Goal: Task Accomplishment & Management: Manage account settings

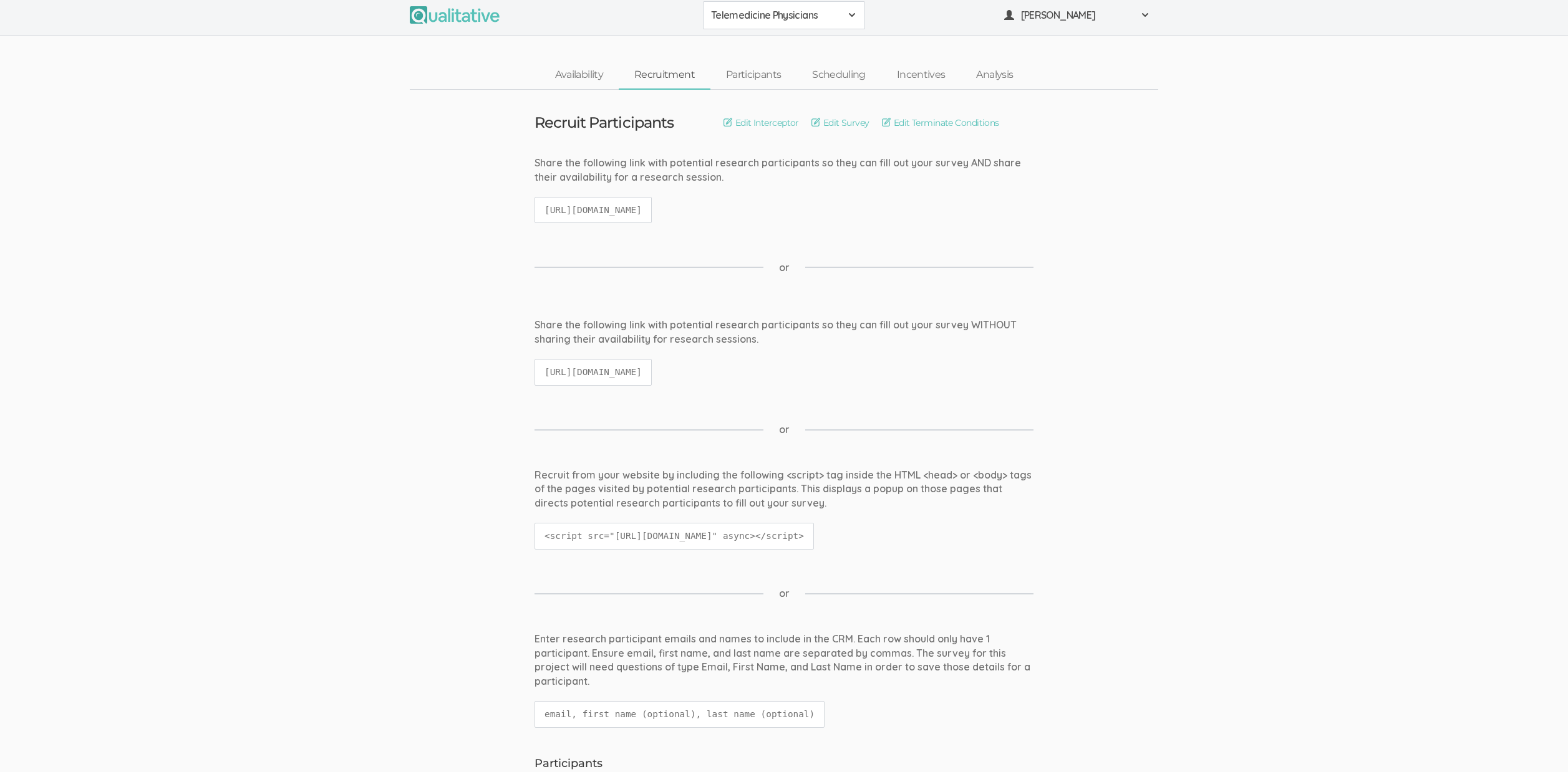
drag, startPoint x: 372, startPoint y: 150, endPoint x: 382, endPoint y: 151, distance: 10.0
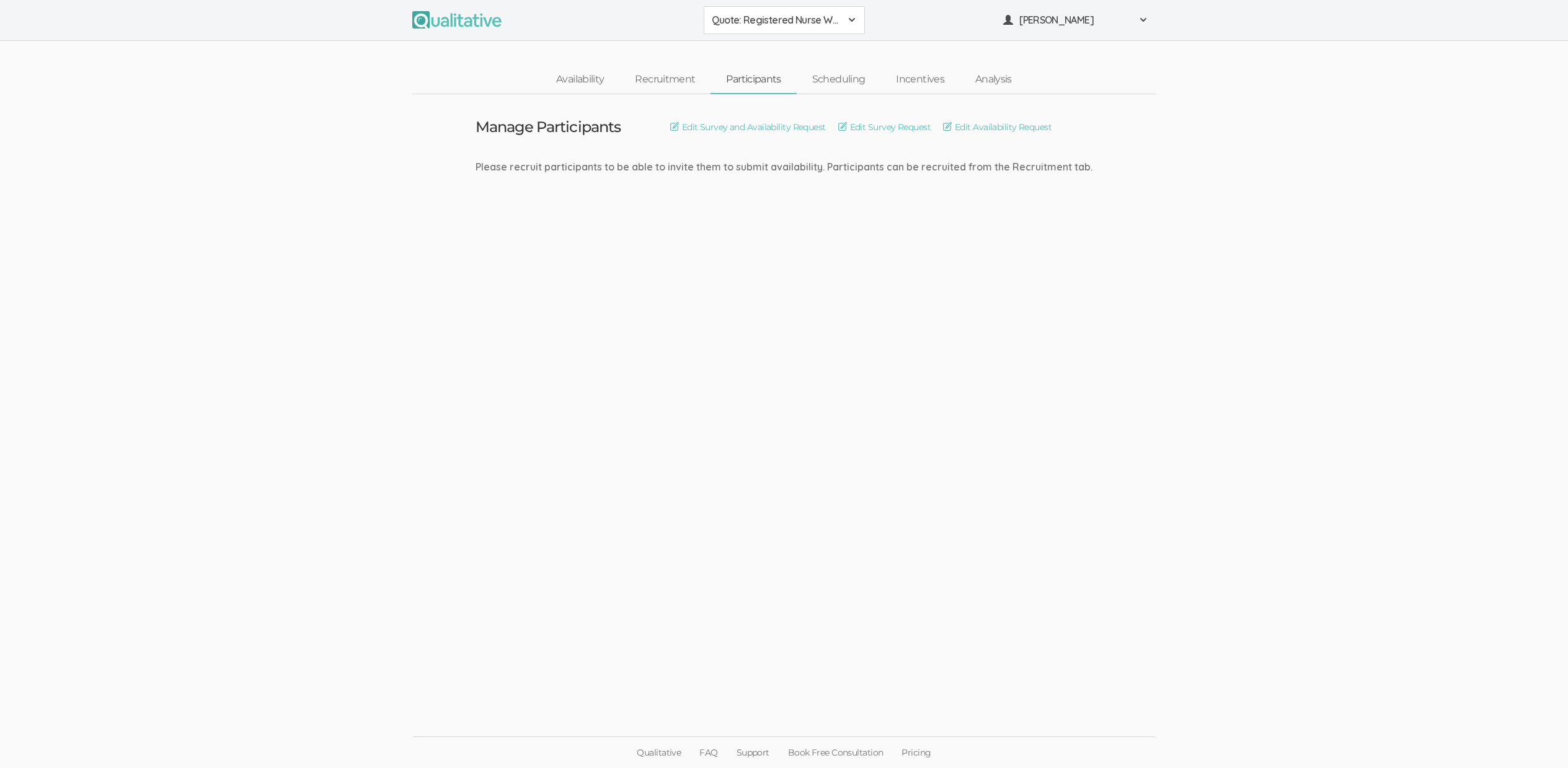
click at [1145, 549] on ui-view "Manage Participants Edit Survey and Availability Request Edit Survey Request Ed…" at bounding box center [784, 385] width 1568 height 581
click at [333, 289] on ui-view "Manage Participants Edit Survey and Availability Request Edit Survey Request Ed…" at bounding box center [784, 385] width 1568 height 581
click at [177, 434] on ui-view "Manage Participants Edit Survey and Availability Request Edit Survey Request Ed…" at bounding box center [784, 385] width 1568 height 581
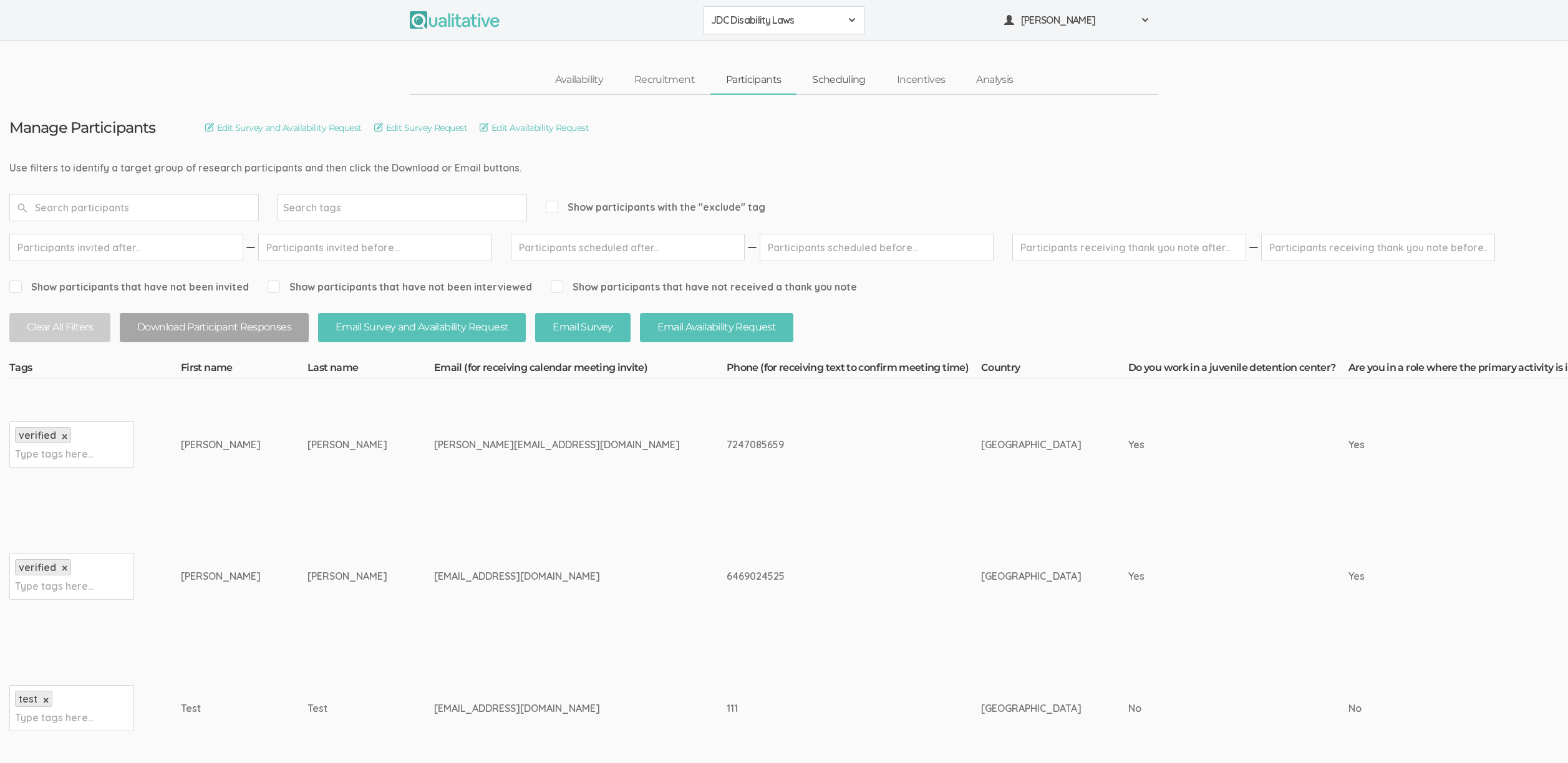
click at [836, 80] on link "Scheduling" at bounding box center [839, 80] width 85 height 27
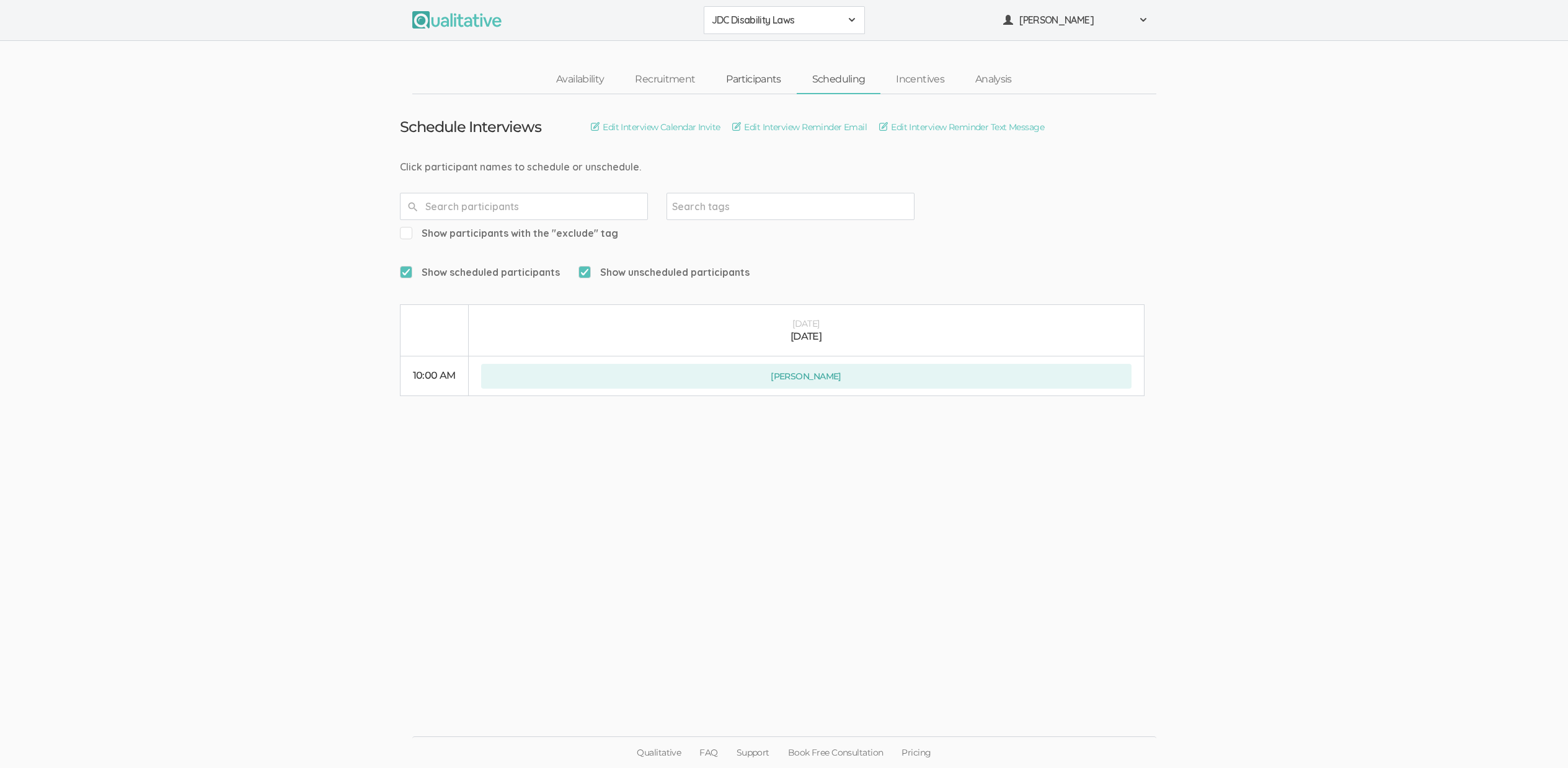
click at [735, 74] on link "Participants" at bounding box center [753, 80] width 85 height 27
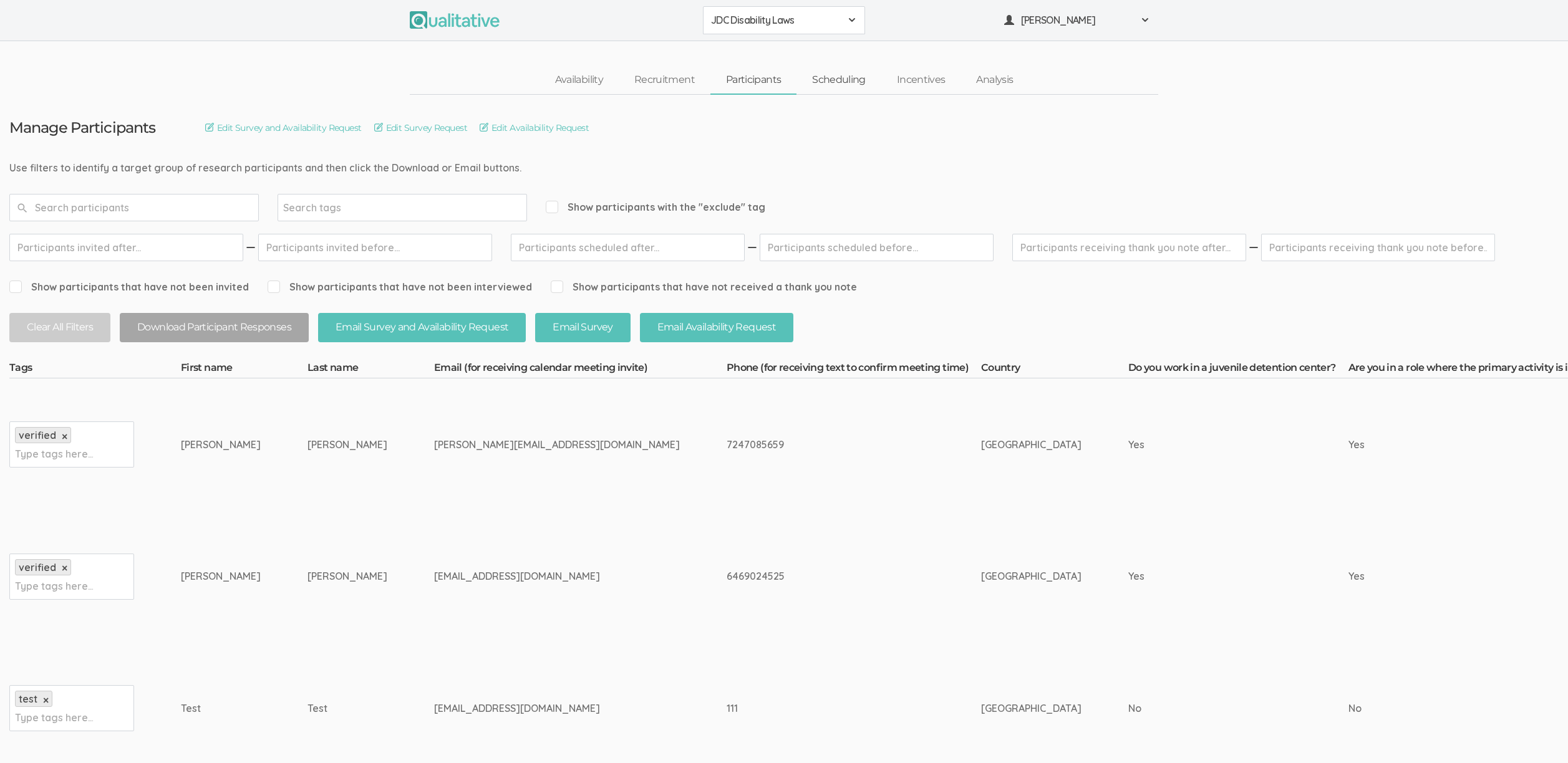
click at [818, 83] on link "Scheduling" at bounding box center [839, 80] width 85 height 27
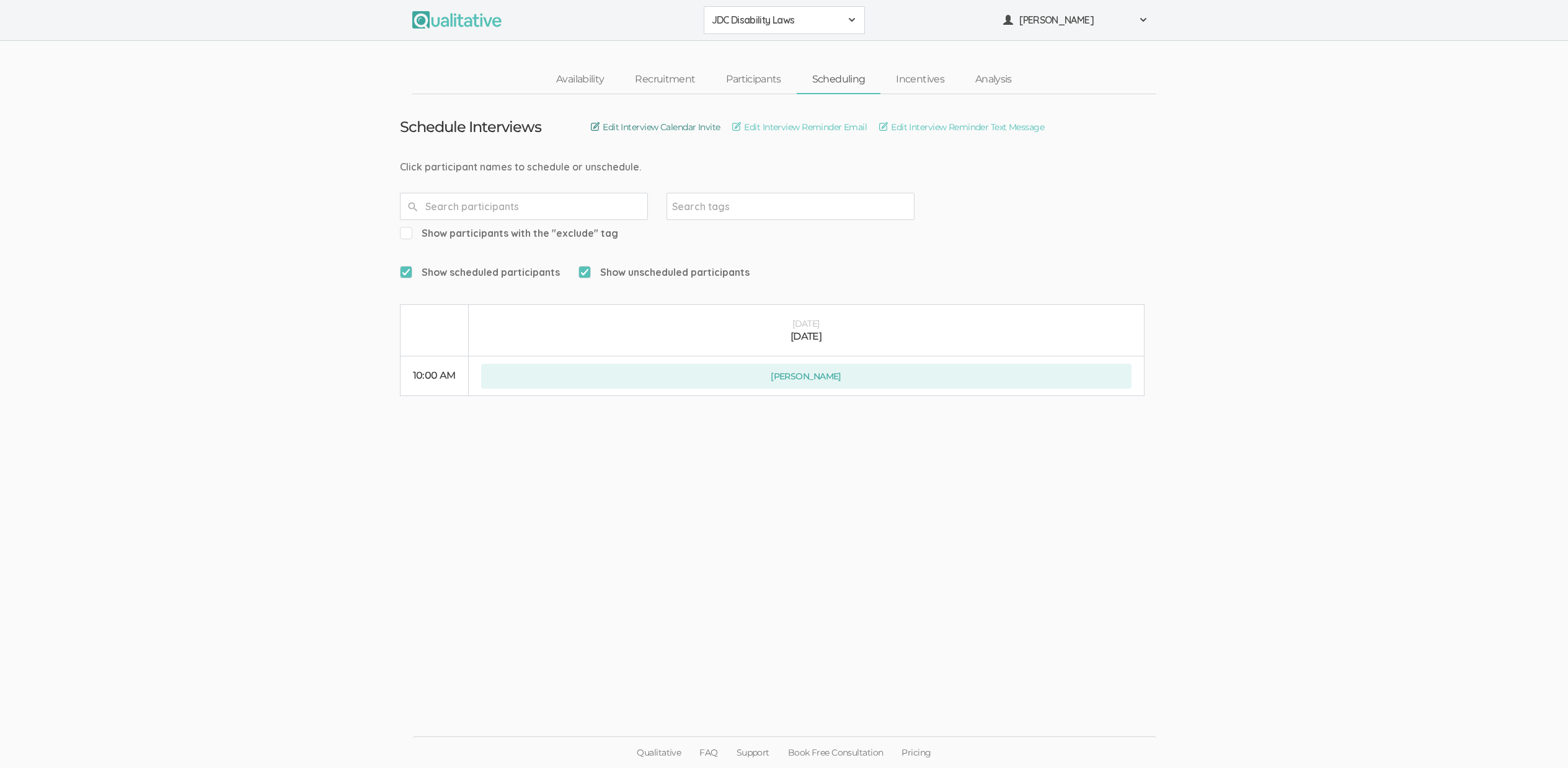
click at [675, 129] on link "Edit Interview Calendar Invite" at bounding box center [655, 127] width 129 height 14
click at [815, 130] on link "Edit Interview Reminder Email" at bounding box center [799, 127] width 134 height 14
click at [914, 125] on link "Edit Interview Reminder Text Message" at bounding box center [962, 127] width 165 height 14
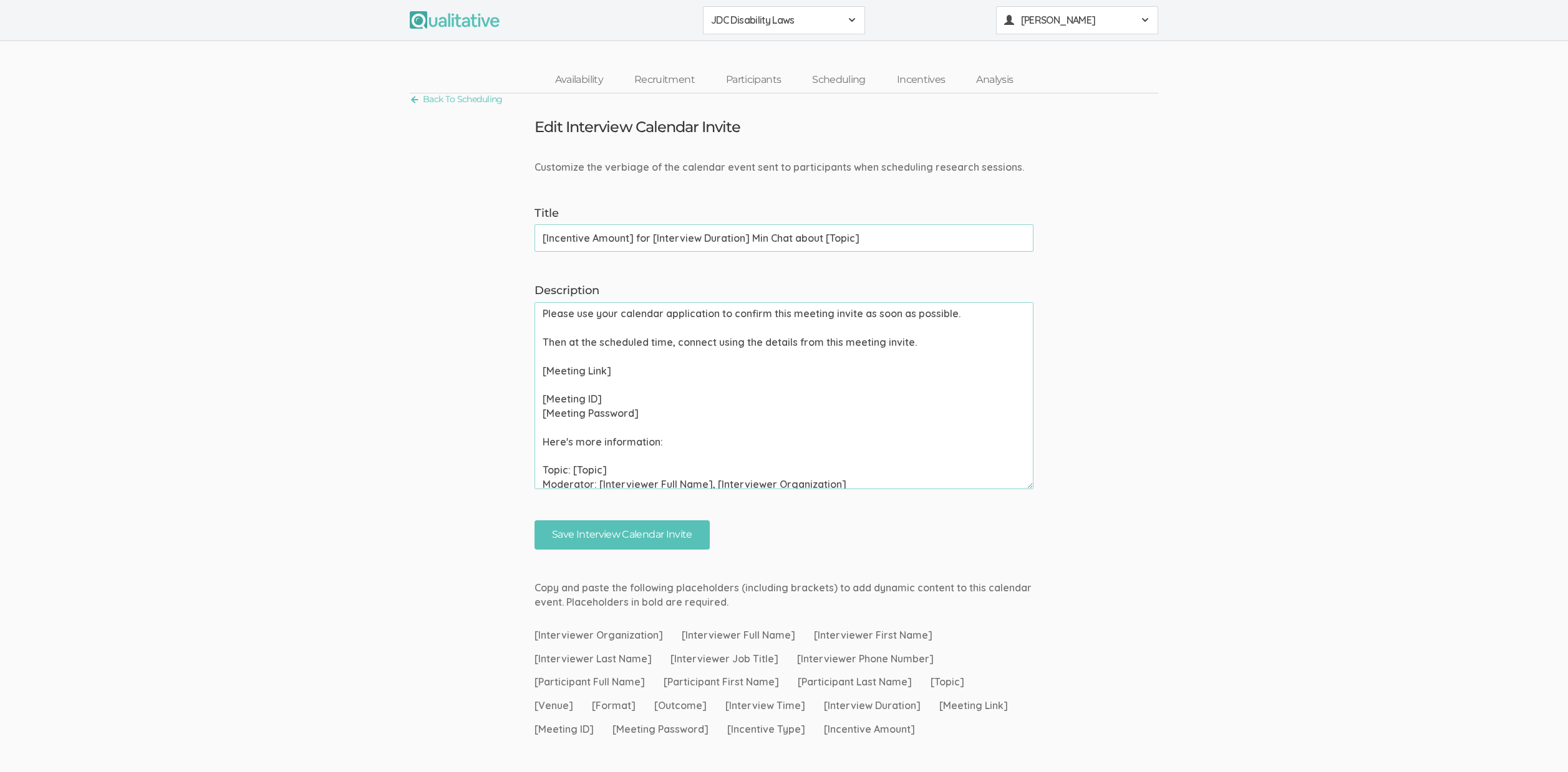
click at [1057, 21] on span "[PERSON_NAME]" at bounding box center [1077, 20] width 113 height 14
click at [1054, 117] on link "Project Settings" at bounding box center [1077, 123] width 161 height 25
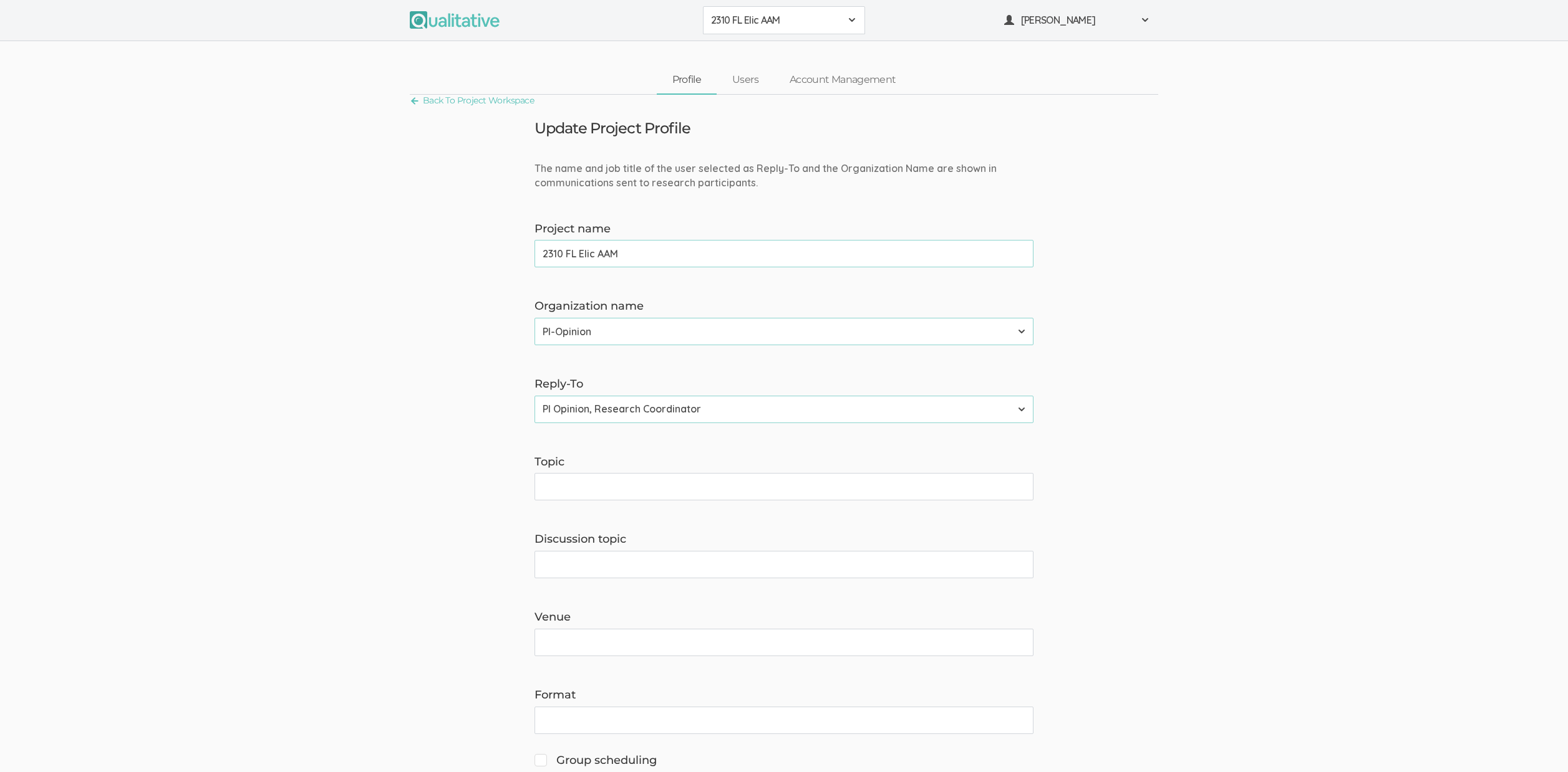
click at [796, 27] on span "2310 FL Elic AAM" at bounding box center [776, 20] width 129 height 14
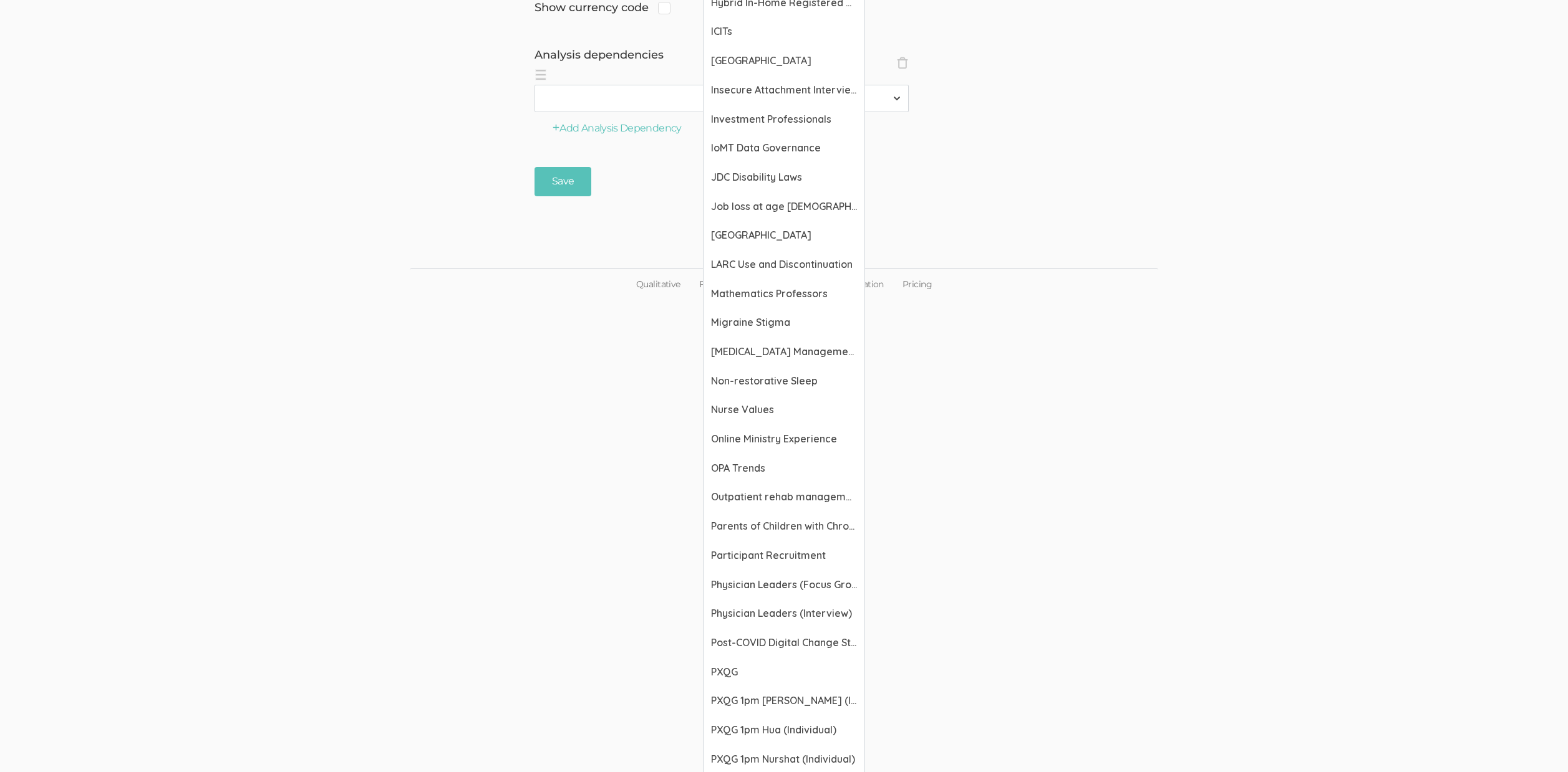
scroll to position [1353, 0]
click at [808, 181] on span "JDC Disability Laws" at bounding box center [784, 179] width 146 height 14
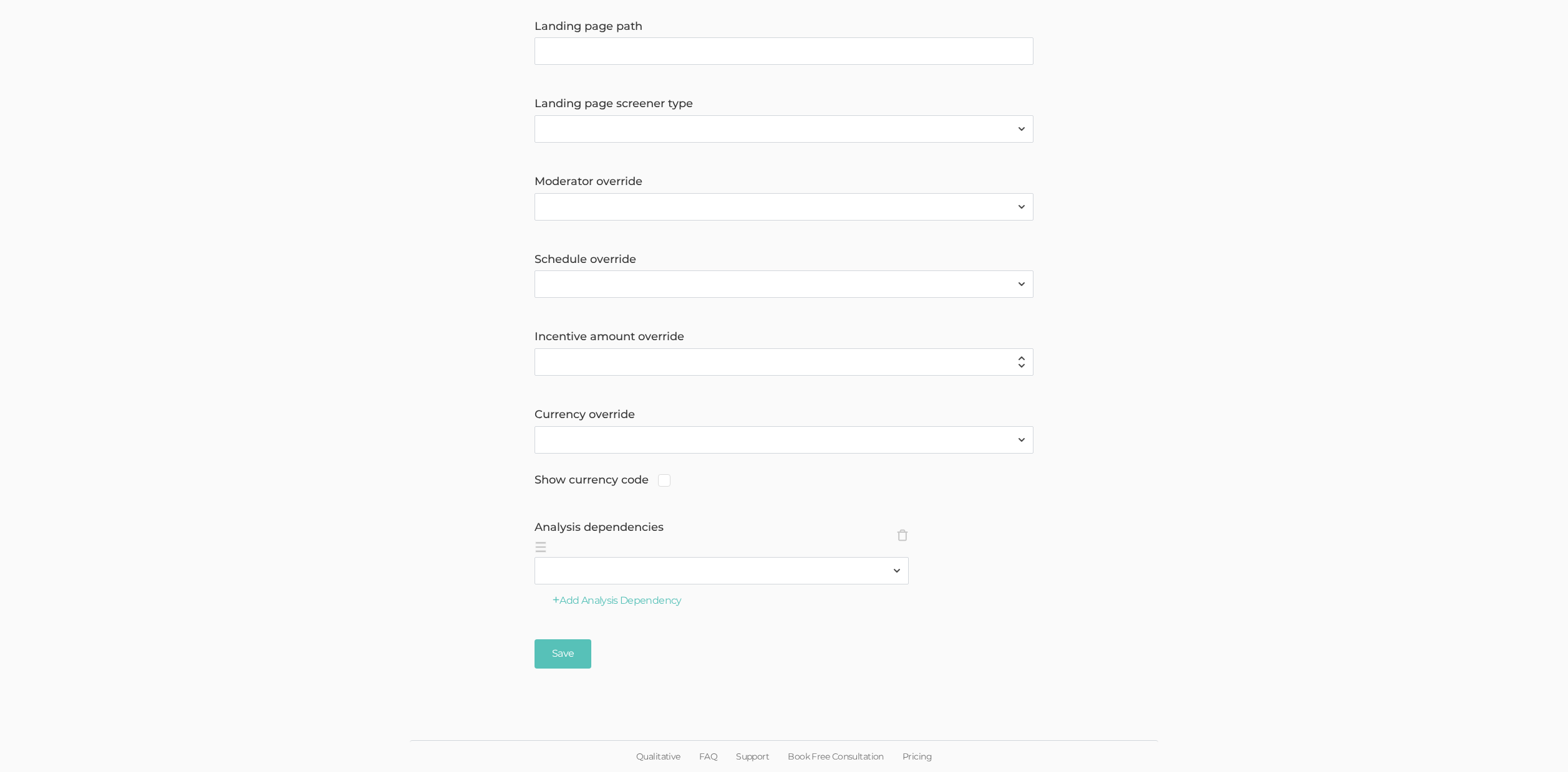
scroll to position [881, 0]
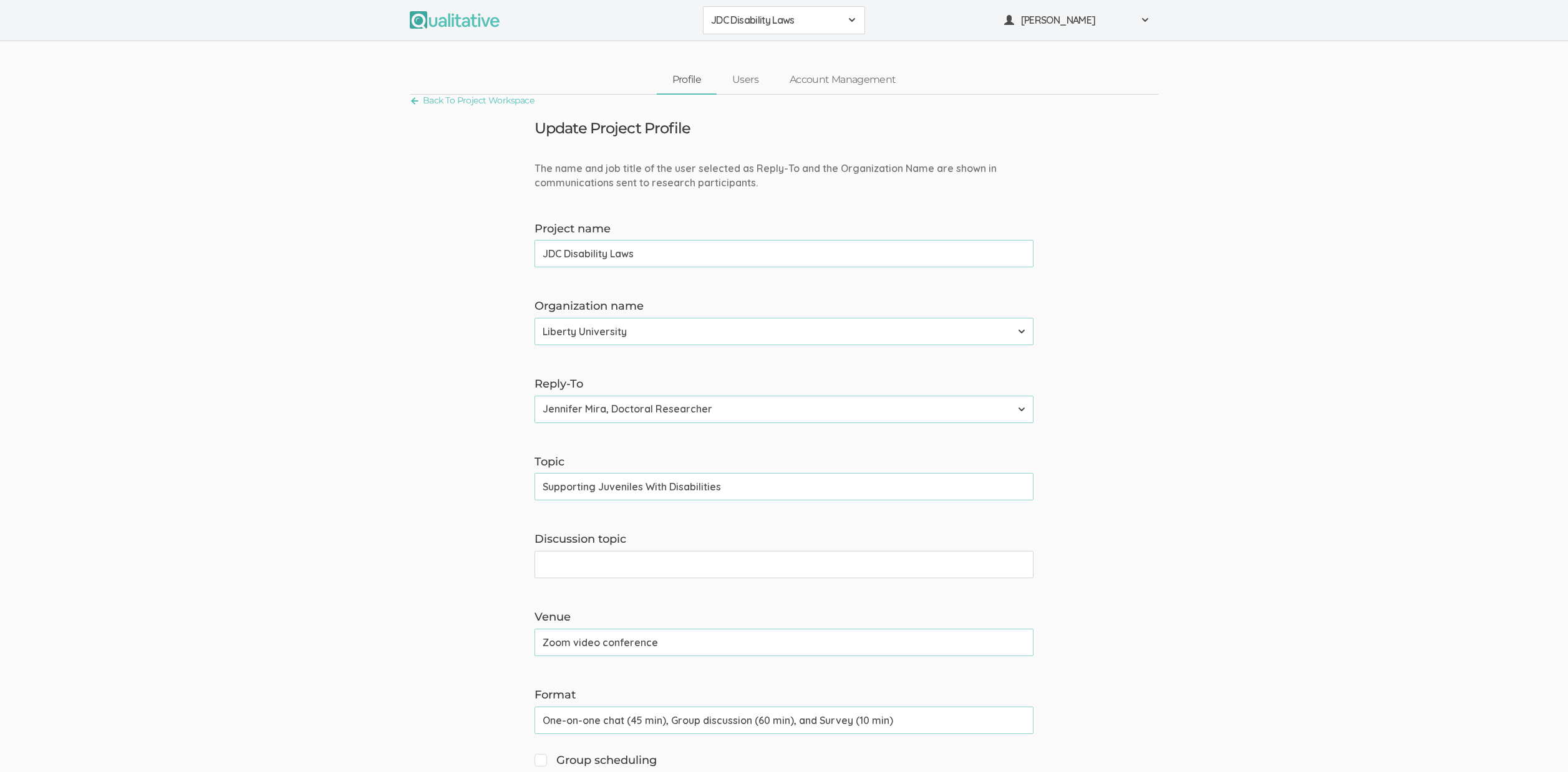
drag, startPoint x: 747, startPoint y: 15, endPoint x: 785, endPoint y: 85, distance: 79.6
click at [748, 15] on span "JDC Disability Laws" at bounding box center [776, 20] width 129 height 14
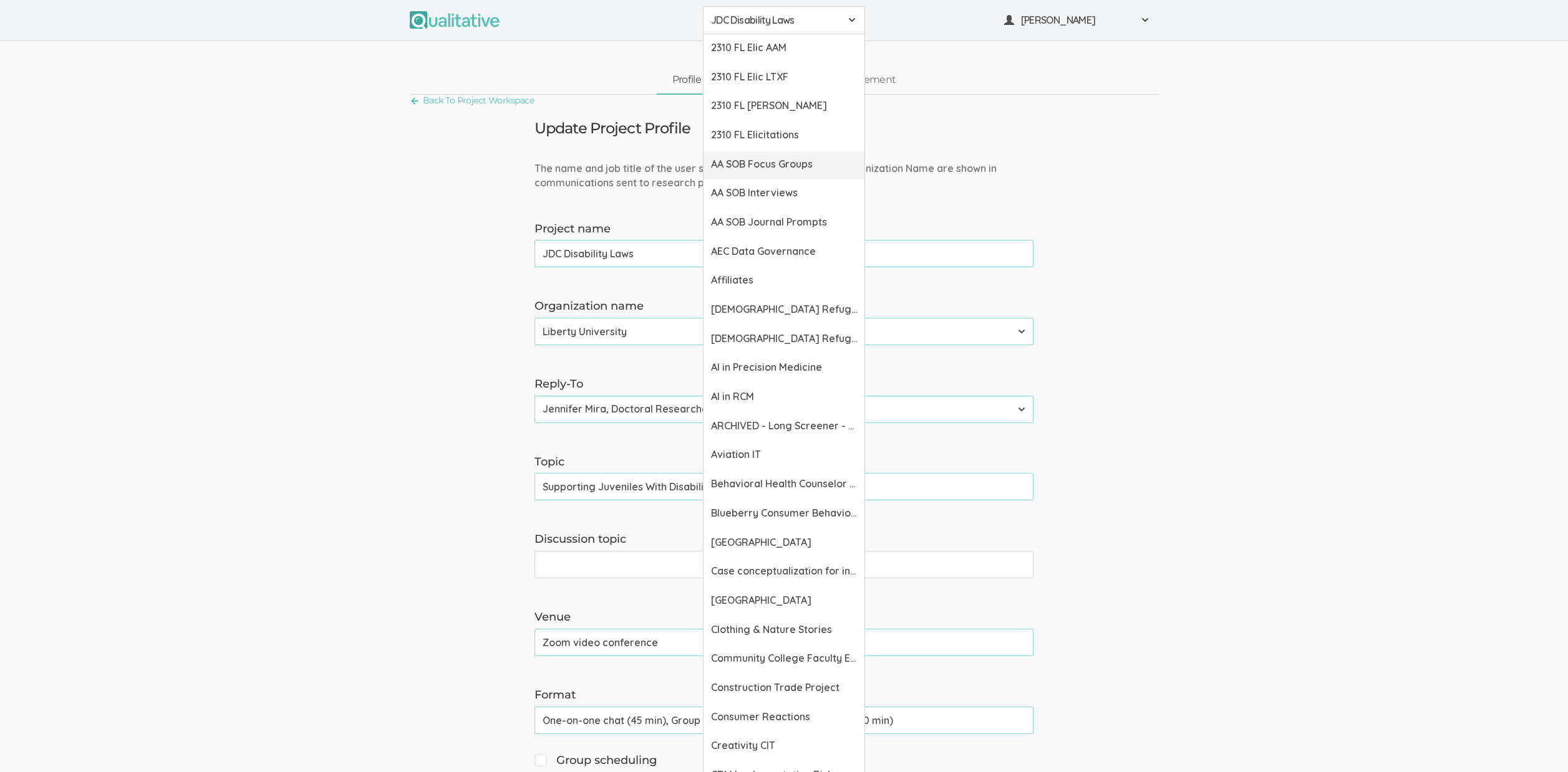
click at [784, 166] on span "AA SOB Focus Groups" at bounding box center [784, 164] width 146 height 14
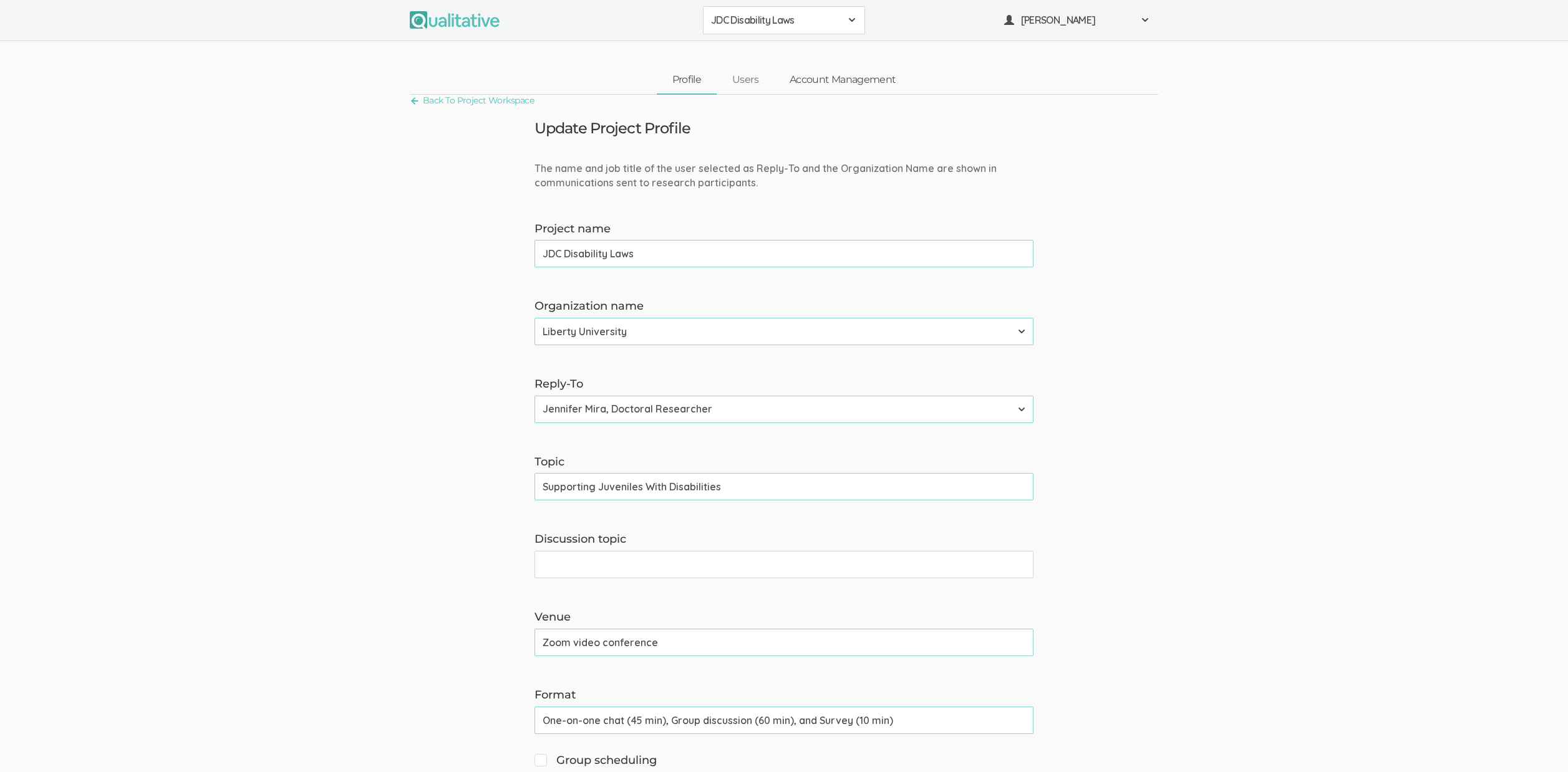
click at [824, 85] on link "Account Management" at bounding box center [842, 80] width 137 height 27
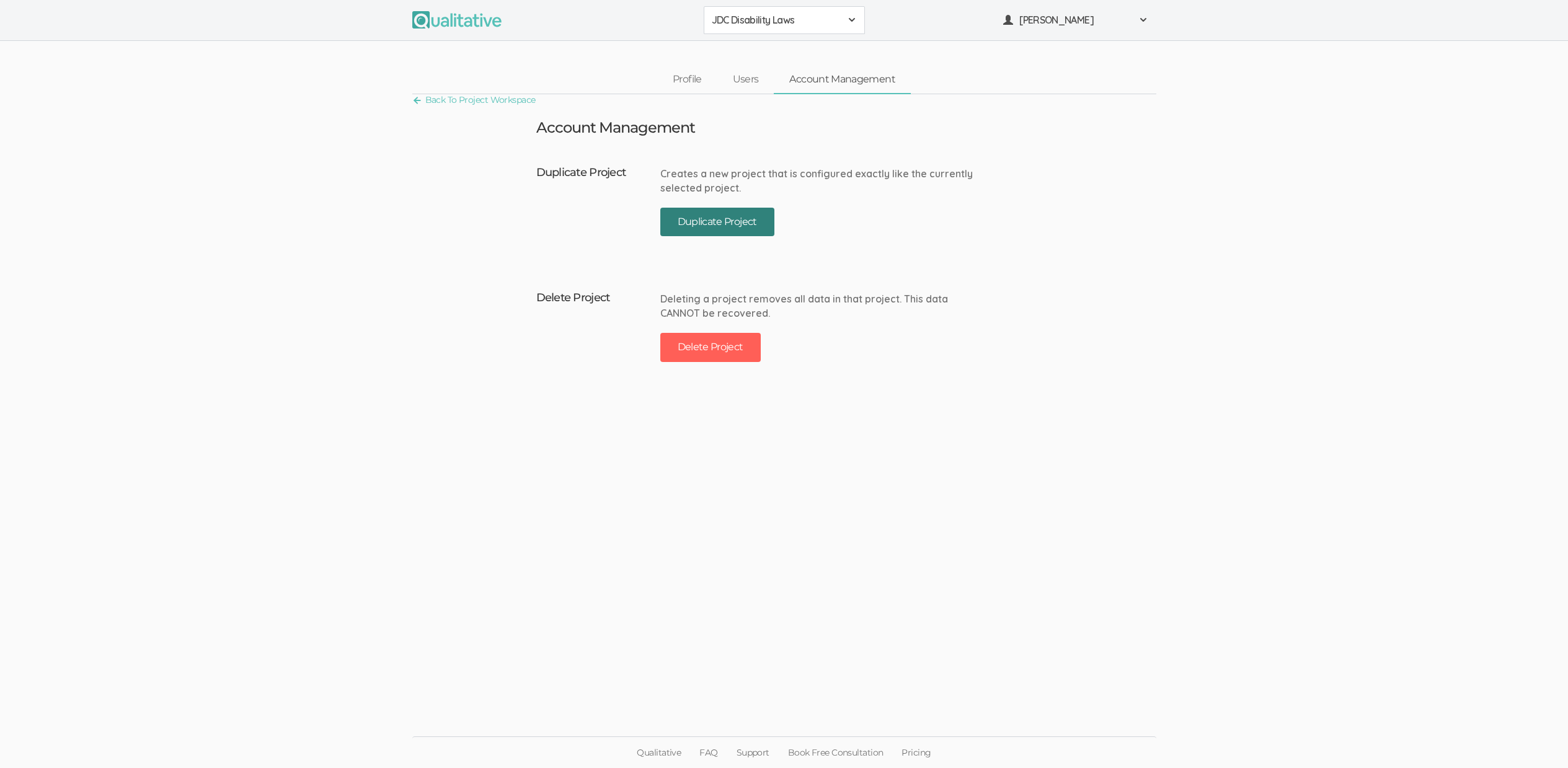
click at [707, 225] on button "Duplicate Project" at bounding box center [717, 222] width 114 height 29
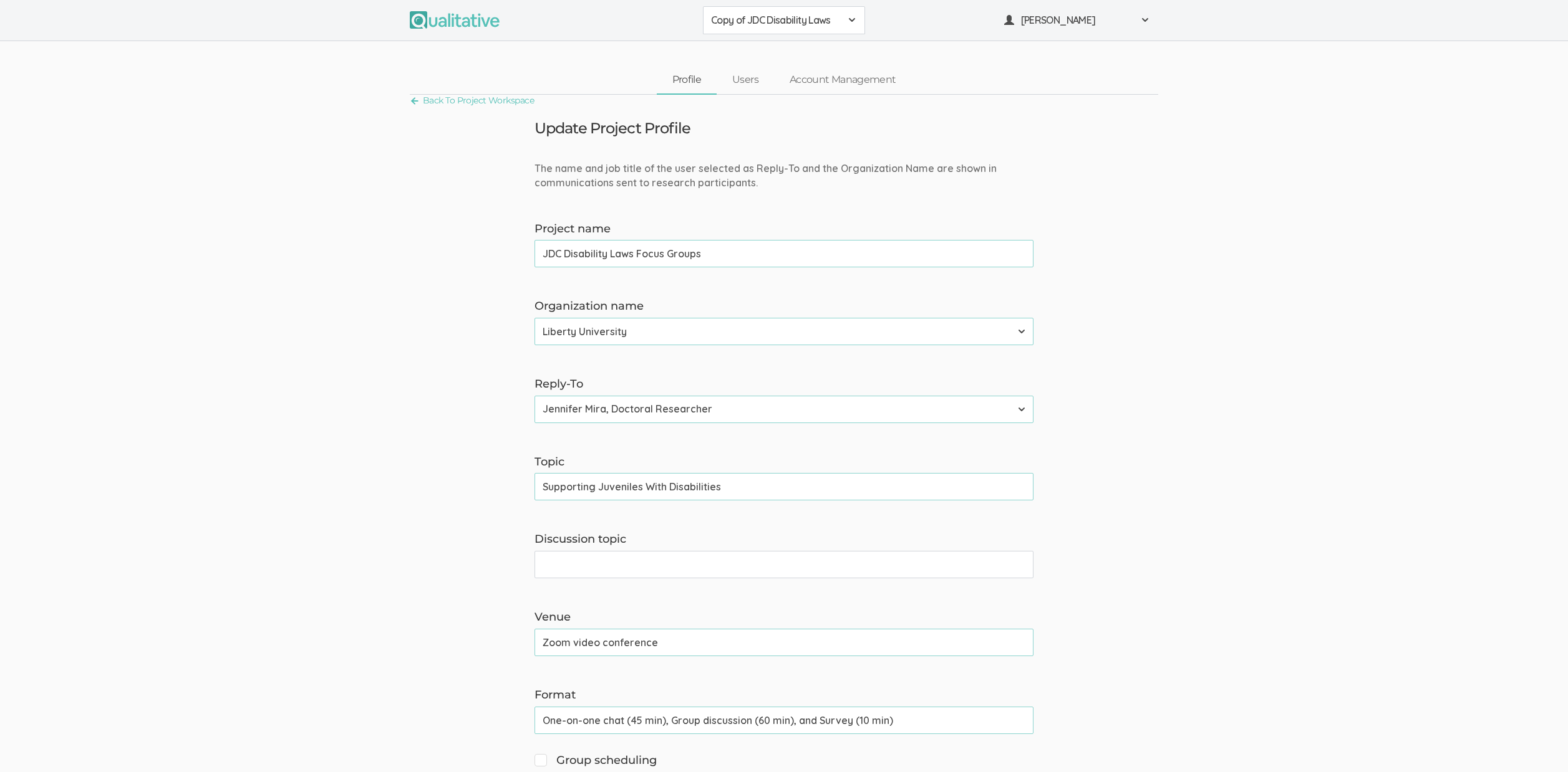
type input "JDC Disability Laws Focus Groups"
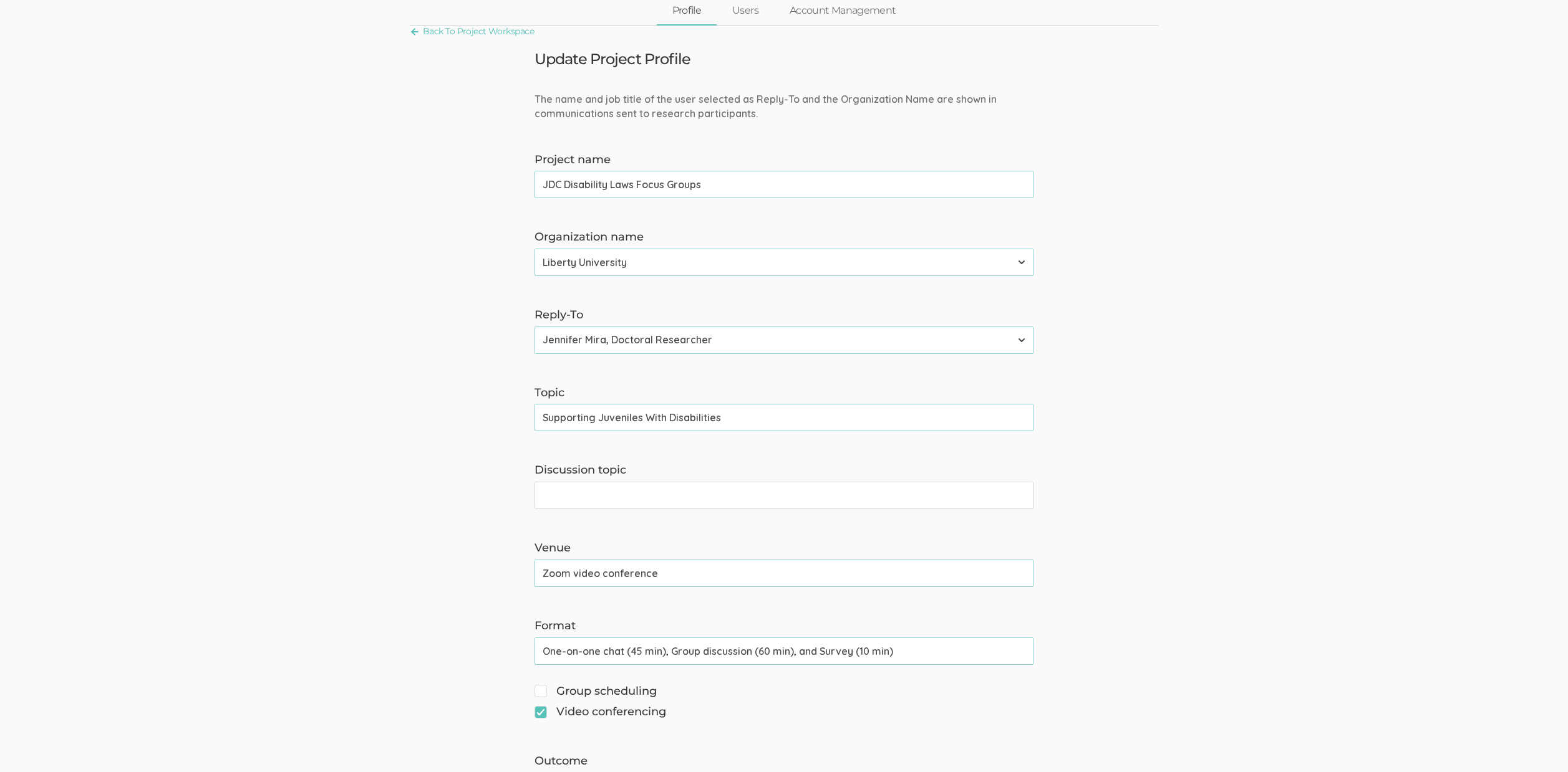
scroll to position [252, 0]
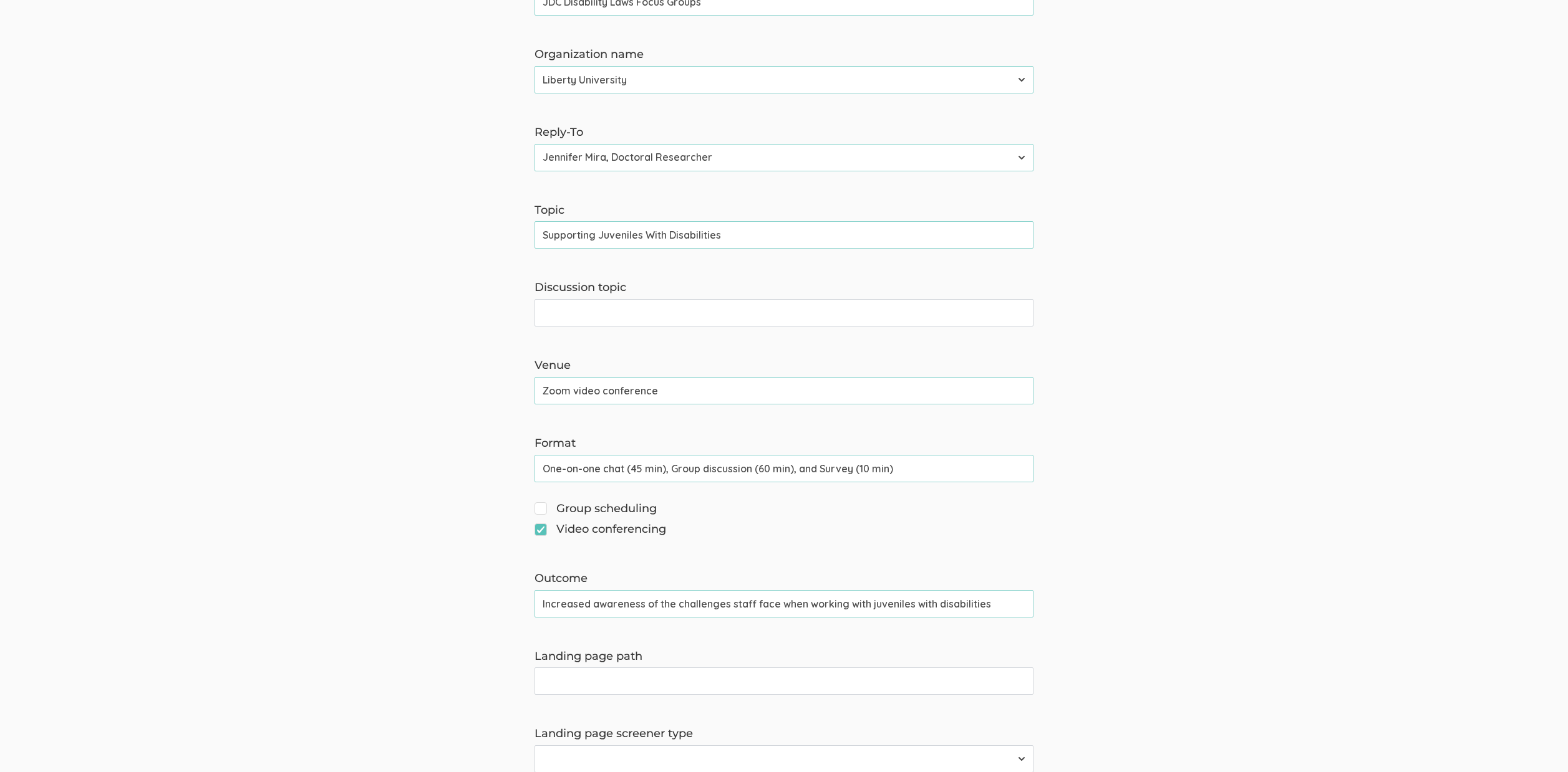
click at [531, 509] on div "Group scheduling" at bounding box center [784, 510] width 518 height 18
click at [541, 505] on input "Group scheduling" at bounding box center [539, 508] width 8 height 8
checkbox input "true"
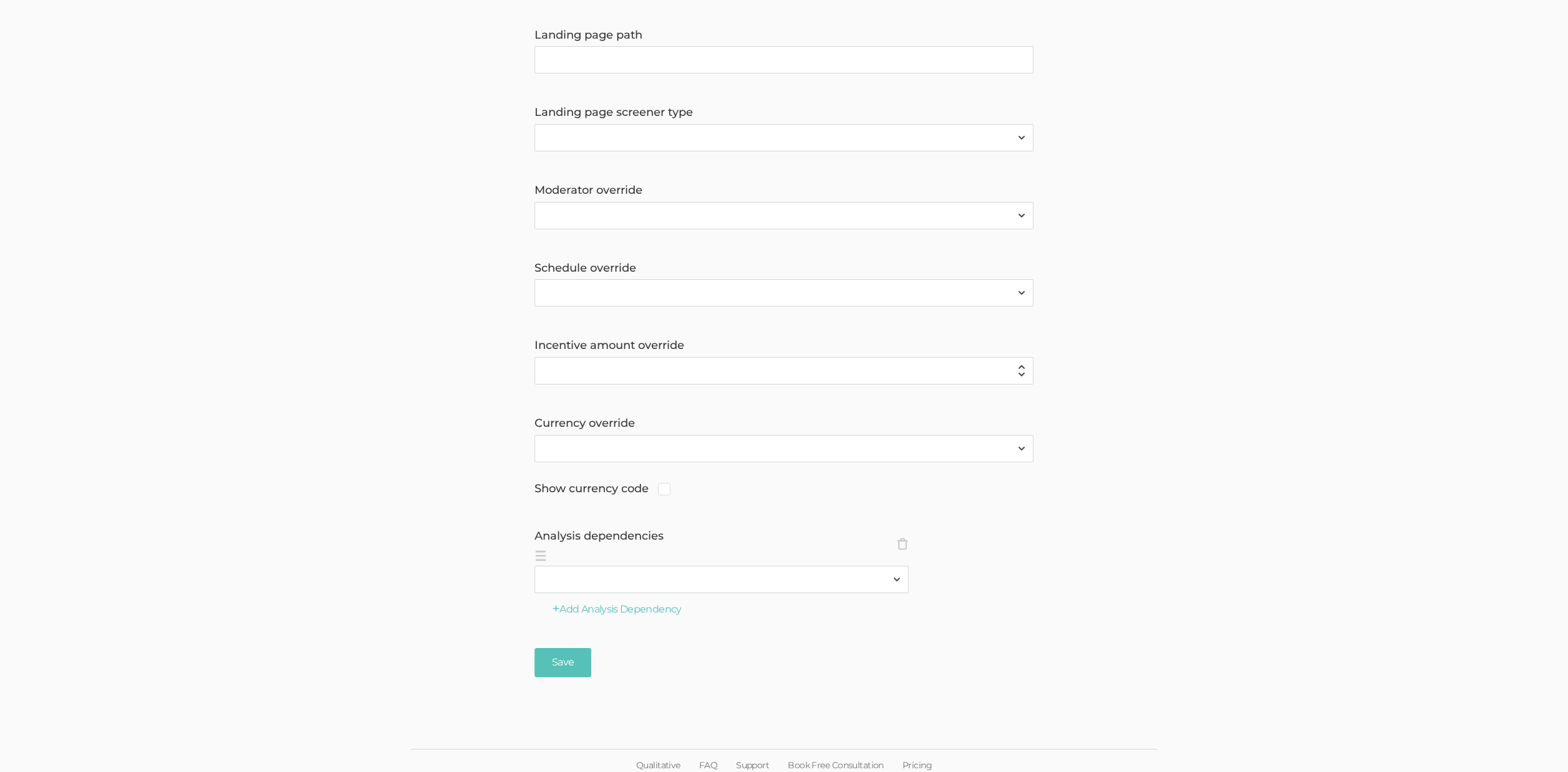
scroll to position [881, 0]
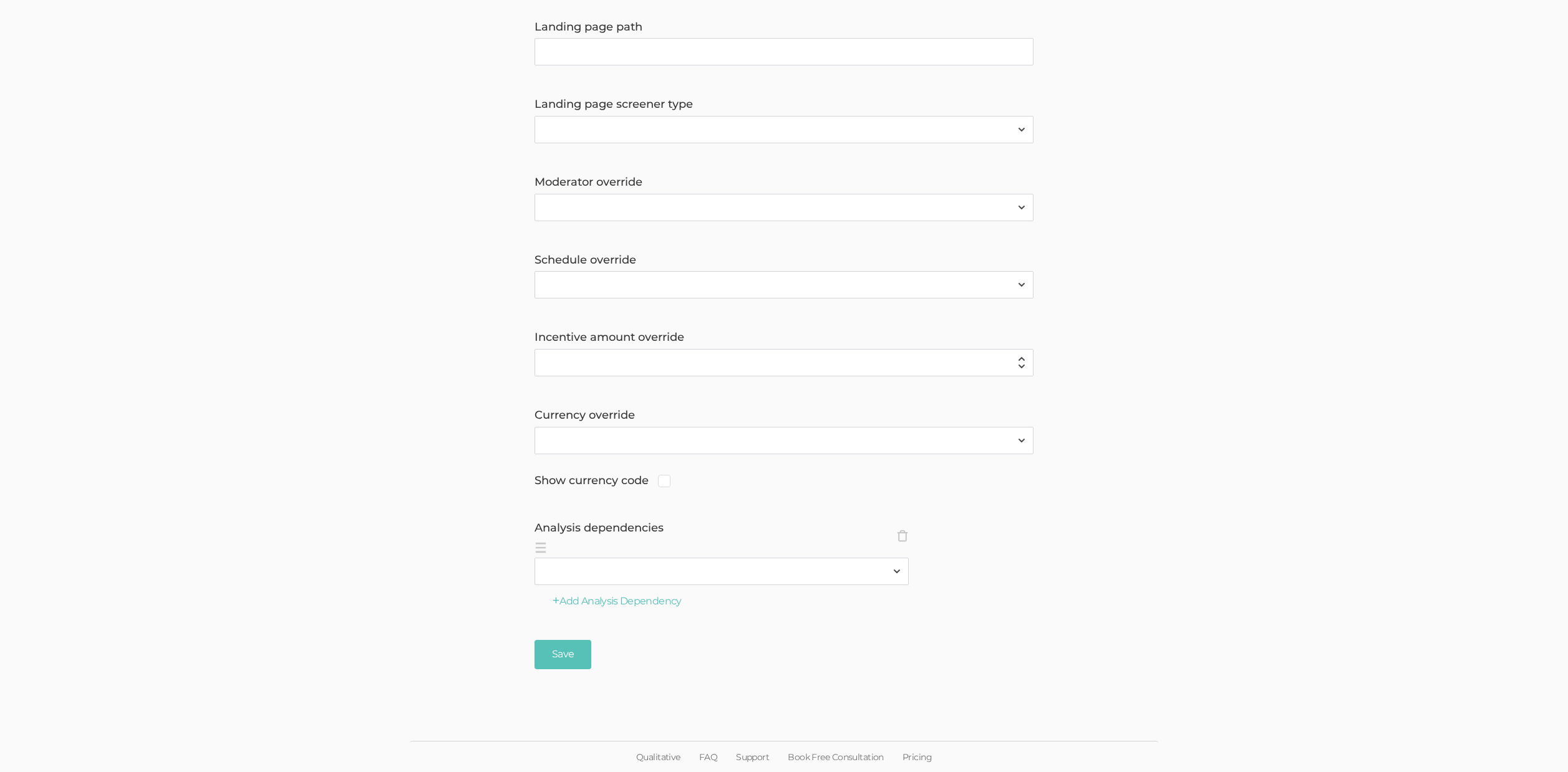
click at [898, 545] on li "× Close analysisDependencies 2310 FL Elic AAM 2310 FL Elic LTXF 2310 FL Elic WN…" at bounding box center [722, 562] width 374 height 46
click at [903, 536] on span "×" at bounding box center [903, 536] width 13 height 13
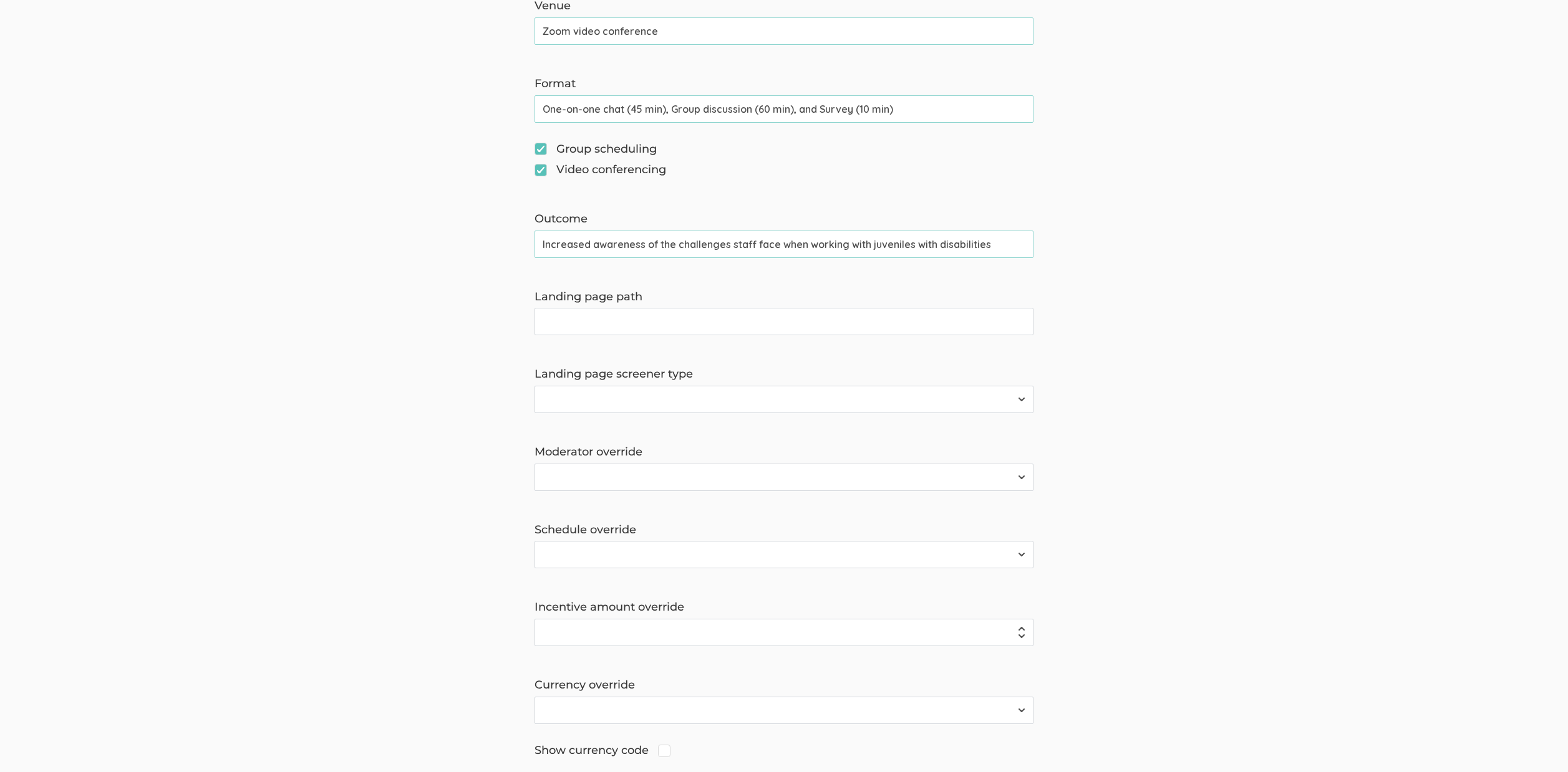
scroll to position [826, 0]
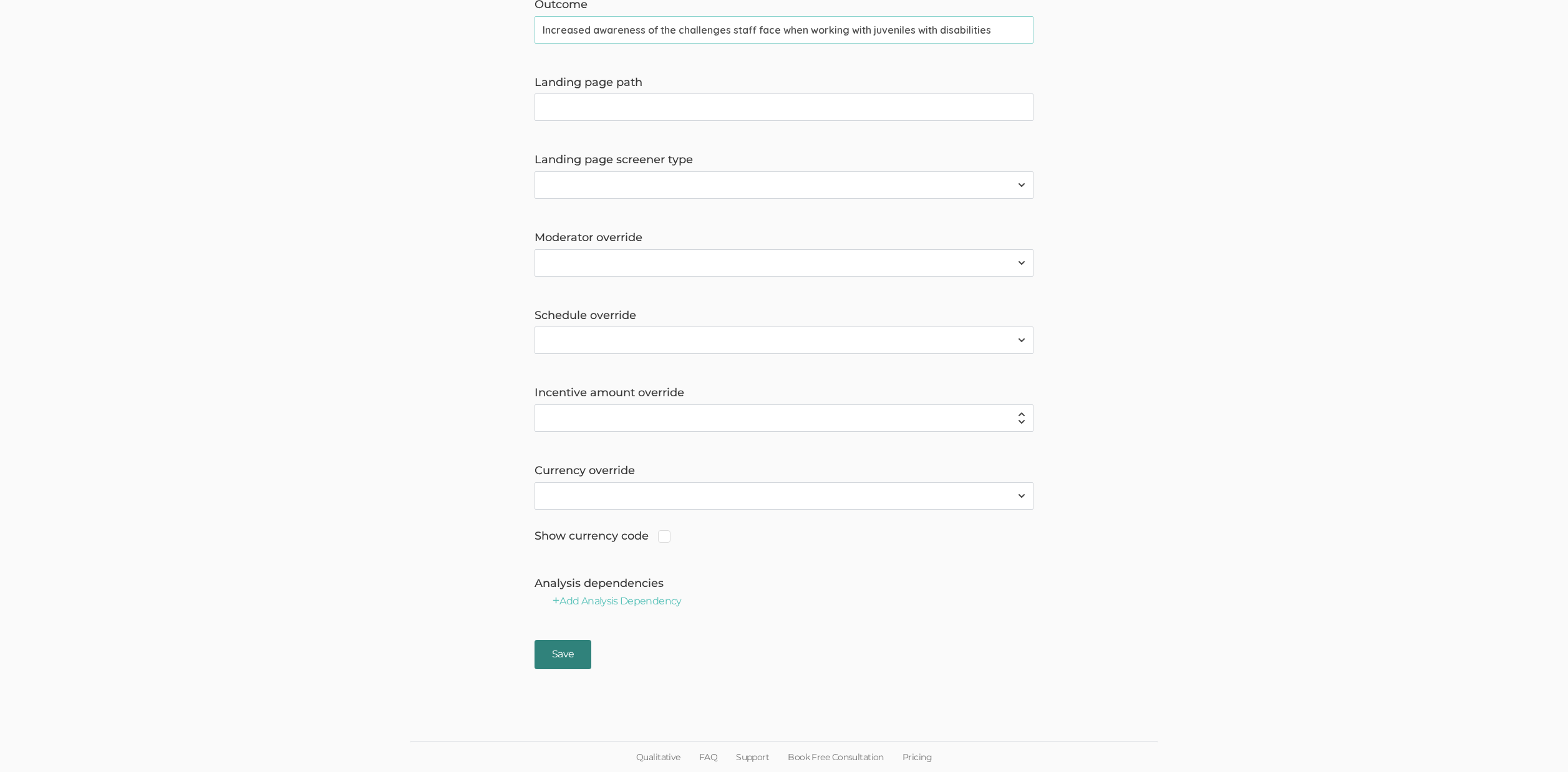
drag, startPoint x: 555, startPoint y: 653, endPoint x: 596, endPoint y: 671, distance: 44.8
click at [555, 653] on input "Save" at bounding box center [563, 655] width 57 height 30
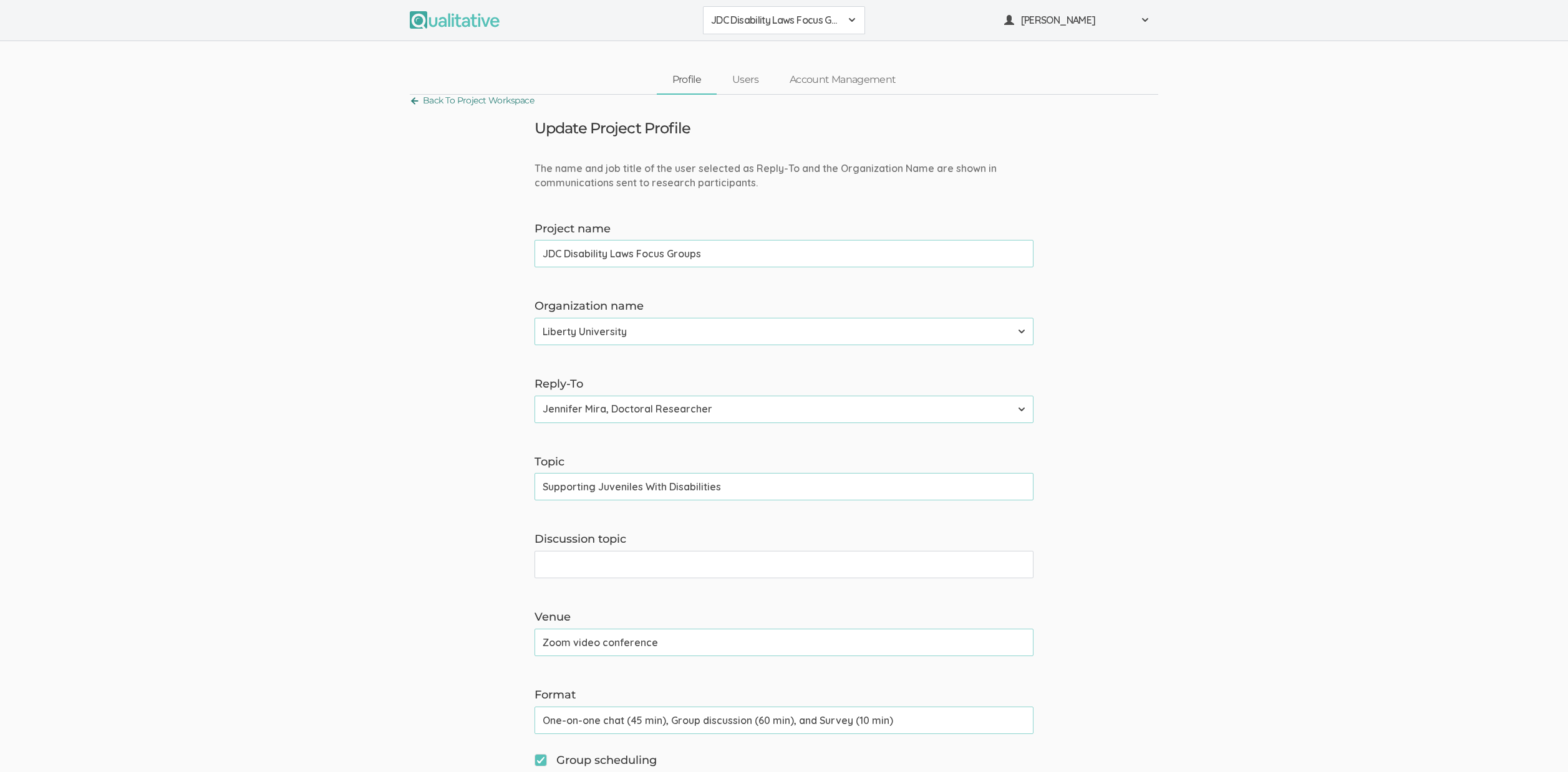
click at [463, 98] on link "Back To Project Workspace" at bounding box center [471, 101] width 124 height 17
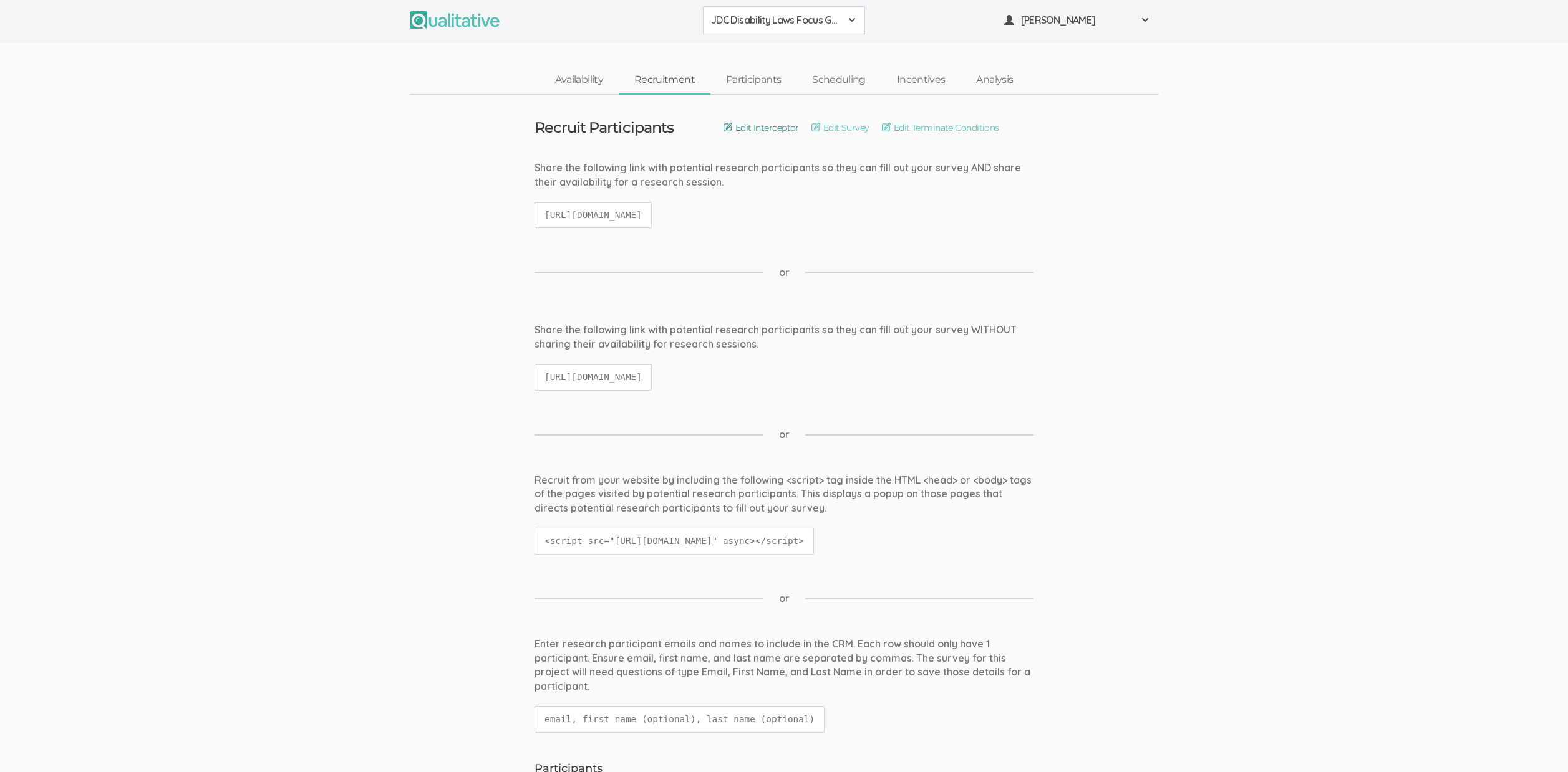
click at [744, 122] on link "Edit Interceptor" at bounding box center [760, 128] width 75 height 14
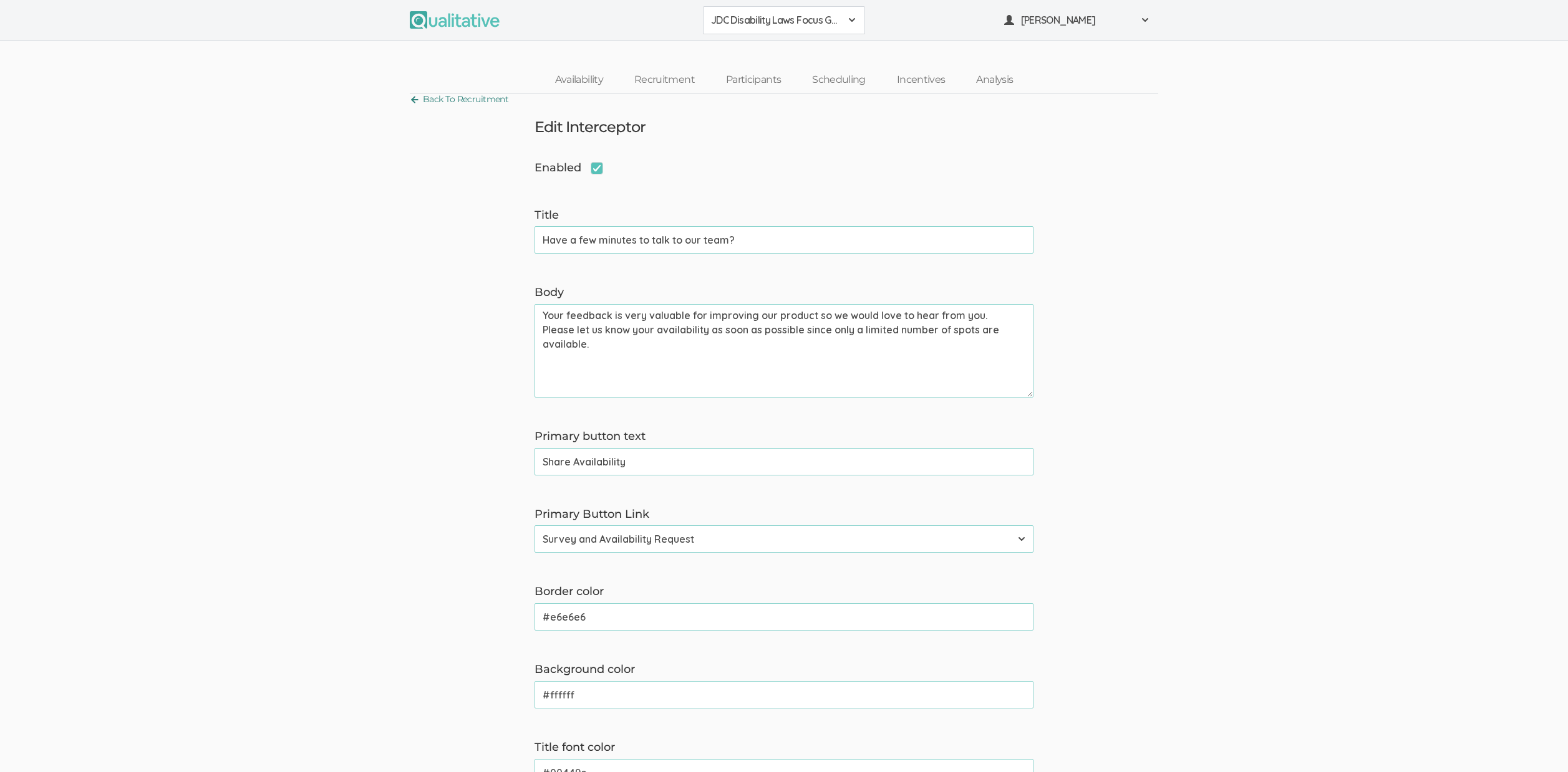
click at [473, 101] on link "Back To Recruitment" at bounding box center [459, 99] width 98 height 17
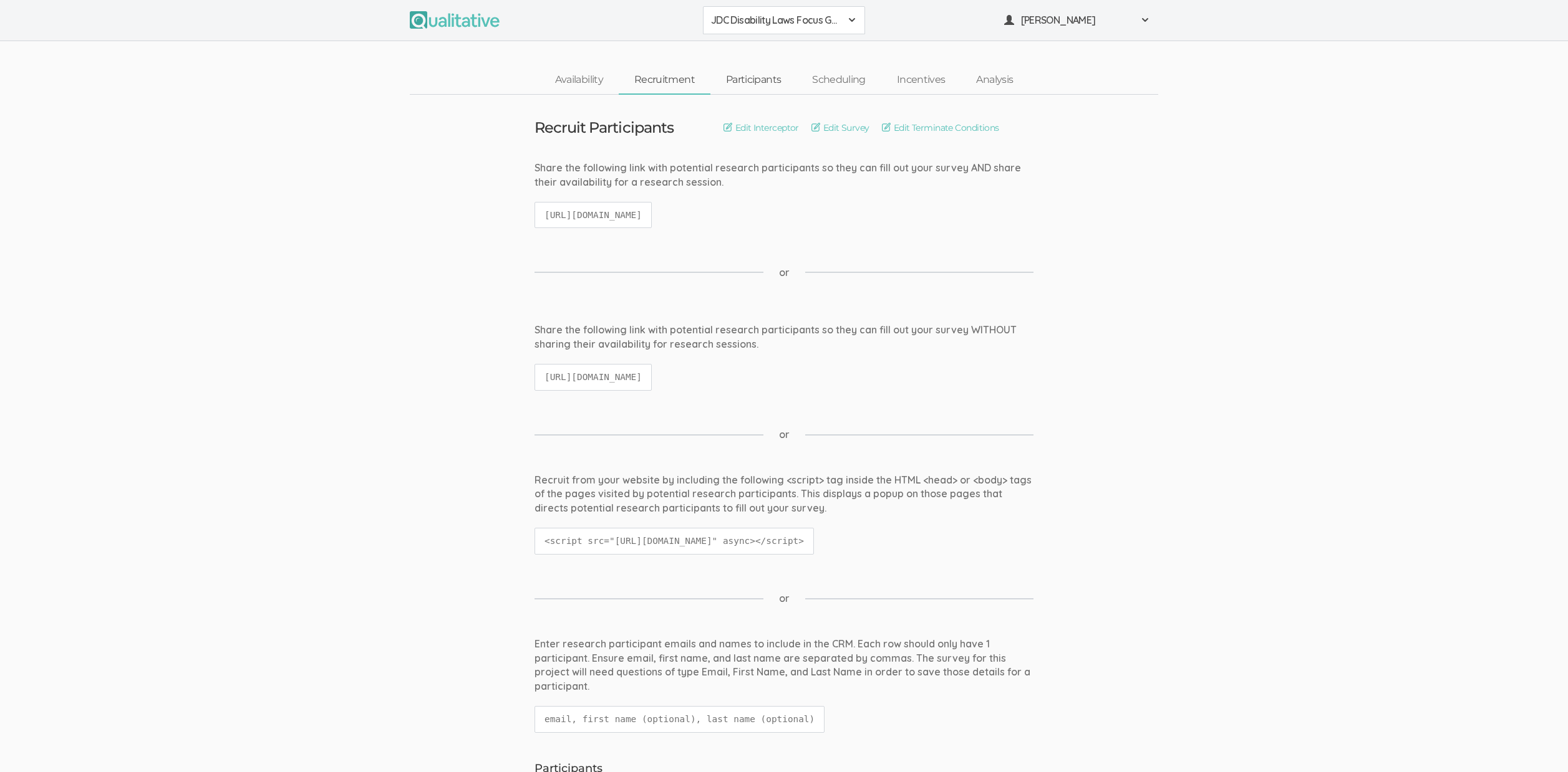
click at [756, 78] on link "Participants" at bounding box center [753, 80] width 86 height 27
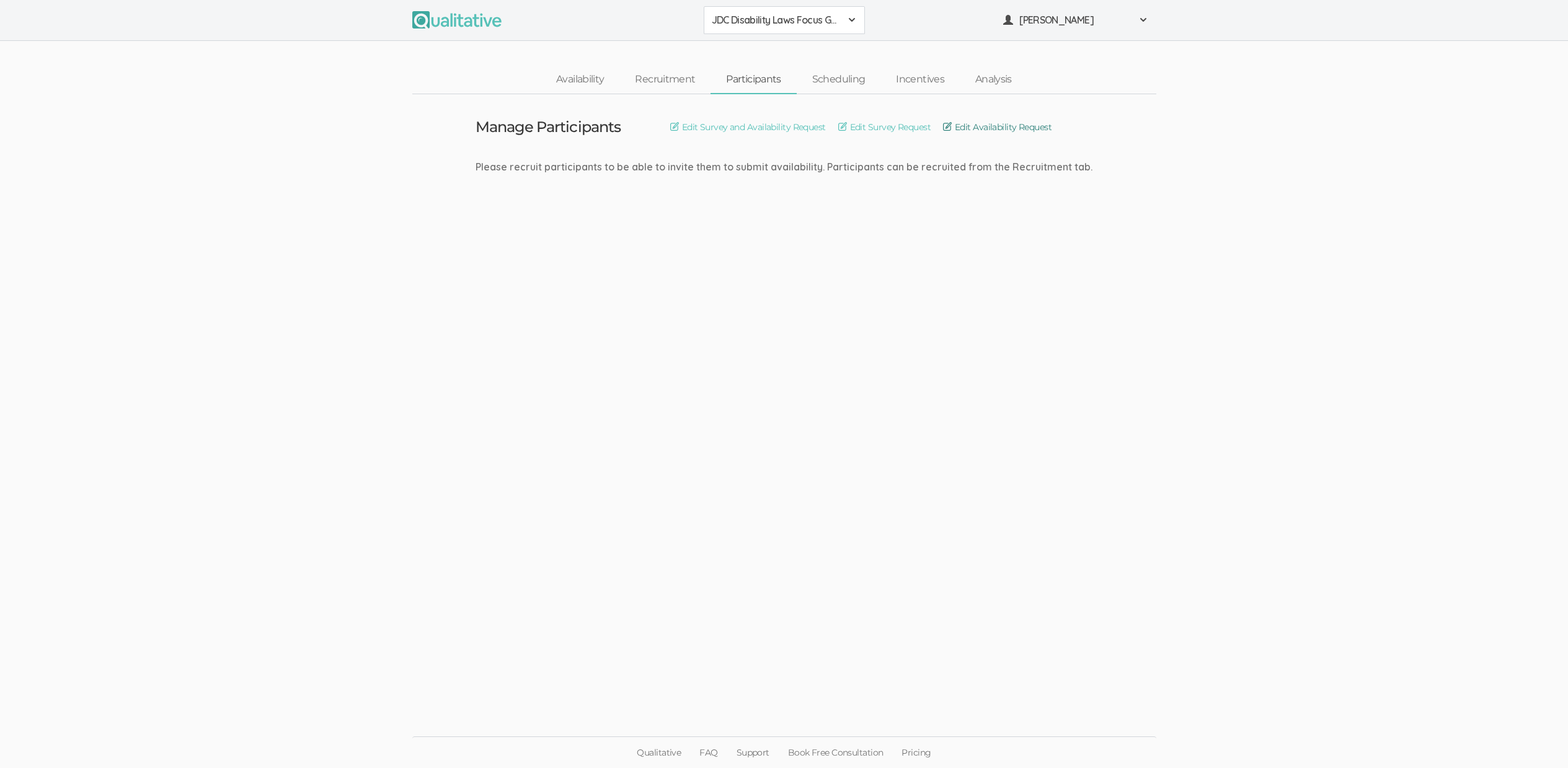
click at [1025, 125] on link "Edit Availability Request" at bounding box center [997, 127] width 108 height 14
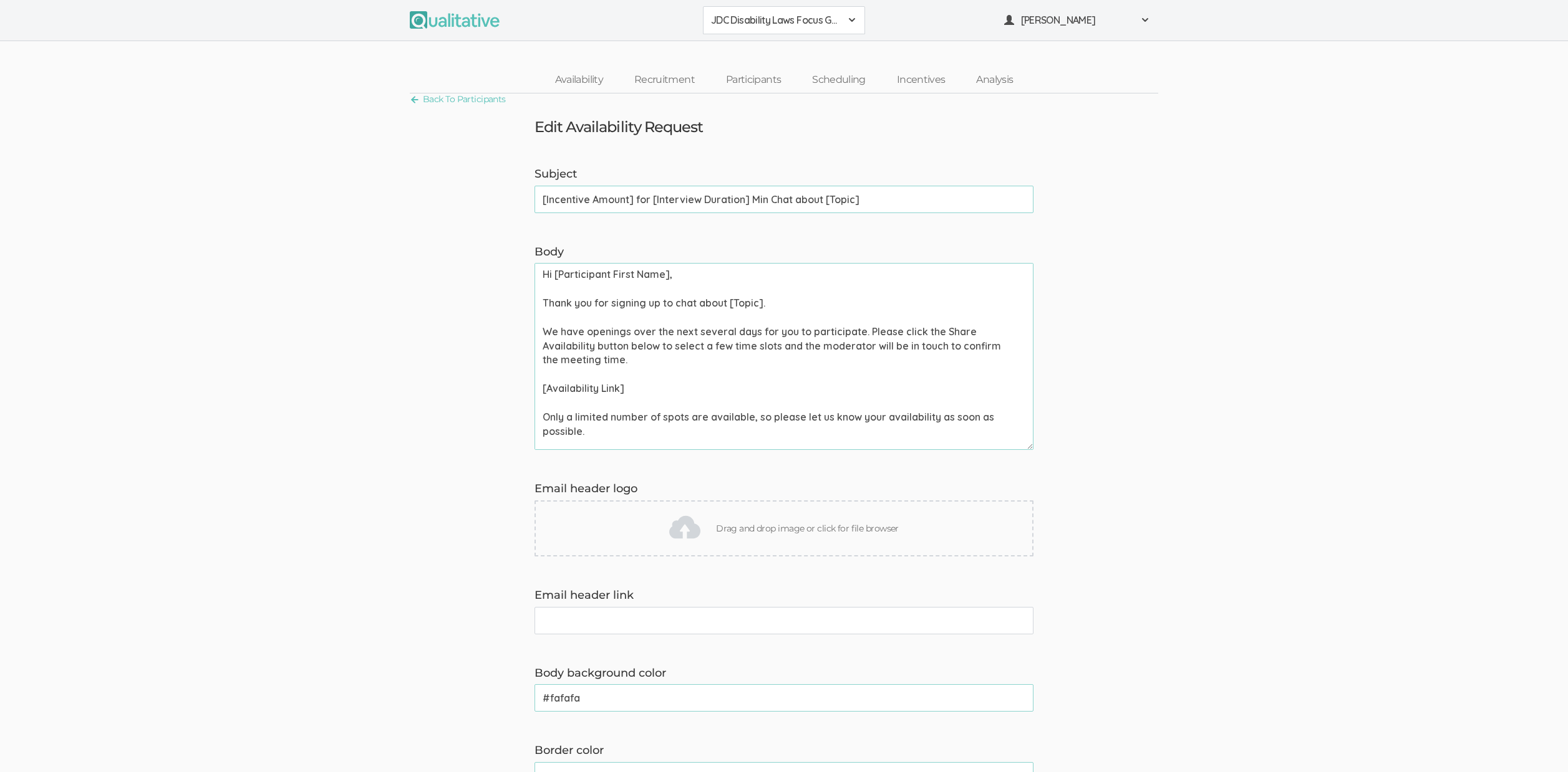
click at [601, 201] on input "[Incentive Amount] for [Interview Duration] Min Chat about [Topic]" at bounding box center [784, 199] width 499 height 27
paste input "Get [Incentive Amount] for Telling Us"
type input "Get [Incentive Amount] for Telling Us about [Topic]"
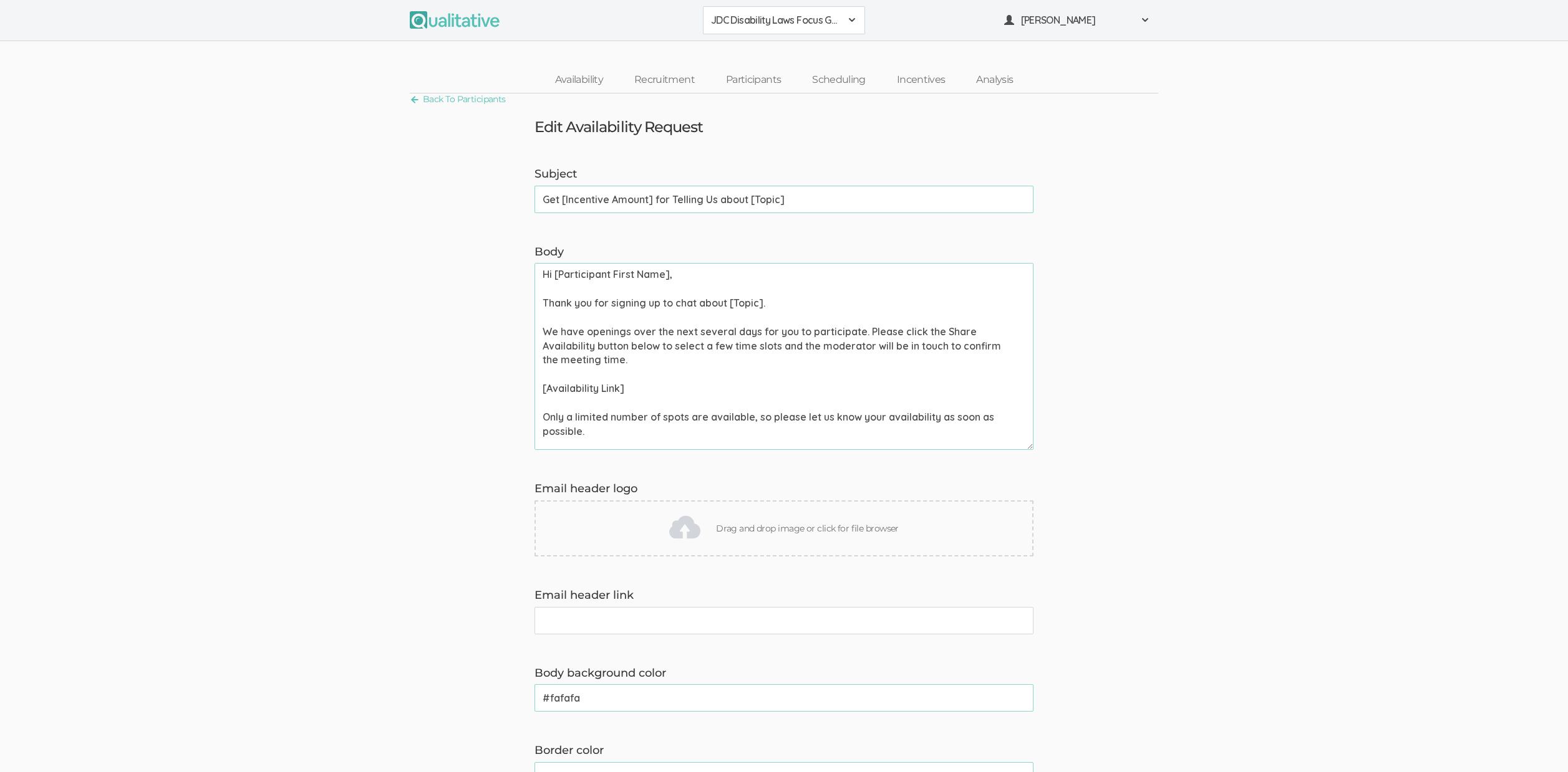
click at [766, 314] on textarea "Hi [Participant First Name], Thank you for signing up to chat about [Topic]. We…" at bounding box center [784, 356] width 499 height 187
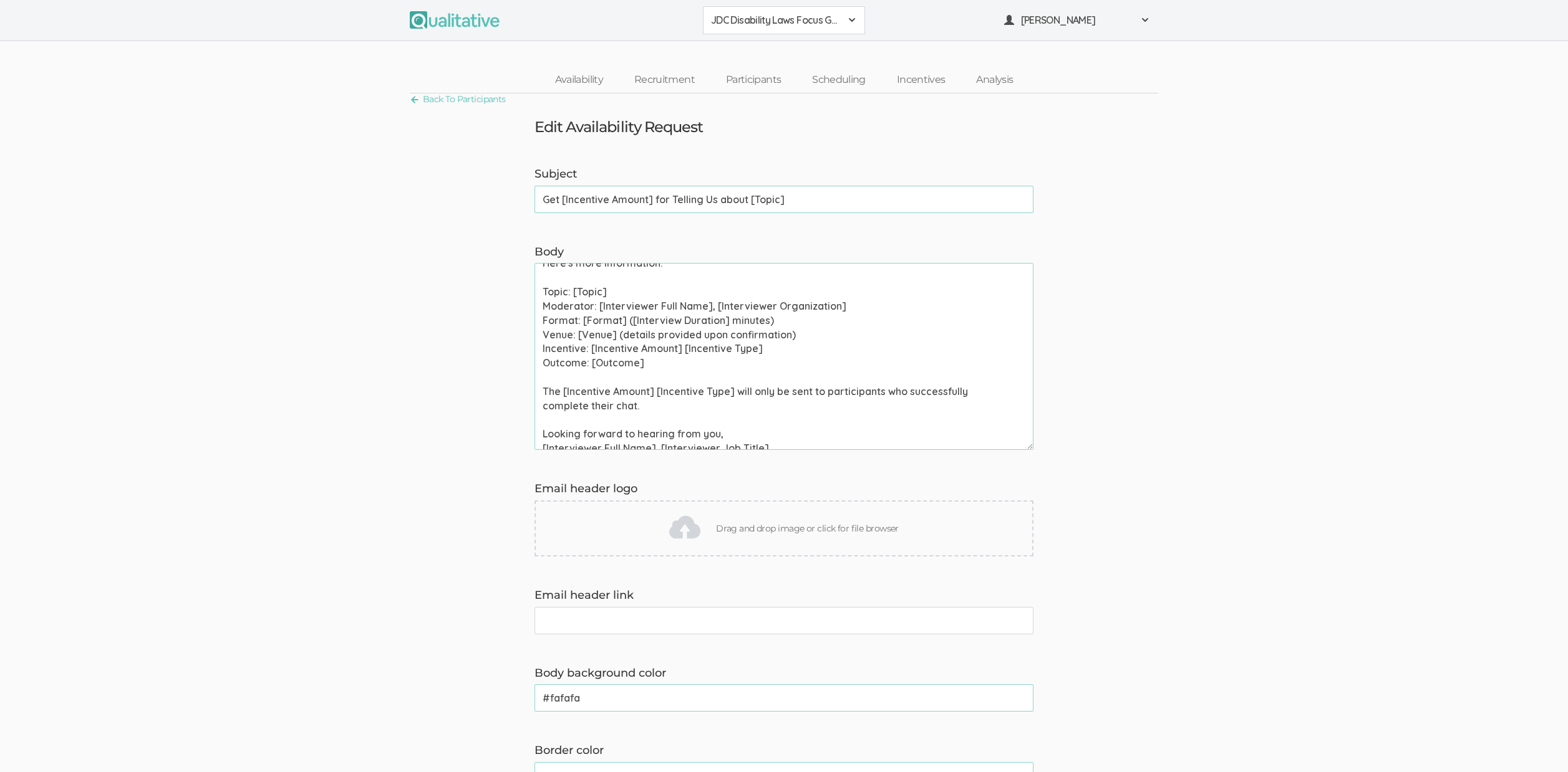
scroll to position [194, 0]
click at [798, 327] on textarea "Hi [Participant First Name], Thank you for signing up to chat about [Topic]. We…" at bounding box center [784, 356] width 499 height 187
click at [653, 384] on textarea "Hi [Participant First Name], Thank you for signing up to chat about [Topic]. We…" at bounding box center [784, 356] width 499 height 187
drag, startPoint x: 649, startPoint y: 398, endPoint x: 354, endPoint y: 385, distance: 295.3
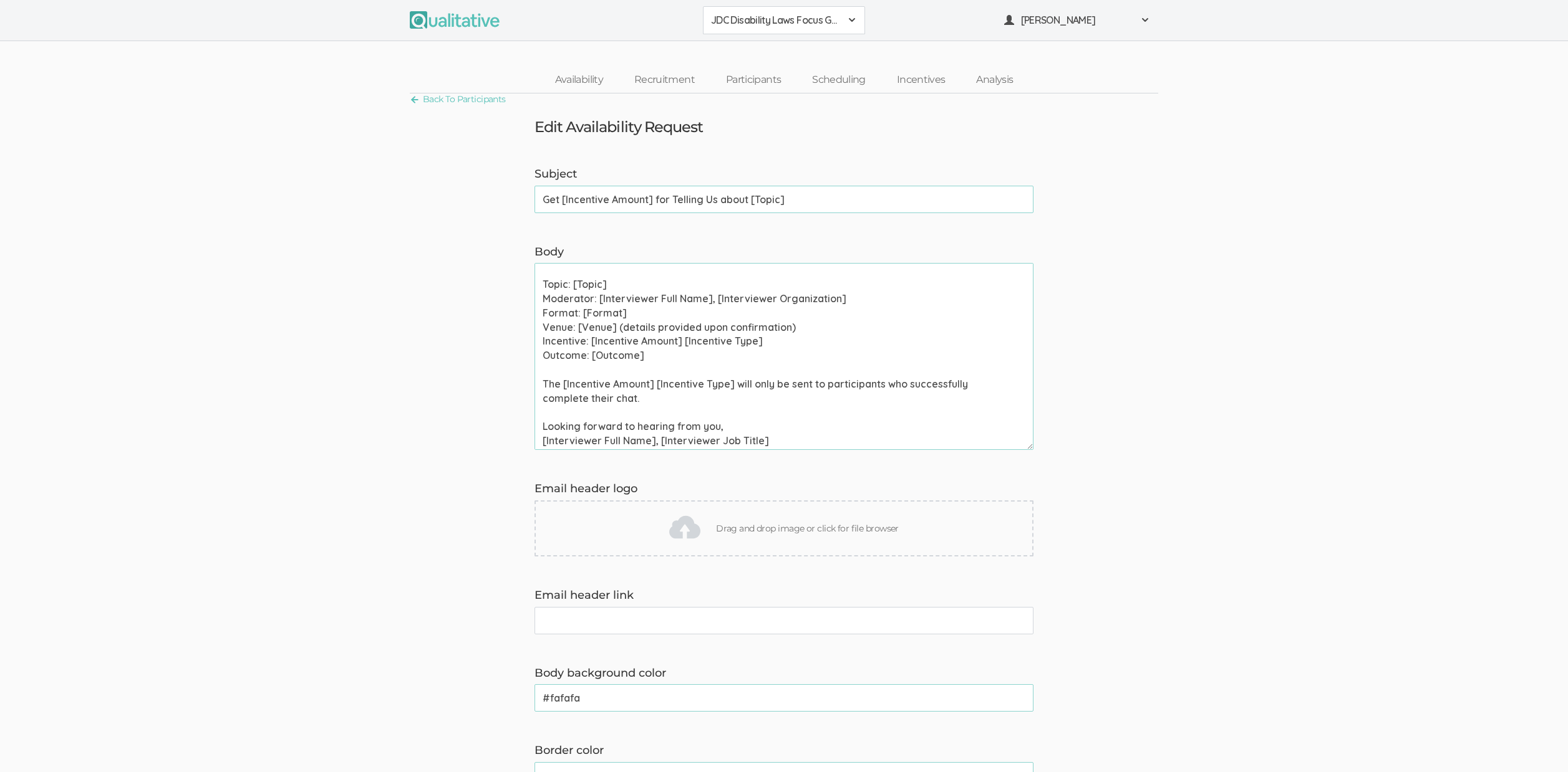
click at [354, 385] on form "Subject Get [Incentive Amount] for Telling Us about [Topic] (success) Body Hi […" at bounding box center [784, 664] width 1568 height 995
paste textarea "one-on-one chat, group discussion, and survey"
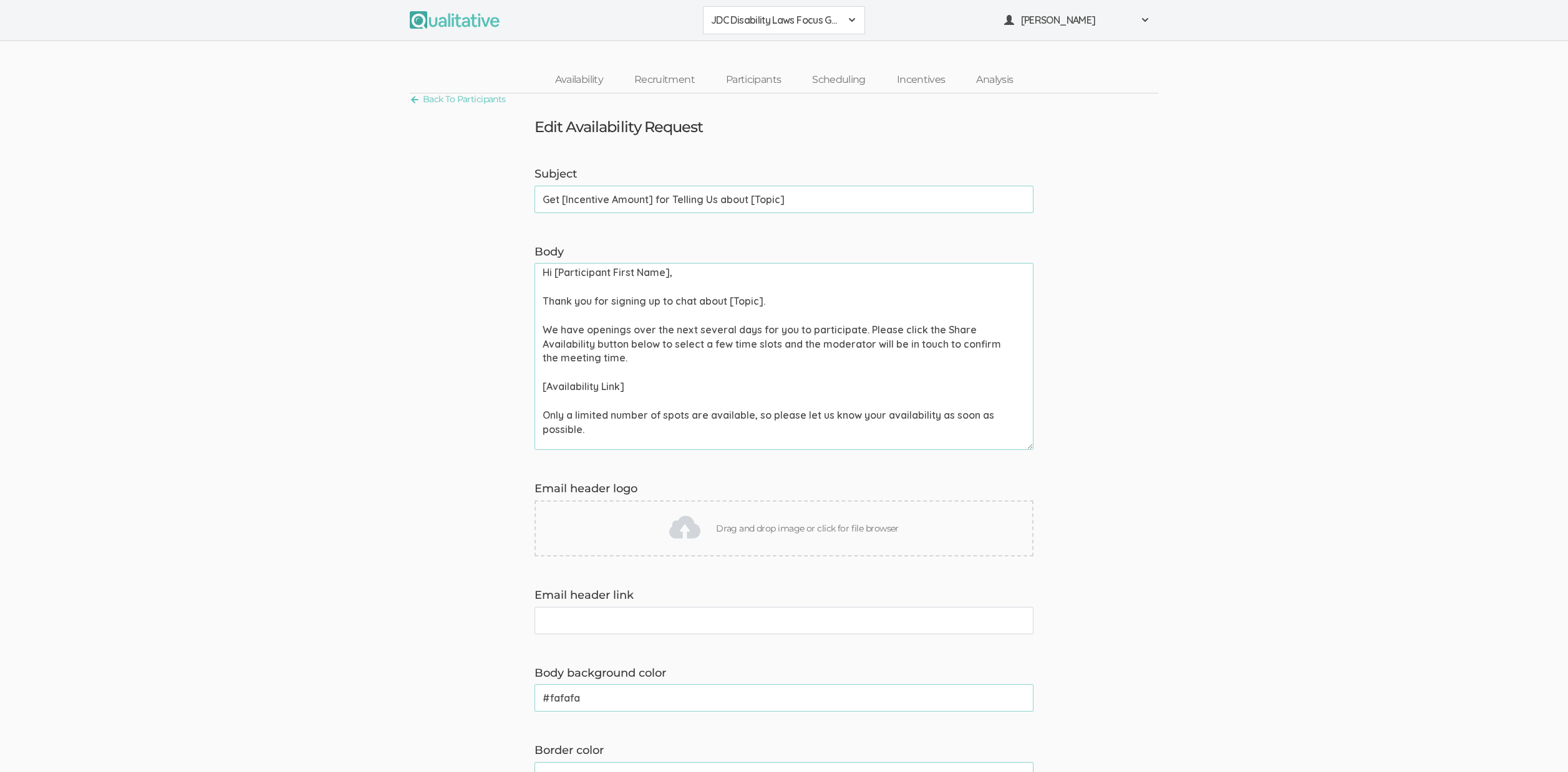
scroll to position [0, 0]
type textarea "Hi [Participant First Name], Thank you for signing up to chat about [Topic]. We…"
click at [754, 21] on span "JDC Disability Laws Focus Groups" at bounding box center [776, 20] width 129 height 14
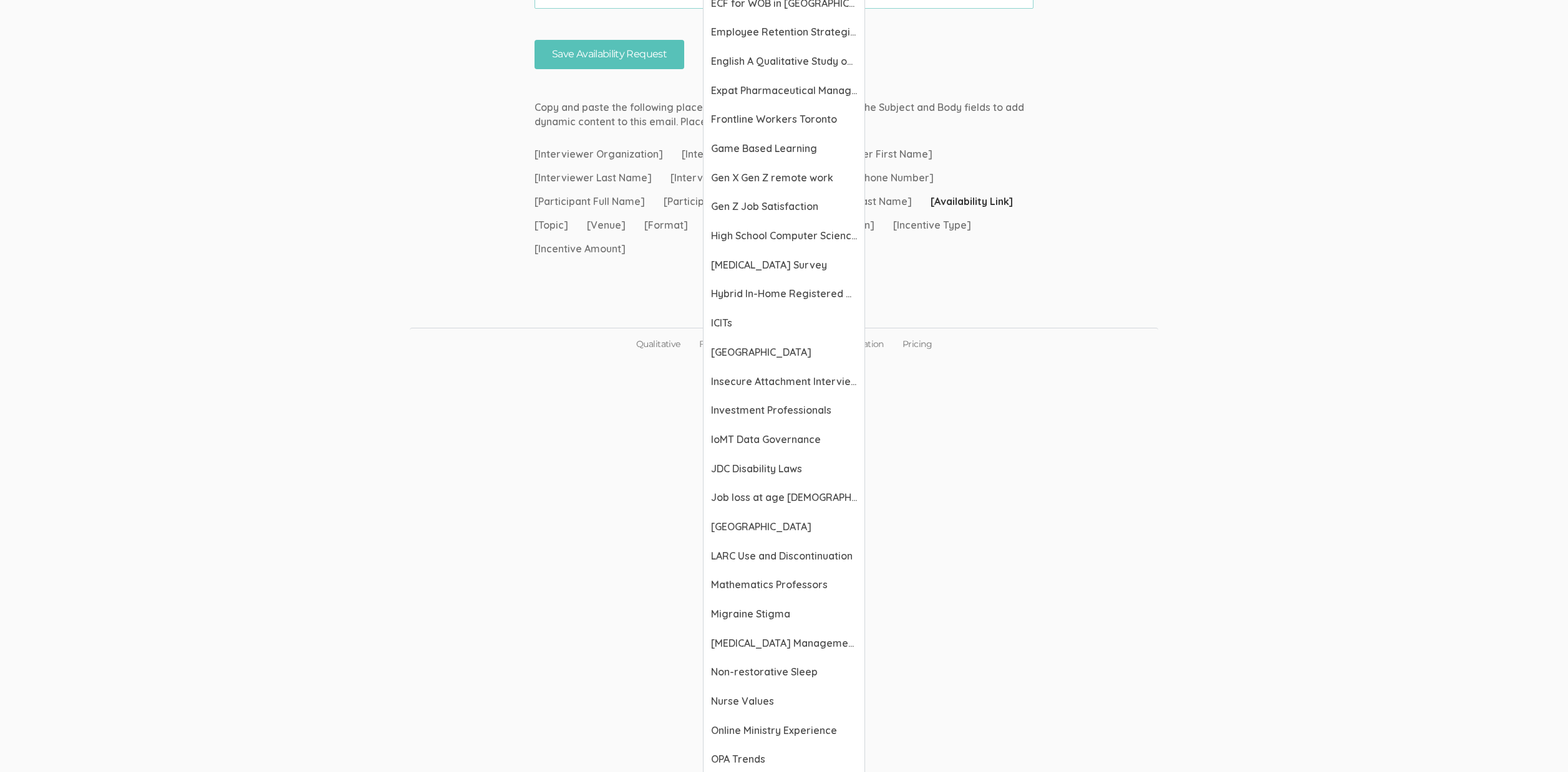
scroll to position [1093, 0]
drag, startPoint x: 774, startPoint y: 475, endPoint x: 772, endPoint y: 468, distance: 7.3
click at [774, 475] on link "JDC Disability Laws" at bounding box center [784, 469] width 161 height 30
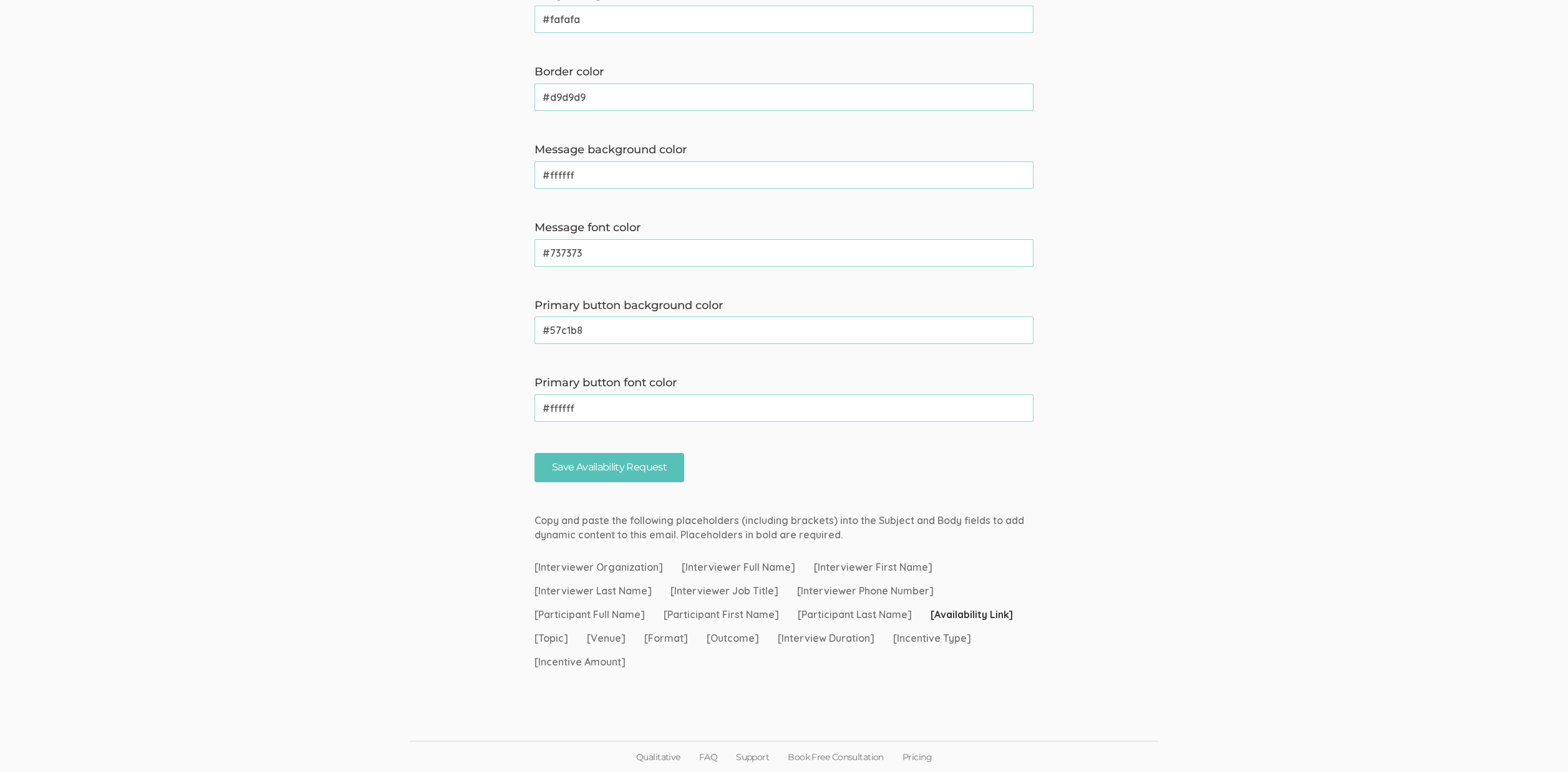
scroll to position [0, 0]
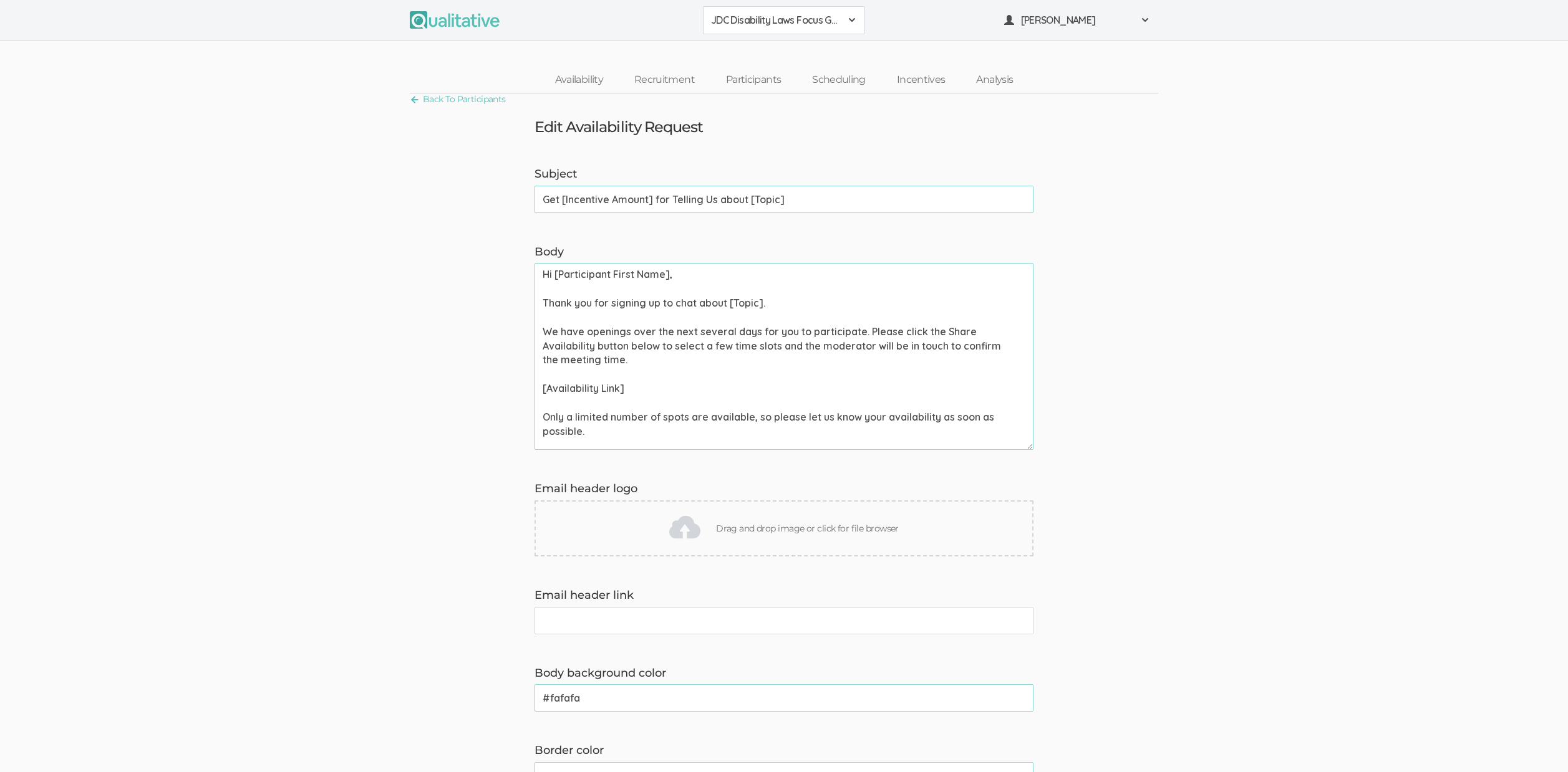
click at [585, 205] on input "Get [Incentive Amount] for Telling Us about [Topic]" at bounding box center [784, 199] width 499 height 27
click at [705, 356] on textarea "Hi [Participant First Name], Thank you for signing up to chat about [Topic]. We…" at bounding box center [784, 356] width 499 height 187
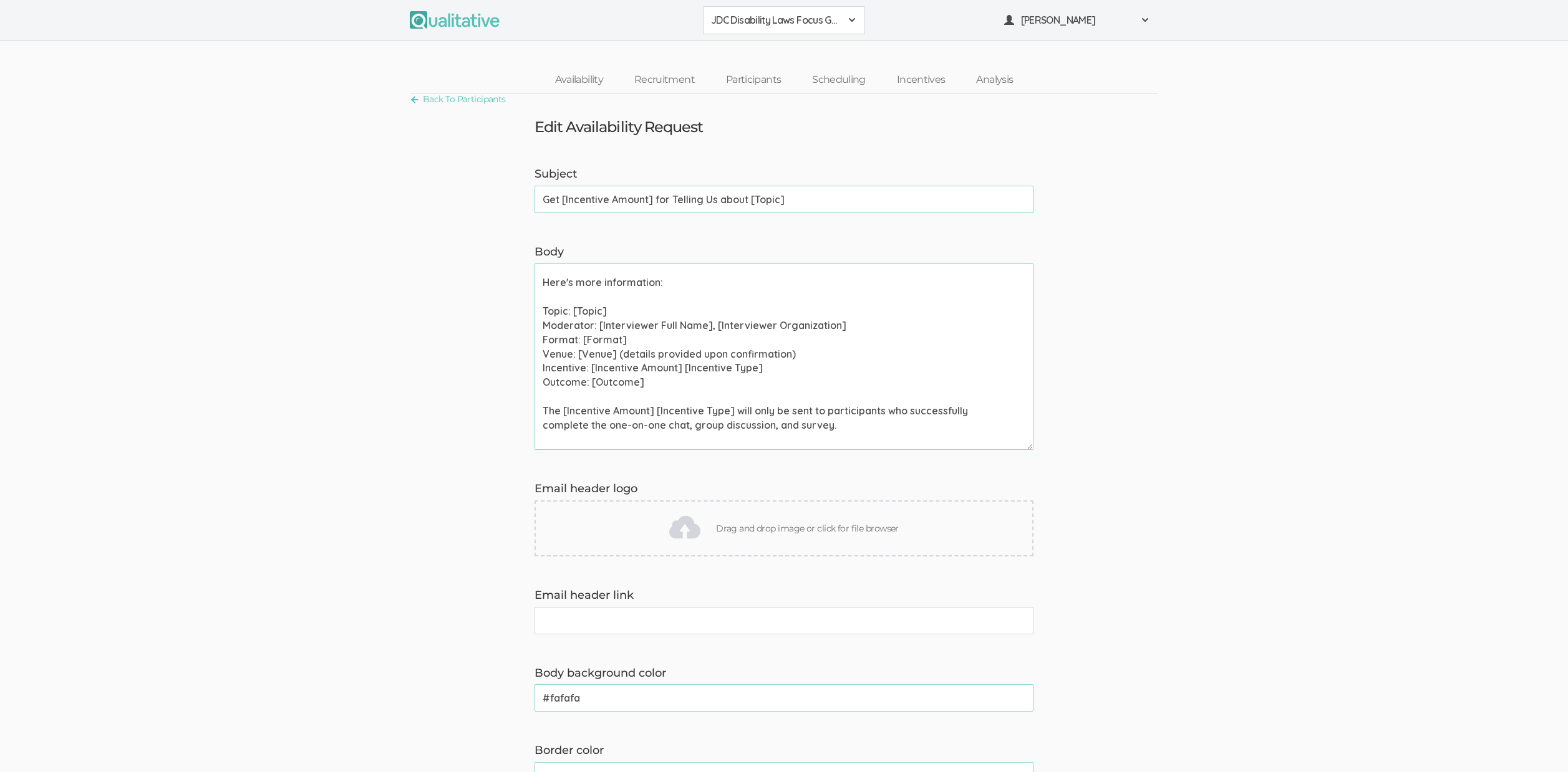
scroll to position [200, 0]
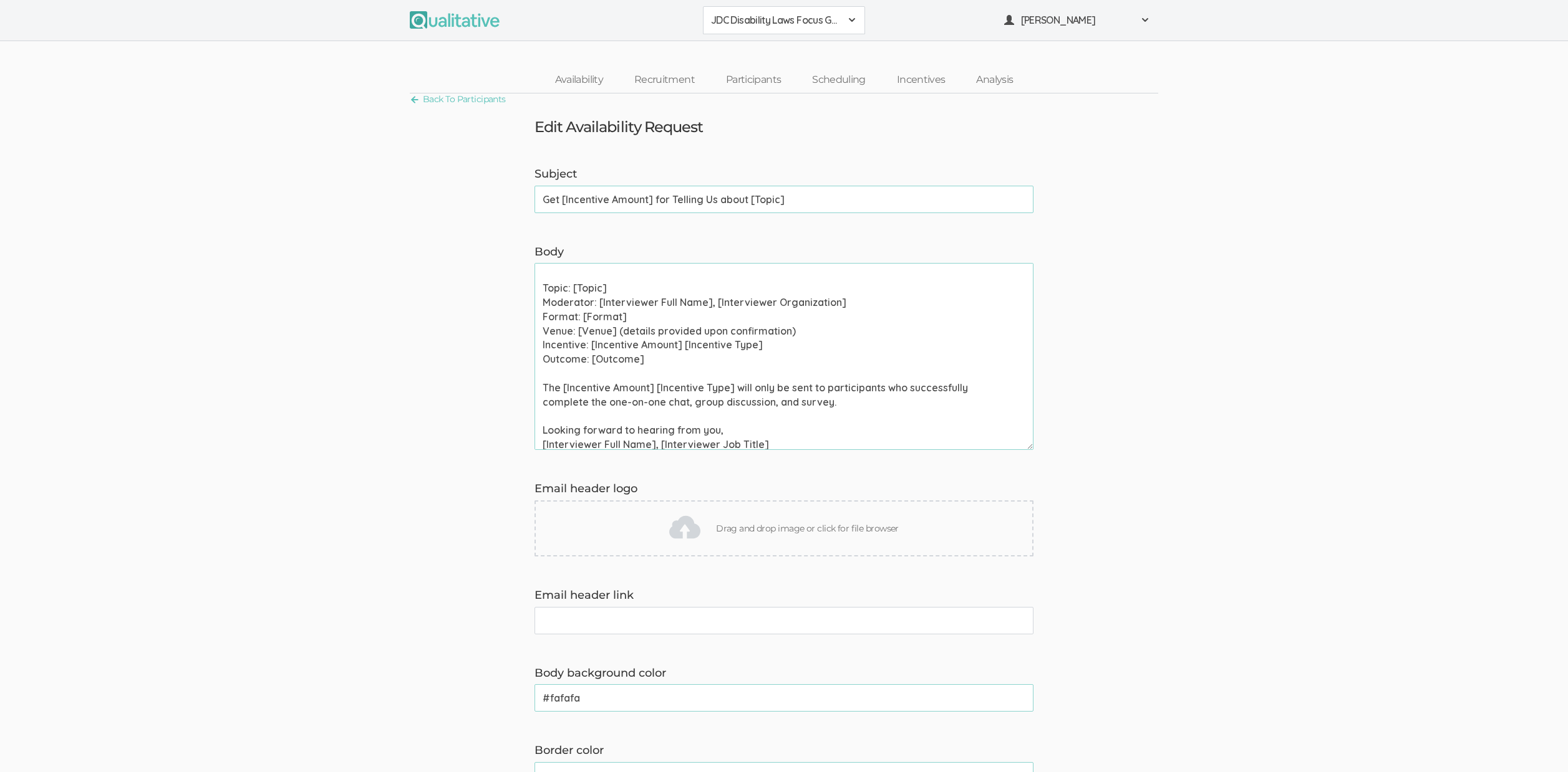
drag, startPoint x: 842, startPoint y: 408, endPoint x: 435, endPoint y: 380, distance: 408.0
click at [435, 380] on form "Subject Get [Incentive Amount] for Telling Us about [Topic] (success) Body Hi […" at bounding box center [784, 664] width 1568 height 995
drag, startPoint x: 265, startPoint y: 151, endPoint x: 239, endPoint y: 116, distance: 43.6
click at [266, 152] on ui-view "Back To Participants Edit Availability Request Subject Get [Incentive Amount] f…" at bounding box center [784, 726] width 1568 height 1264
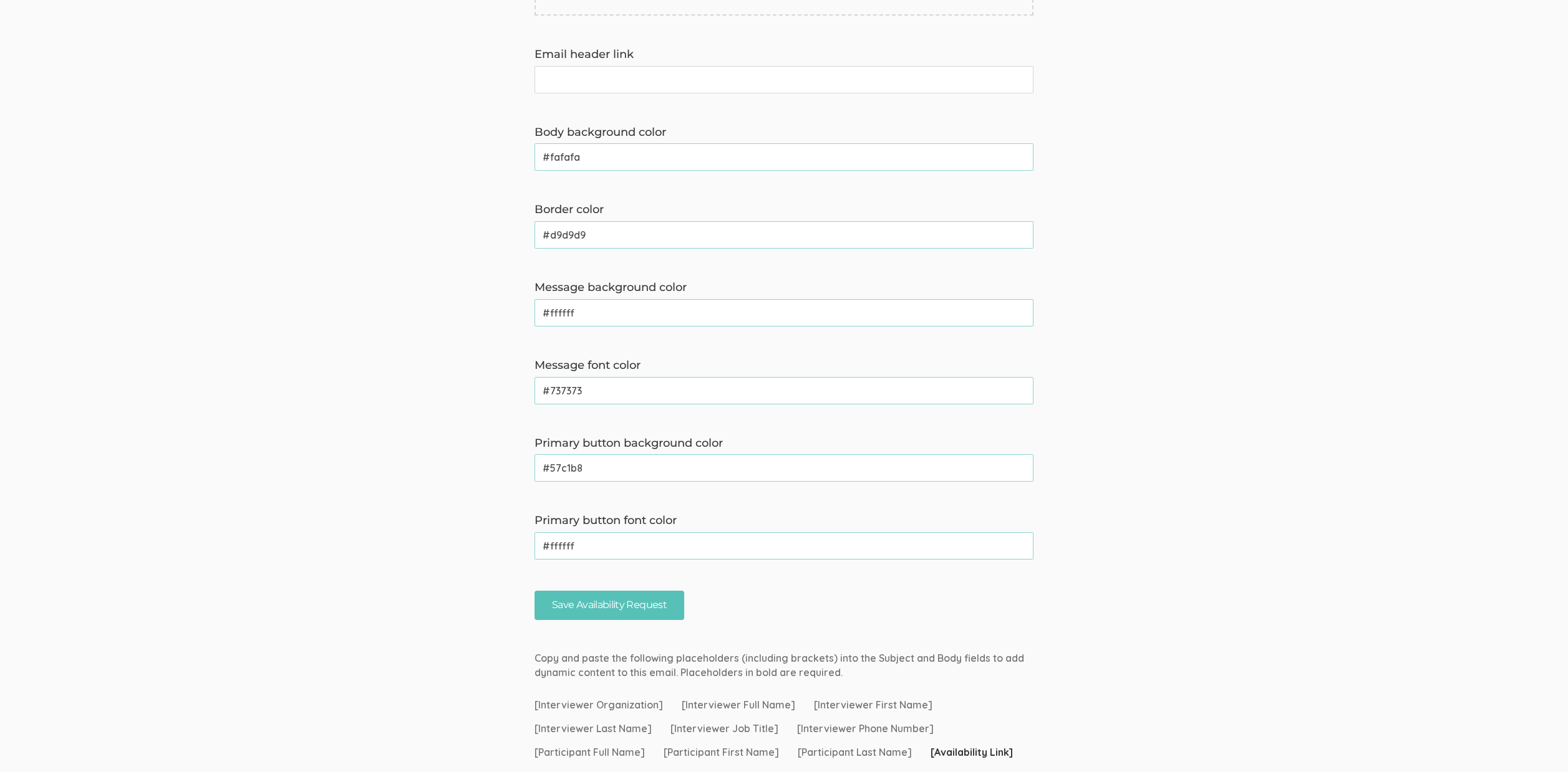
scroll to position [678, 0]
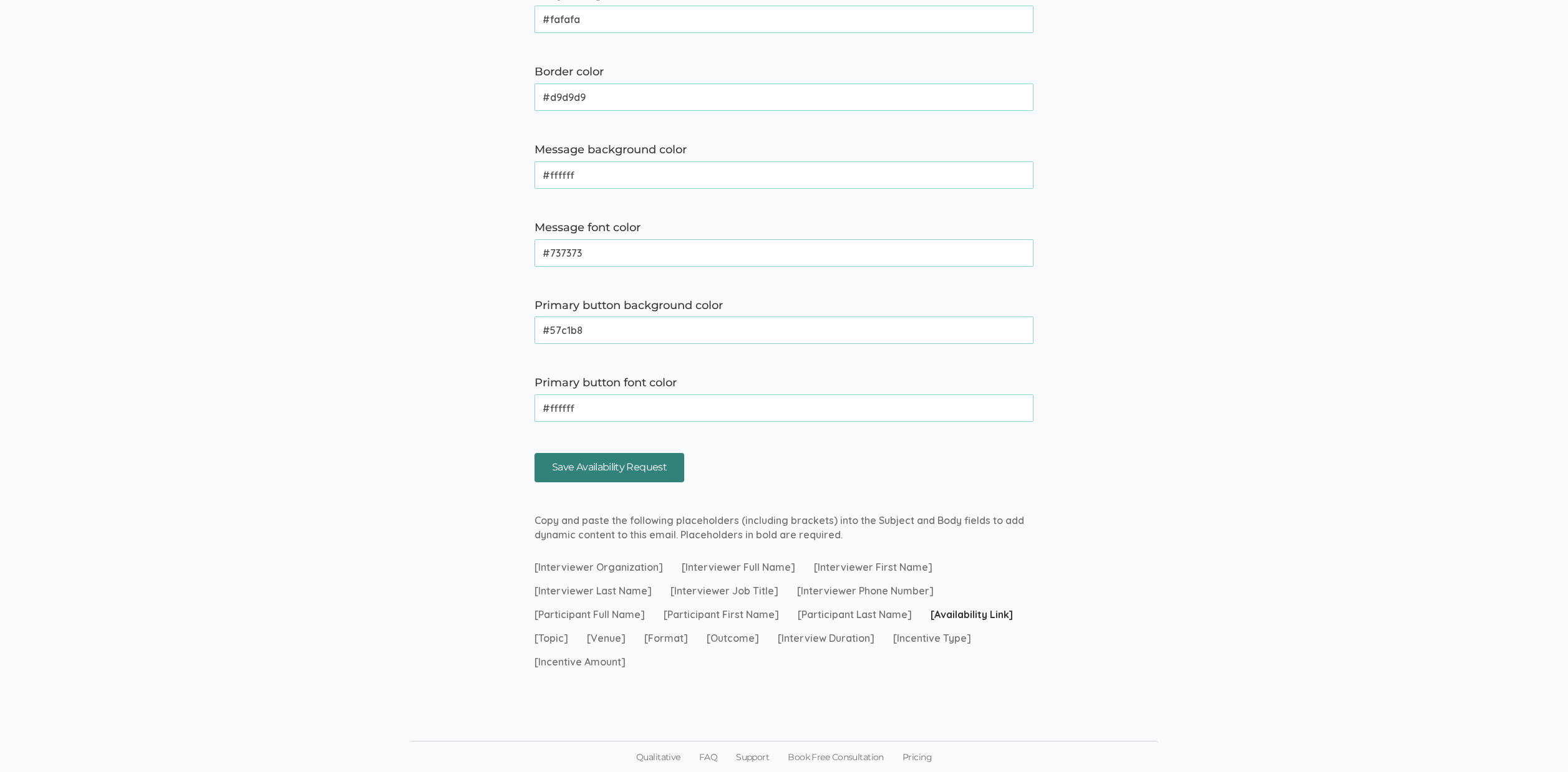
click at [657, 463] on input "Save Availability Request" at bounding box center [609, 468] width 150 height 30
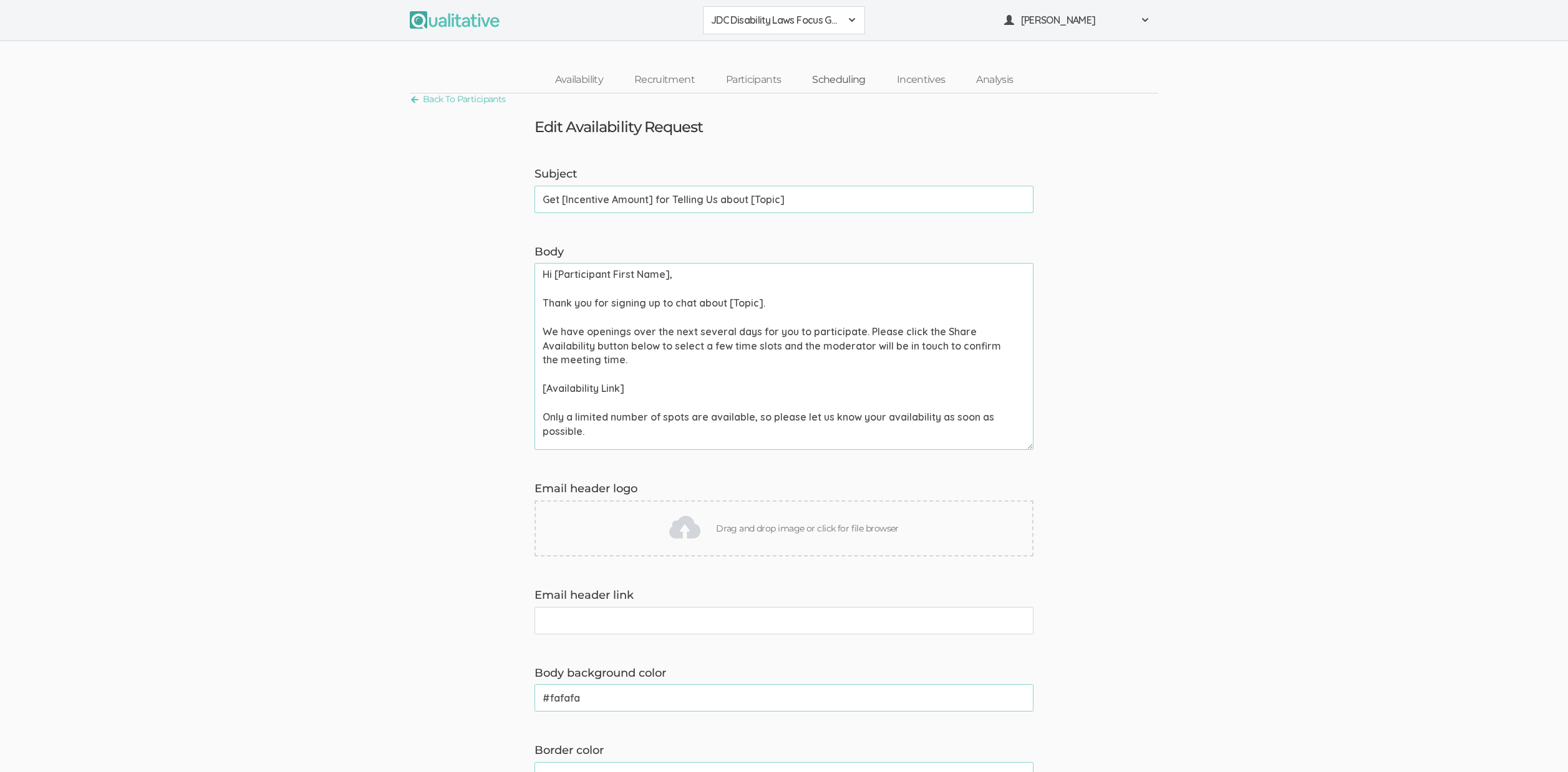
click at [850, 79] on link "Scheduling" at bounding box center [839, 80] width 85 height 27
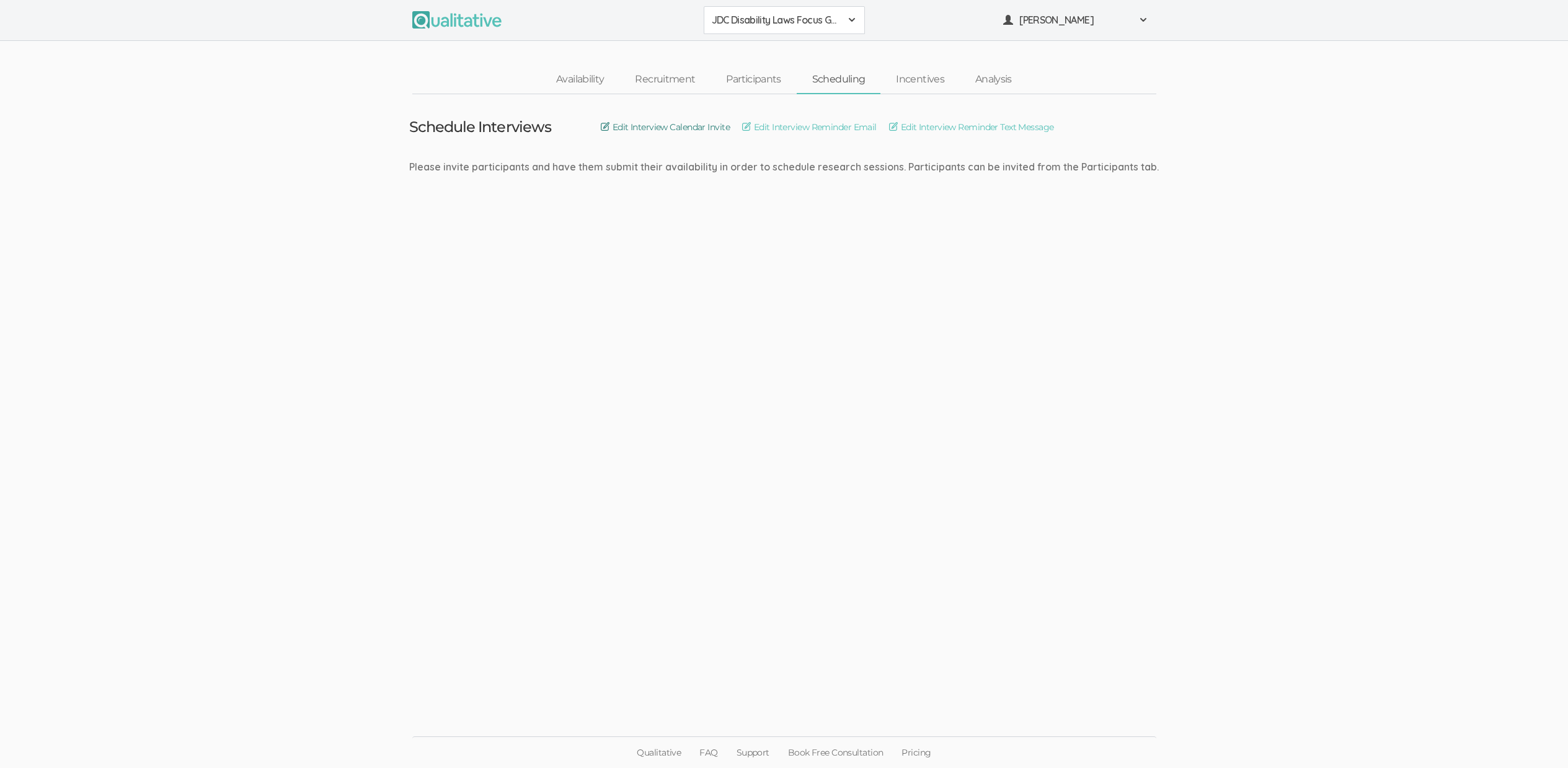
click at [718, 122] on link "Edit Interview Calendar Invite" at bounding box center [665, 127] width 129 height 14
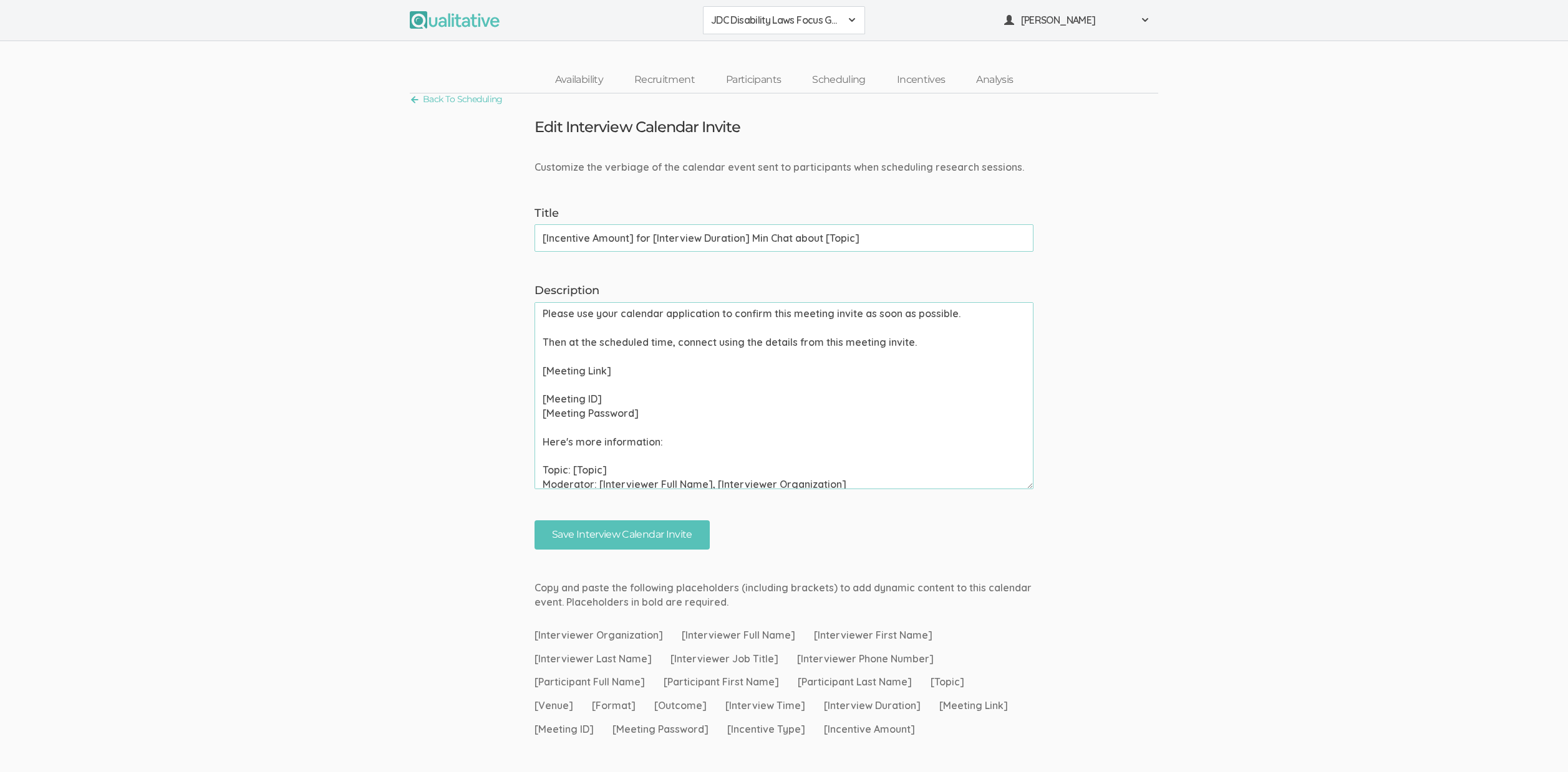
click at [590, 241] on input "[Incentive Amount] for [Interview Duration] Min Chat about [Topic]" at bounding box center [784, 238] width 499 height 27
paste input "Get [Incentive Amount] for Telling Us"
type input "Get [Incentive Amount] for Telling Us about [Topic]"
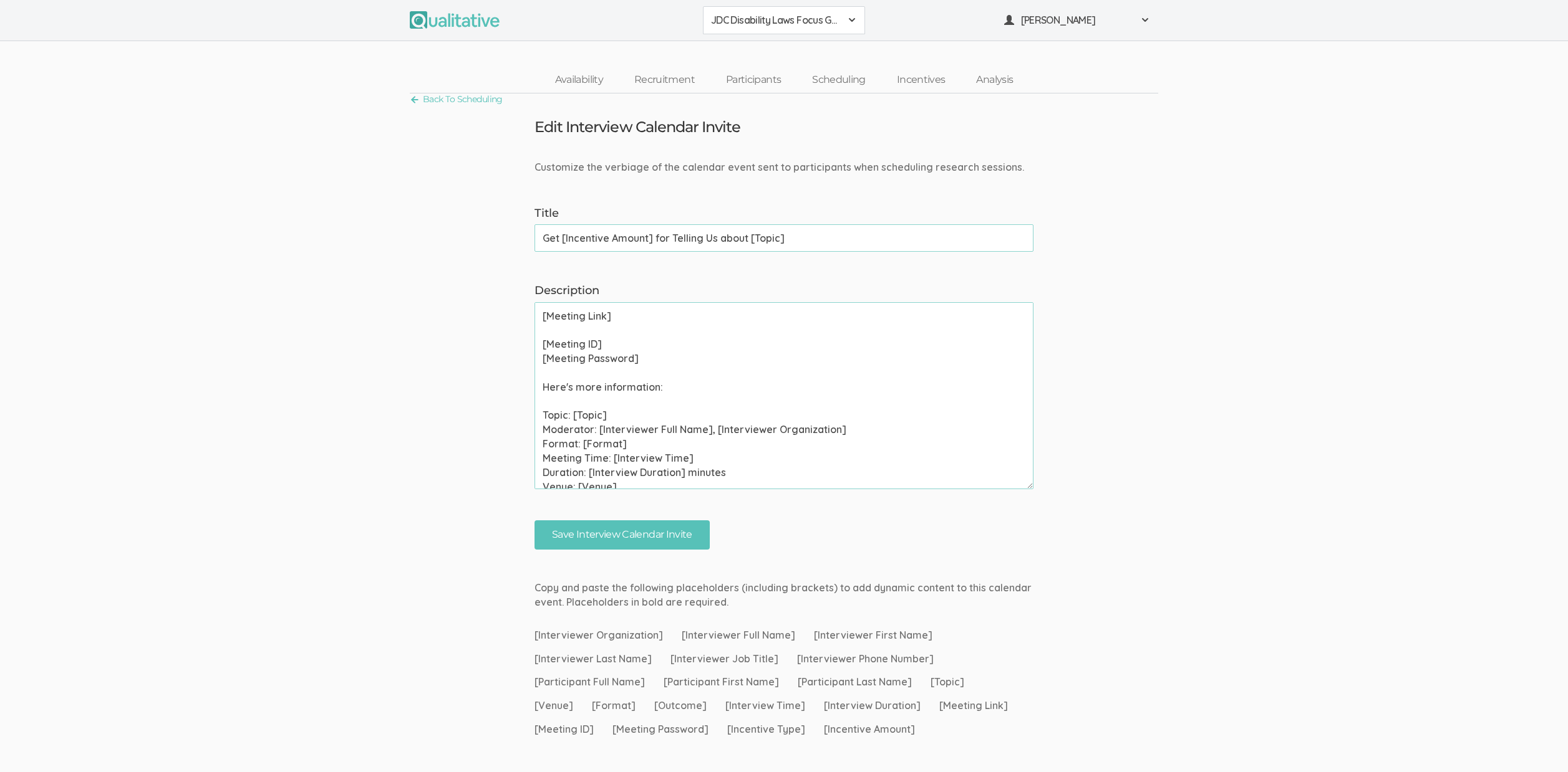
scroll to position [56, 0]
click at [549, 449] on textarea "Please use your calendar application to confirm this meeting invite as soon as …" at bounding box center [784, 396] width 499 height 187
click at [549, 447] on textarea "Please use your calendar application to confirm this meeting invite as soon as …" at bounding box center [784, 396] width 499 height 187
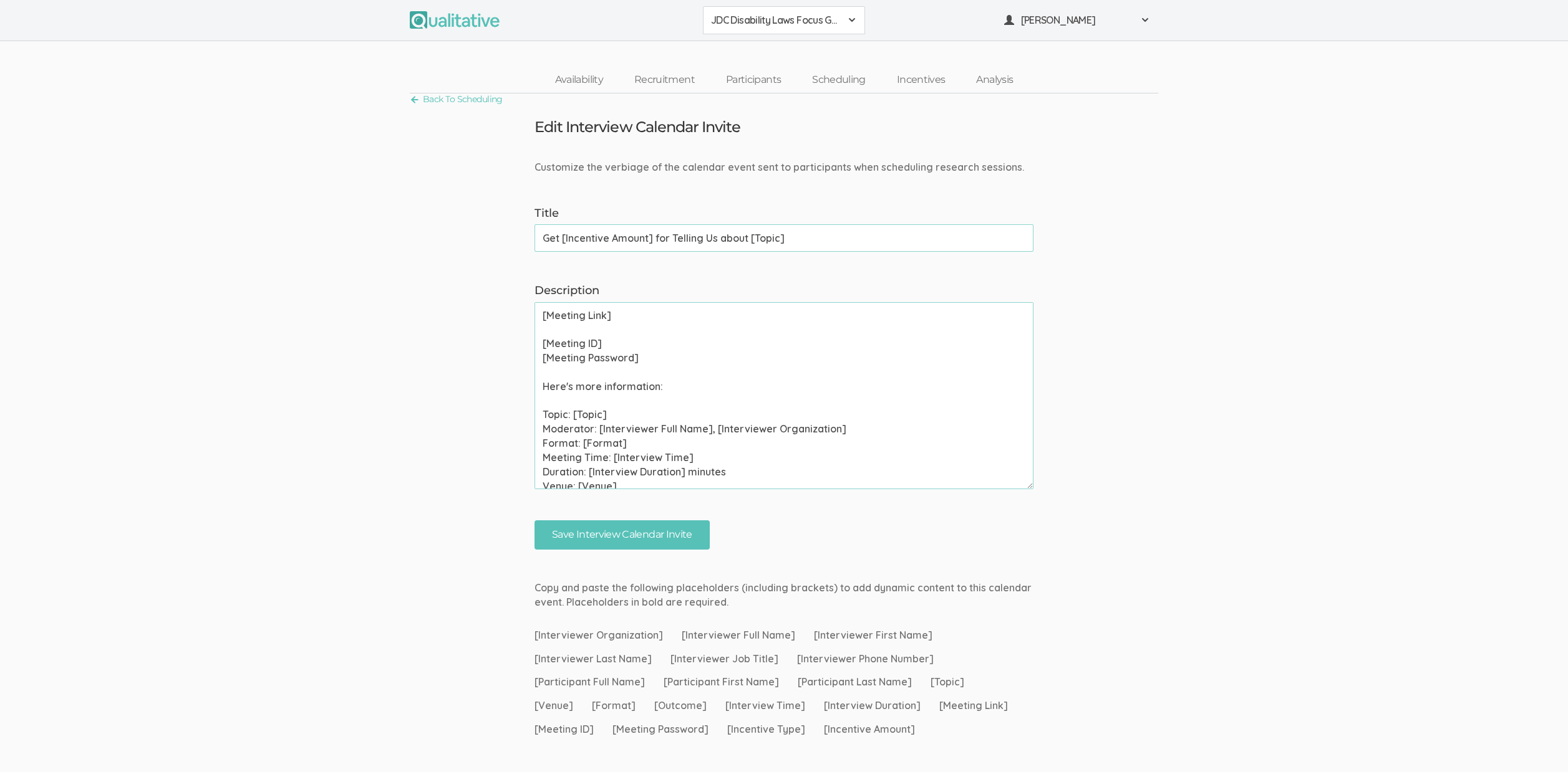
click at [549, 447] on textarea "Please use your calendar application to confirm this meeting invite as soon as …" at bounding box center [784, 396] width 499 height 187
paste textarea "Group Discussion"
type textarea "Please use your calendar application to confirm this meeting invite as soon as …"
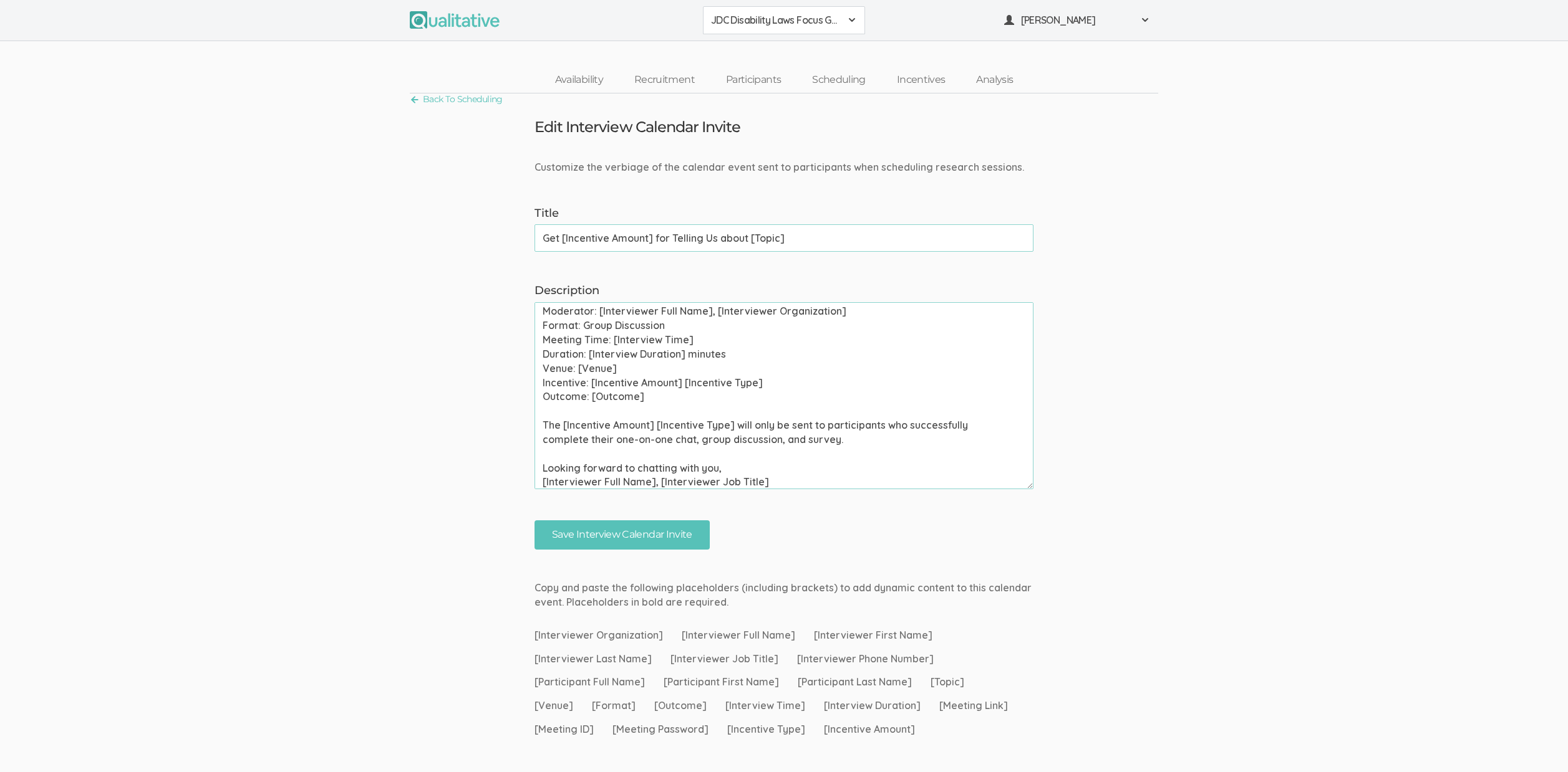
scroll to position [178, 0]
drag, startPoint x: 770, startPoint y: 480, endPoint x: 519, endPoint y: 468, distance: 251.3
click at [519, 468] on form "Customize the verbiage of the calendar event sent to participants when scheduli…" at bounding box center [784, 355] width 1568 height 390
click at [482, 475] on form "Customize the verbiage of the calendar event sent to participants when scheduli…" at bounding box center [784, 355] width 1568 height 390
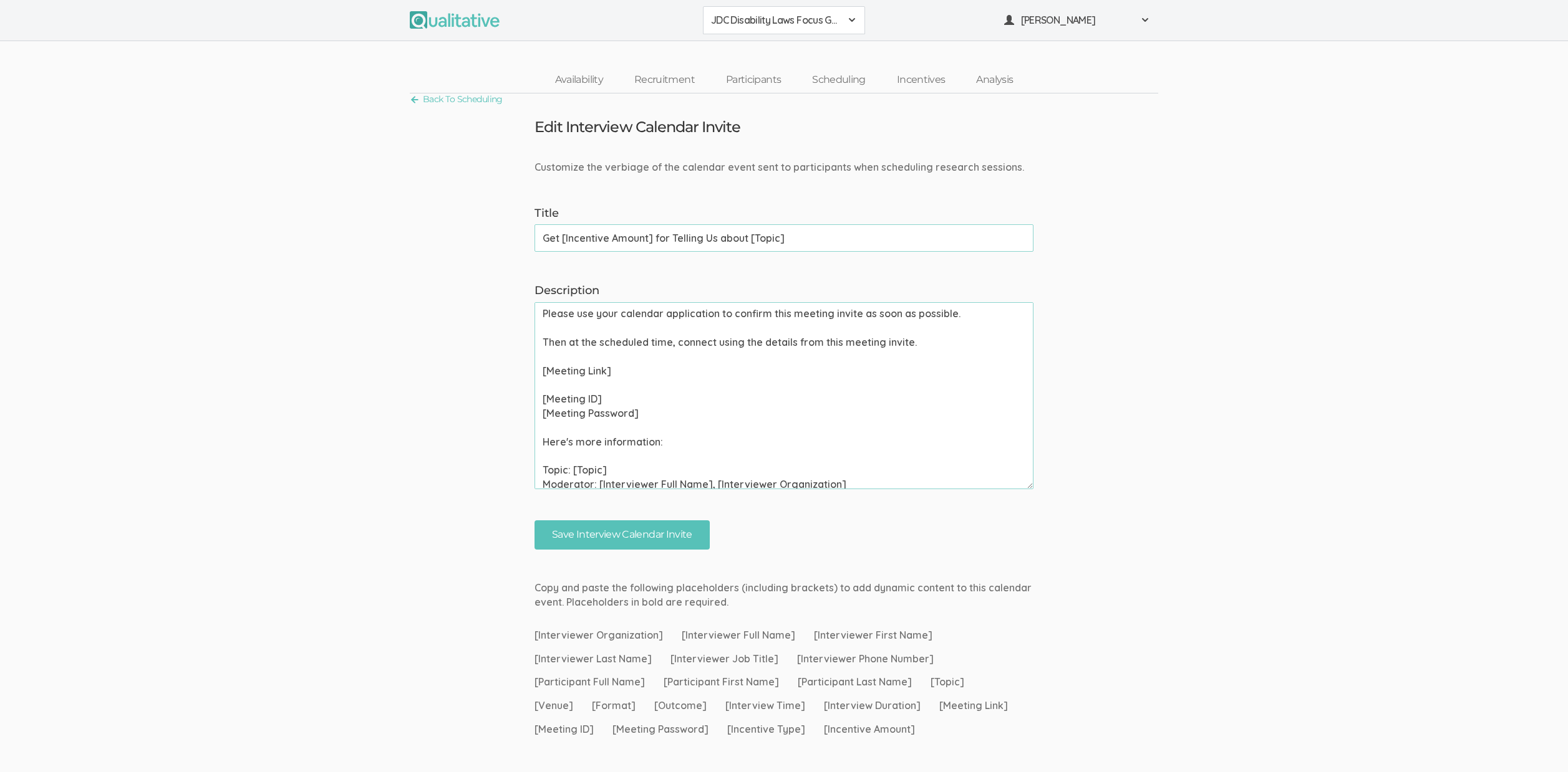
scroll to position [0, 0]
click at [858, 83] on link "Scheduling" at bounding box center [839, 80] width 85 height 27
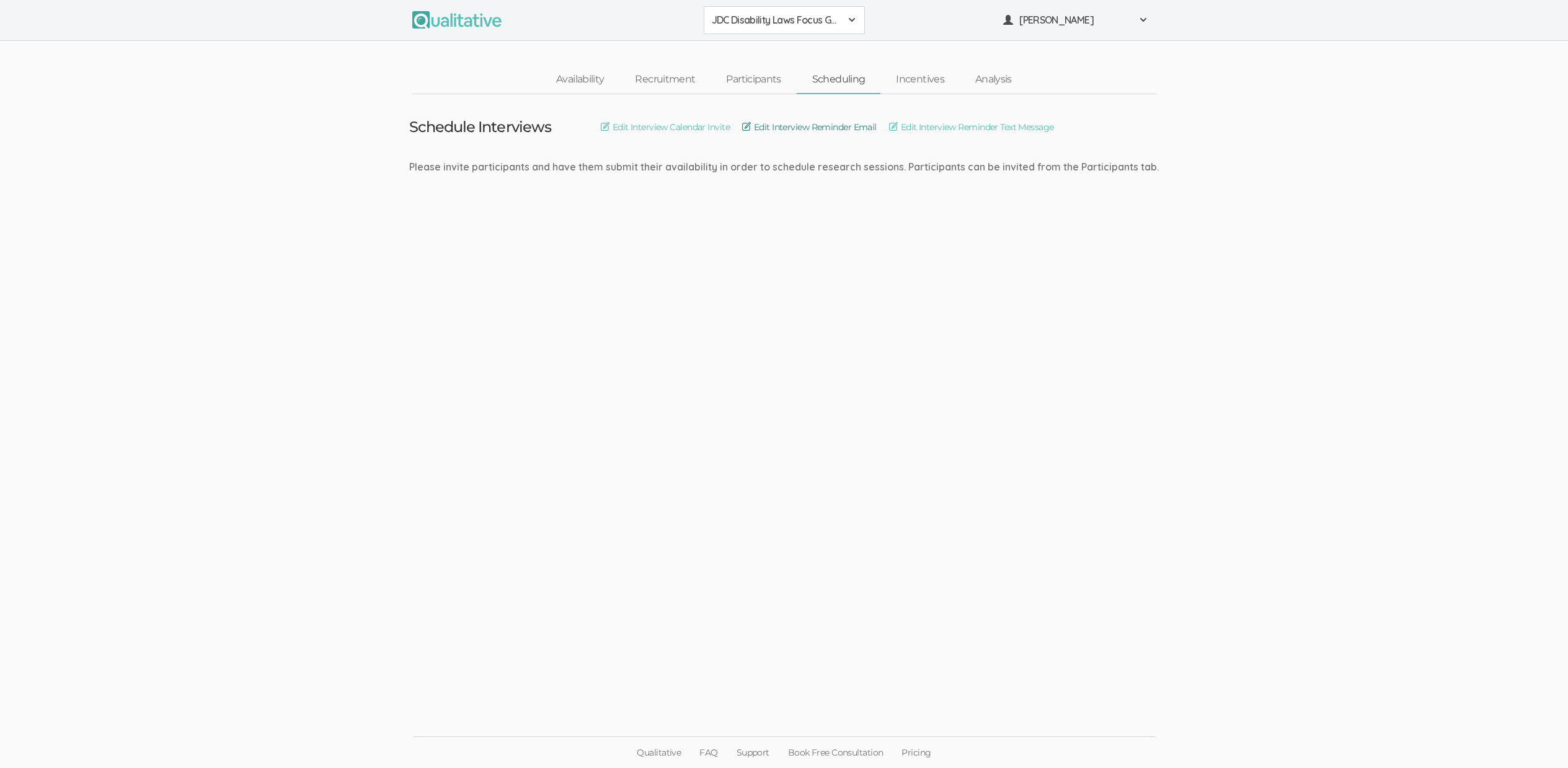
click at [842, 131] on link "Edit Interview Reminder Email" at bounding box center [809, 127] width 134 height 14
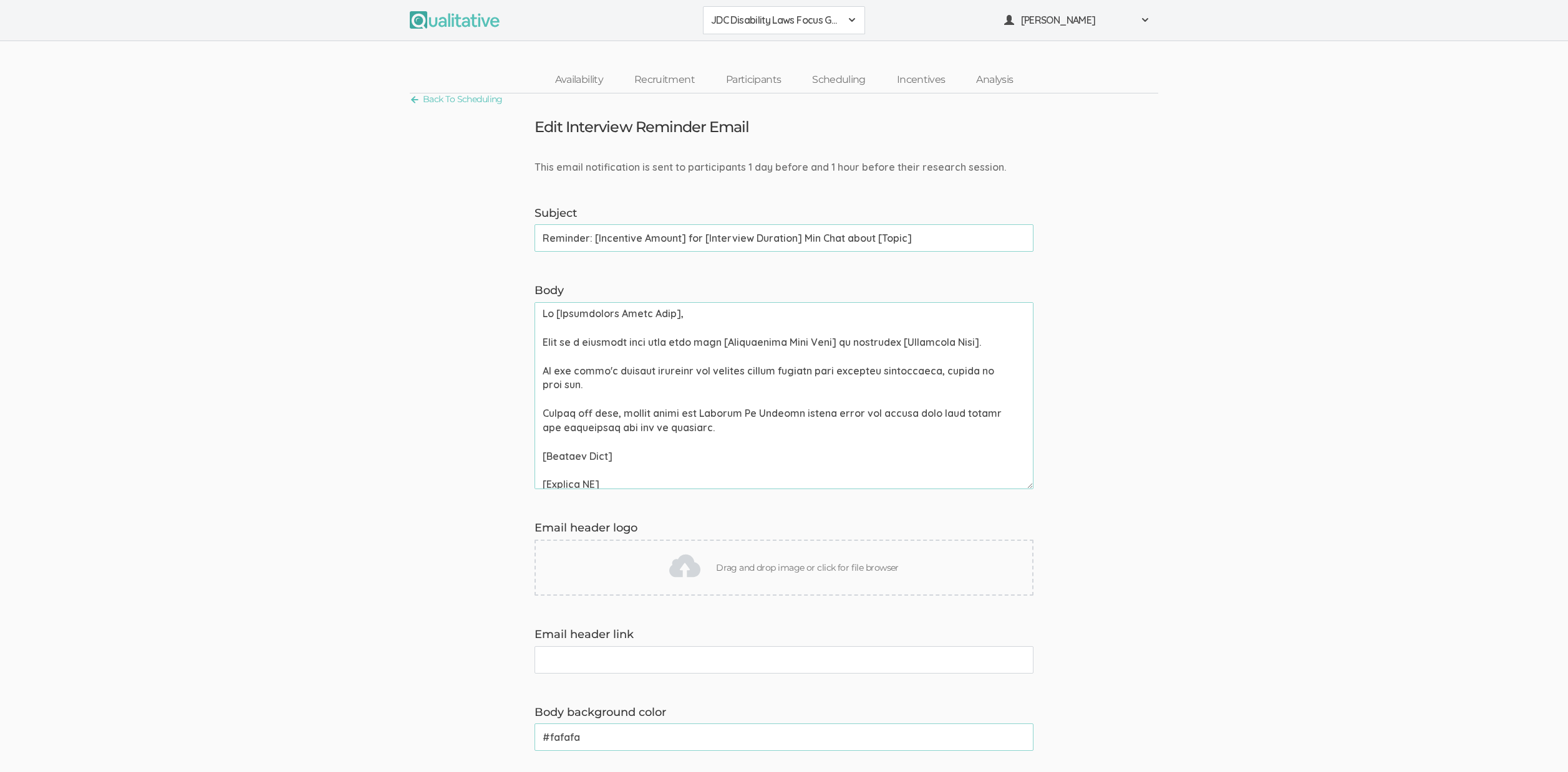
click at [770, 240] on input "Reminder: [Incentive Amount] for [Interview Duration] Min Chat about [Topic]" at bounding box center [784, 238] width 499 height 27
paste input "Get [Incentive Amount] for Telling Us"
type input "Reminder: Get [Incentive Amount] for Telling Us about [Topic]"
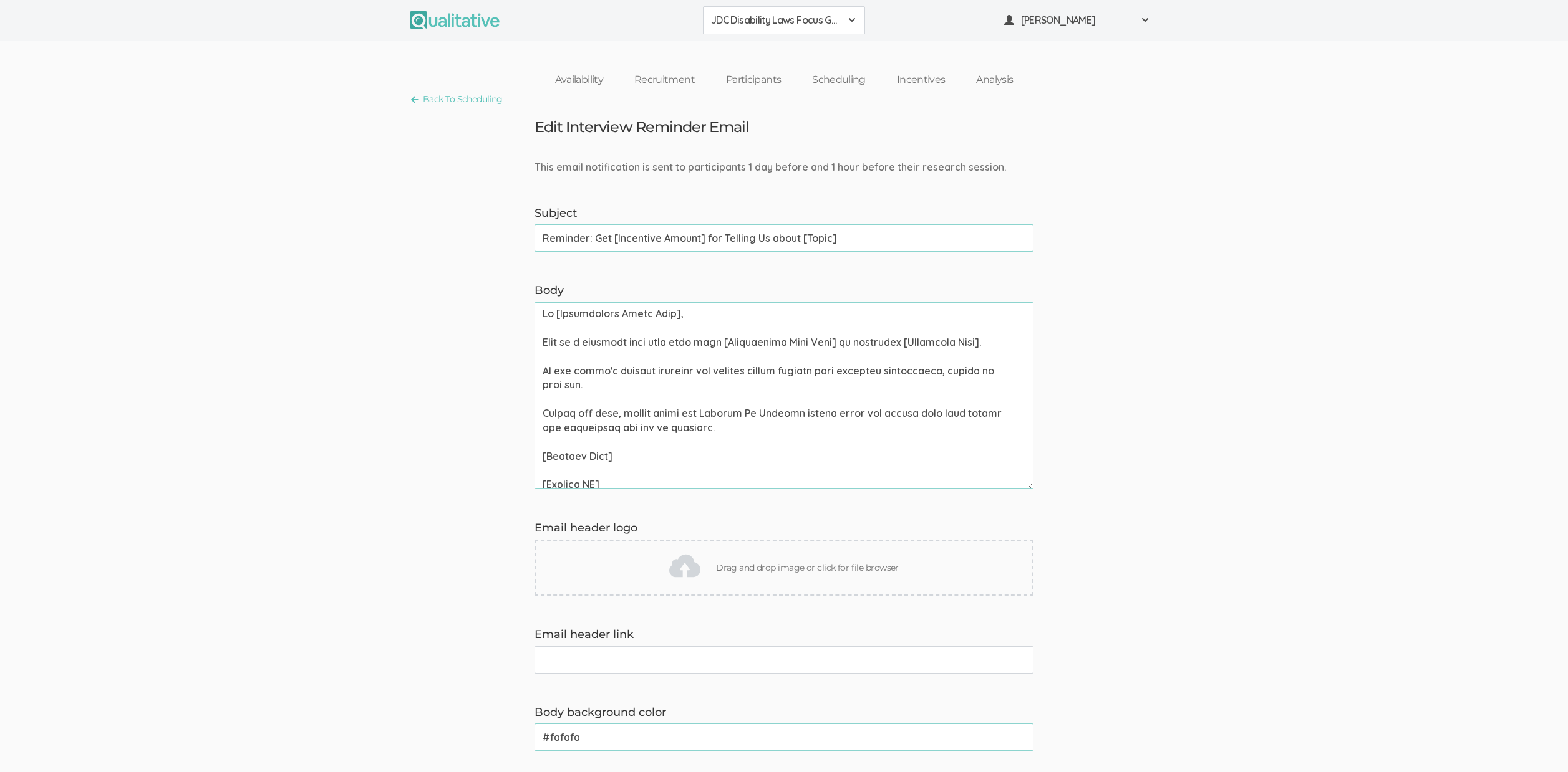
click at [686, 340] on textarea "Body" at bounding box center [784, 396] width 499 height 187
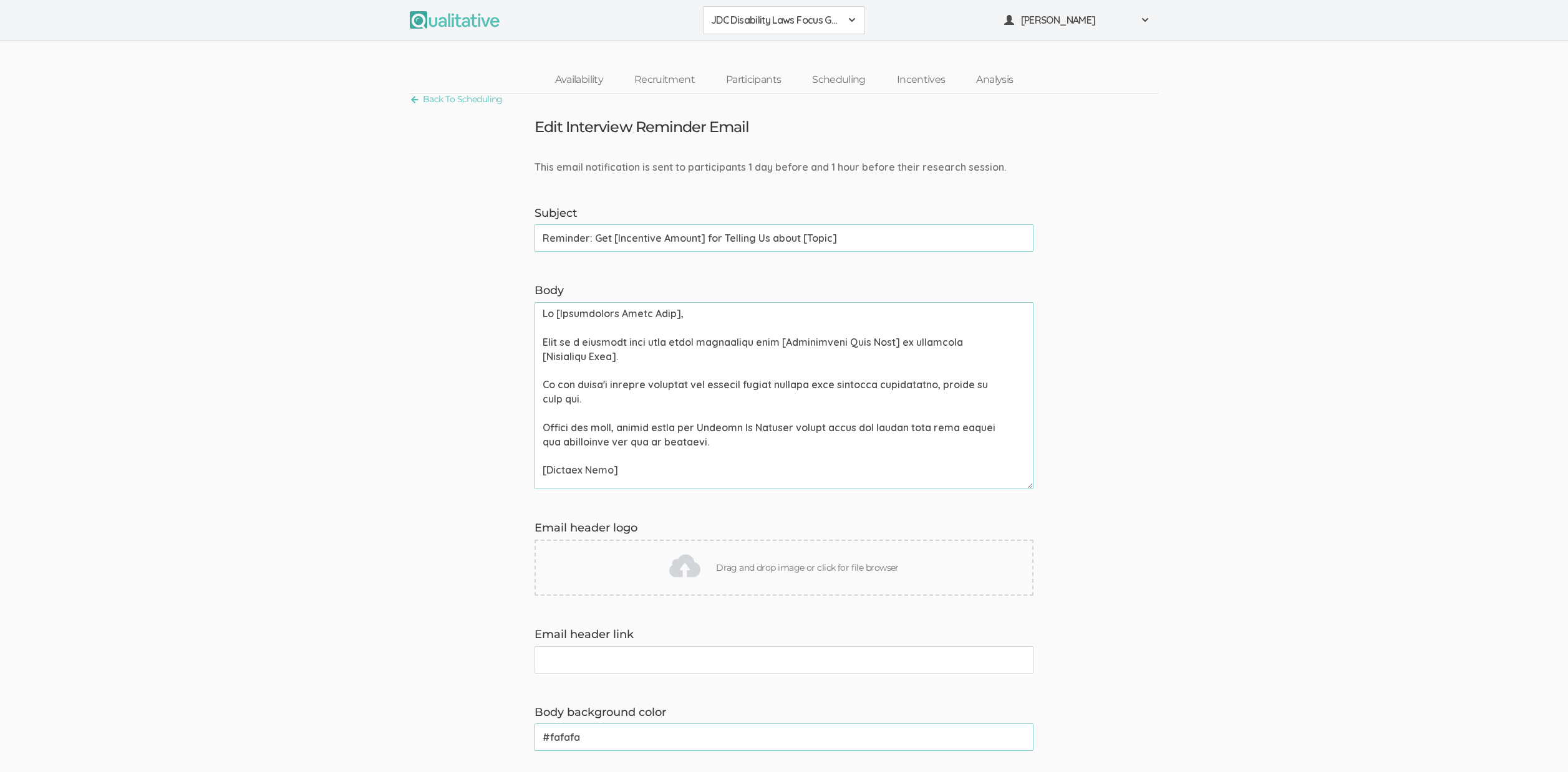
click at [571, 343] on textarea "Body" at bounding box center [784, 396] width 499 height 187
click at [712, 363] on textarea "Body" at bounding box center [784, 396] width 499 height 187
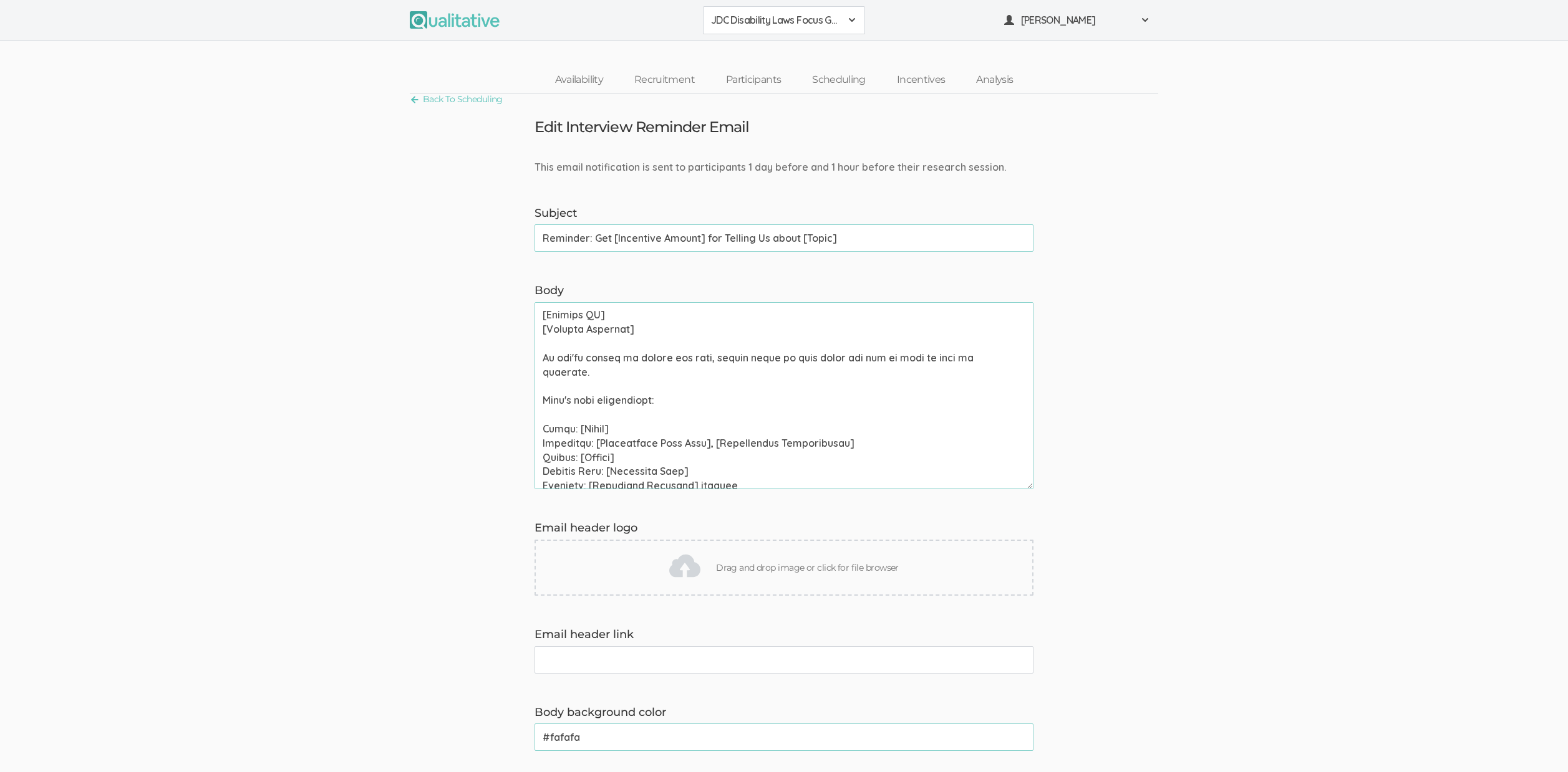
scroll to position [184, 0]
click at [592, 458] on textarea "Body" at bounding box center [784, 396] width 499 height 187
paste textarea "Group Discussion"
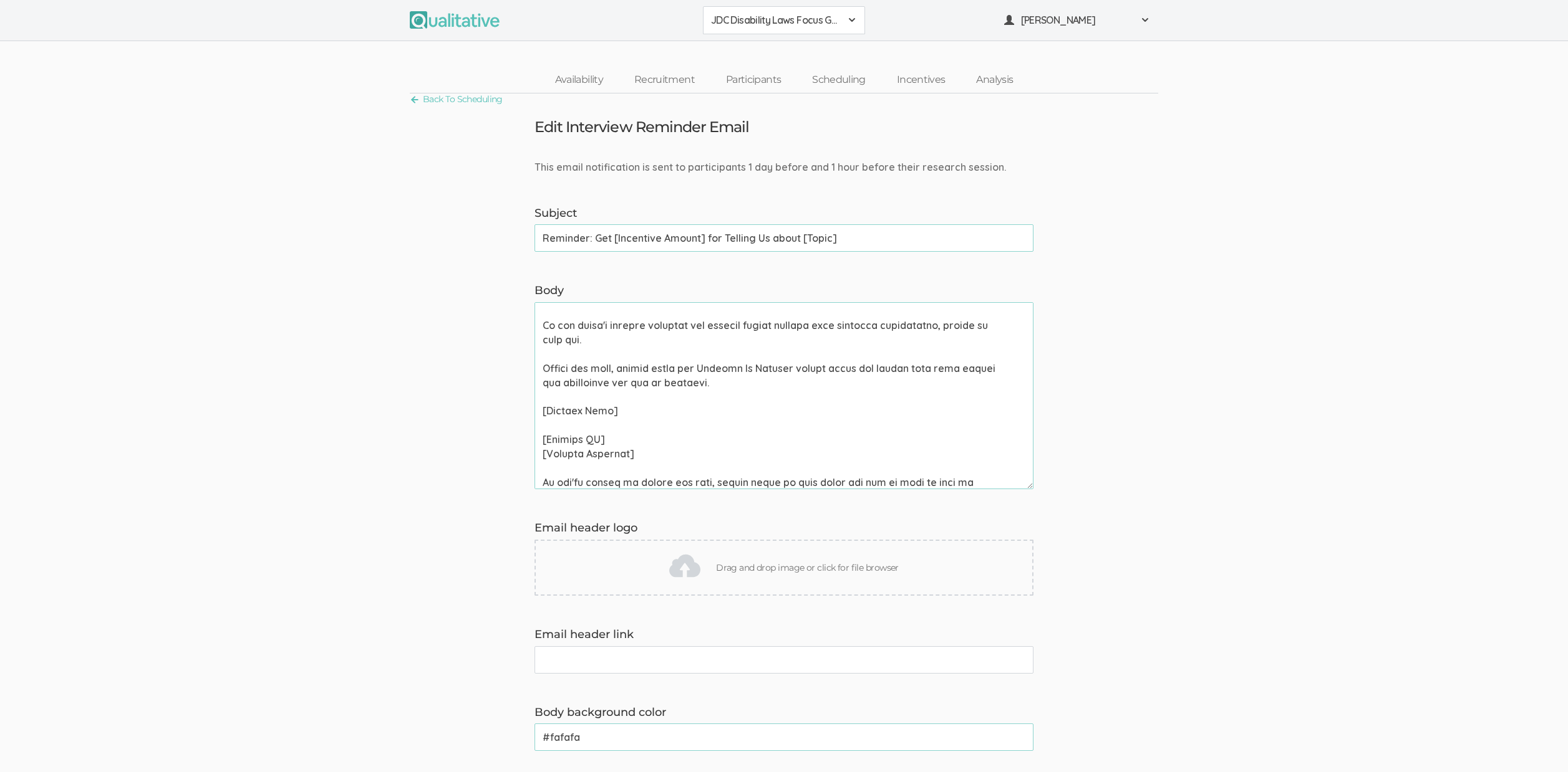
scroll to position [0, 0]
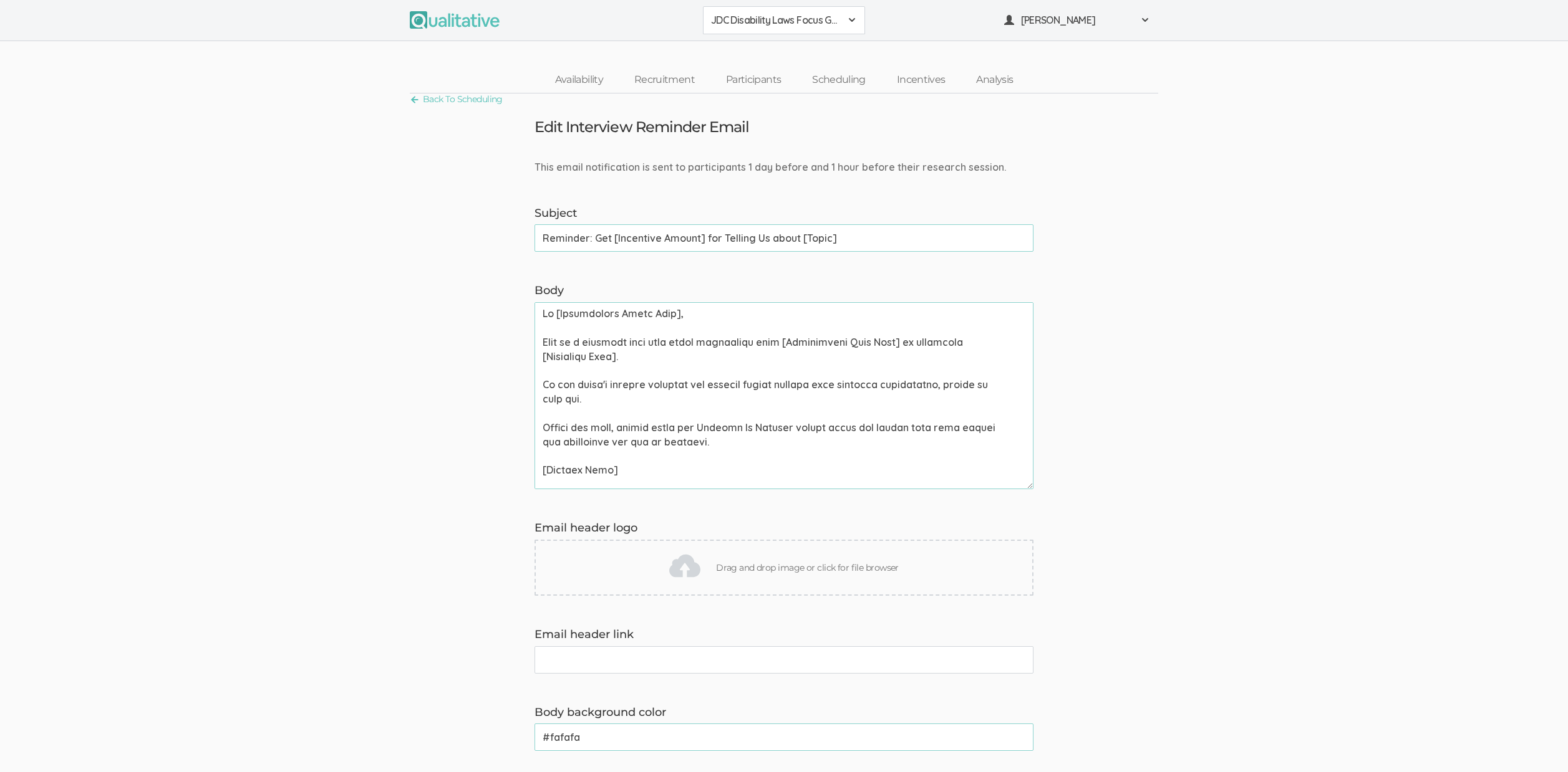
click at [272, 360] on form "This email notification is sent to participants 1 day before and 1 hour before …" at bounding box center [784, 681] width 1568 height 1041
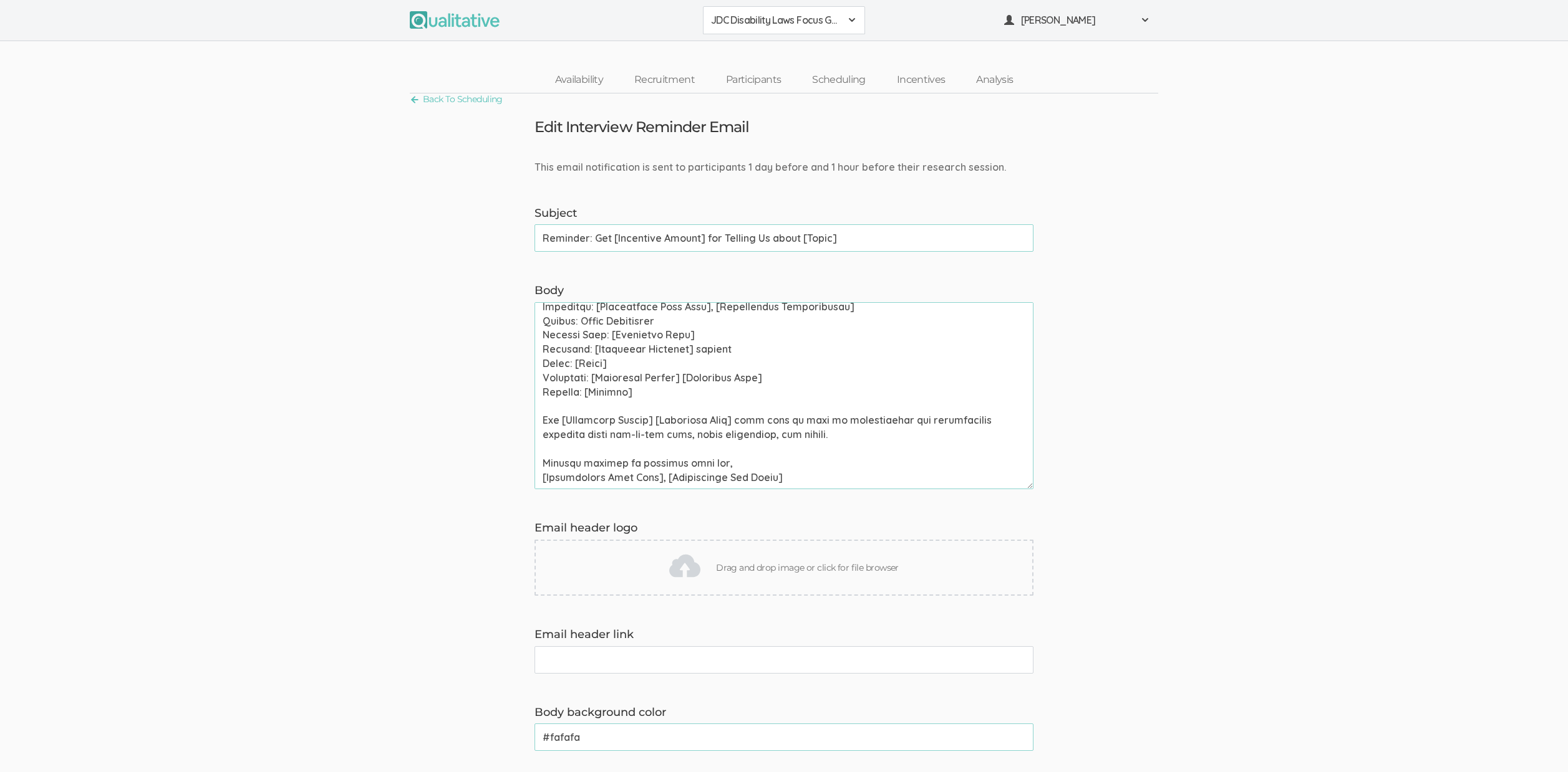
scroll to position [32, 0]
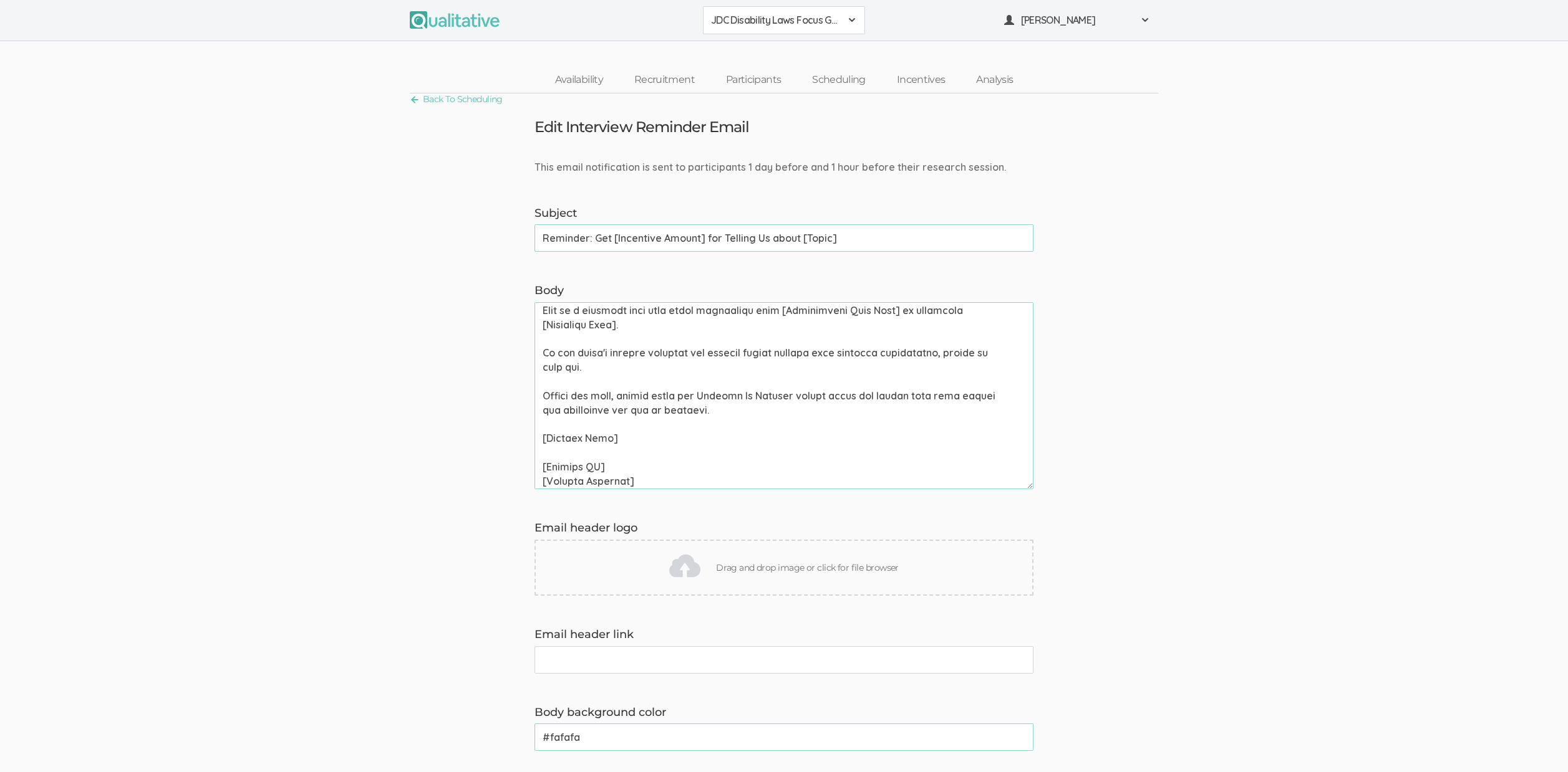
drag, startPoint x: 652, startPoint y: 310, endPoint x: 746, endPoint y: 316, distance: 94.2
click at [746, 316] on textarea "Body" at bounding box center [784, 396] width 499 height 187
click at [746, 316] on textarea "Body" at bounding box center [784, 396] width 499 height 187
drag, startPoint x: 676, startPoint y: 309, endPoint x: 753, endPoint y: 312, distance: 77.1
click at [753, 312] on textarea "Body" at bounding box center [784, 396] width 499 height 187
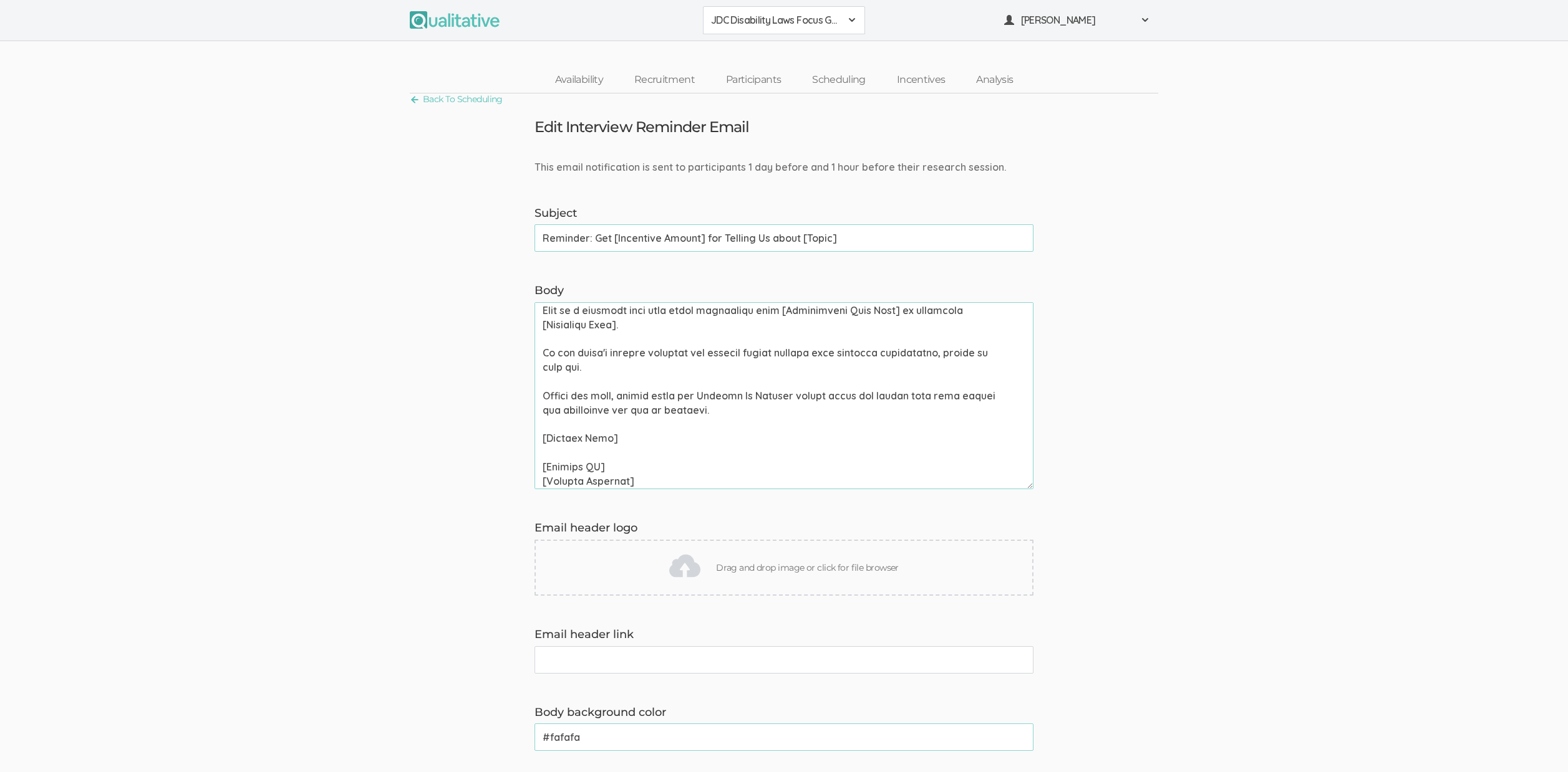
click at [605, 390] on textarea "Body" at bounding box center [784, 396] width 499 height 187
click at [605, 391] on textarea "Body" at bounding box center [784, 396] width 499 height 187
paste textarea "group discussion"
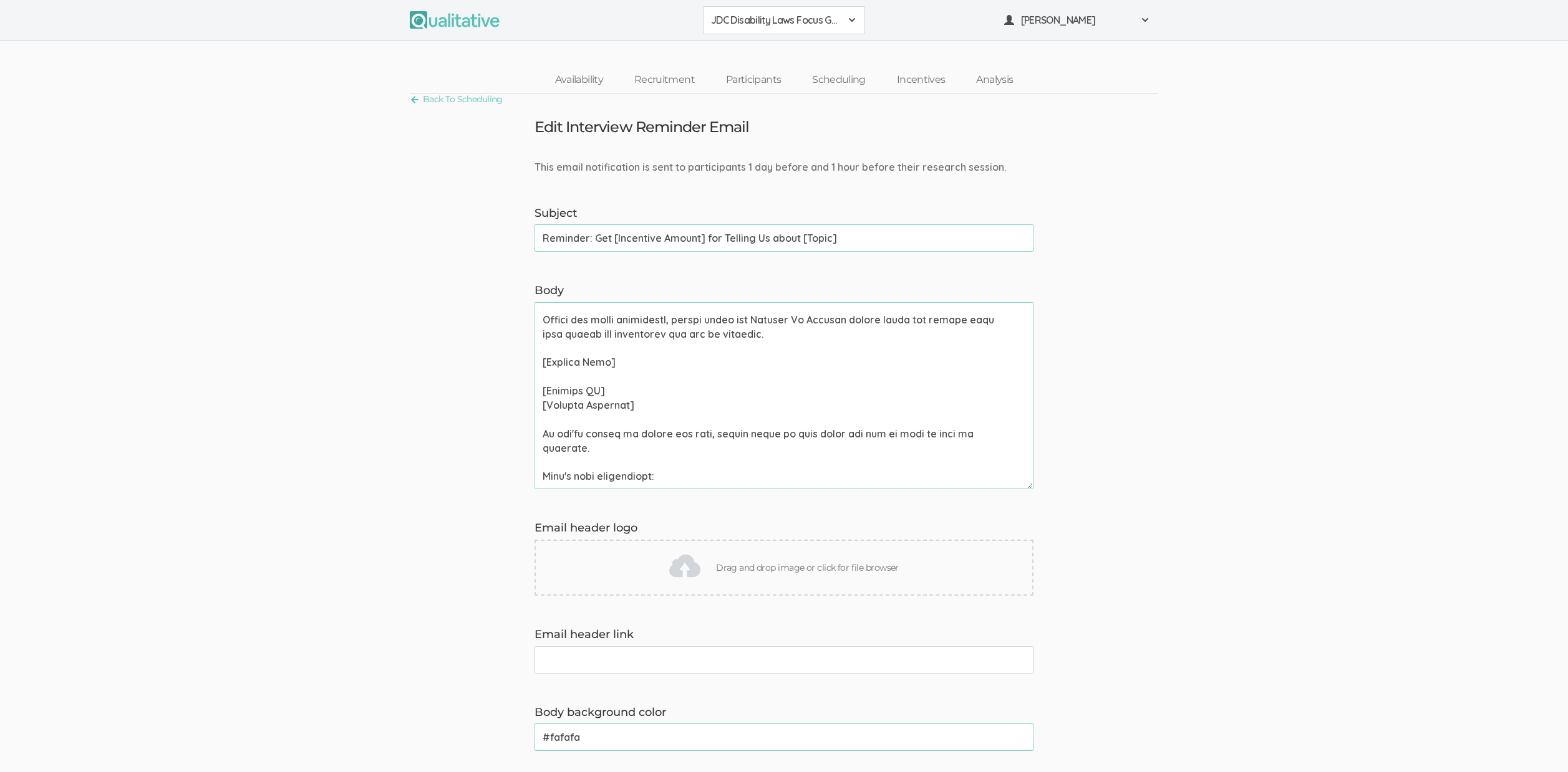
scroll to position [111, 0]
click at [697, 430] on textarea "Body" at bounding box center [784, 396] width 499 height 187
paste textarea "group discussion"
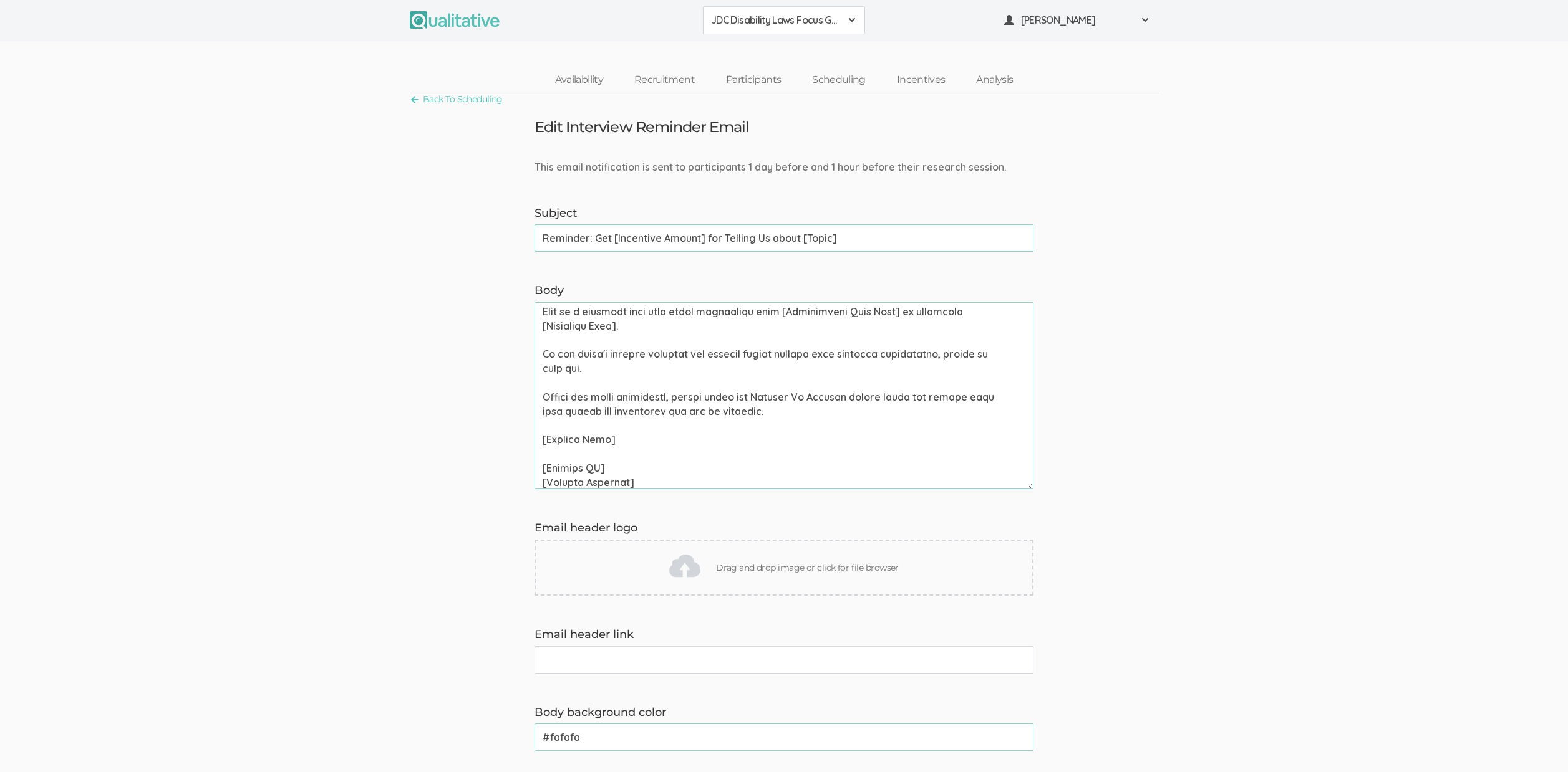
scroll to position [27, 0]
click at [812, 416] on textarea "Body" at bounding box center [784, 396] width 499 height 187
type textarea "Hi [Participant First Name], This is a reminder that your group discussion with…"
click at [1297, 360] on form "This email notification is sent to participants 1 day before and 1 hour before …" at bounding box center [784, 681] width 1568 height 1041
click at [819, 415] on textarea "Body" at bounding box center [784, 396] width 499 height 187
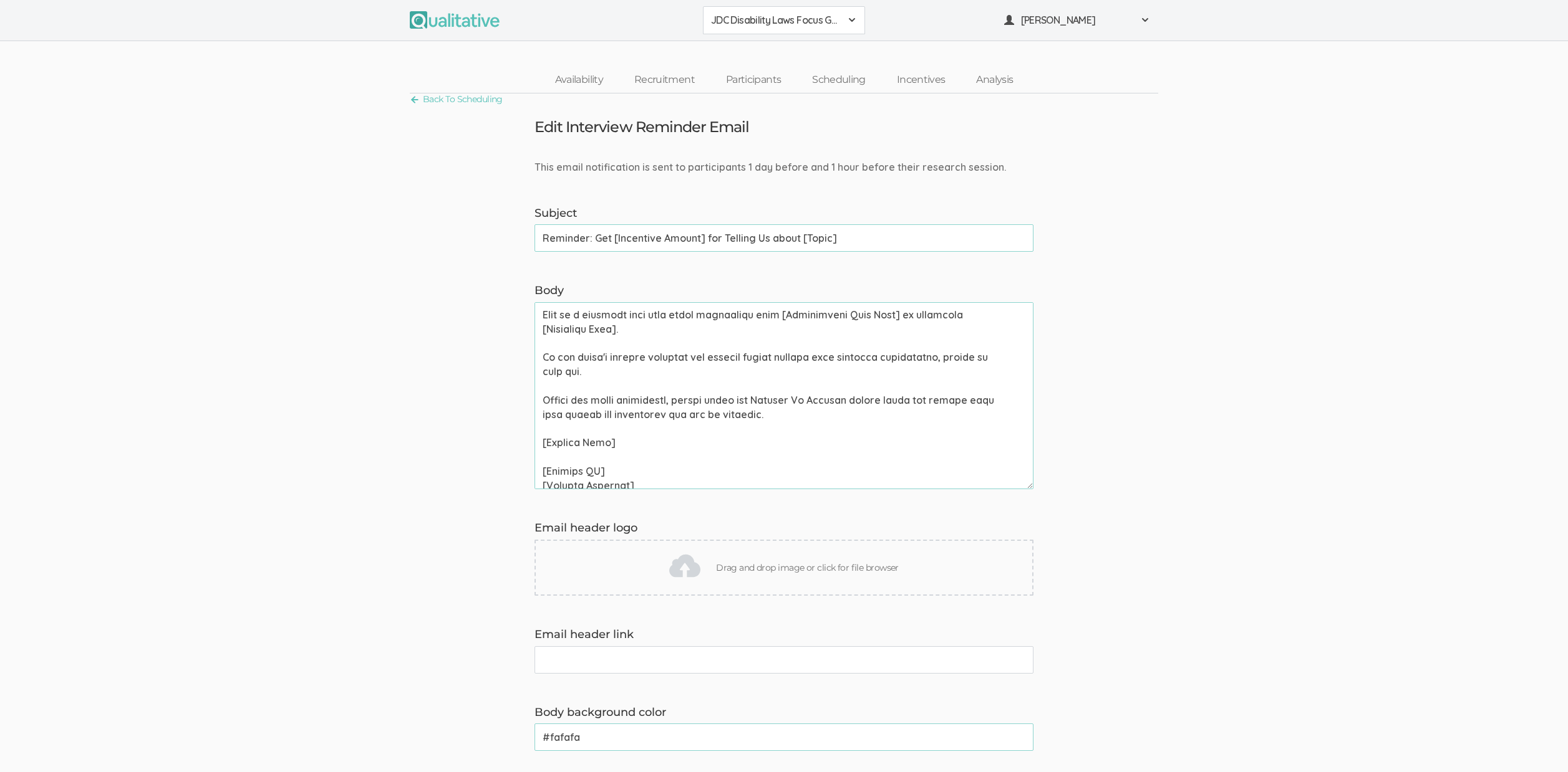
click at [699, 425] on textarea "Body" at bounding box center [784, 396] width 499 height 187
click at [667, 456] on textarea "Body" at bounding box center [784, 396] width 499 height 187
click at [627, 429] on textarea "Body" at bounding box center [784, 396] width 499 height 187
click at [606, 451] on textarea "Body" at bounding box center [784, 396] width 499 height 187
click at [605, 431] on textarea "Body" at bounding box center [784, 396] width 499 height 187
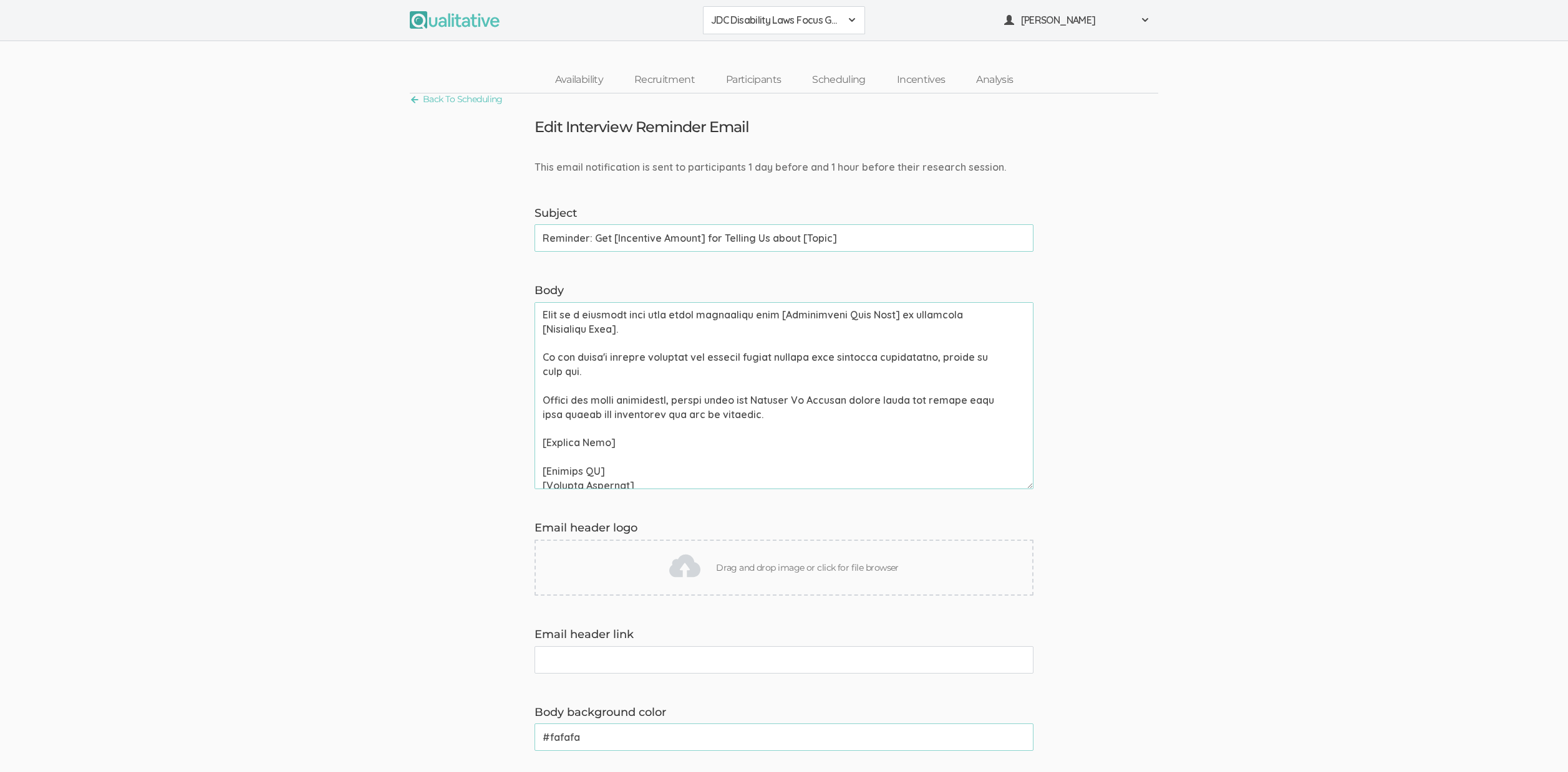
click at [561, 387] on textarea "Body" at bounding box center [784, 396] width 499 height 187
click at [561, 337] on textarea "Body" at bounding box center [784, 396] width 499 height 187
click at [585, 311] on textarea "Body" at bounding box center [784, 396] width 499 height 187
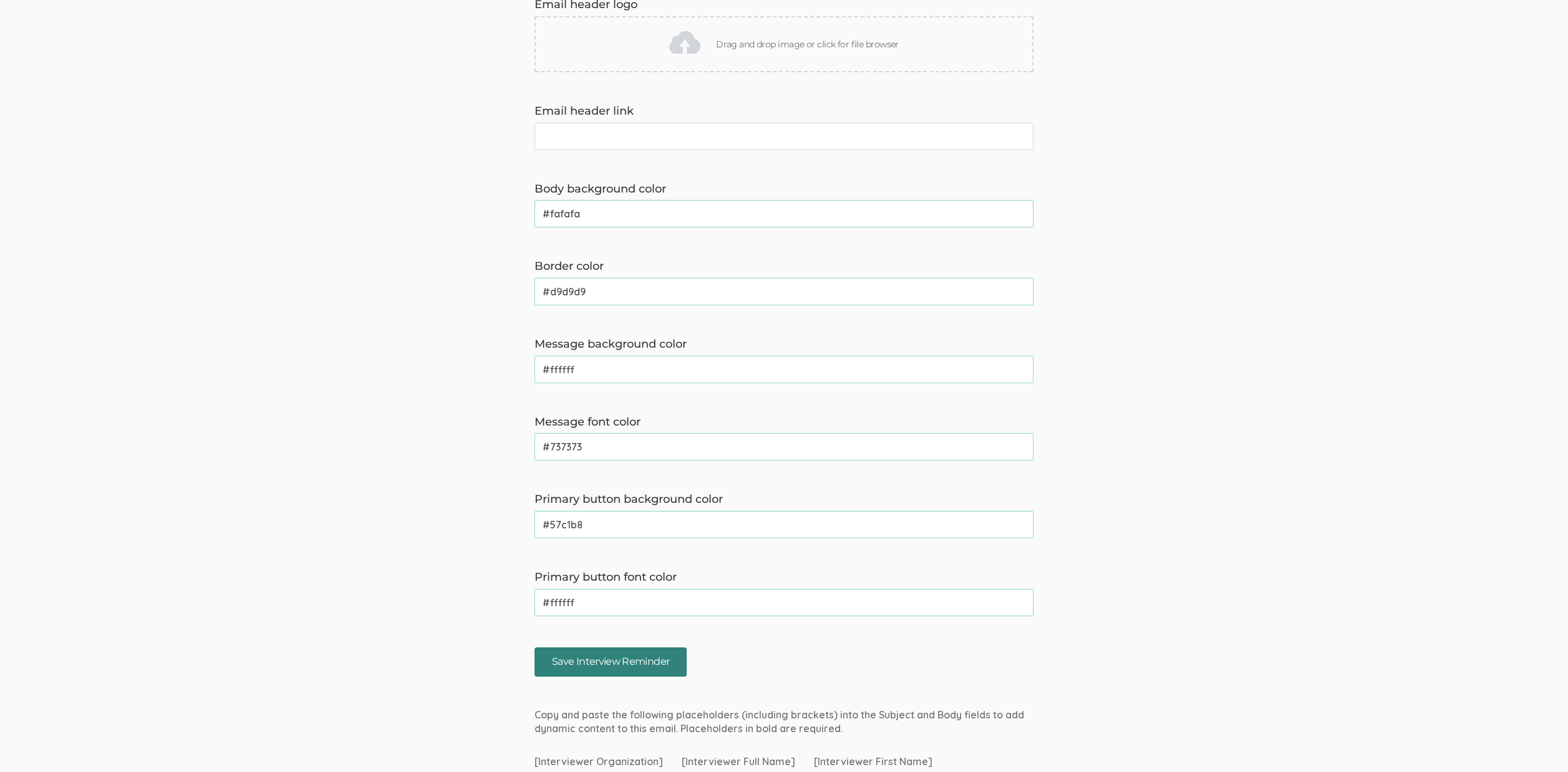
click at [580, 656] on input "Save Interview Reminder" at bounding box center [611, 662] width 152 height 30
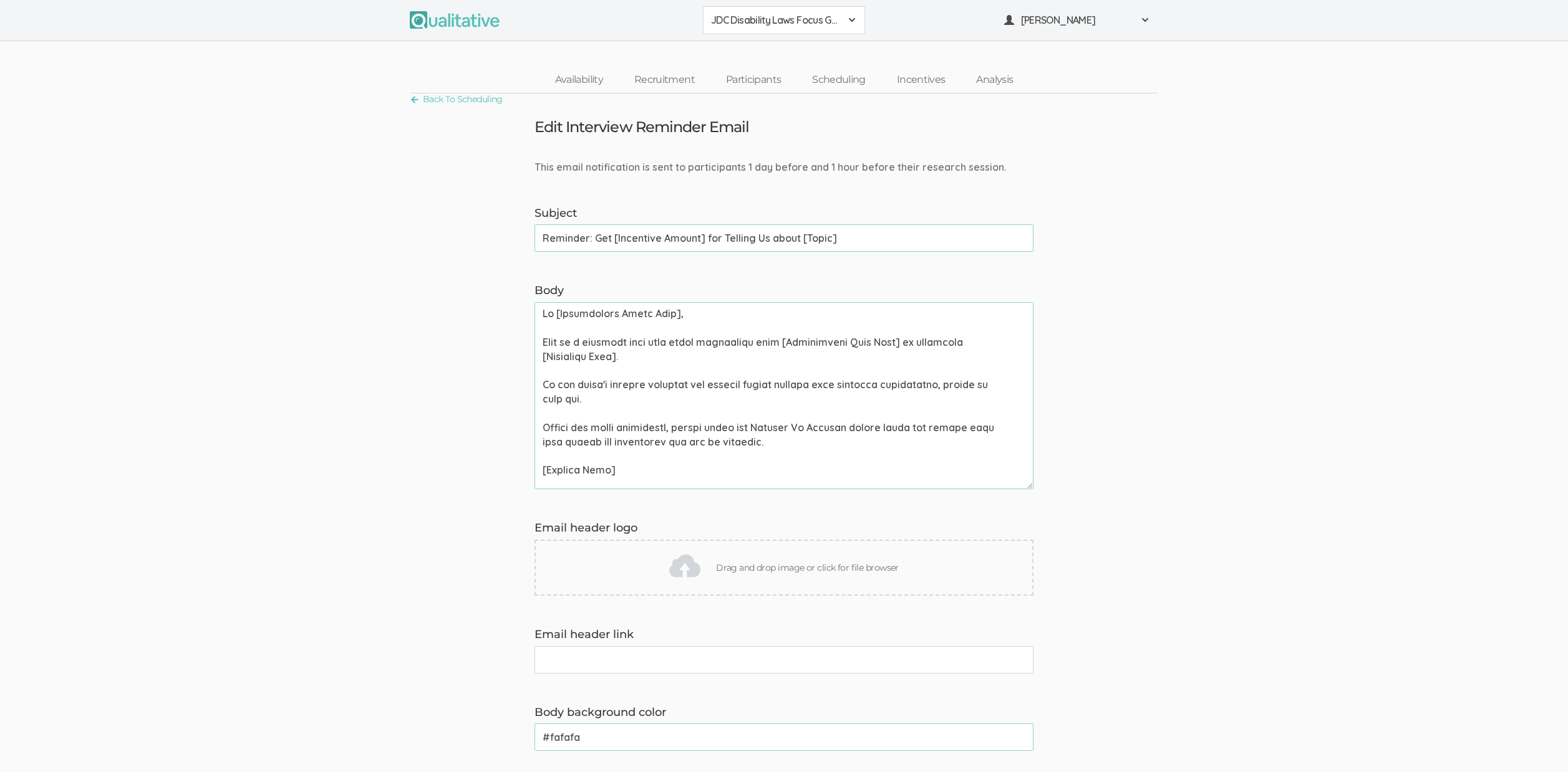
click at [191, 352] on form "This email notification is sent to participants 1 day before and 1 hour before …" at bounding box center [784, 681] width 1568 height 1041
click at [216, 360] on form "This email notification is sent to participants 1 day before and 1 hour before …" at bounding box center [784, 681] width 1568 height 1041
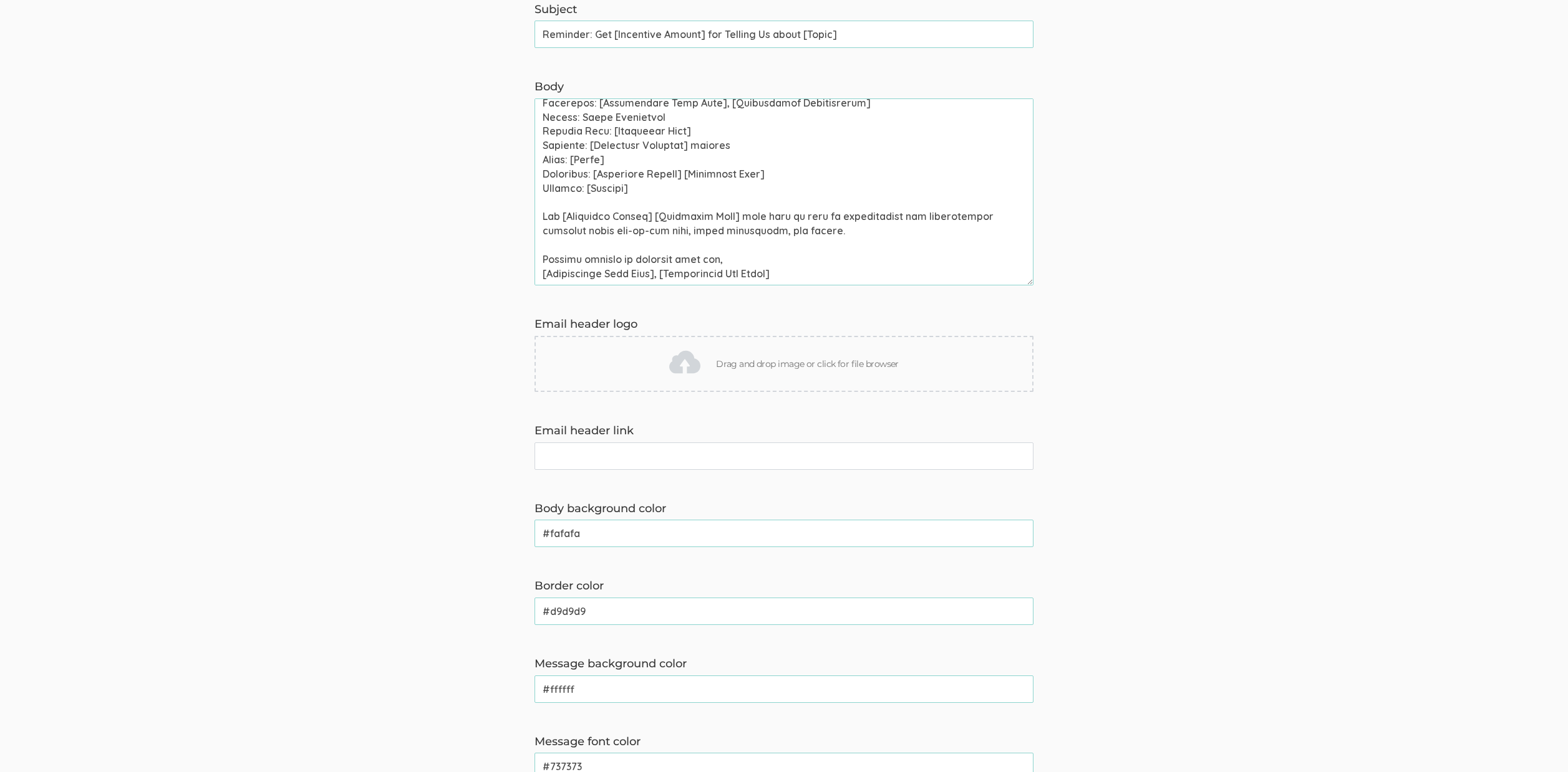
scroll to position [603, 0]
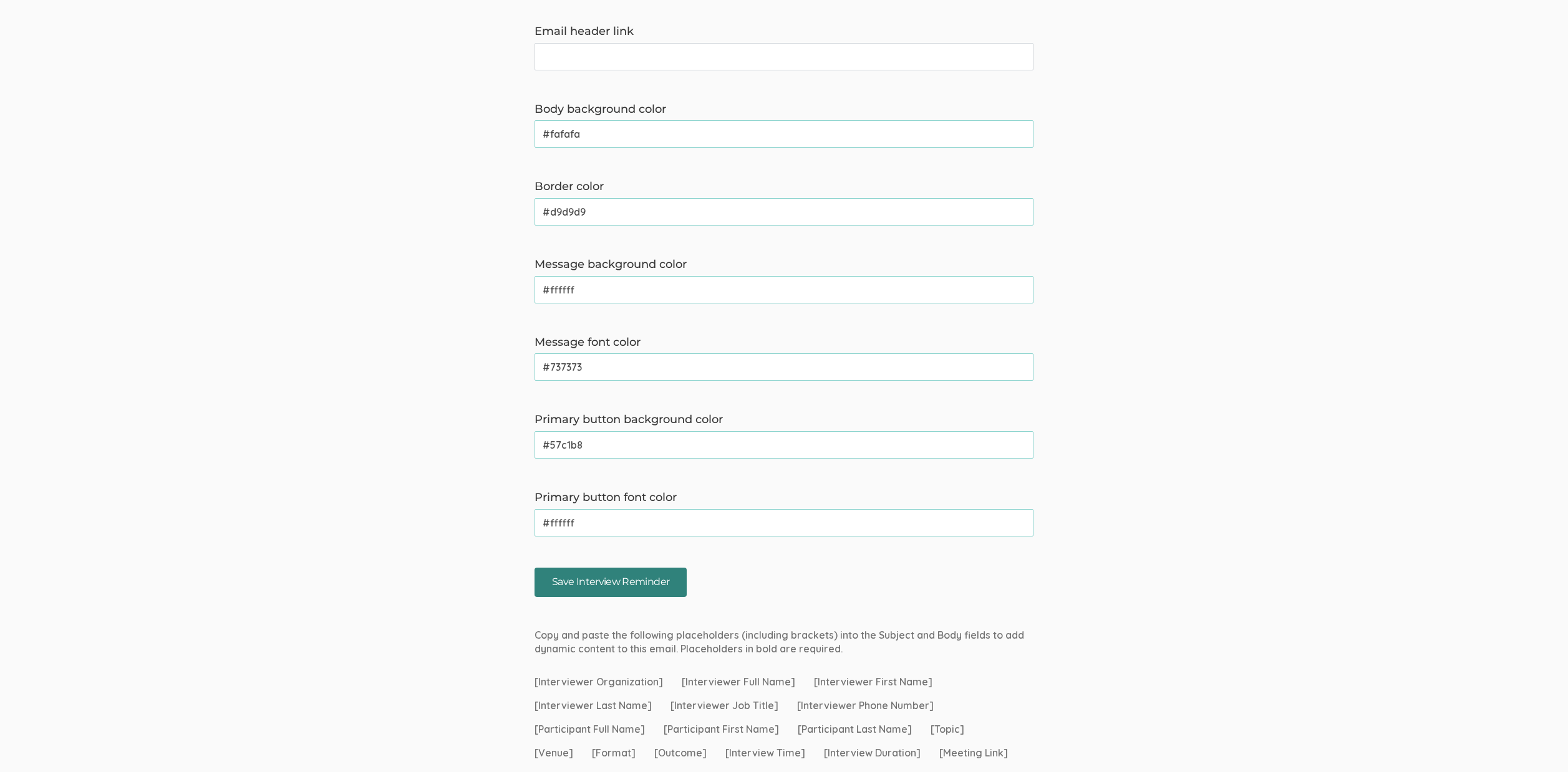
click at [597, 592] on input "Save Interview Reminder" at bounding box center [611, 583] width 152 height 30
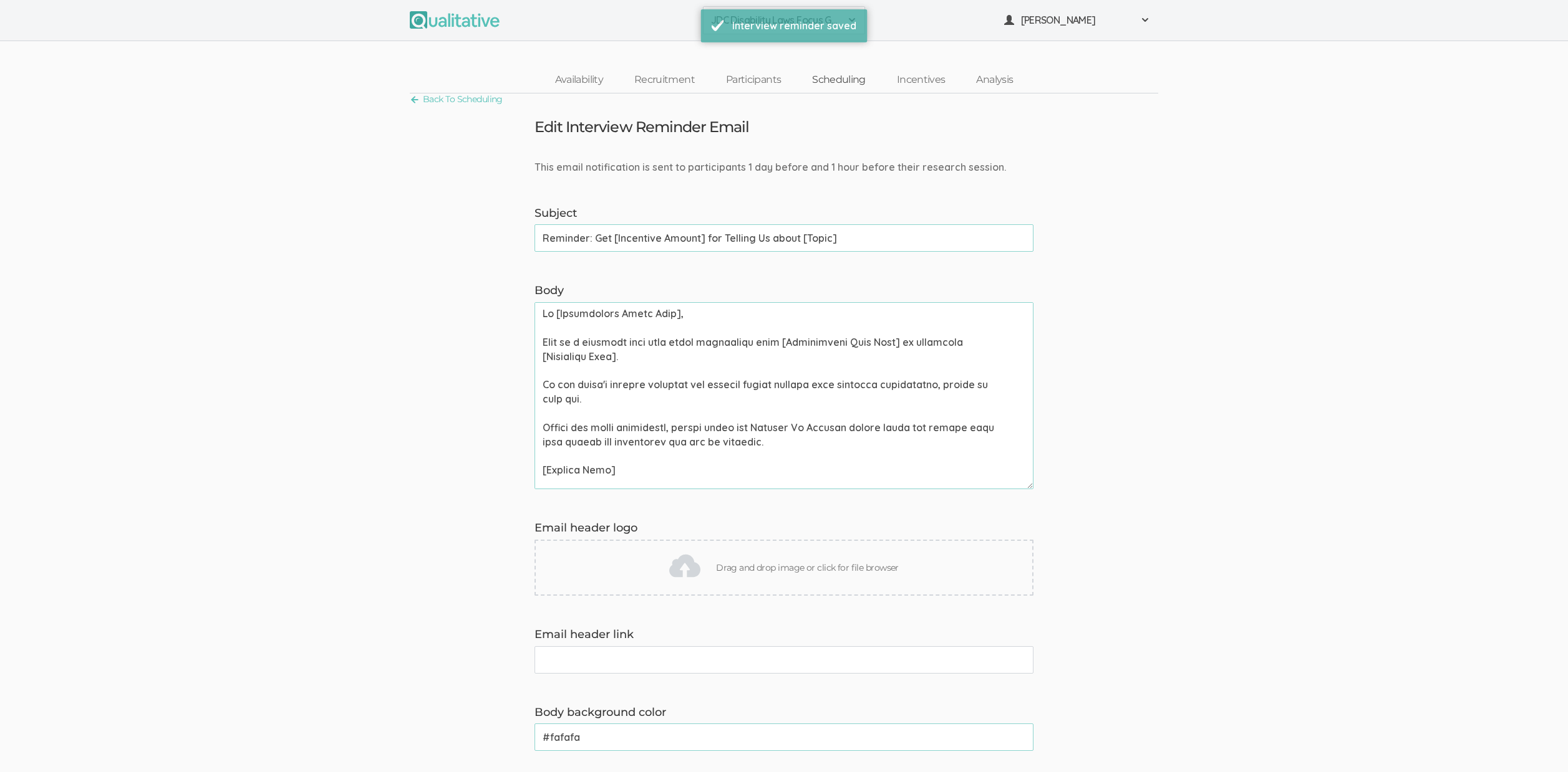
click at [843, 84] on link "Scheduling" at bounding box center [839, 80] width 85 height 27
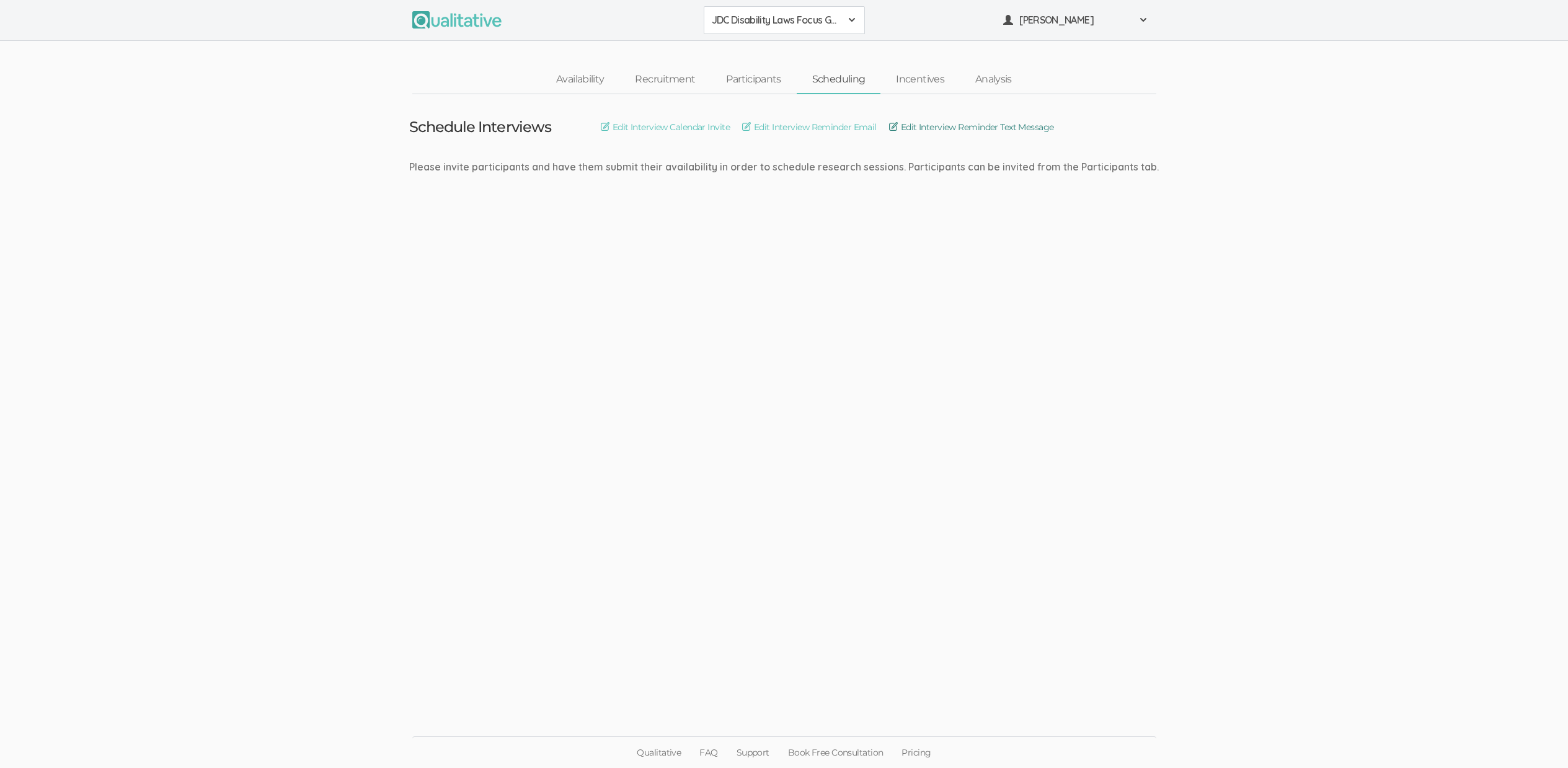
click at [997, 128] on link "Edit Interview Reminder Text Message" at bounding box center [971, 127] width 165 height 14
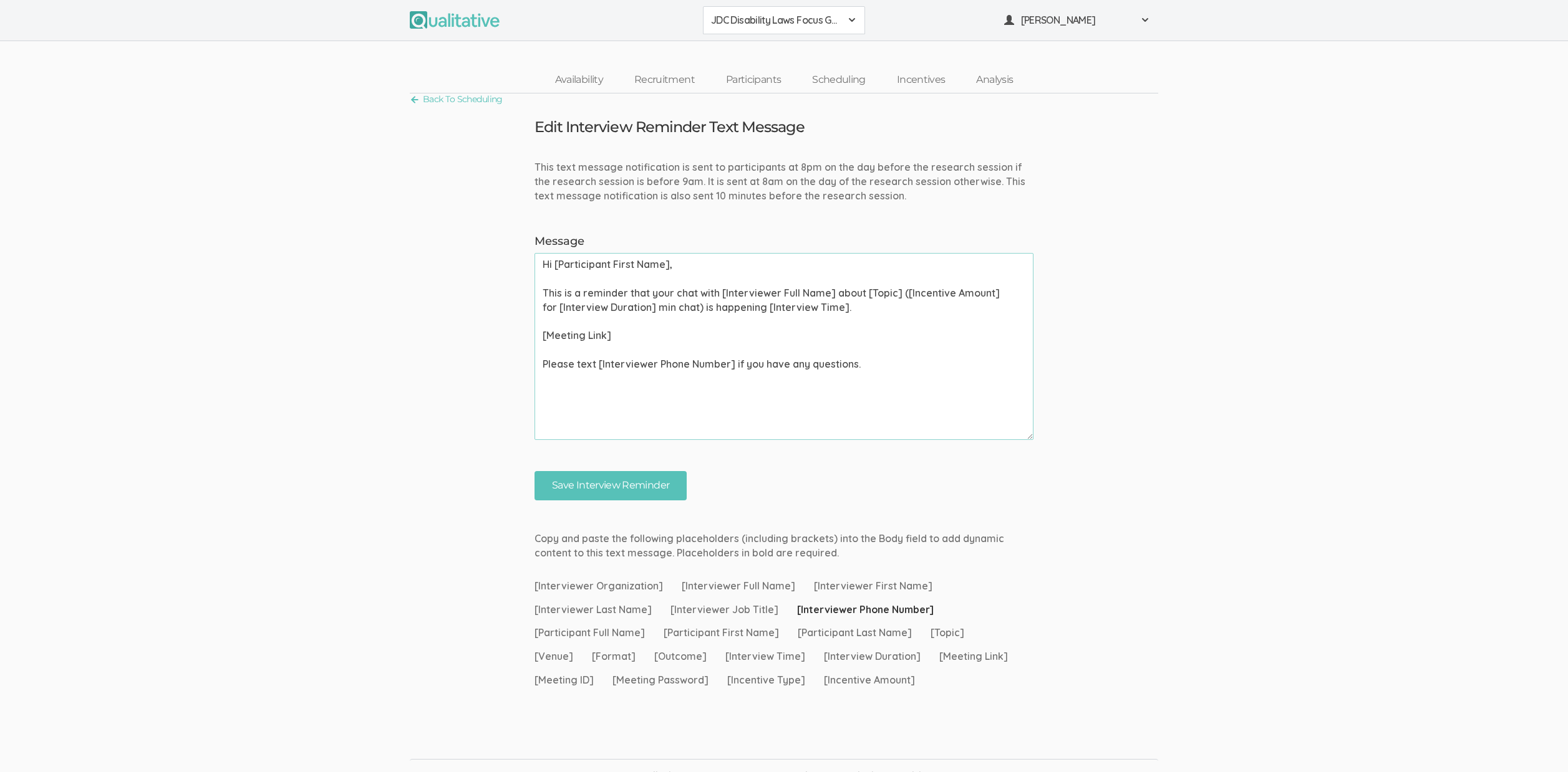
click at [679, 290] on textarea "Hi [Participant First Name], This is a reminder that your chat with [Interviewe…" at bounding box center [784, 347] width 499 height 187
click at [678, 290] on textarea "Hi [Participant First Name], This is a reminder that your chat with [Interviewe…" at bounding box center [784, 347] width 499 height 187
click at [800, 309] on textarea "Hi [Participant First Name], This is a reminder that your group discussion with…" at bounding box center [784, 347] width 499 height 187
type textarea "Hi [Participant First Name], This is a reminder that your group discussion with…"
drag, startPoint x: 642, startPoint y: 496, endPoint x: 684, endPoint y: 504, distance: 42.8
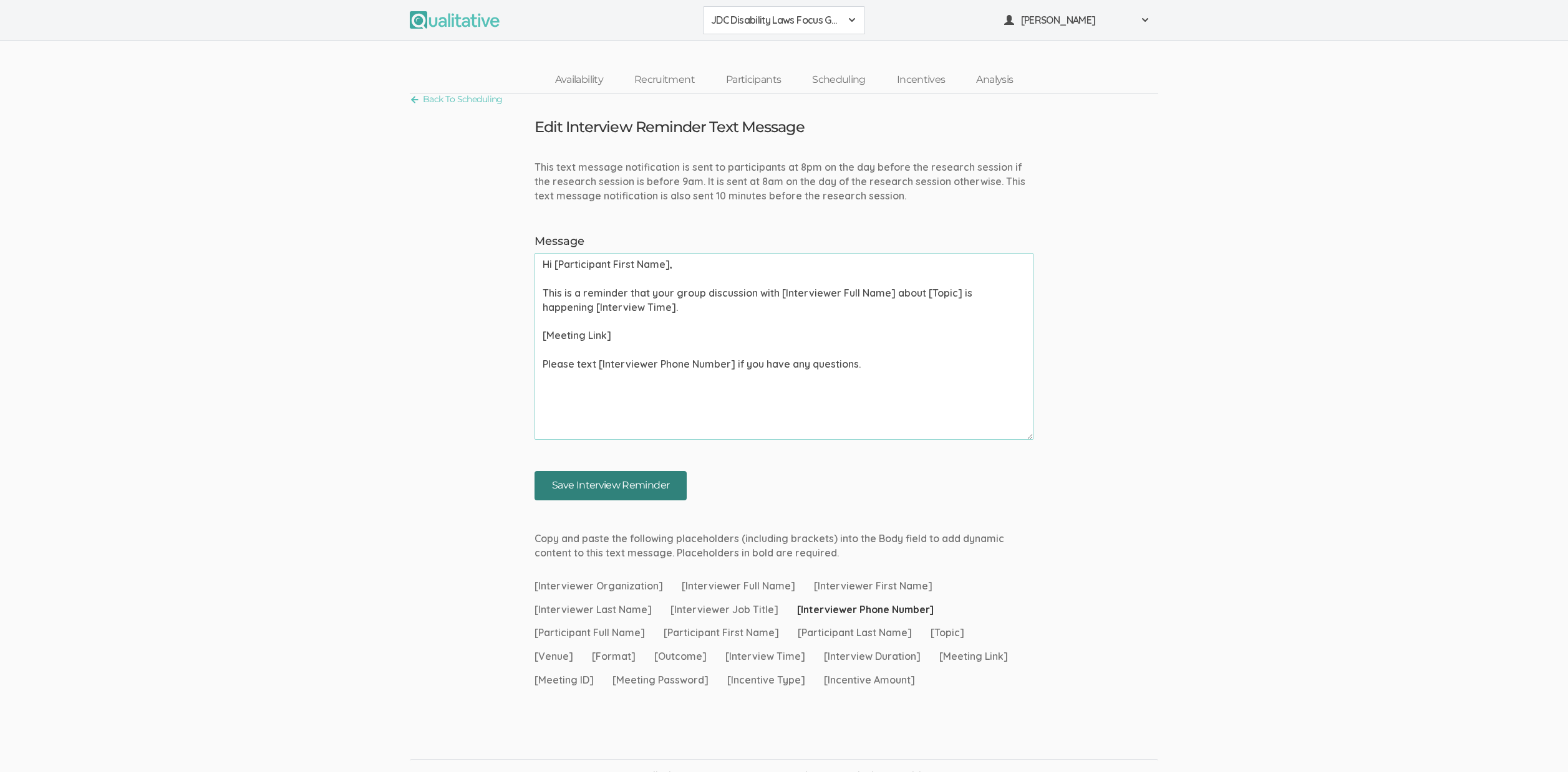
click at [641, 496] on input "Save Interview Reminder" at bounding box center [611, 486] width 152 height 30
click at [767, 74] on link "Participants" at bounding box center [753, 80] width 86 height 27
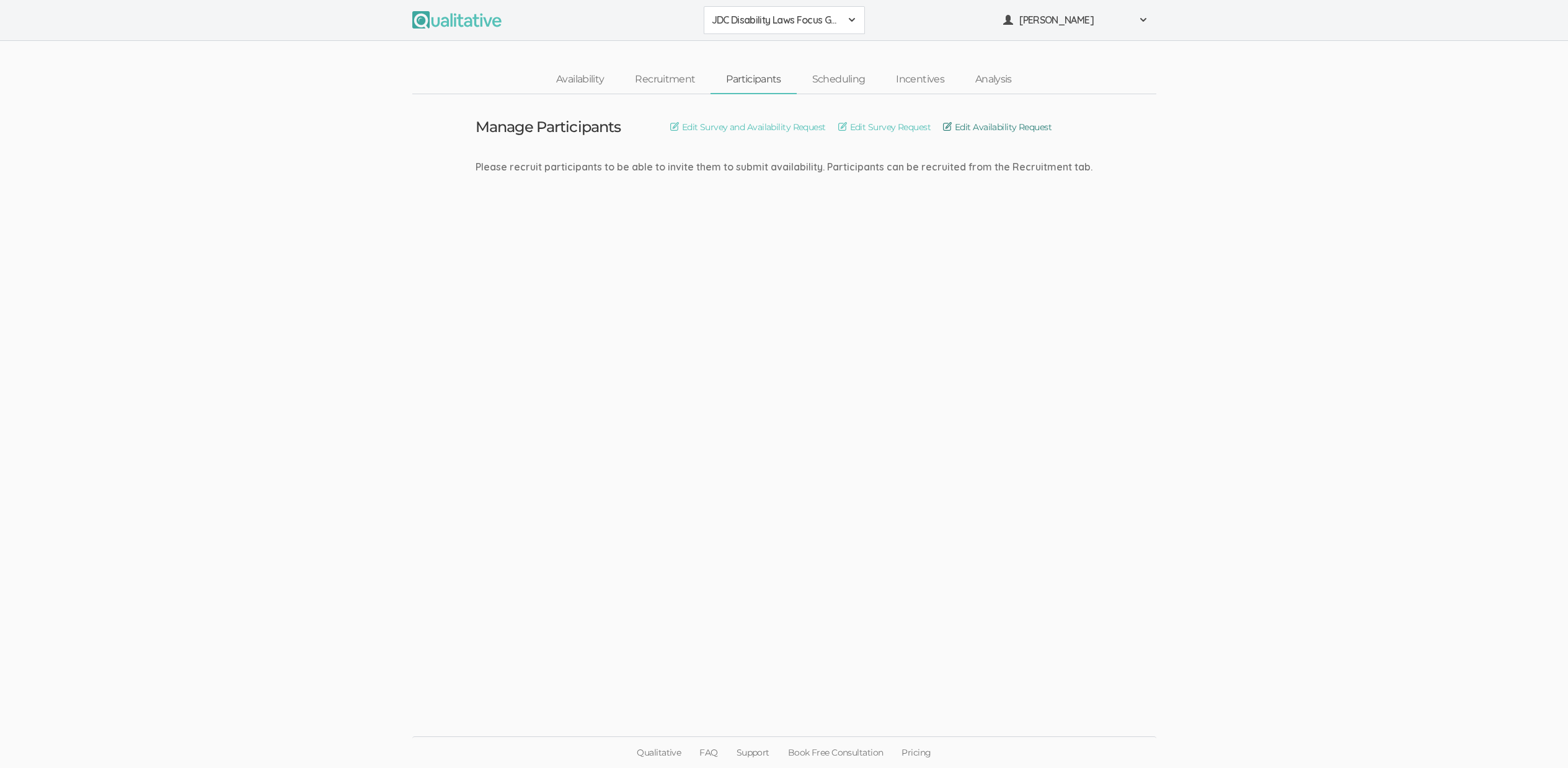
click at [991, 131] on link "Edit Availability Request" at bounding box center [997, 127] width 108 height 14
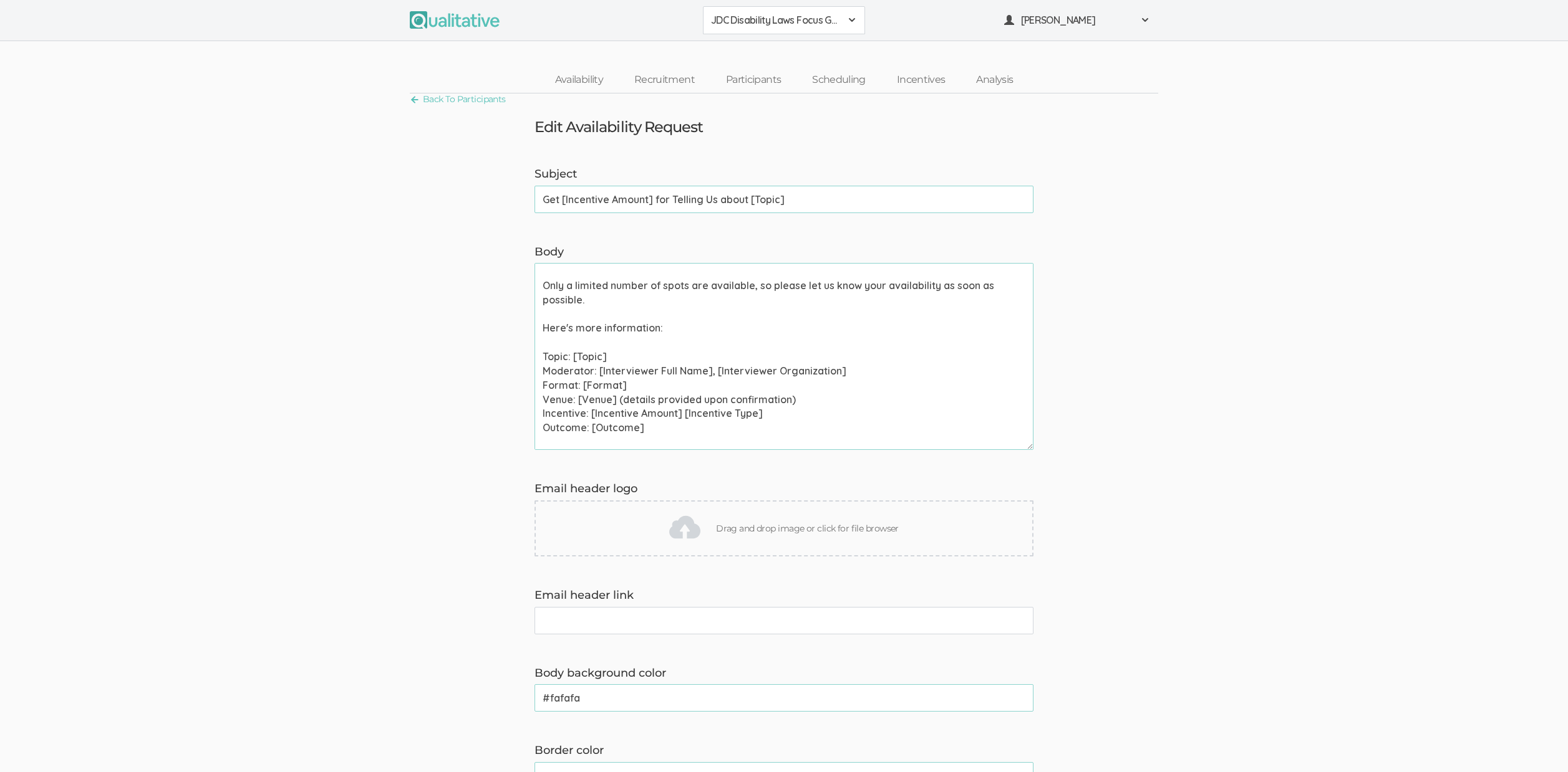
scroll to position [151, 0]
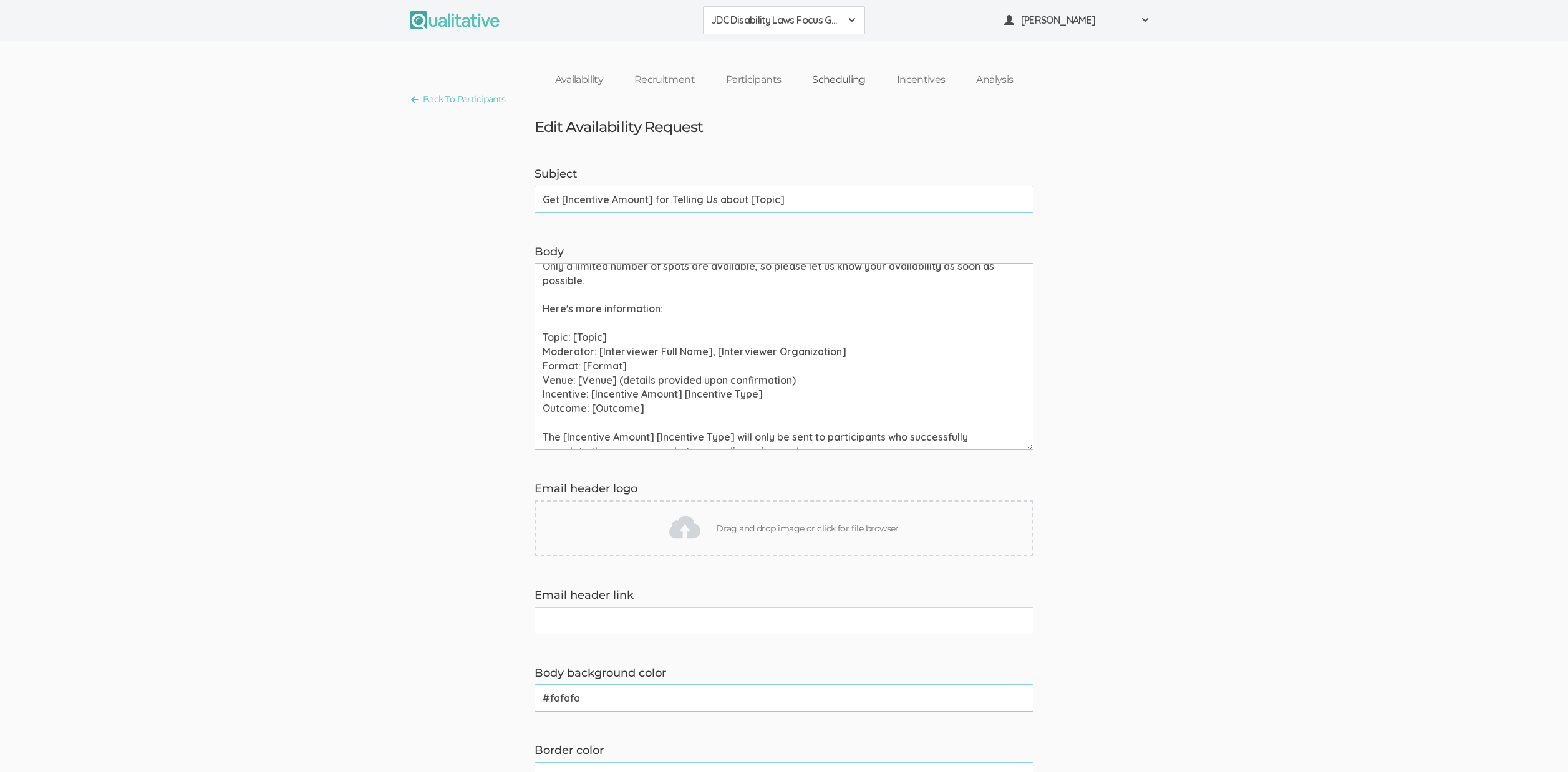
click at [844, 79] on link "Scheduling" at bounding box center [839, 80] width 85 height 27
click at [568, 366] on textarea "Hi [Participant First Name], Thank you for signing up to chat about [Topic]. We…" at bounding box center [784, 356] width 499 height 187
paste textarea "Group Discussion"
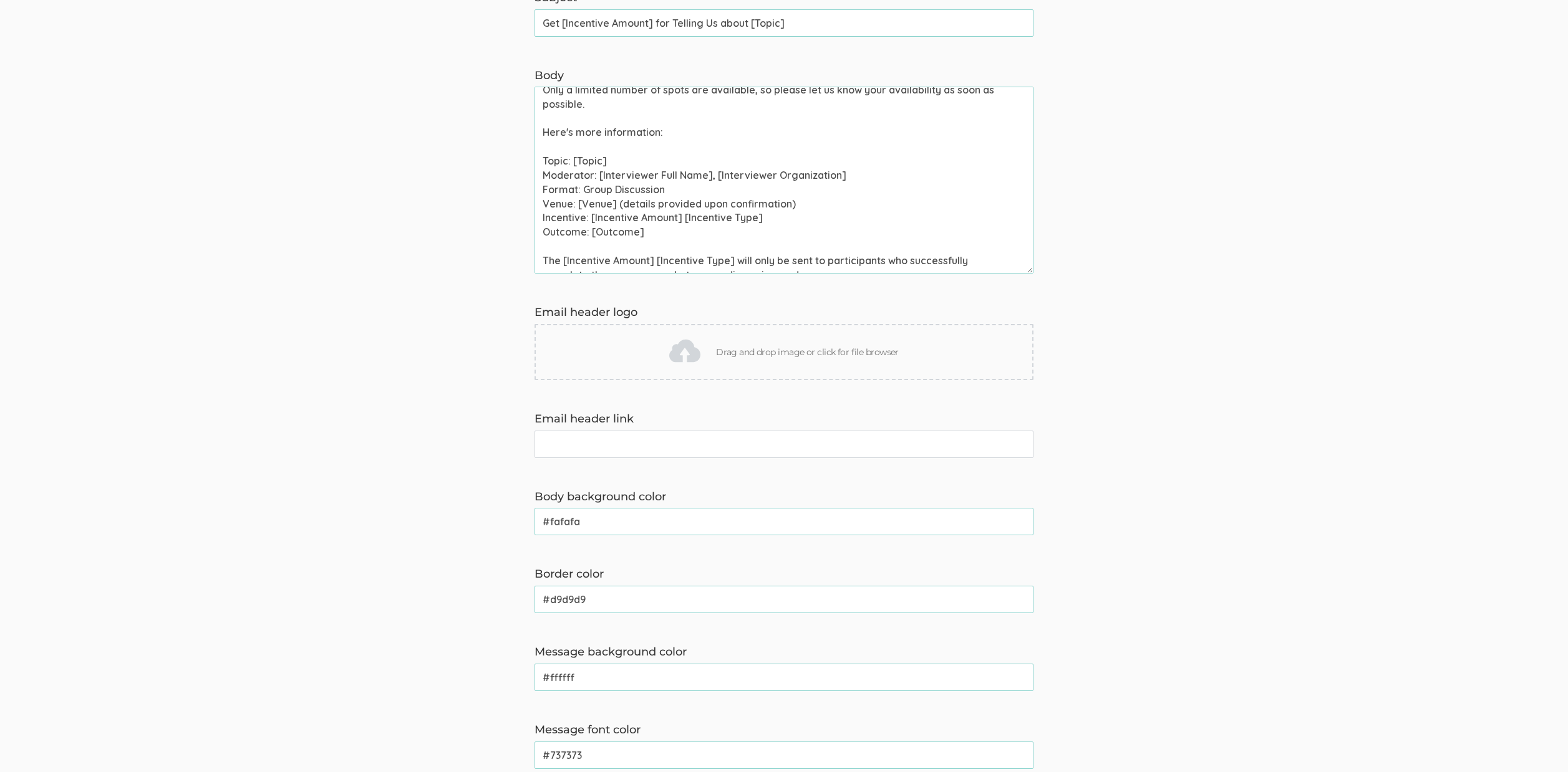
scroll to position [451, 0]
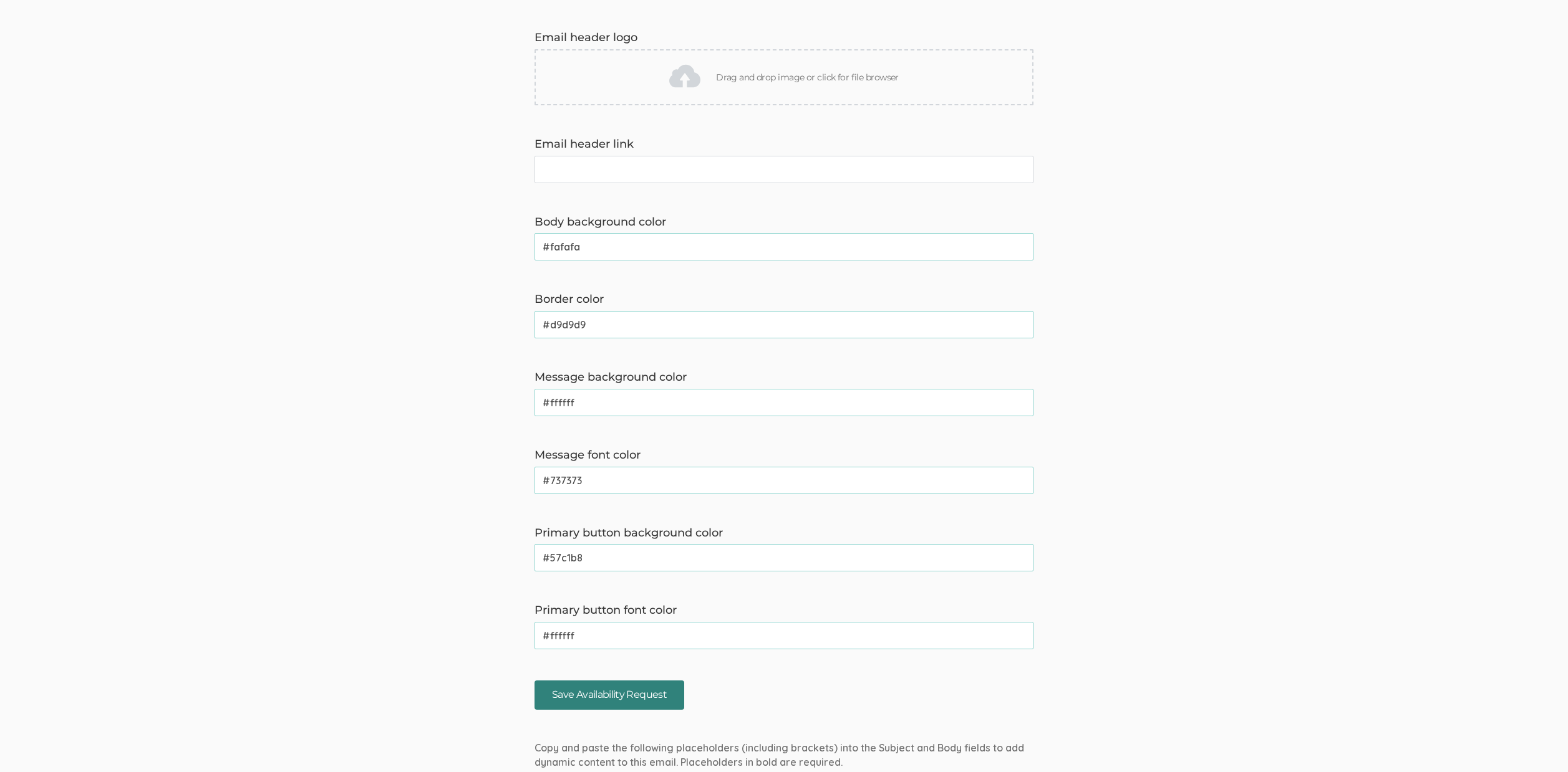
type textarea "Hi [Participant First Name], Thank you for signing up to chat about [Topic]. We…"
click at [664, 695] on input "Save Availability Request" at bounding box center [609, 695] width 150 height 30
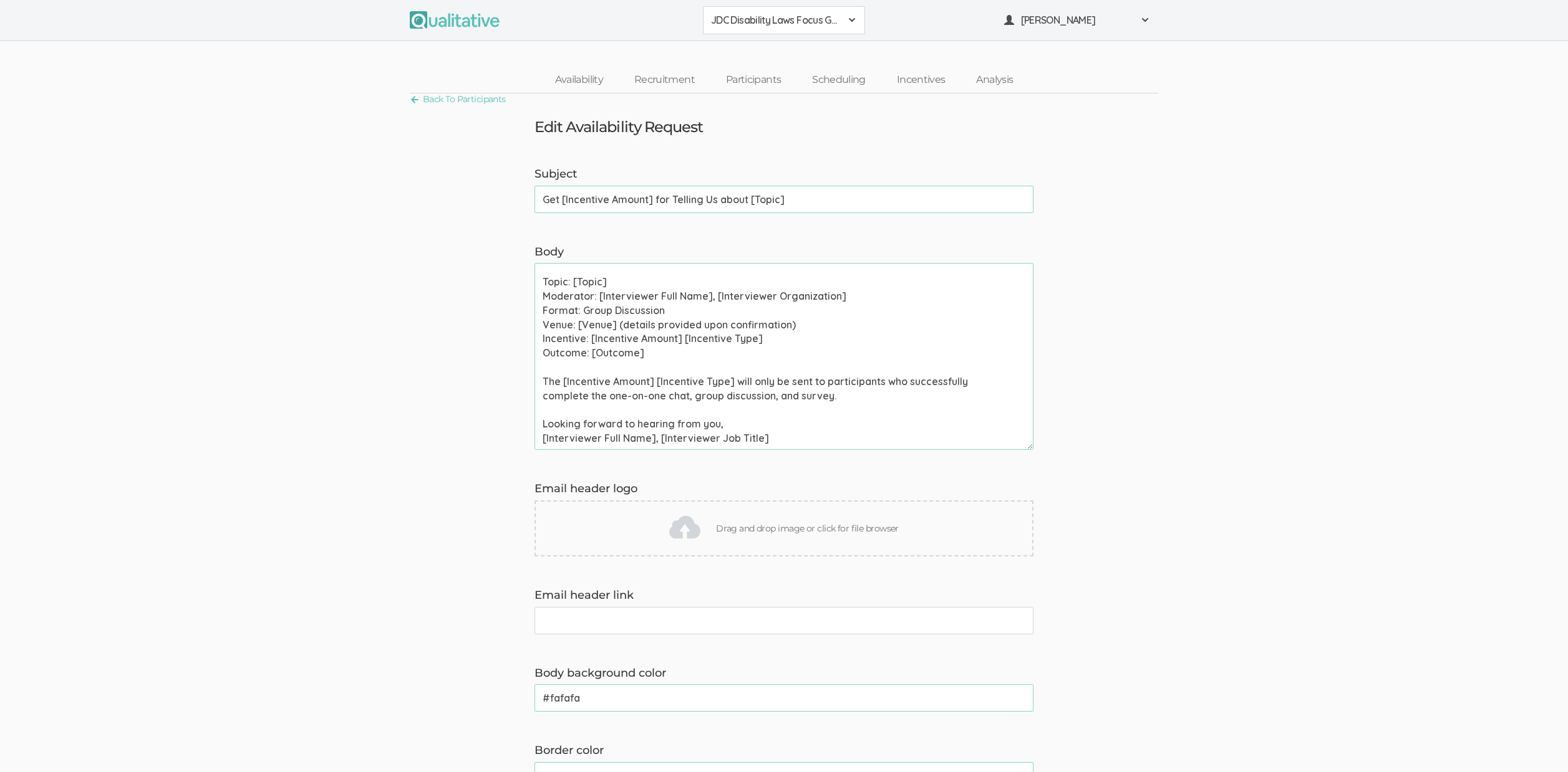
scroll to position [0, 0]
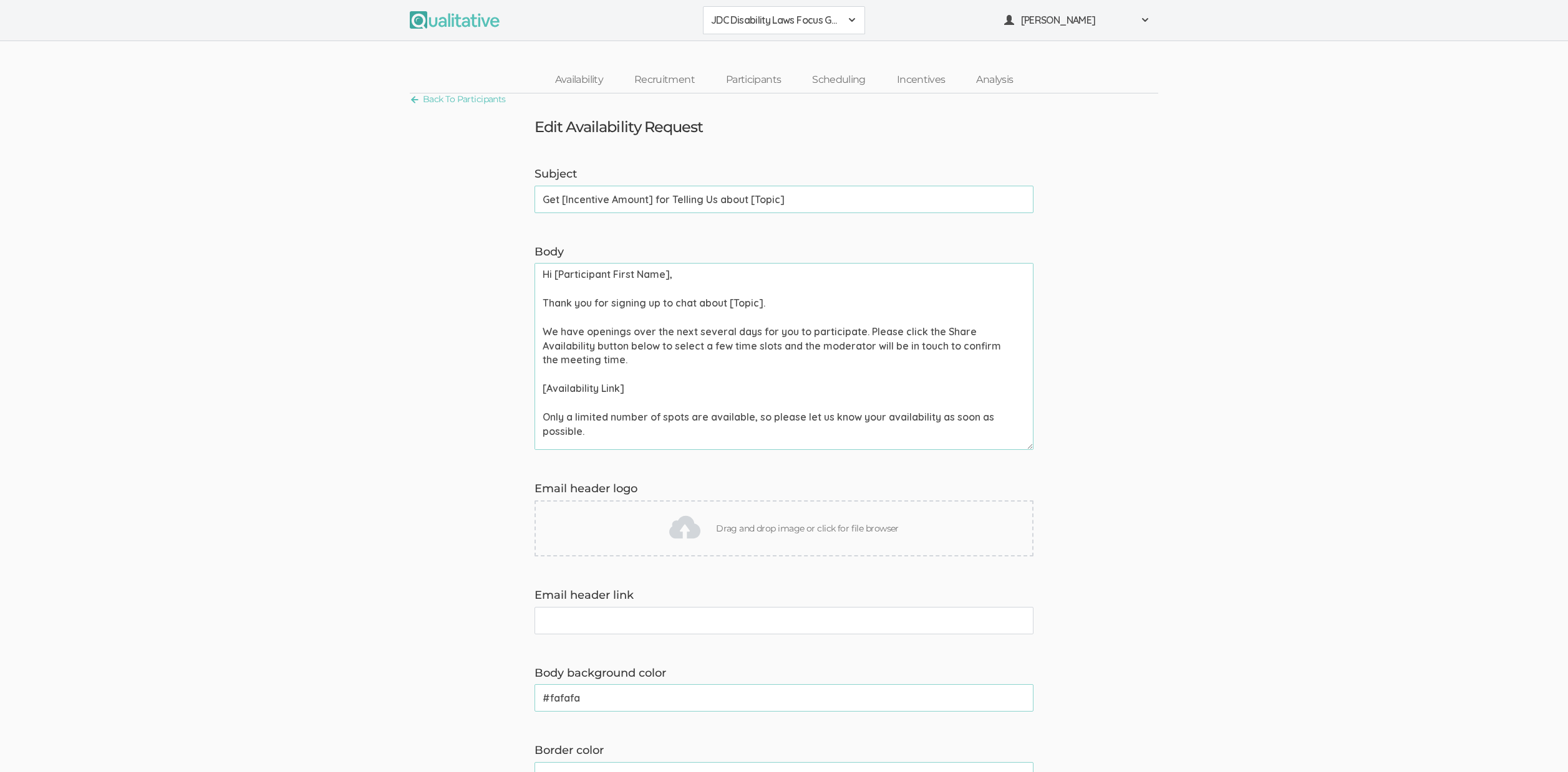
click at [1200, 353] on form "Subject Get [Incentive Amount] for Telling Us about [Topic] (success) Body Hi […" at bounding box center [784, 664] width 1568 height 995
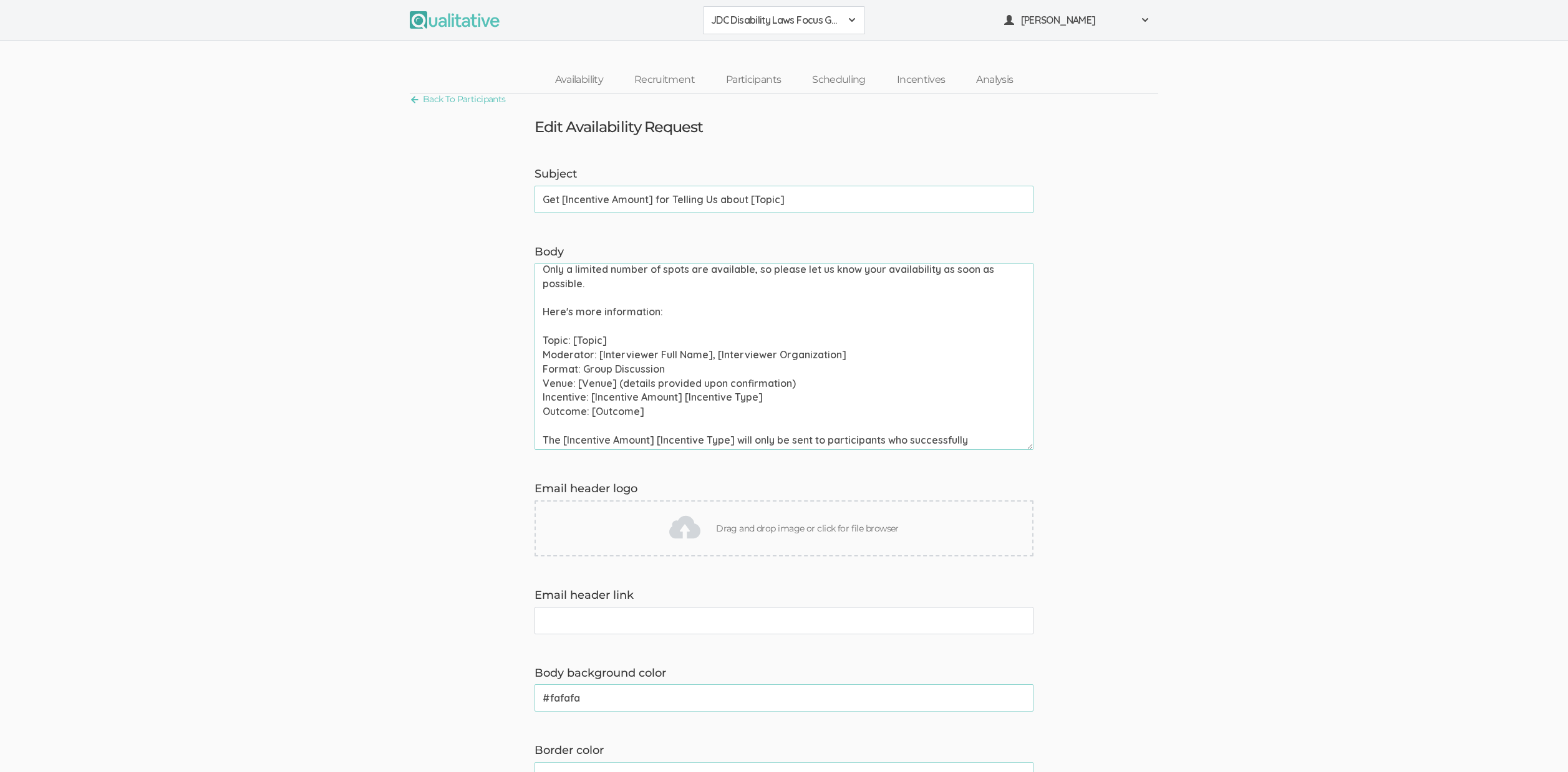
scroll to position [206, 0]
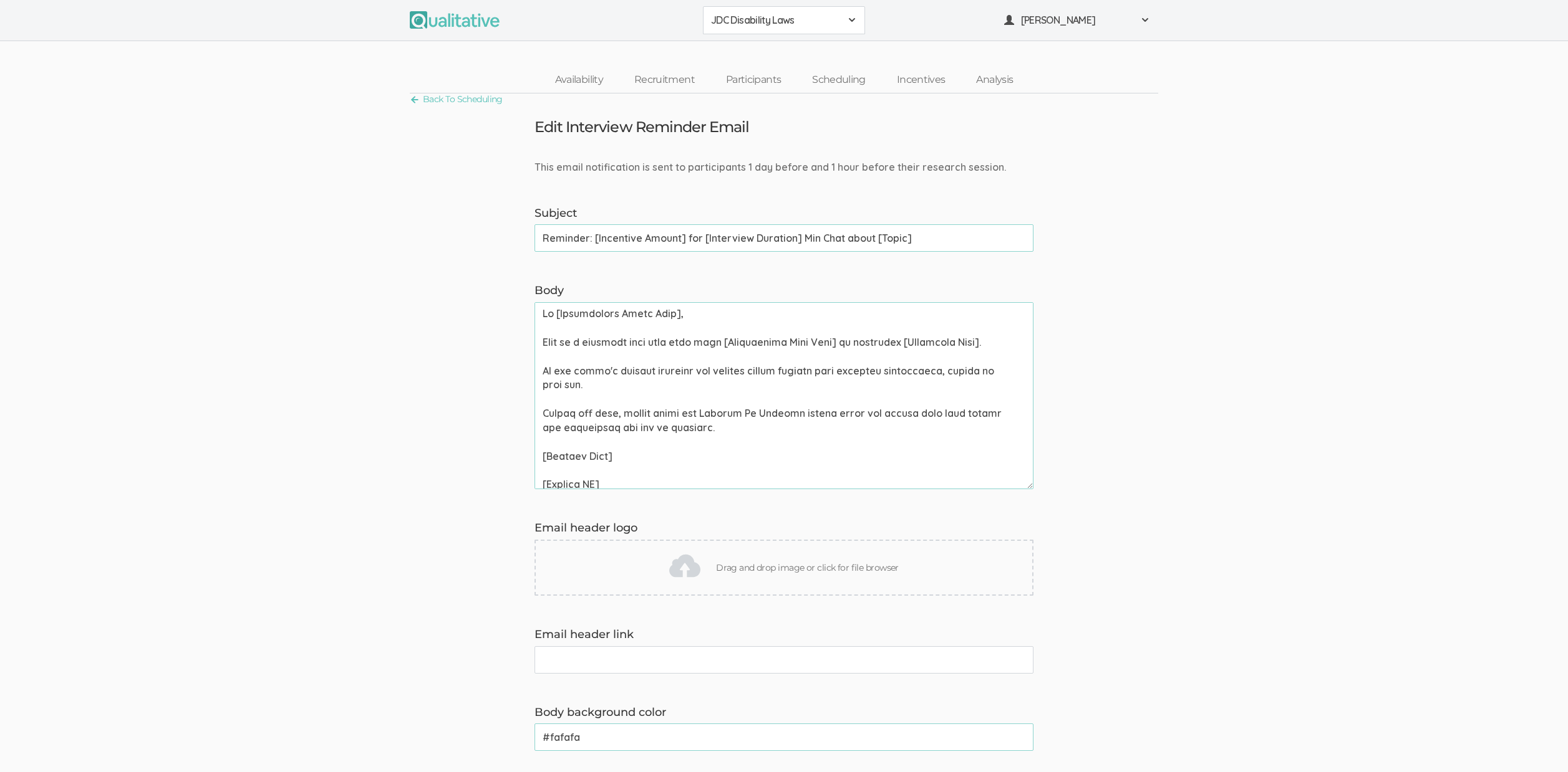
click at [1257, 366] on form "This email notification is sent to participants 1 day before and 1 hour before …" at bounding box center [784, 681] width 1568 height 1041
click at [1249, 316] on form "This email notification is sent to participants 1 day before and 1 hour before …" at bounding box center [784, 681] width 1568 height 1041
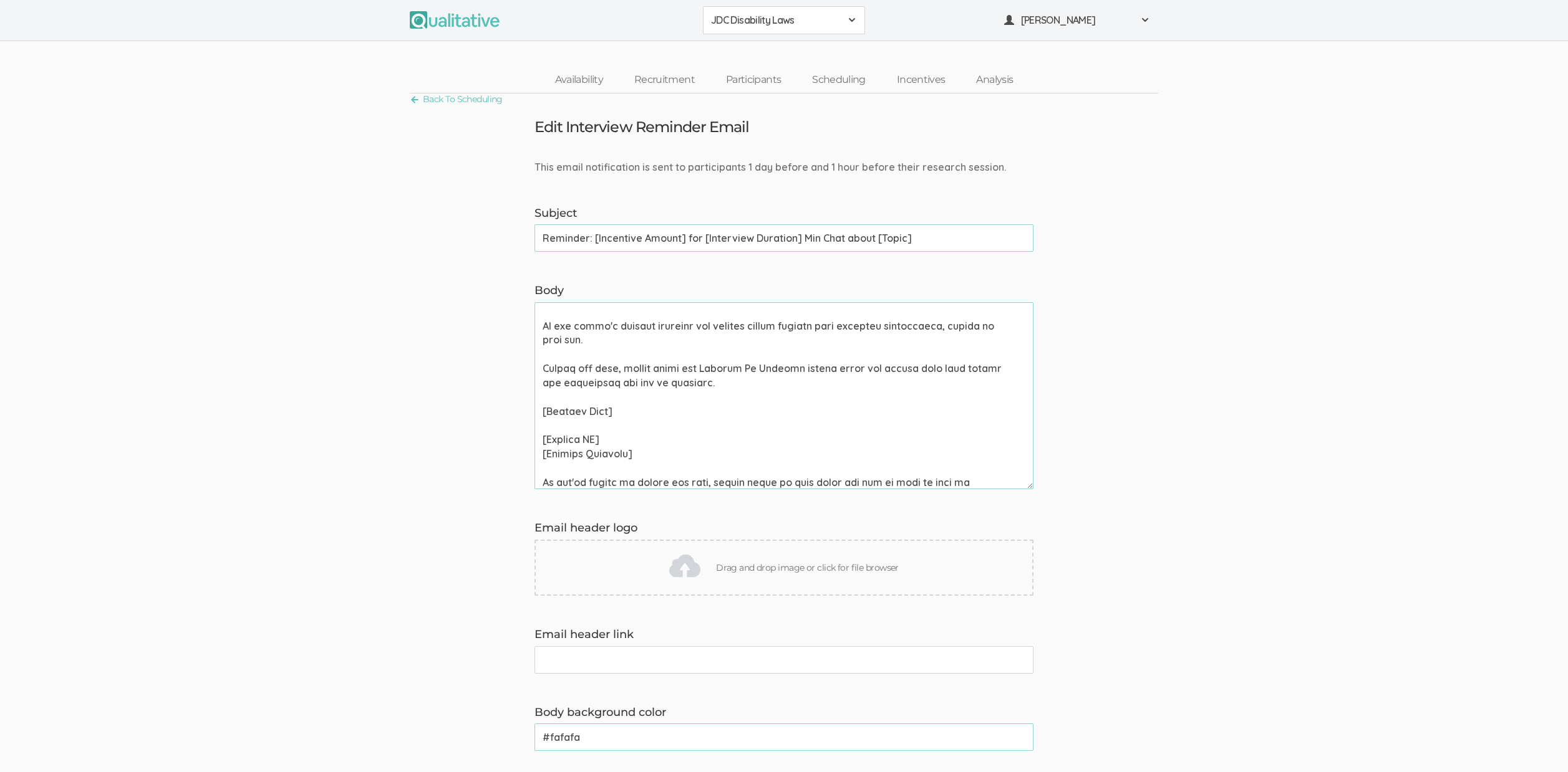
scroll to position [306, 0]
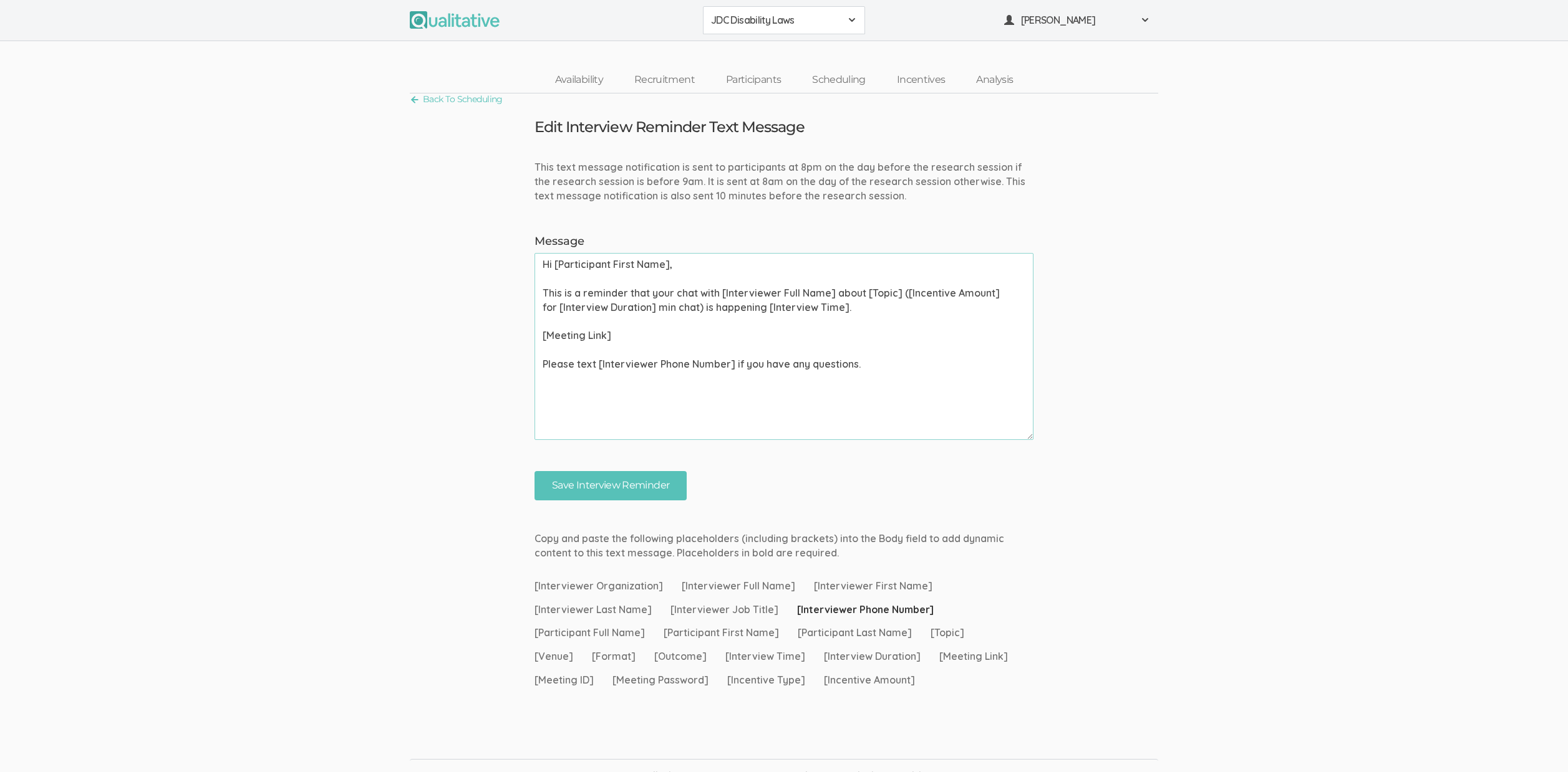
click at [1318, 363] on form "This text message notification is sent to participants at 8pm on the day before…" at bounding box center [784, 330] width 1568 height 340
click at [955, 386] on textarea "Hi [Participant First Name], This is a reminder that your chat with [Interviewe…" at bounding box center [784, 347] width 499 height 187
click at [1146, 562] on ui-view "Back To Scheduling Edit Interview Reminder Text Message This text message notif…" at bounding box center [784, 395] width 1568 height 603
click at [886, 407] on textarea "Hi [Participant First Name], This is a reminder that your chat with [Interviewe…" at bounding box center [784, 347] width 499 height 187
click at [1124, 402] on form "This text message notification is sent to participants at 8pm on the day before…" at bounding box center [784, 330] width 1568 height 340
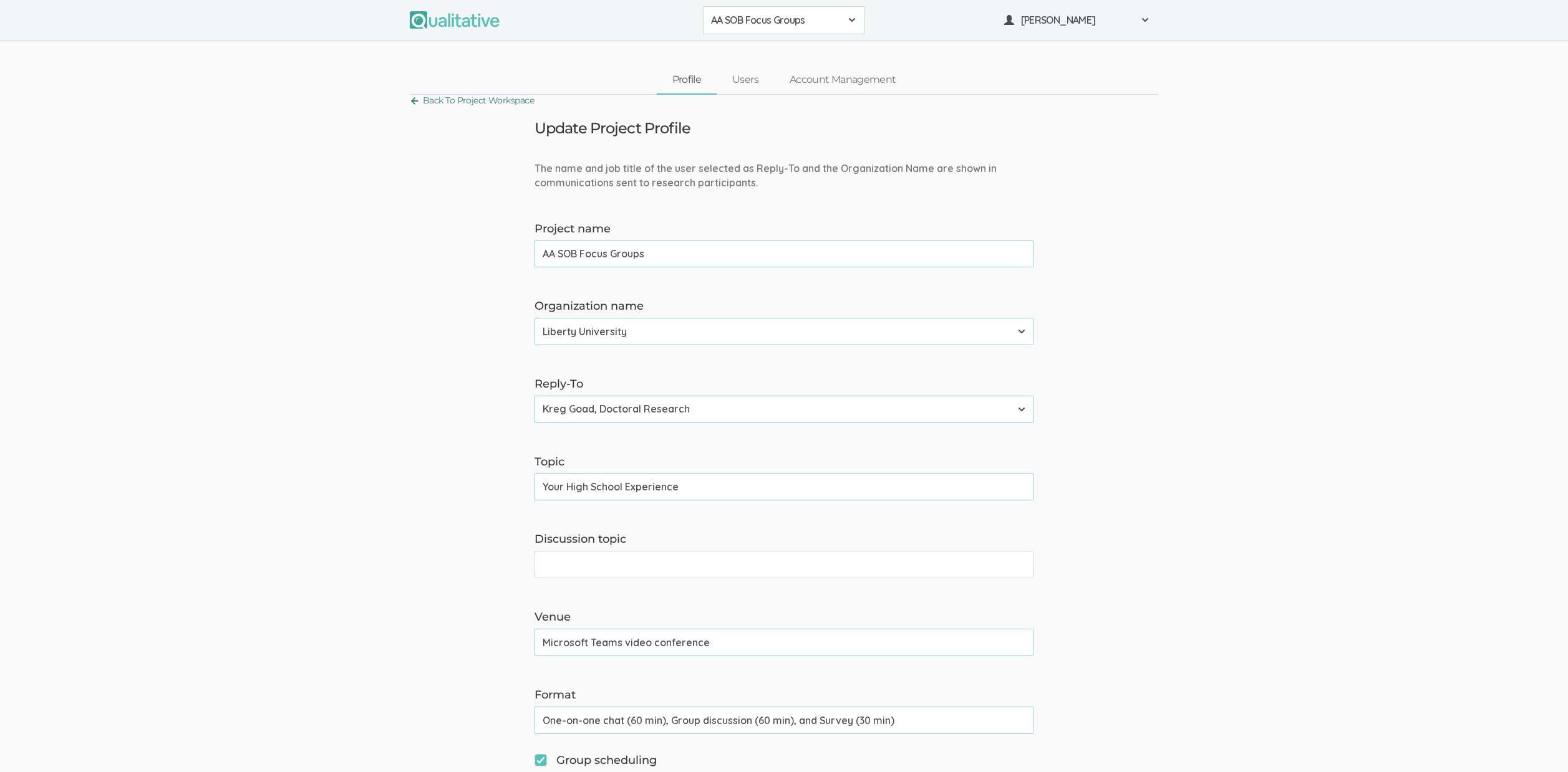
click at [461, 101] on link "Back To Project Workspace" at bounding box center [471, 101] width 124 height 17
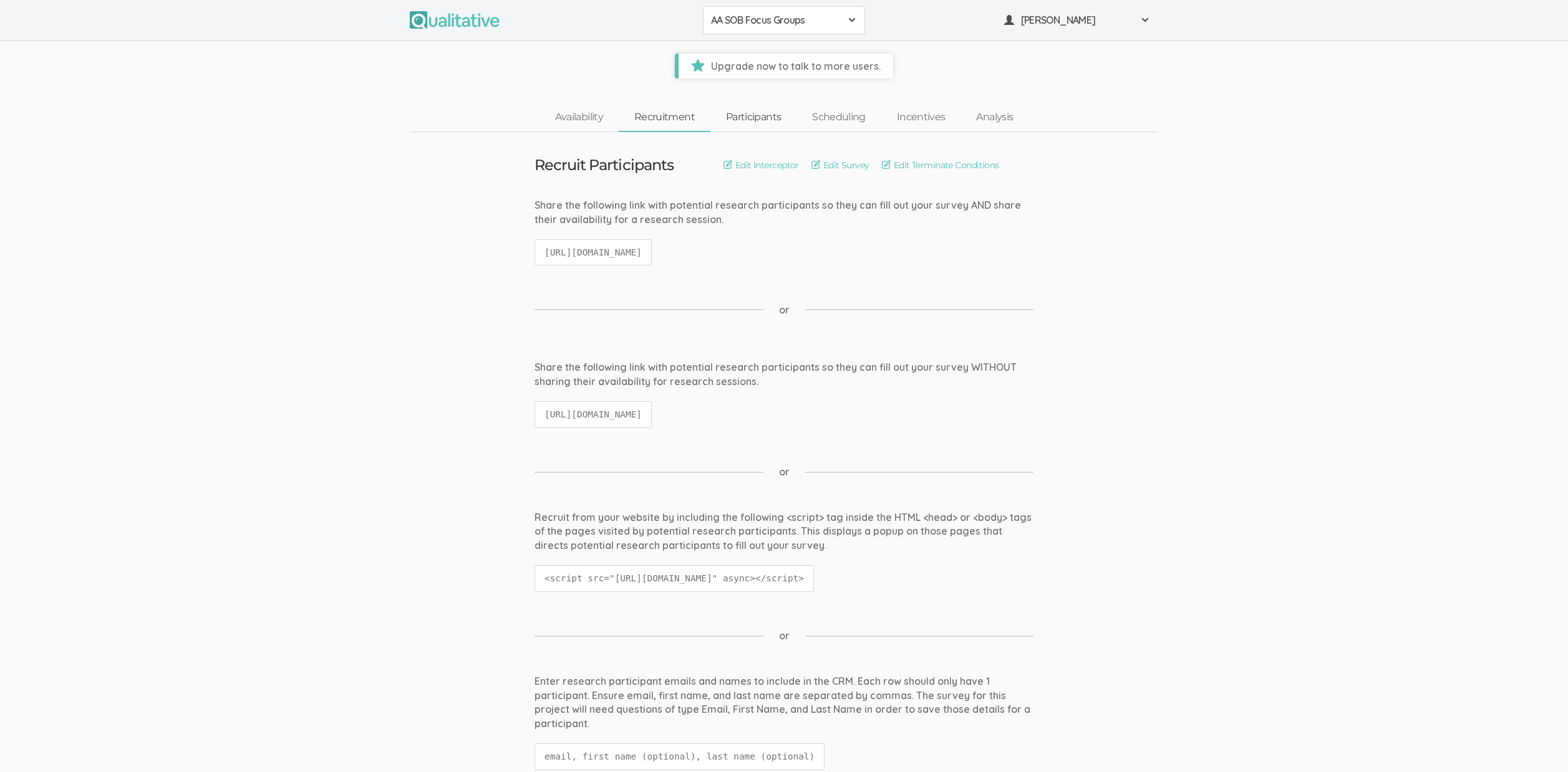
click at [744, 122] on link "Participants" at bounding box center [753, 117] width 86 height 27
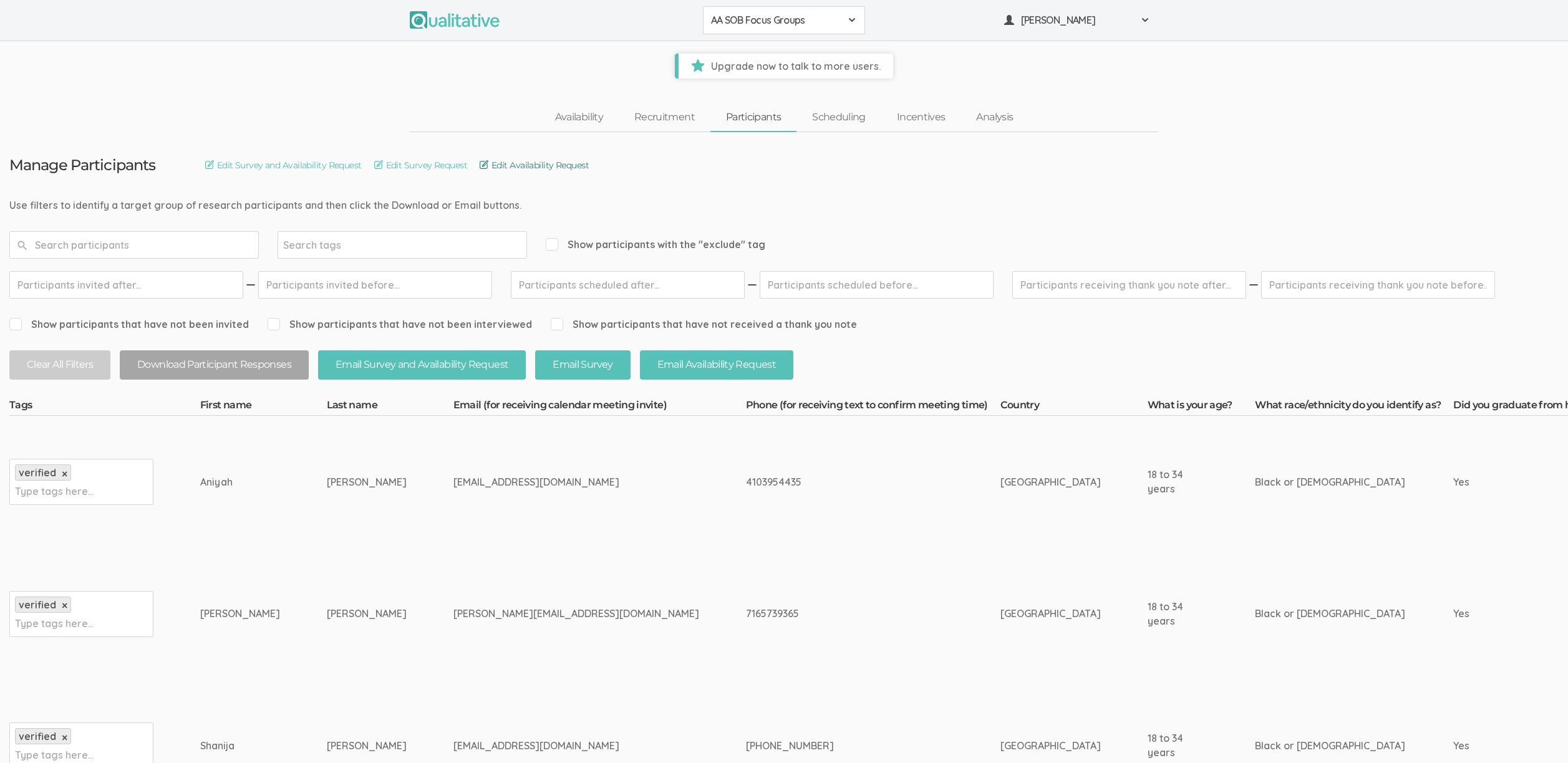
click at [541, 167] on link "Edit Availability Request" at bounding box center [534, 165] width 109 height 14
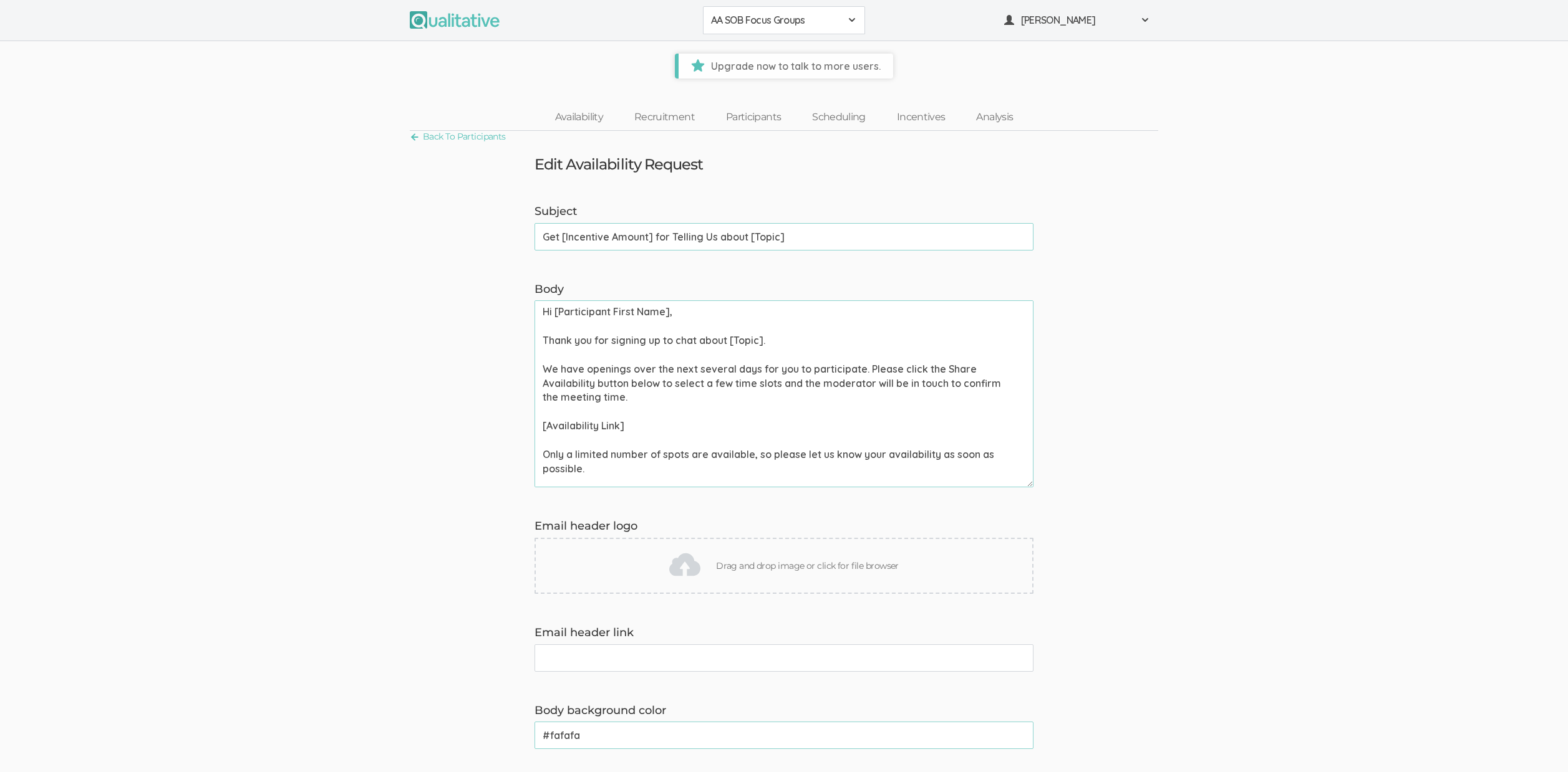
click at [642, 238] on input "Get [Incentive Amount] for Telling Us about [Topic]" at bounding box center [784, 236] width 499 height 27
click at [841, 416] on textarea "Hi [Participant First Name], Thank you for signing up to chat about [Topic]. We…" at bounding box center [784, 394] width 499 height 187
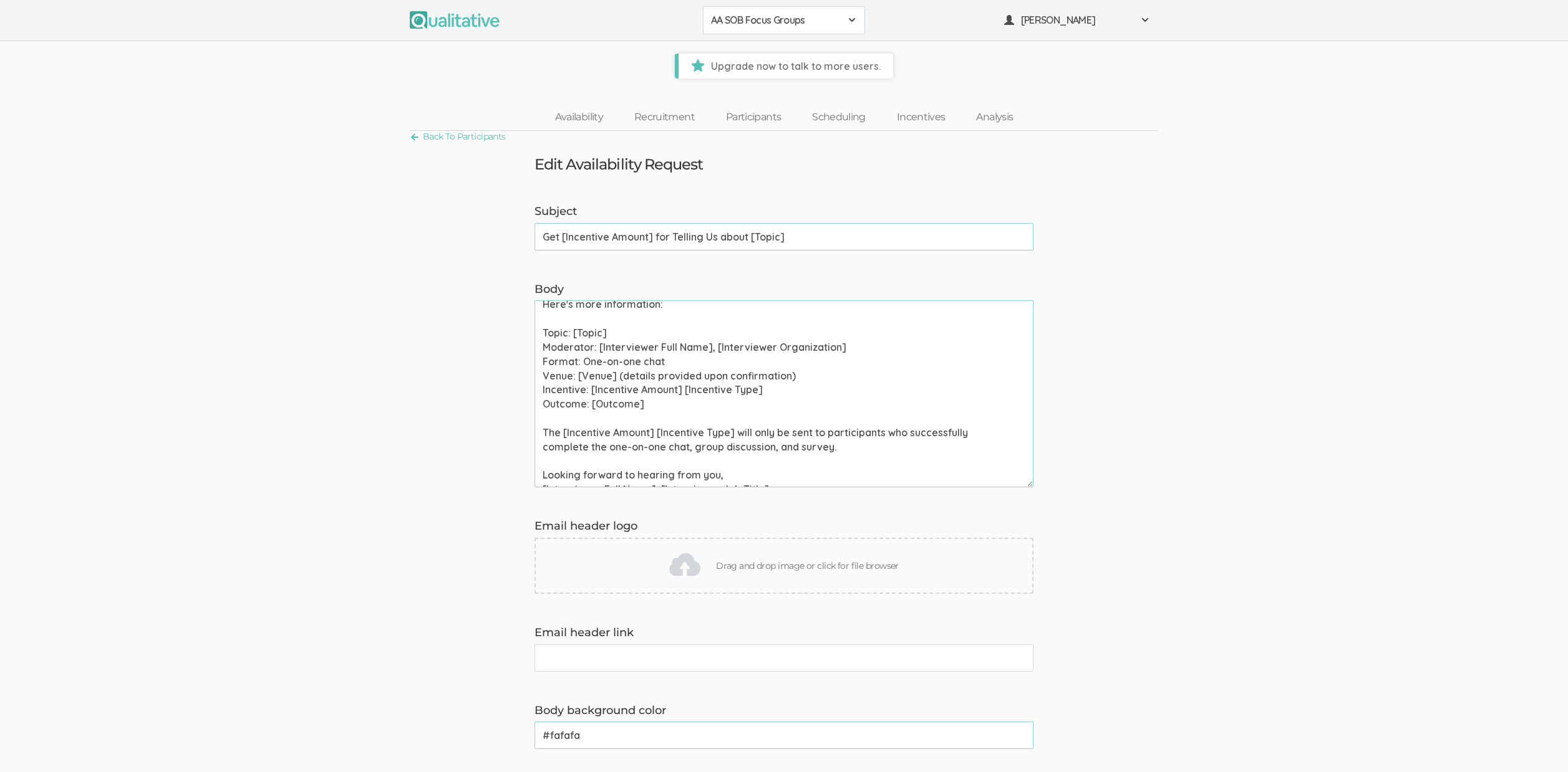
scroll to position [195, 0]
click at [696, 362] on textarea "Hi [Participant First Name], Thank you for signing up to chat about [Topic]. We…" at bounding box center [784, 394] width 499 height 187
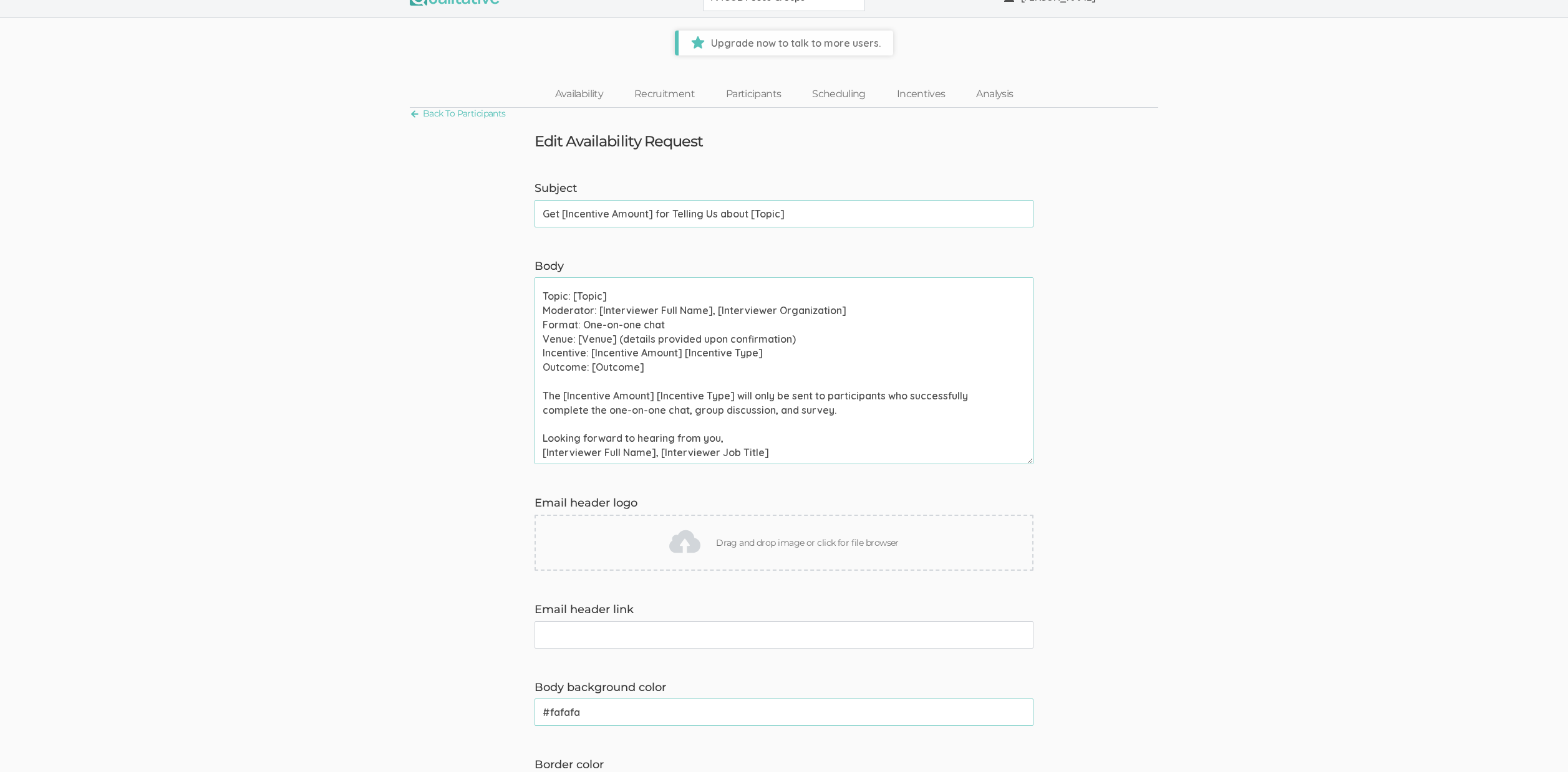
scroll to position [23, 0]
drag, startPoint x: 850, startPoint y: 410, endPoint x: 473, endPoint y: 401, distance: 377.1
click at [473, 401] on form "Subject Get [Incentive Amount] for Telling Us about [Topic] (success) Body Hi […" at bounding box center [784, 678] width 1568 height 995
click at [580, 321] on textarea "Hi [Participant First Name], Thank you for signing up to chat about [Topic]. We…" at bounding box center [784, 371] width 499 height 187
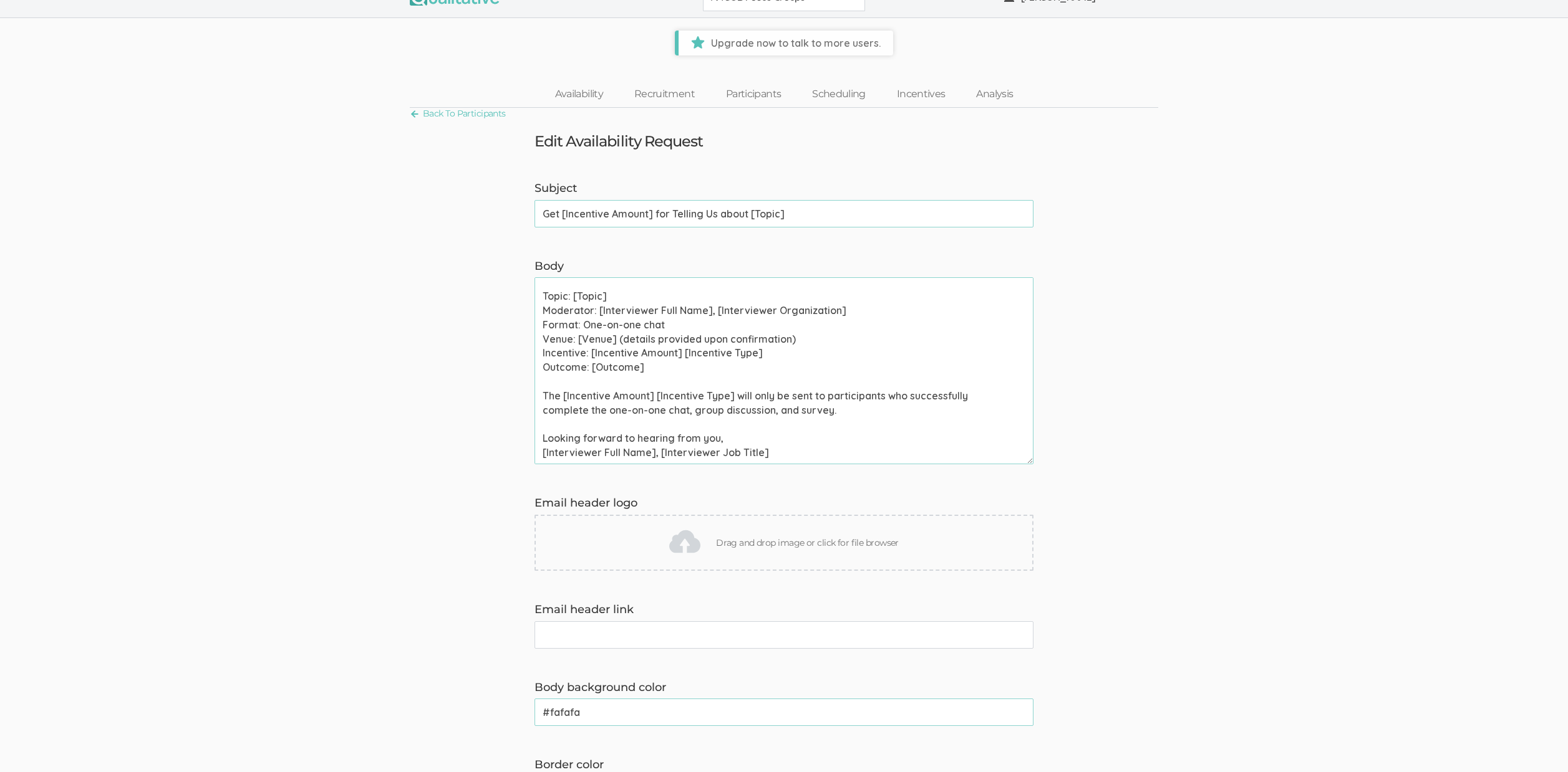
click at [578, 321] on textarea "Hi [Participant First Name], Thank you for signing up to chat about [Topic]. We…" at bounding box center [784, 371] width 499 height 187
click at [859, 91] on link "Scheduling" at bounding box center [839, 94] width 85 height 27
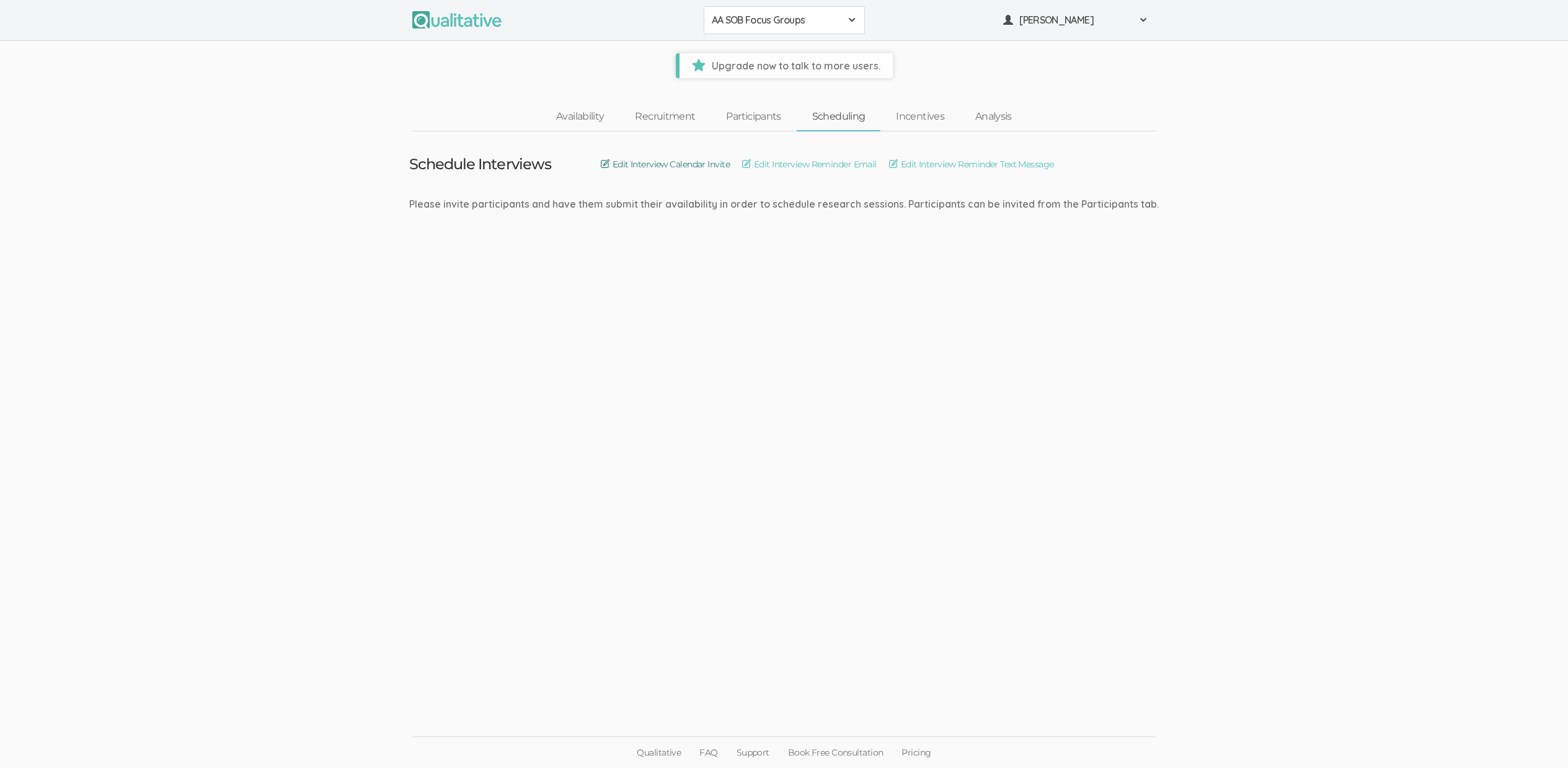
click at [643, 166] on link "Edit Interview Calendar Invite" at bounding box center [665, 164] width 129 height 14
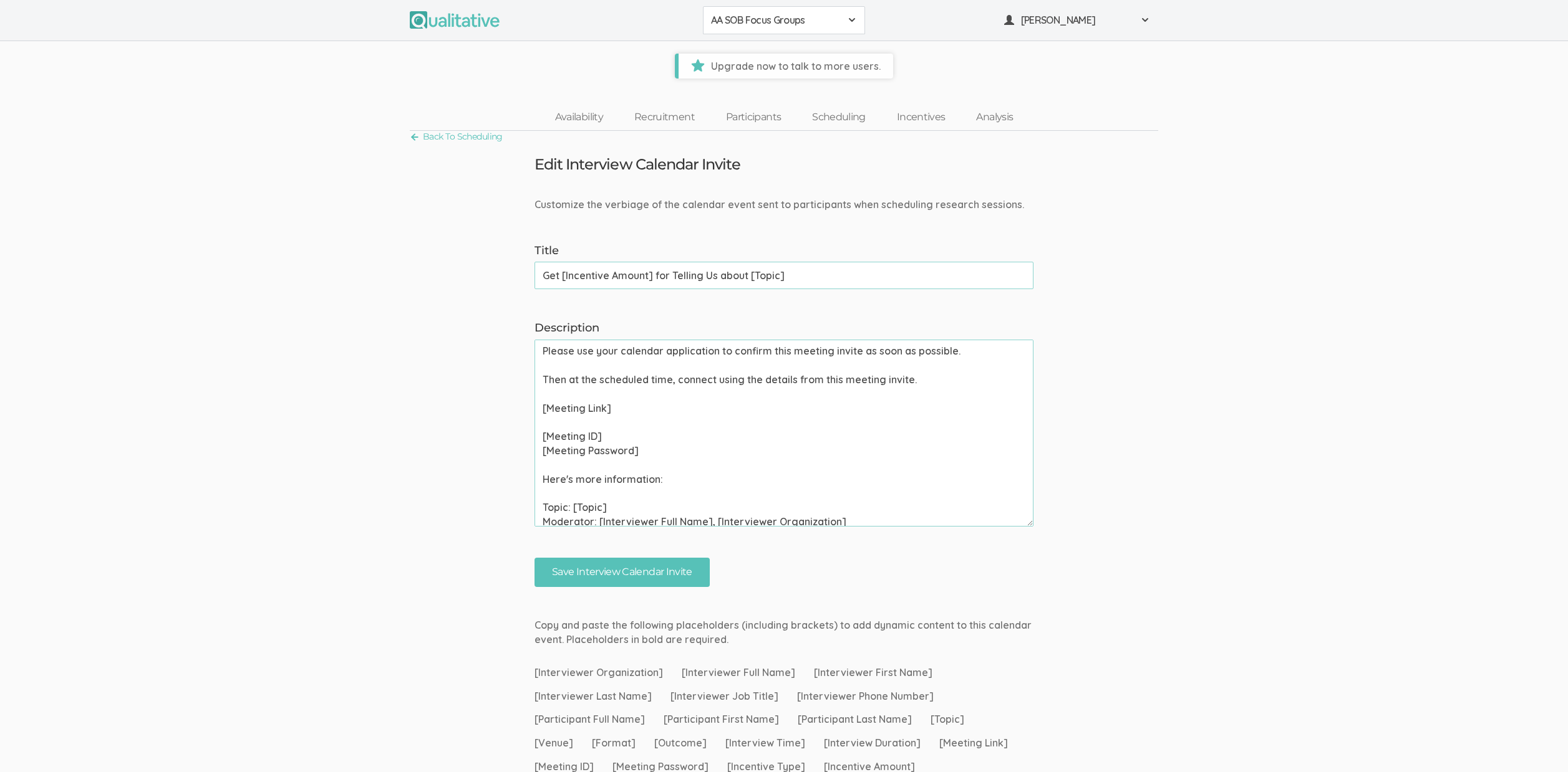
click at [706, 267] on input "Get [Incentive Amount] for Telling Us about [Topic]" at bounding box center [784, 275] width 499 height 27
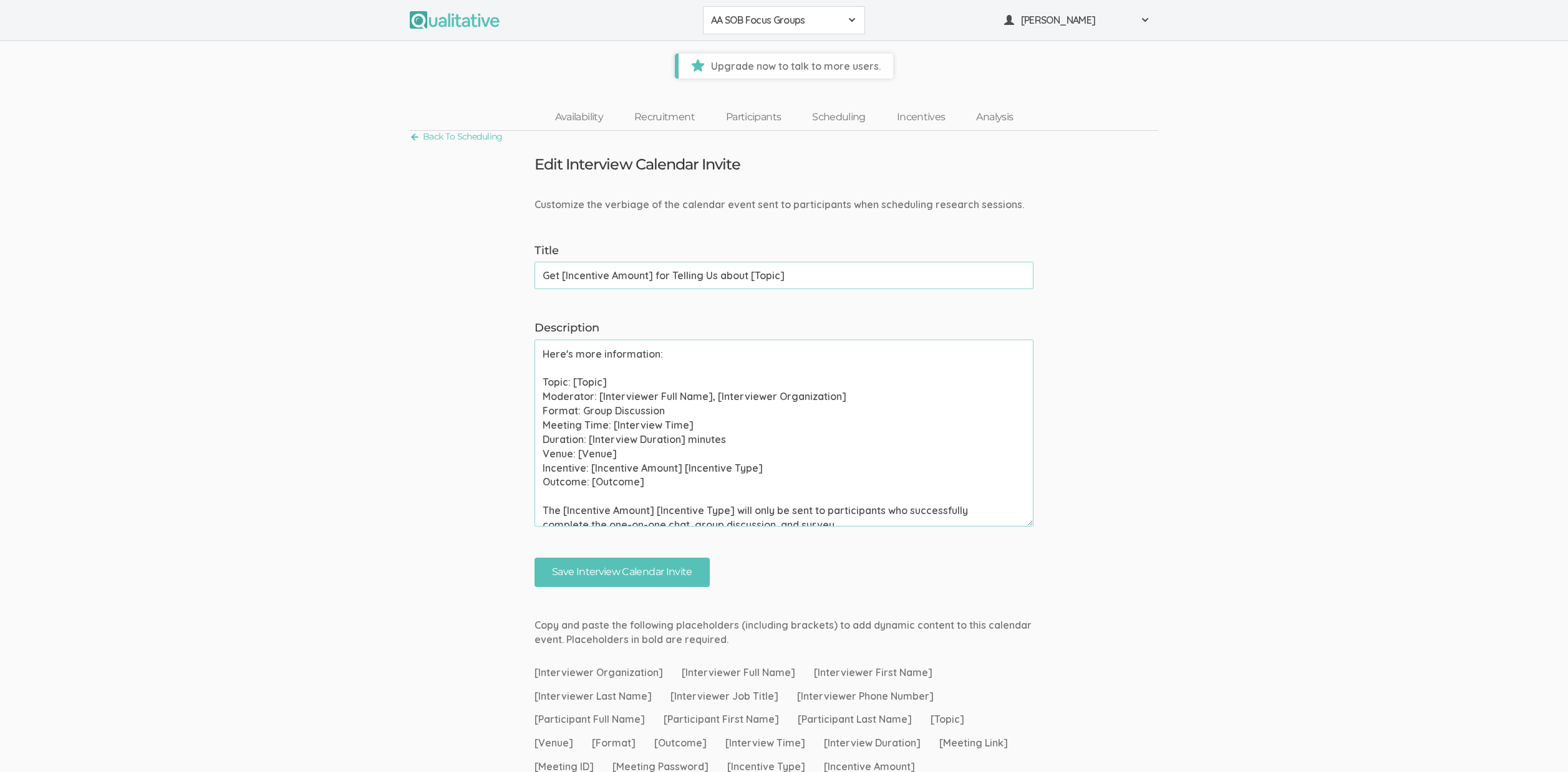
scroll to position [148, 0]
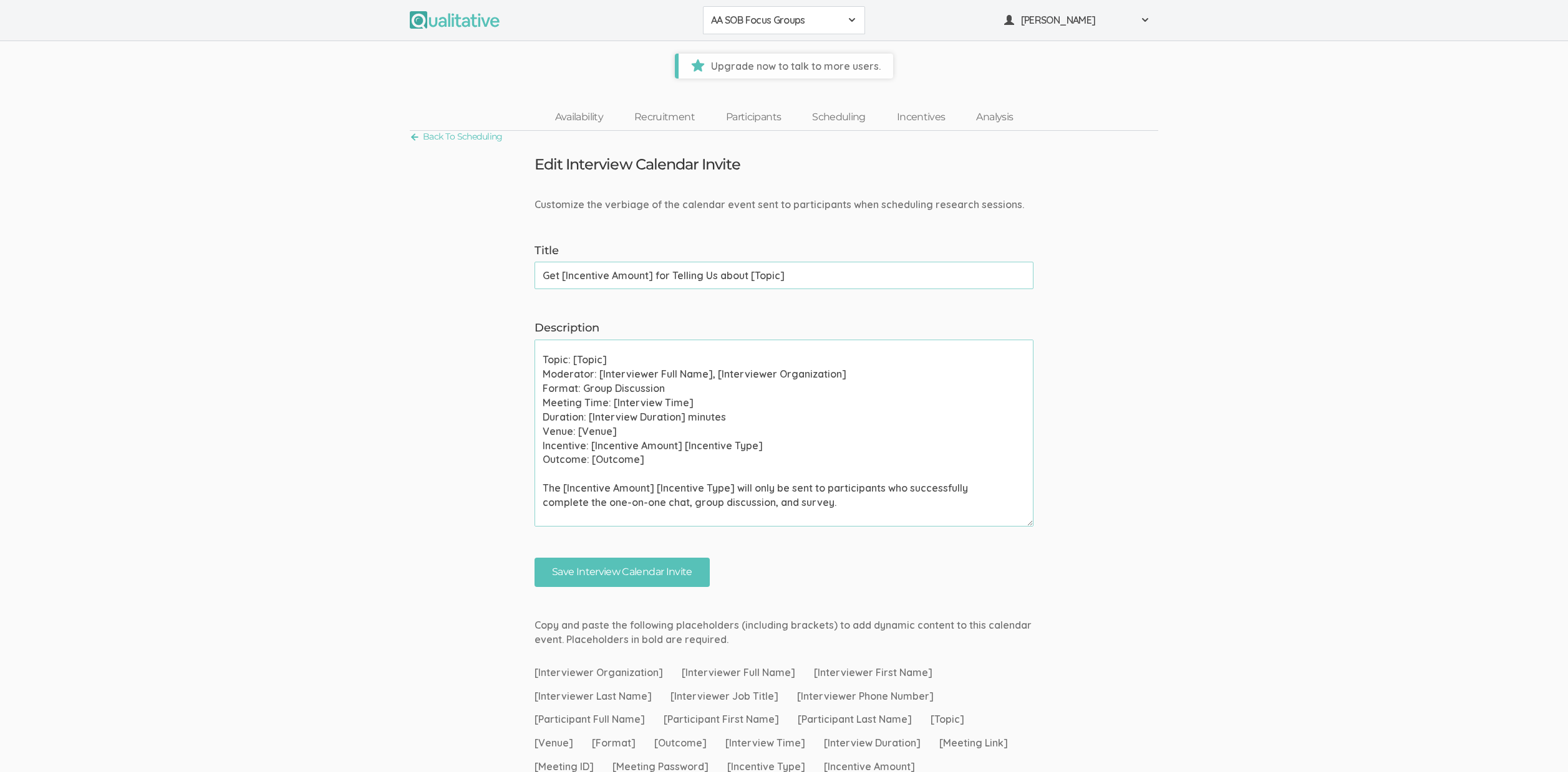
click at [571, 392] on textarea "Please use your calendar application to confirm this meeting invite as soon as …" at bounding box center [784, 433] width 499 height 187
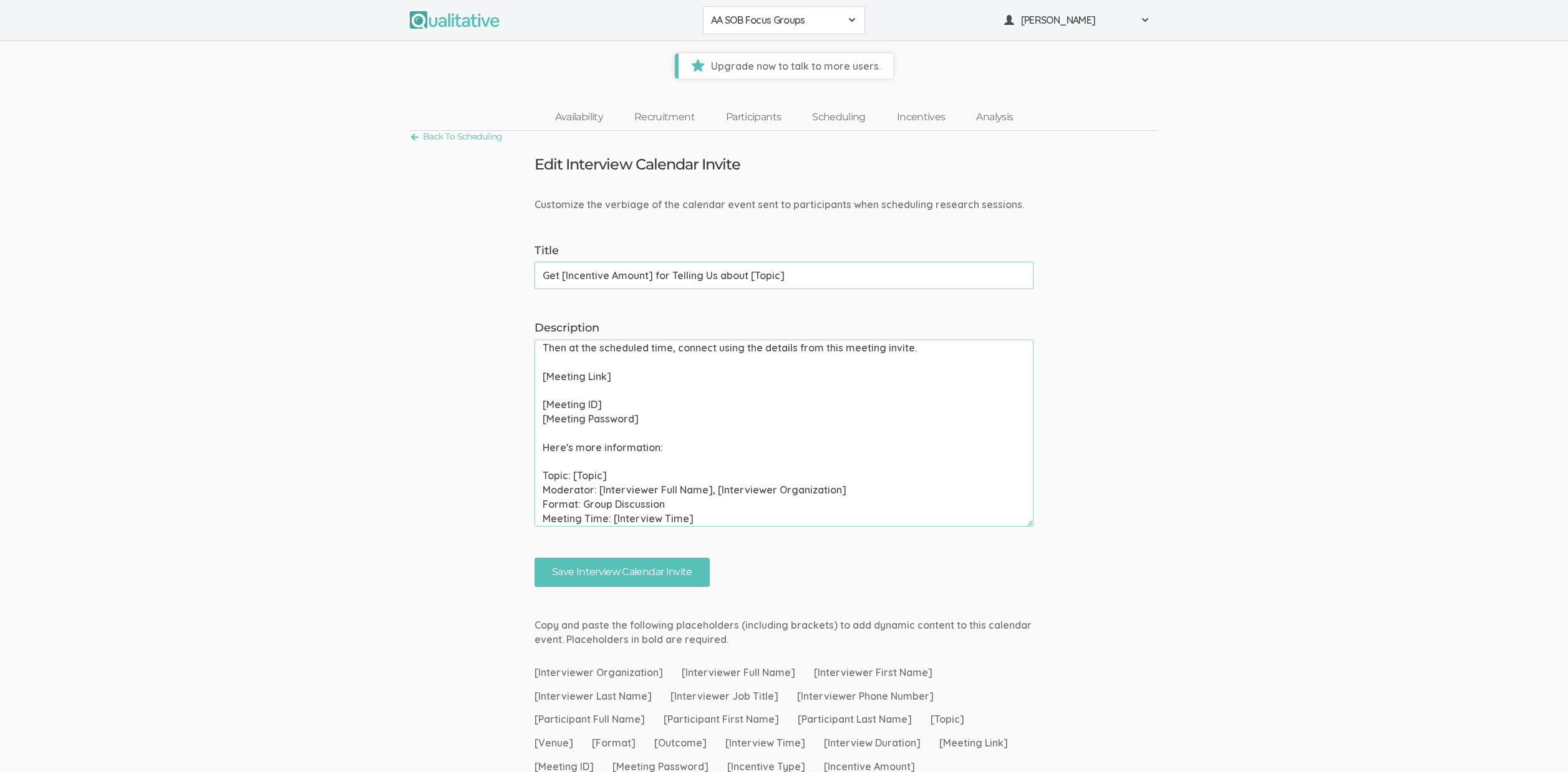
scroll to position [0, 0]
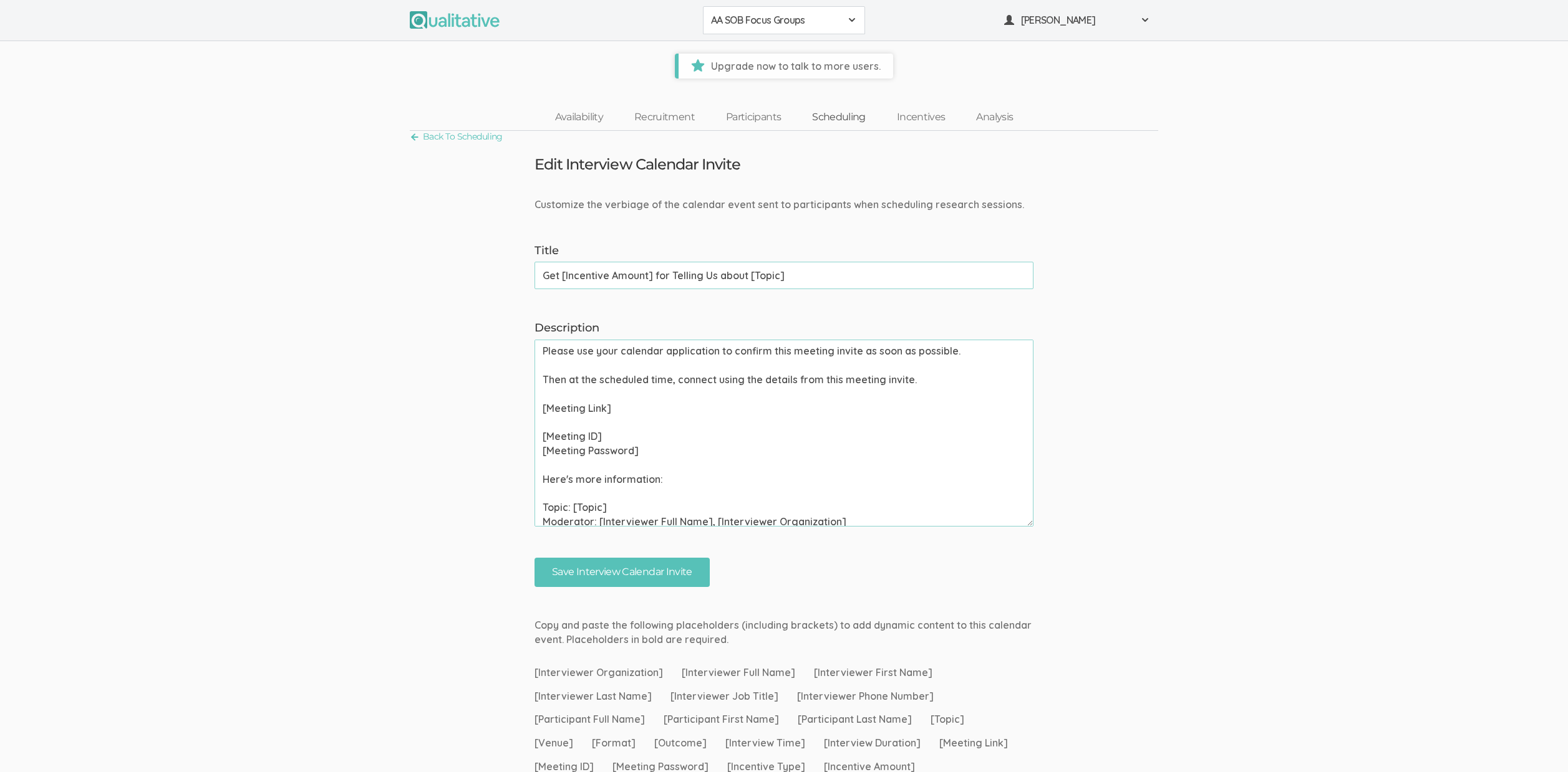
click at [828, 107] on link "Scheduling" at bounding box center [839, 117] width 85 height 27
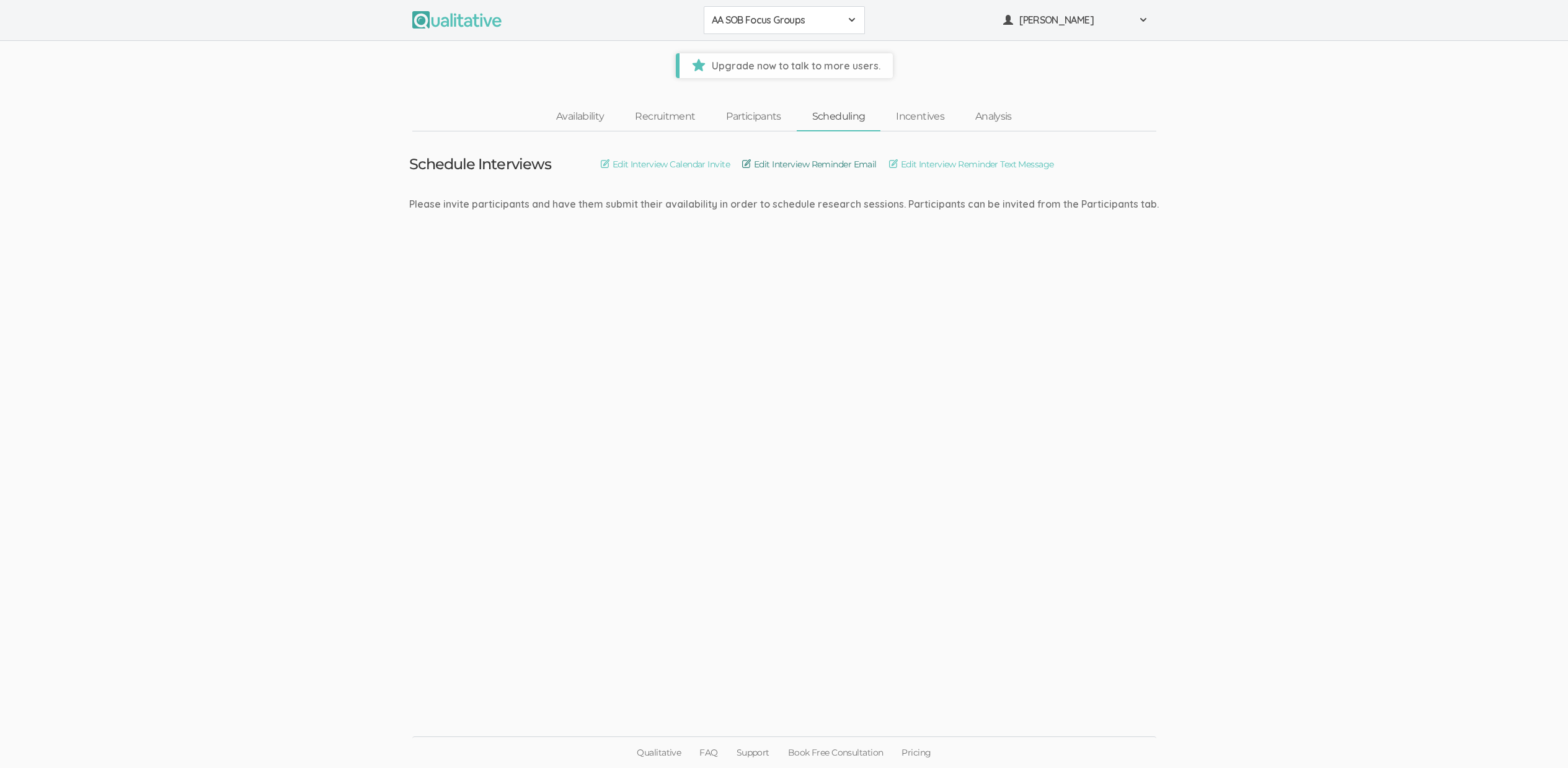
click at [822, 167] on link "Edit Interview Reminder Email" at bounding box center [809, 164] width 134 height 14
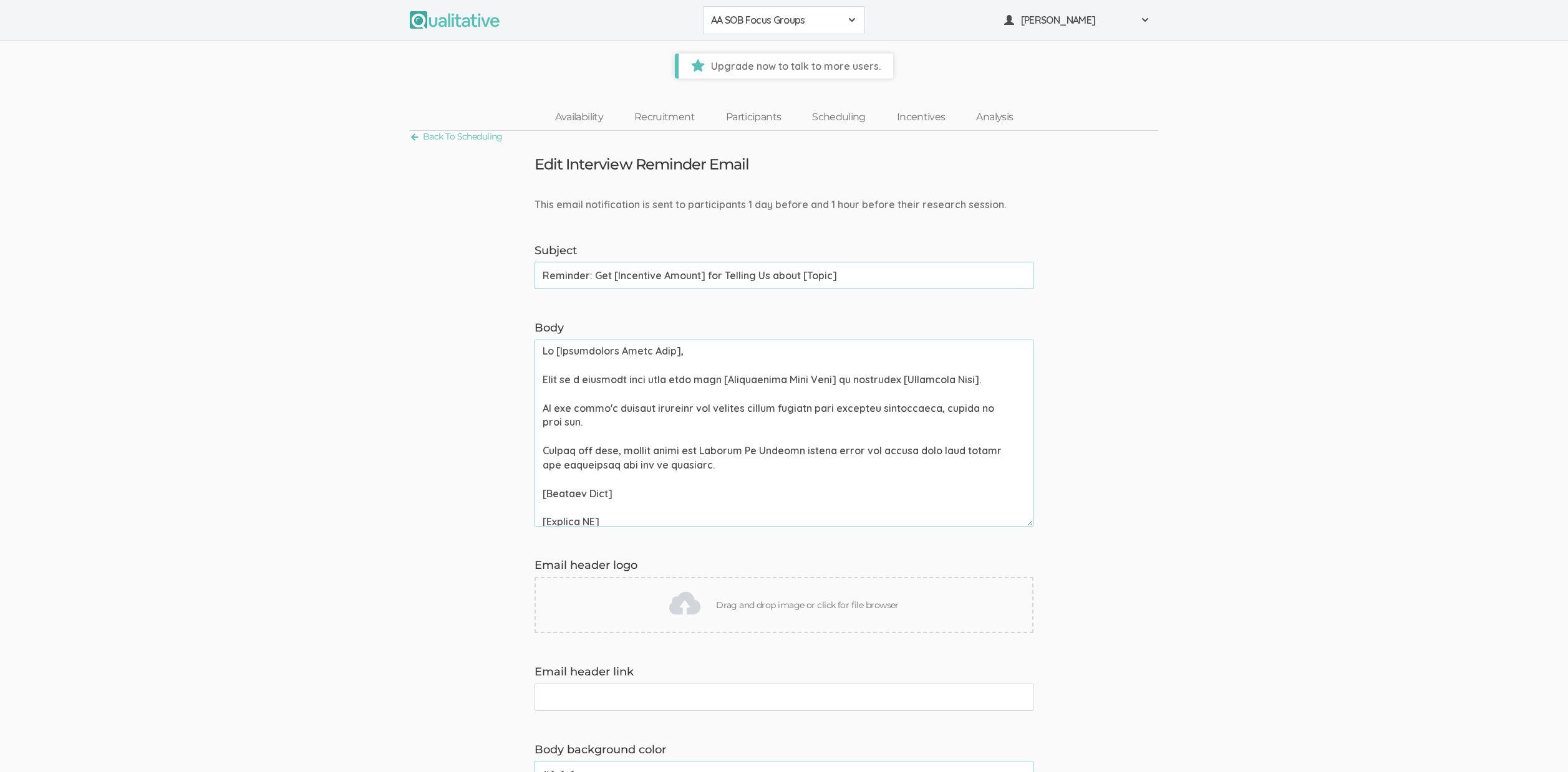
click at [796, 279] on input "Reminder: Get [Incentive Amount] for Telling Us about [Topic]" at bounding box center [784, 275] width 499 height 27
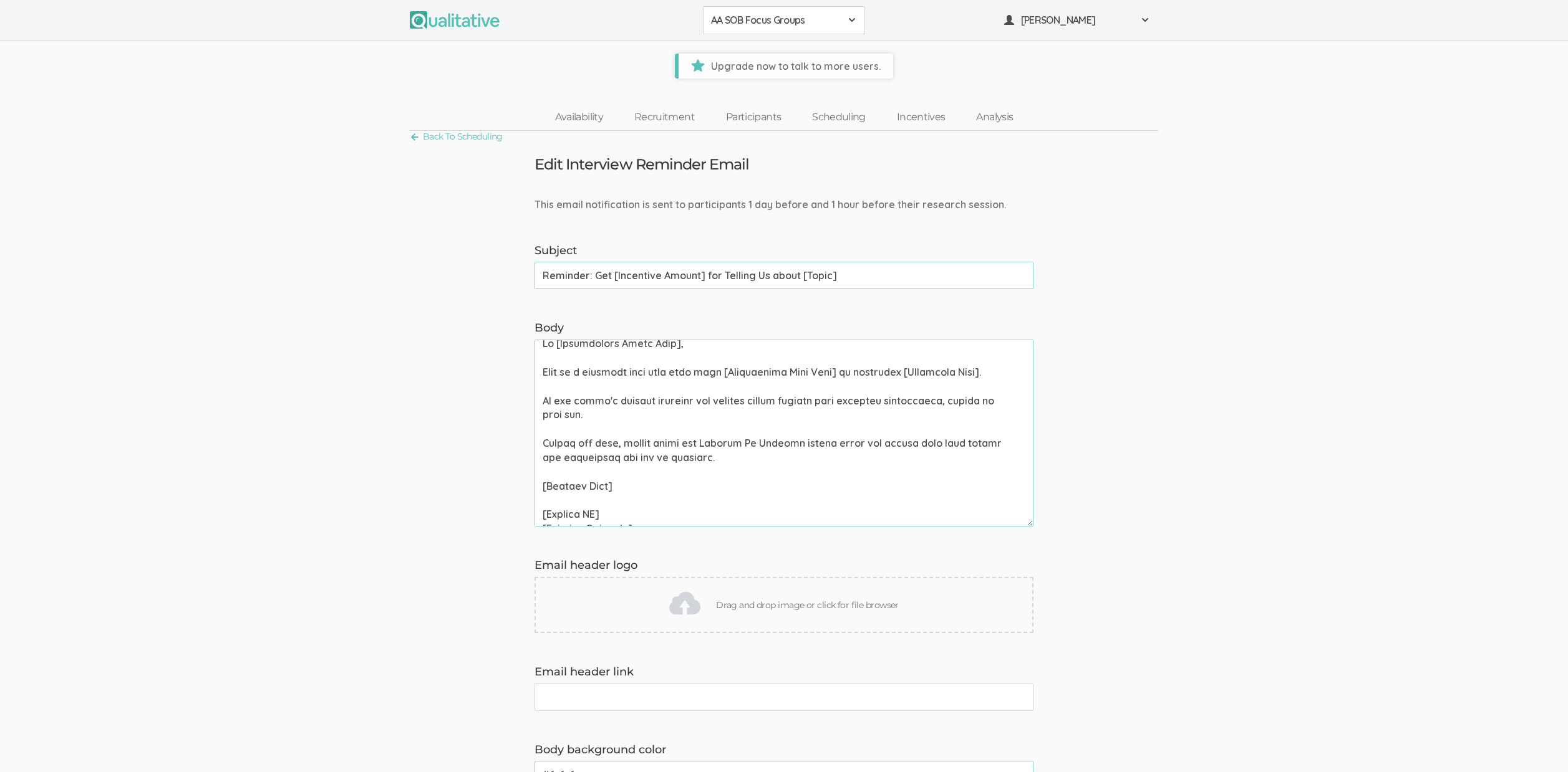
click at [571, 376] on textarea "Body" at bounding box center [784, 433] width 499 height 187
paste textarea "group discussion"
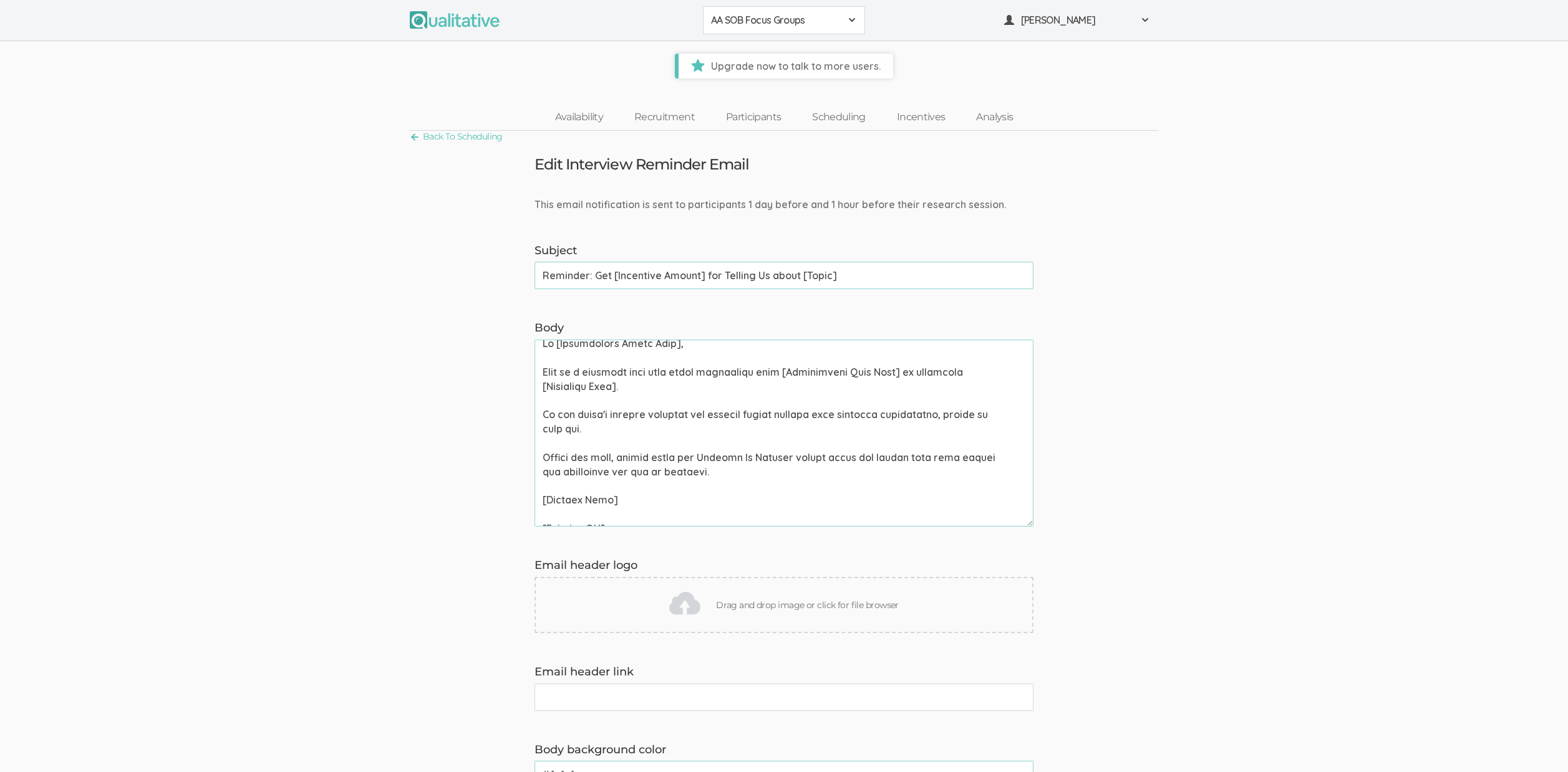
type textarea "Hi [Participant First Name], This is a reminder that your group discussion with…"
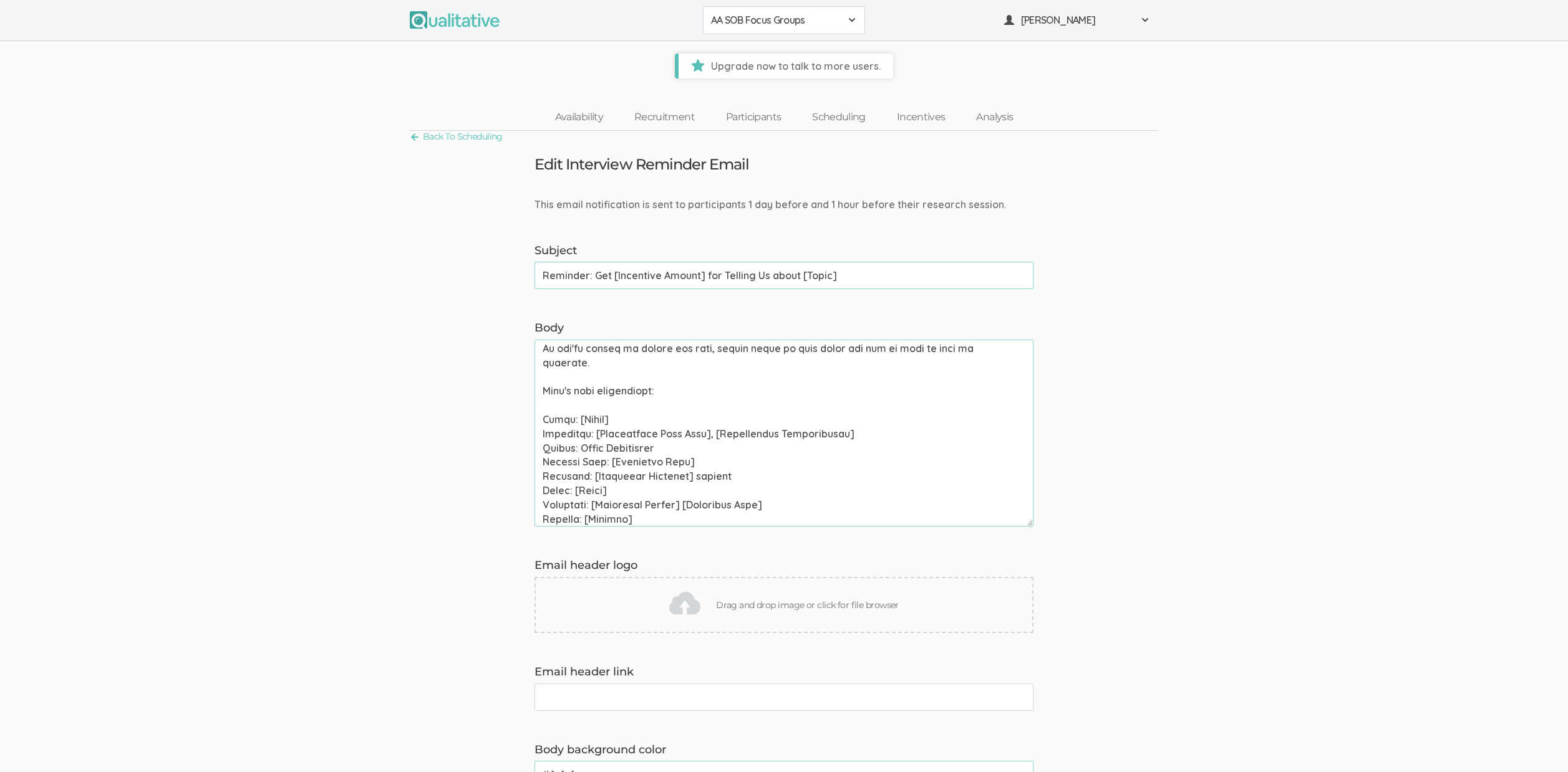
scroll to position [231, 0]
click at [601, 451] on textarea "Body" at bounding box center [784, 433] width 499 height 187
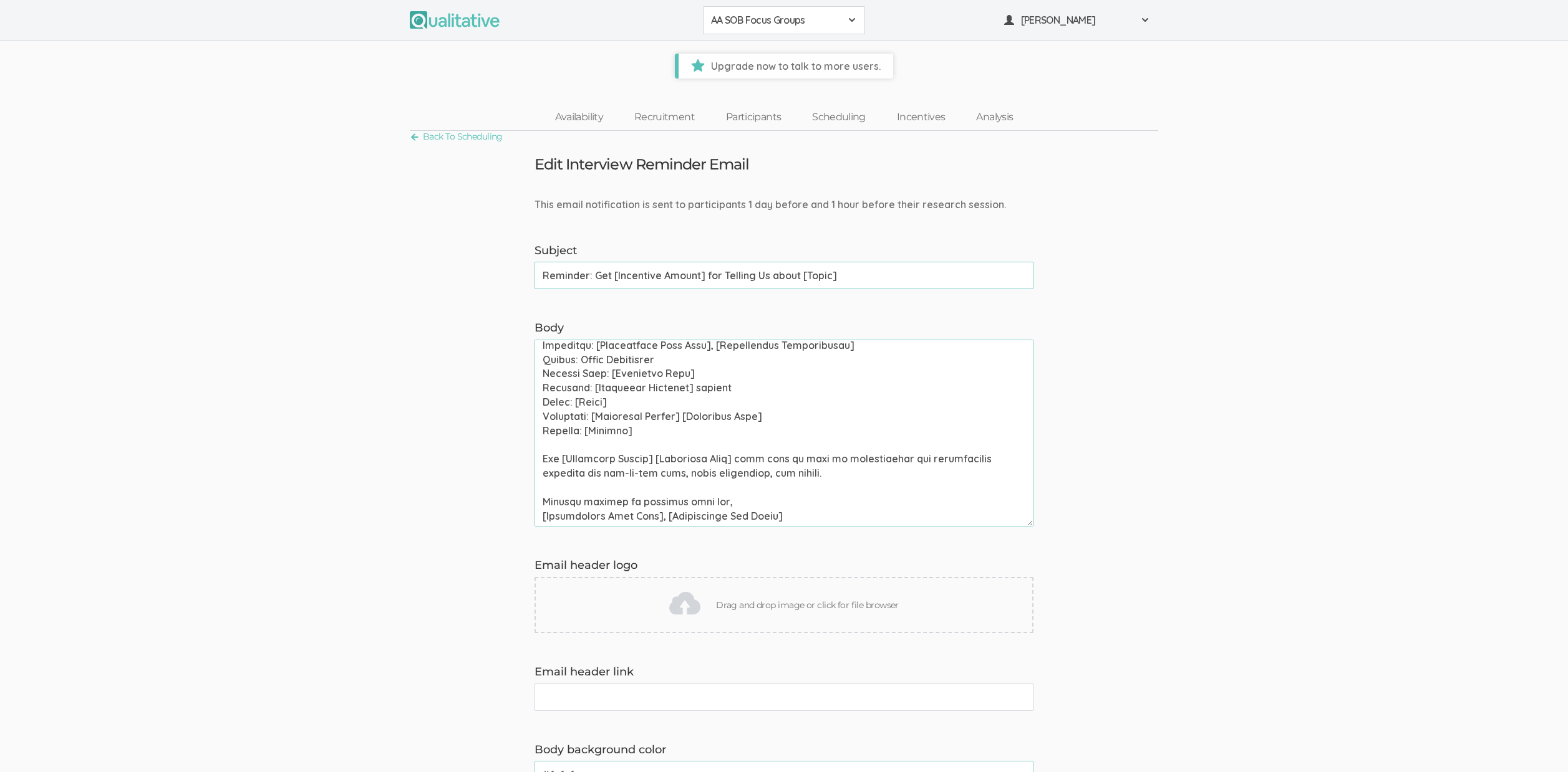
scroll to position [321, 0]
click at [246, 368] on form "This email notification is sent to participants 1 day before and 1 hour before …" at bounding box center [784, 718] width 1568 height 1041
click at [189, 352] on form "This email notification is sent to participants 1 day before and 1 hour before …" at bounding box center [784, 718] width 1568 height 1041
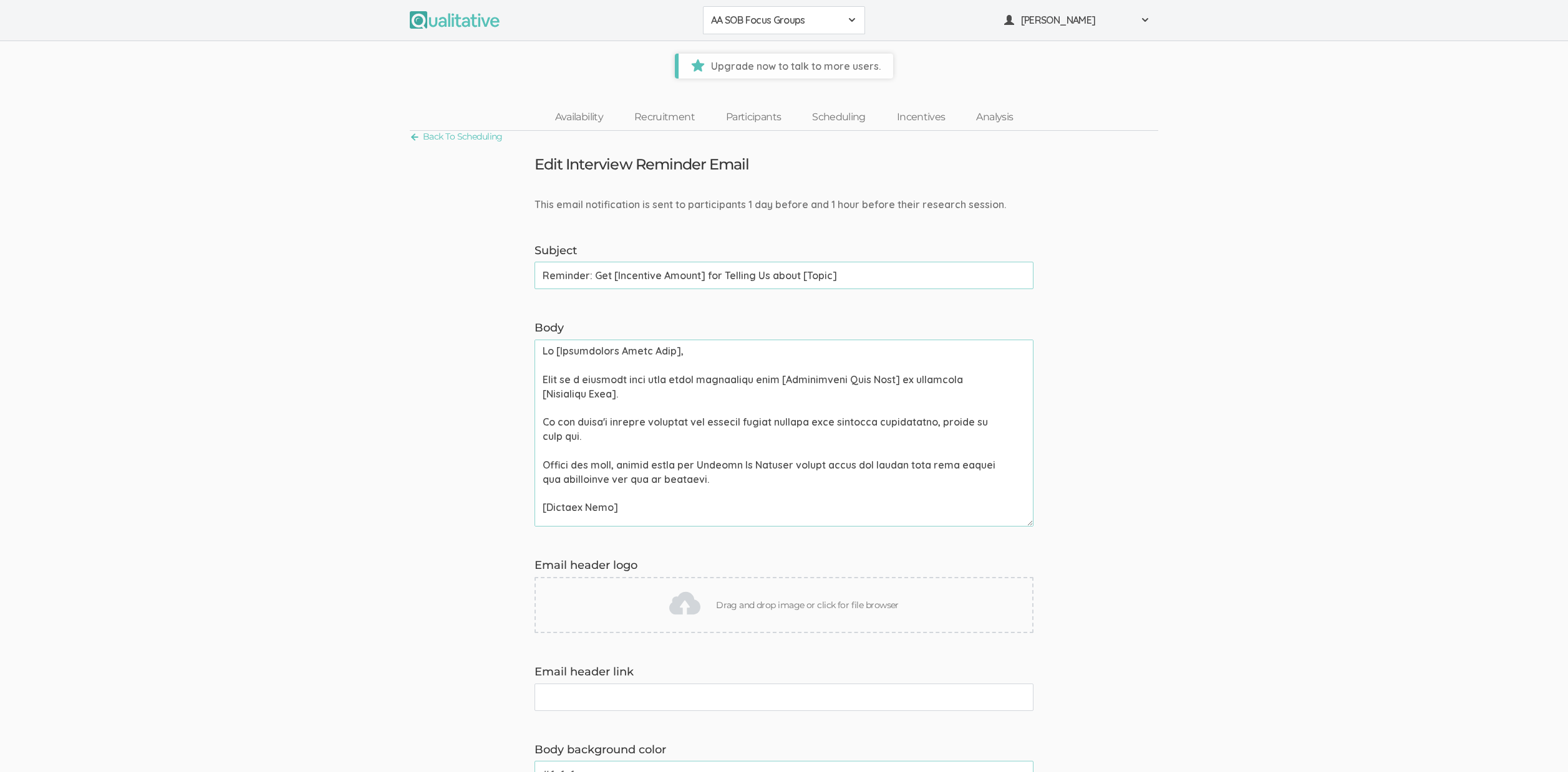
click at [381, 415] on form "This email notification is sent to participants 1 day before and 1 hour before …" at bounding box center [784, 718] width 1568 height 1041
click at [162, 420] on form "This email notification is sent to participants 1 day before and 1 hour before …" at bounding box center [784, 718] width 1568 height 1041
click at [200, 430] on form "This email notification is sent to participants 1 day before and 1 hour before …" at bounding box center [784, 718] width 1568 height 1041
click at [354, 439] on form "This email notification is sent to participants 1 day before and 1 hour before …" at bounding box center [784, 718] width 1568 height 1041
click at [855, 107] on link "Scheduling" at bounding box center [839, 117] width 85 height 27
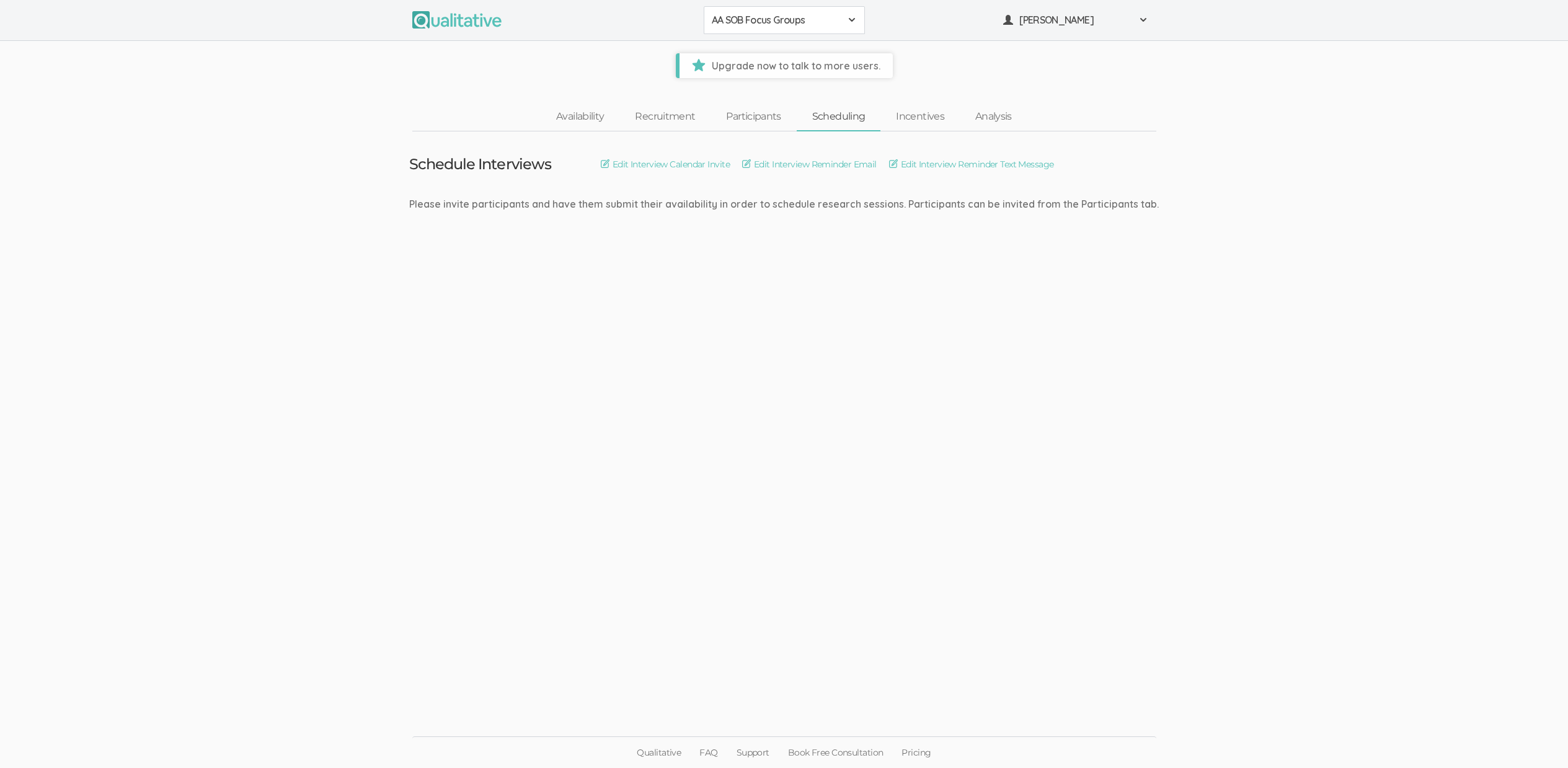
click at [948, 156] on div "Schedule Interviews Edit Interview Calendar Invite Edit Interview Reminder Emai…" at bounding box center [784, 164] width 750 height 16
click at [950, 164] on link "Edit Interview Reminder Text Message" at bounding box center [971, 164] width 165 height 14
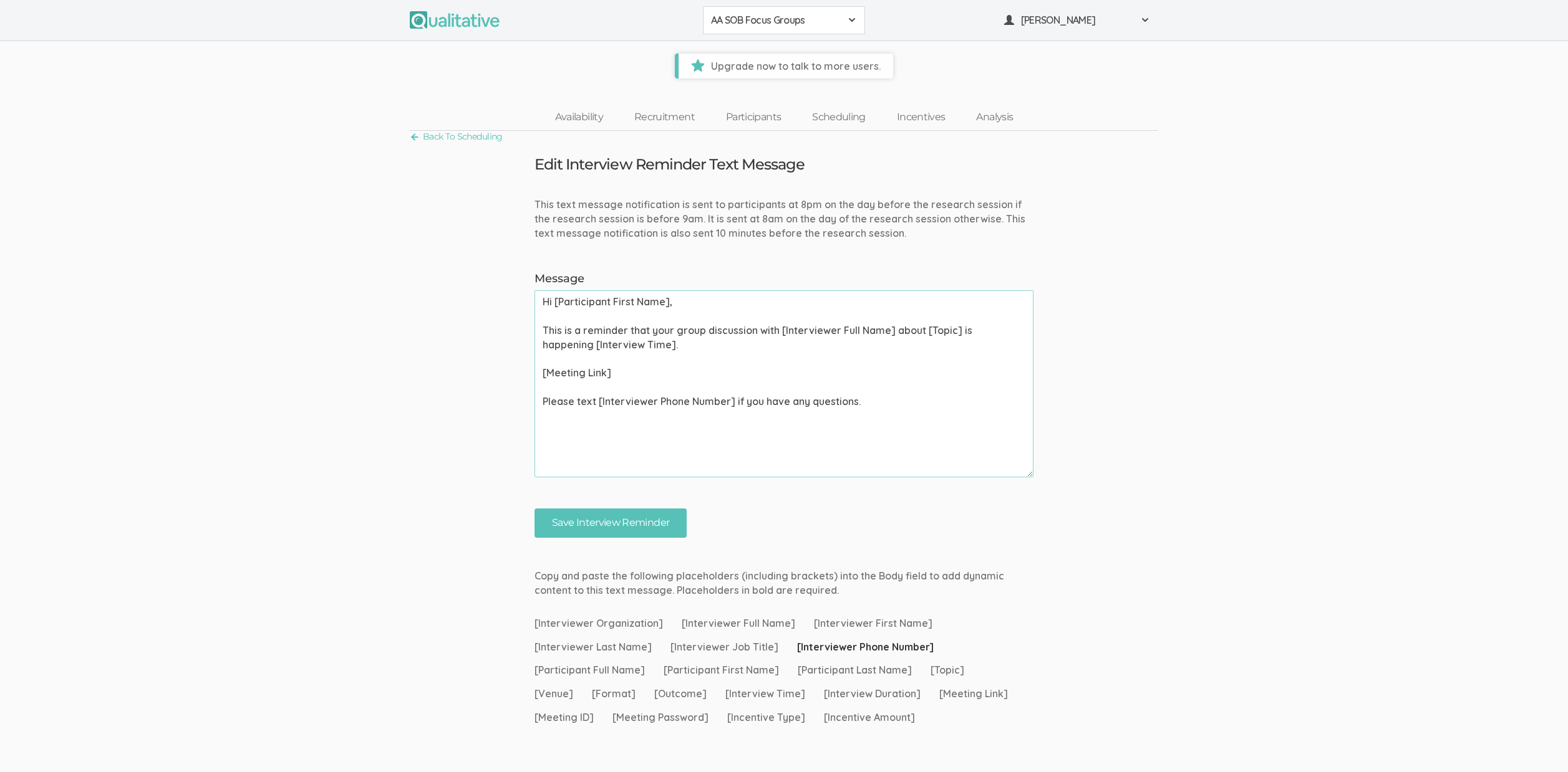
click at [961, 332] on textarea "Hi [Participant First Name], This is a reminder that your group discussion with…" at bounding box center [784, 384] width 499 height 187
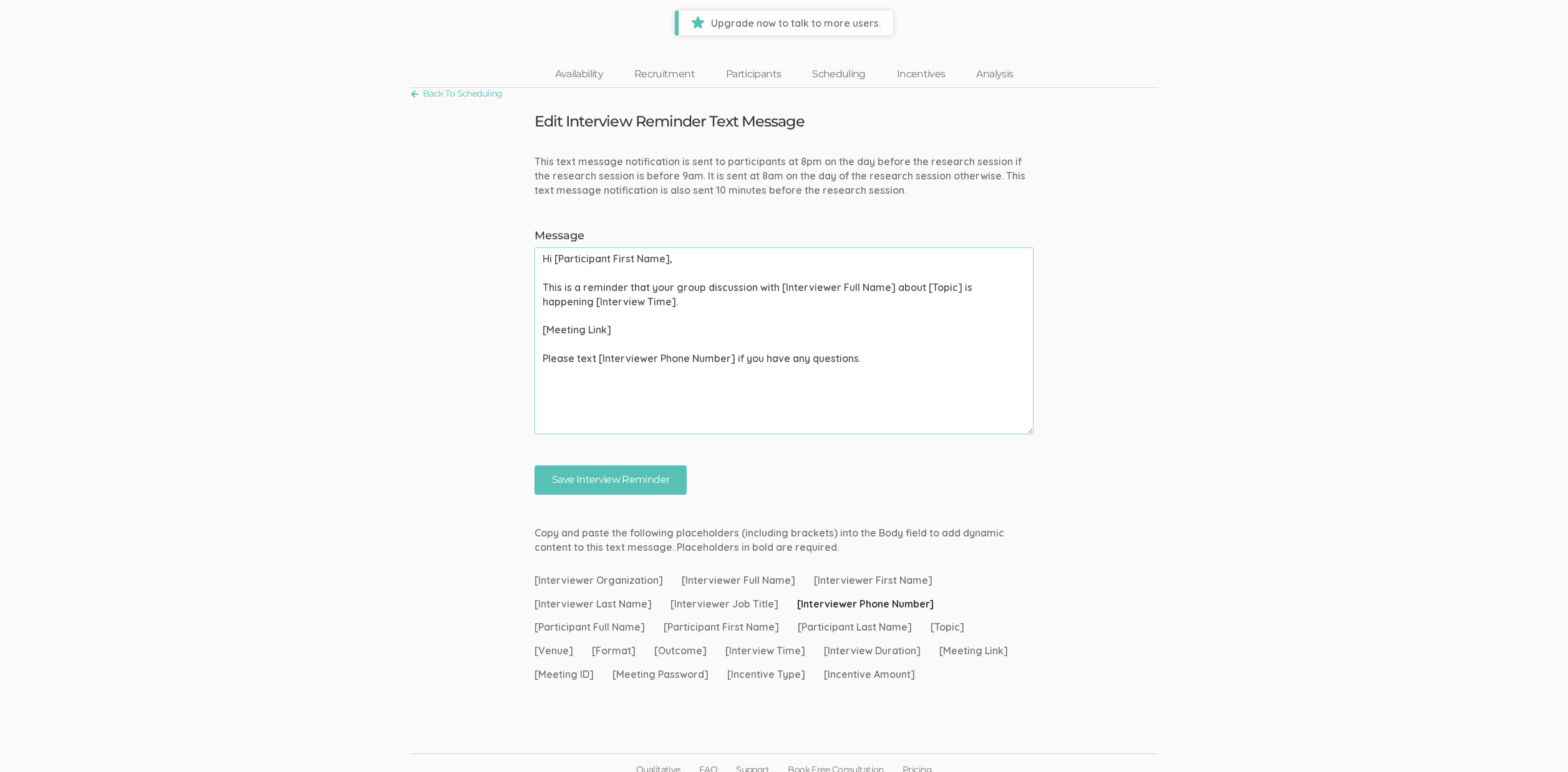
scroll to position [41, 0]
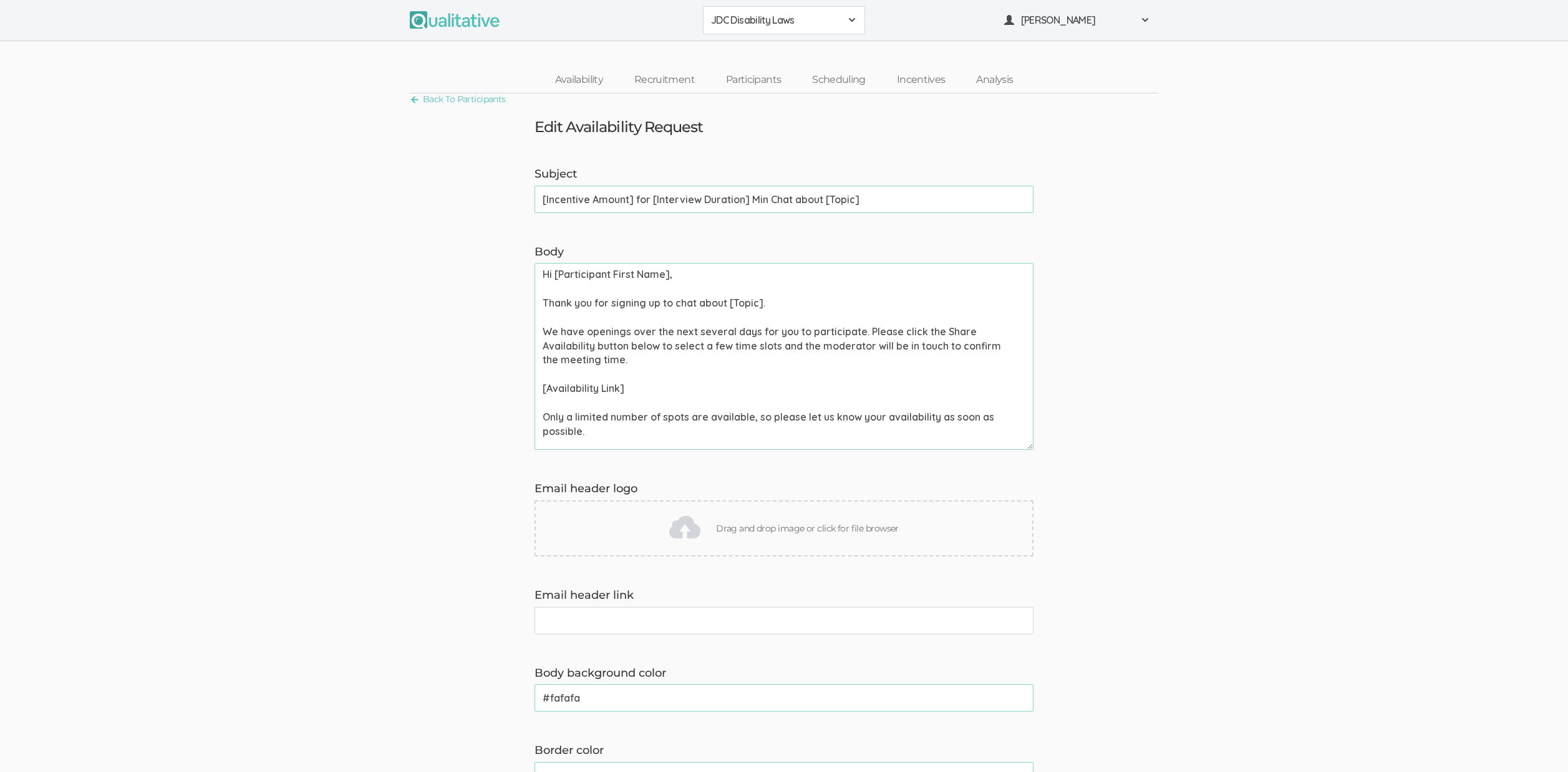
click at [568, 201] on input "[Incentive Amount] for [Interview Duration] Min Chat about [Topic]" at bounding box center [784, 199] width 499 height 27
paste input "Get [Incentive Amount] for Telling Us"
type input "Get [Incentive Amount] for Telling Us about [Topic]"
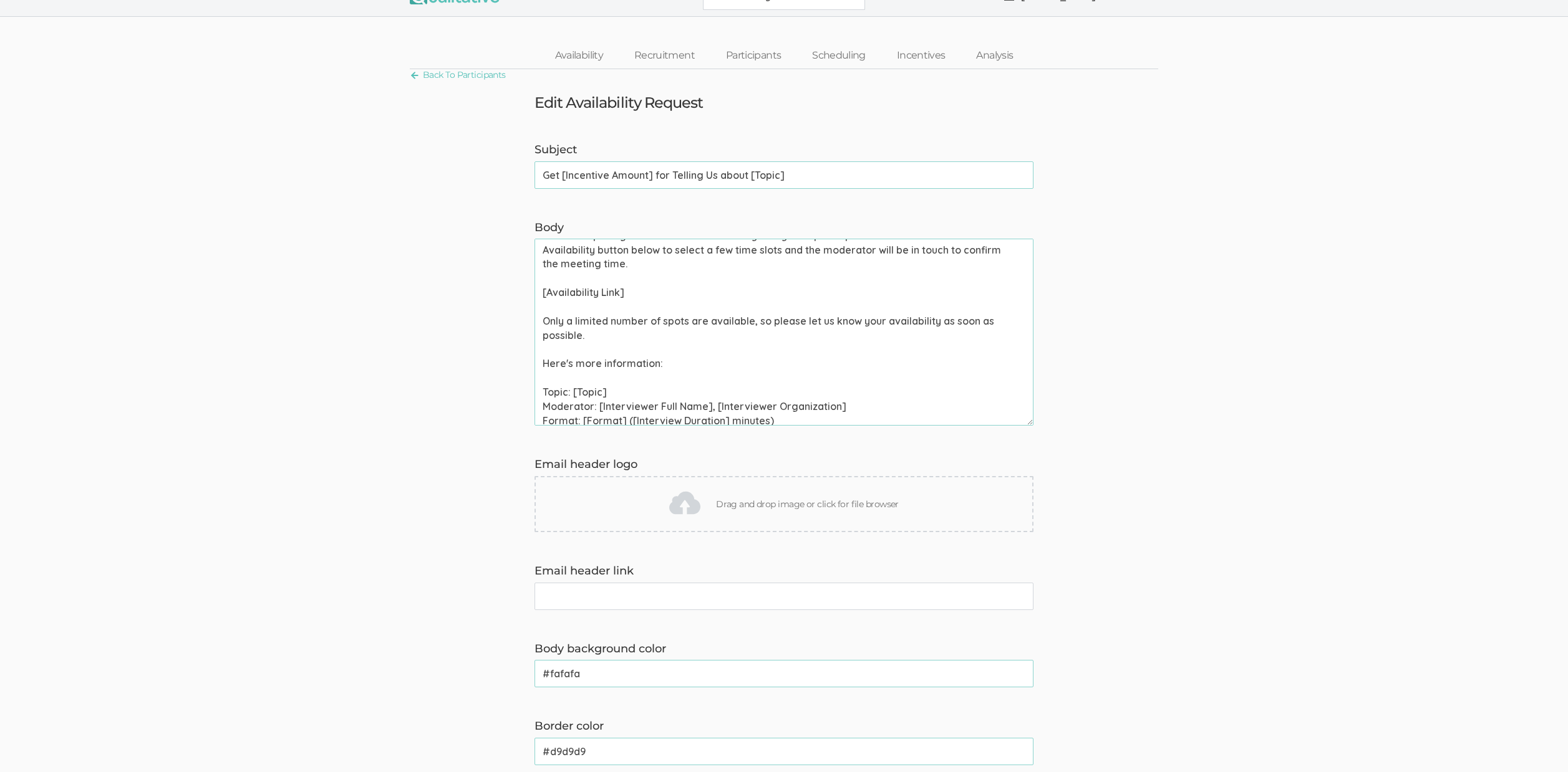
scroll to position [96, 0]
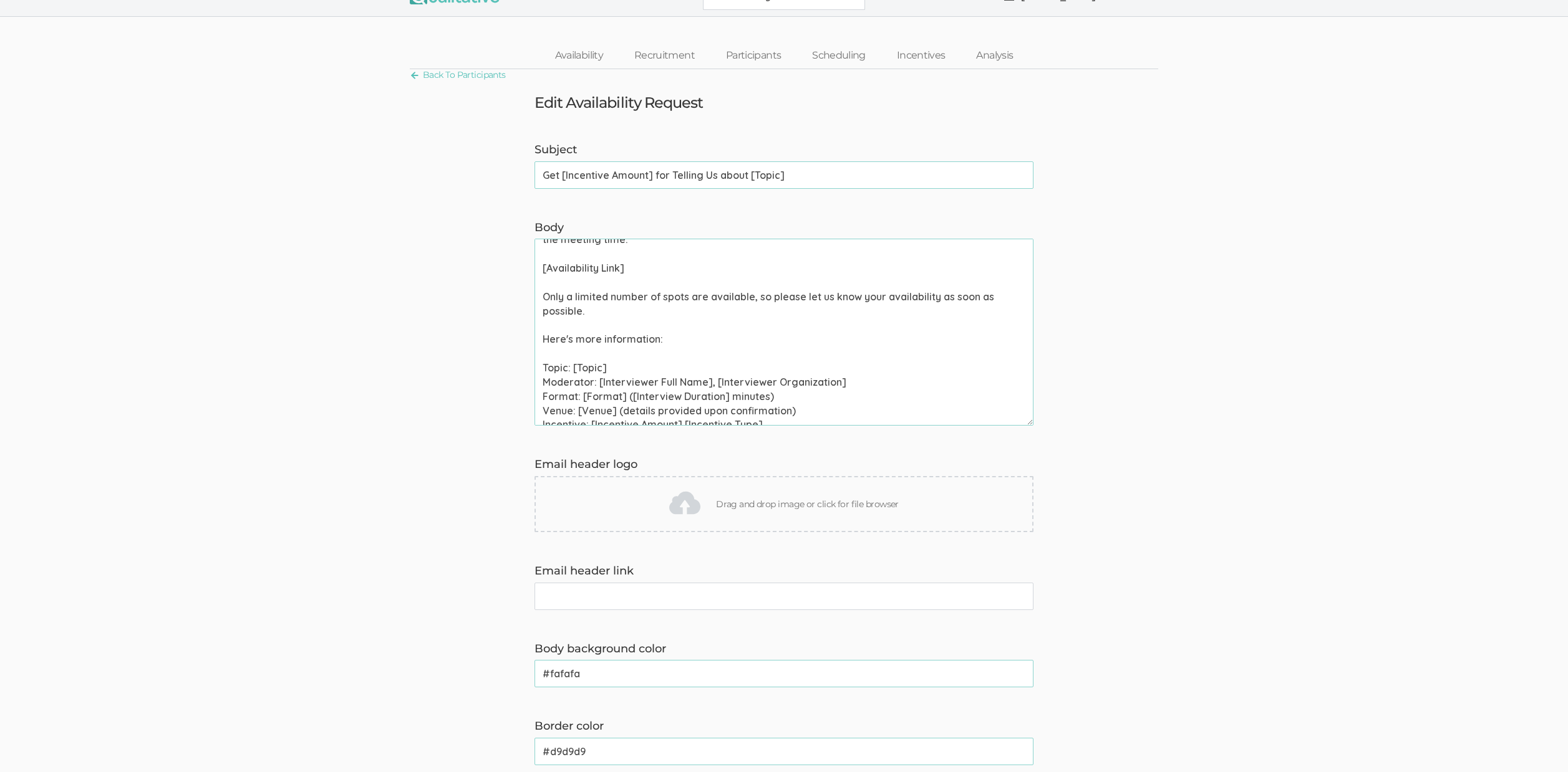
click at [578, 397] on textarea "Hi [Participant First Name], Thank you for signing up to chat about [Topic]. We…" at bounding box center [784, 333] width 499 height 187
paste textarea "One-on-one chat"
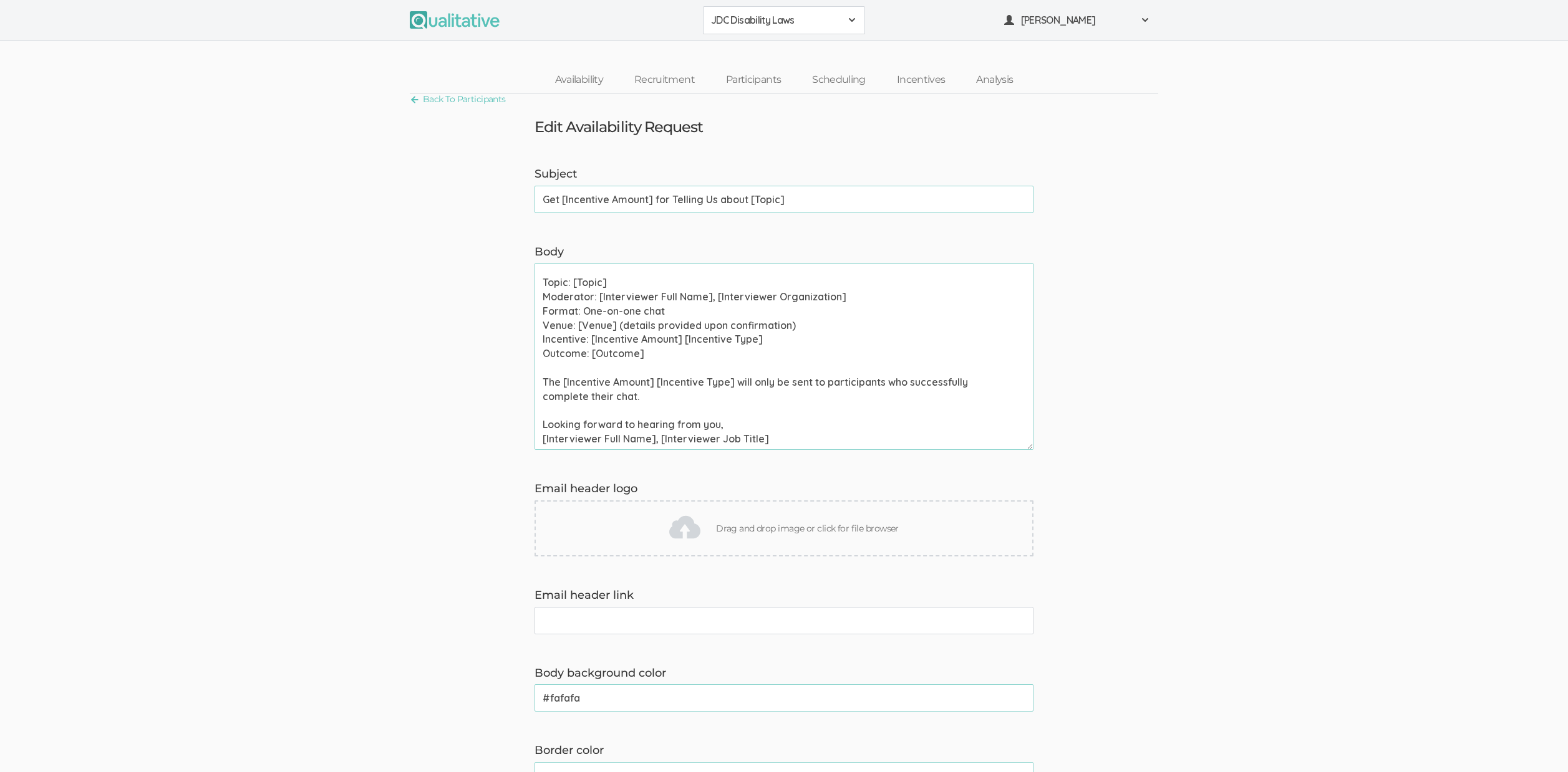
scroll to position [206, 0]
drag, startPoint x: 646, startPoint y: 397, endPoint x: 413, endPoint y: 375, distance: 234.0
click at [407, 375] on form "Subject Get [Incentive Amount] for Telling Us about [Topic] (success) Body Hi […" at bounding box center [784, 664] width 1568 height 995
paste textarea "The [Incentive Amount] [Incentive Type] will only be sent to participants who s…"
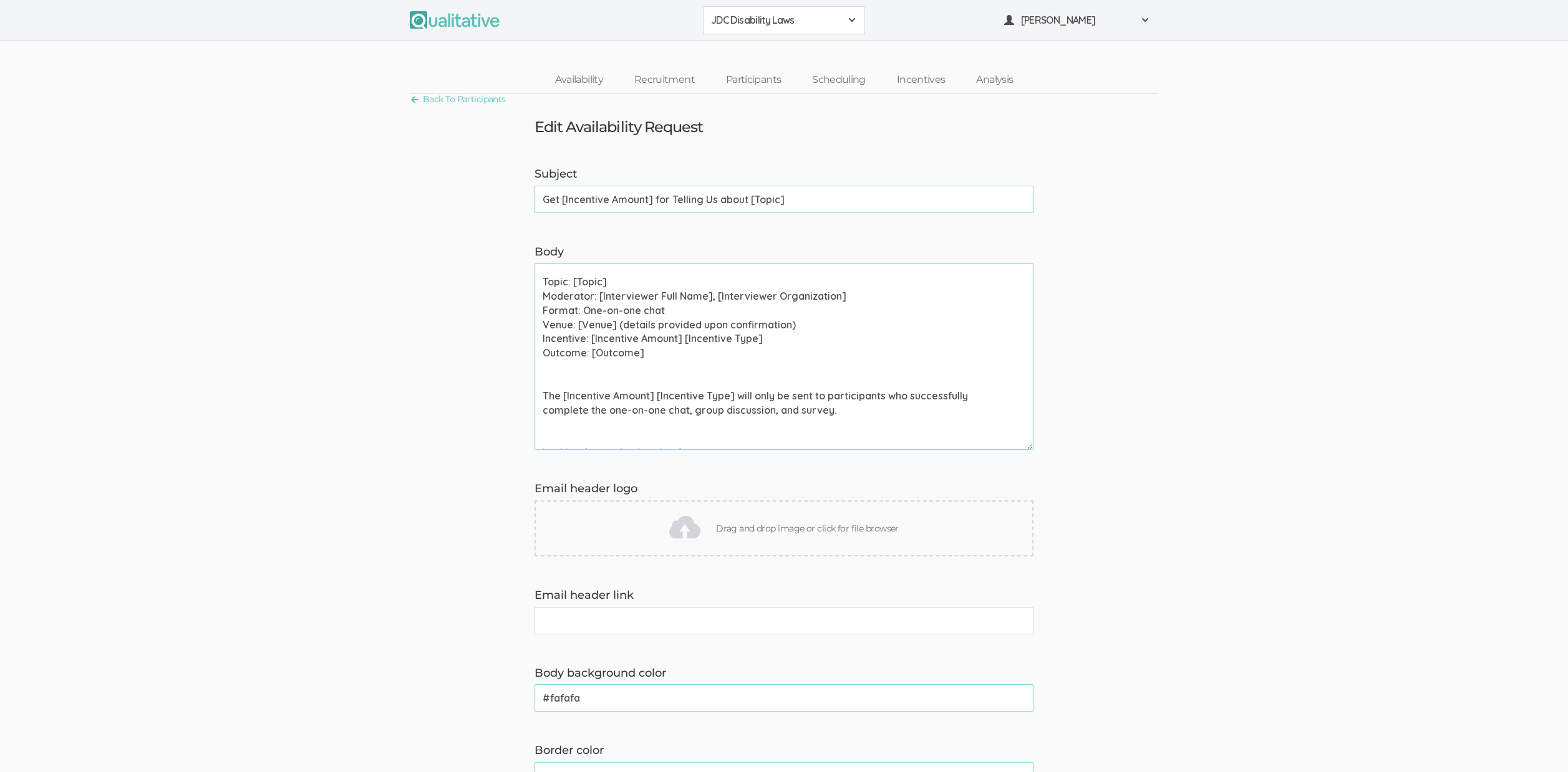
click at [547, 361] on textarea "Hi [Participant First Name], Thank you for signing up to chat about [Topic]. We…" at bounding box center [784, 356] width 499 height 187
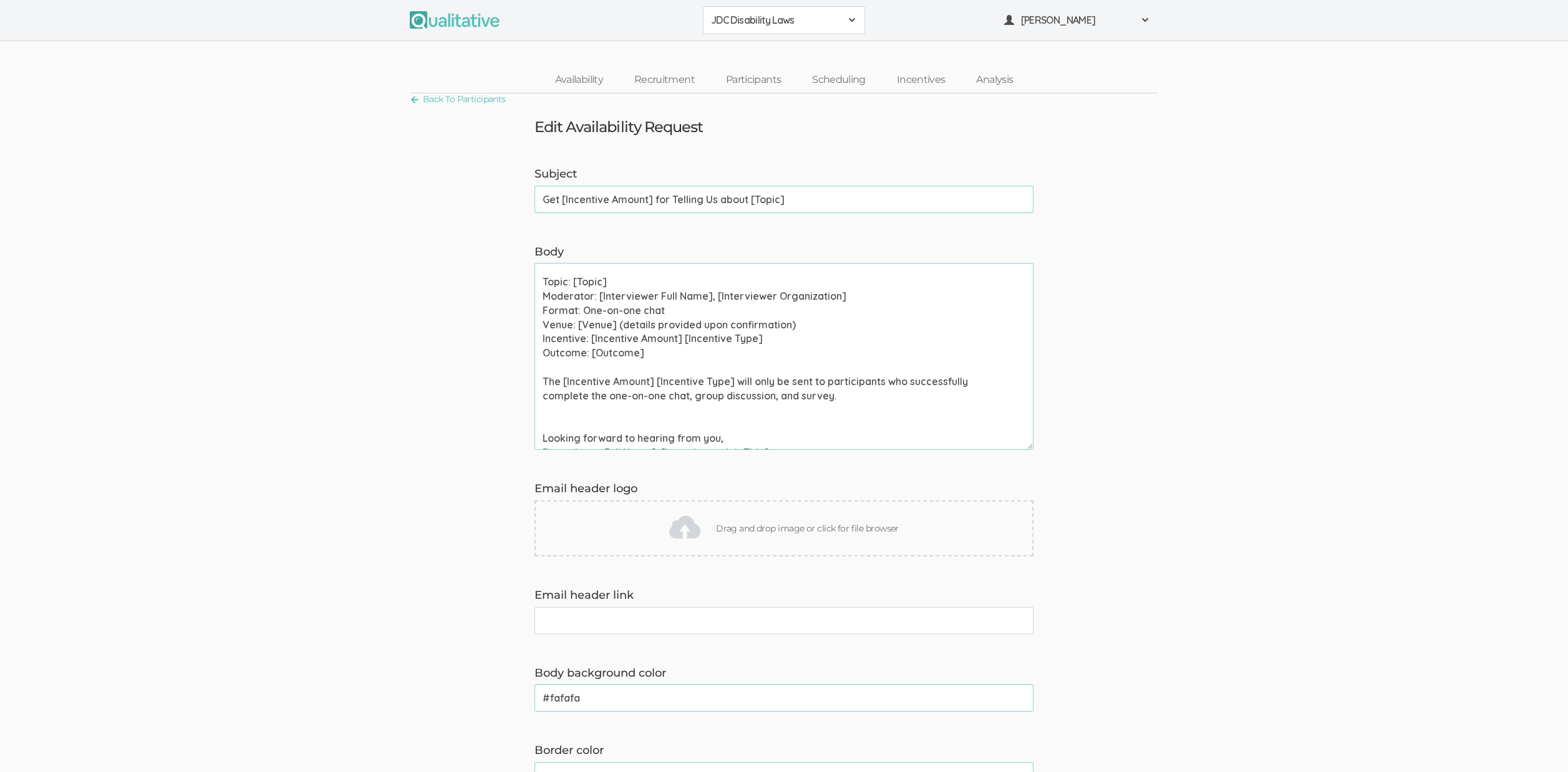
click at [642, 411] on textarea "Hi [Participant First Name], Thank you for signing up to chat about [Topic]. We…" at bounding box center [784, 356] width 499 height 187
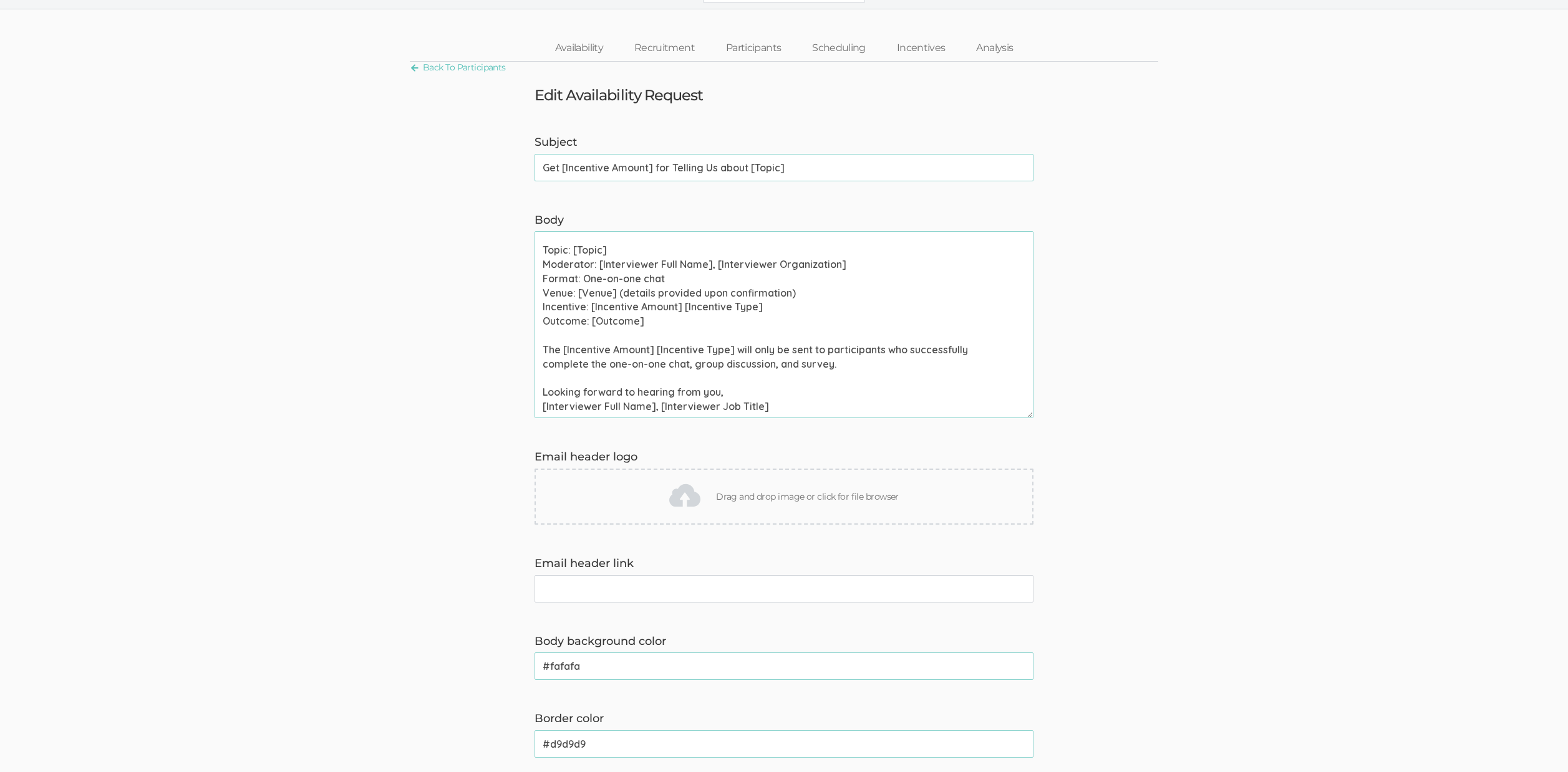
scroll to position [46, 0]
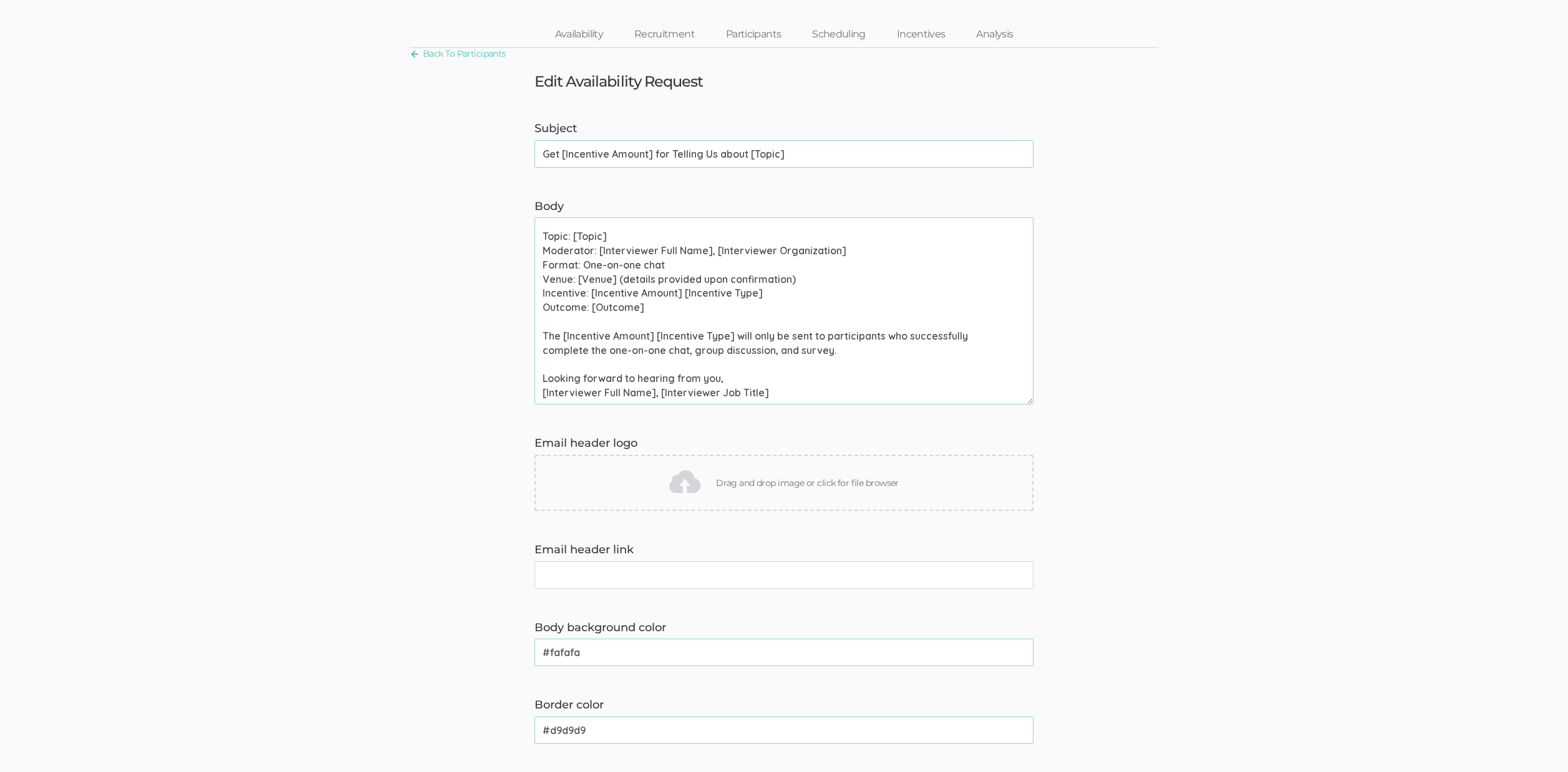
type textarea "Hi [Participant First Name], Thank you for signing up to chat about [Topic]. We…"
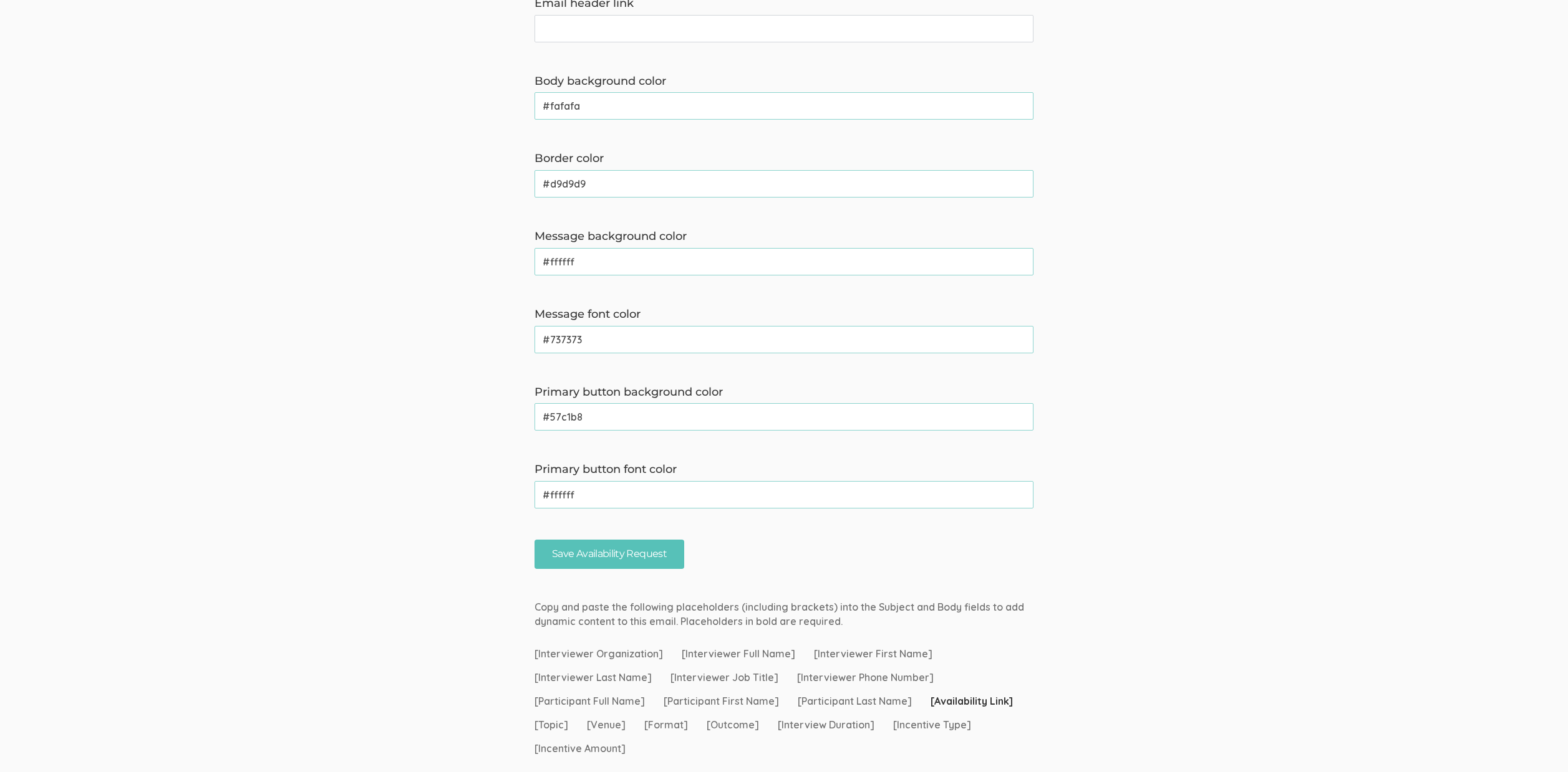
scroll to position [678, 0]
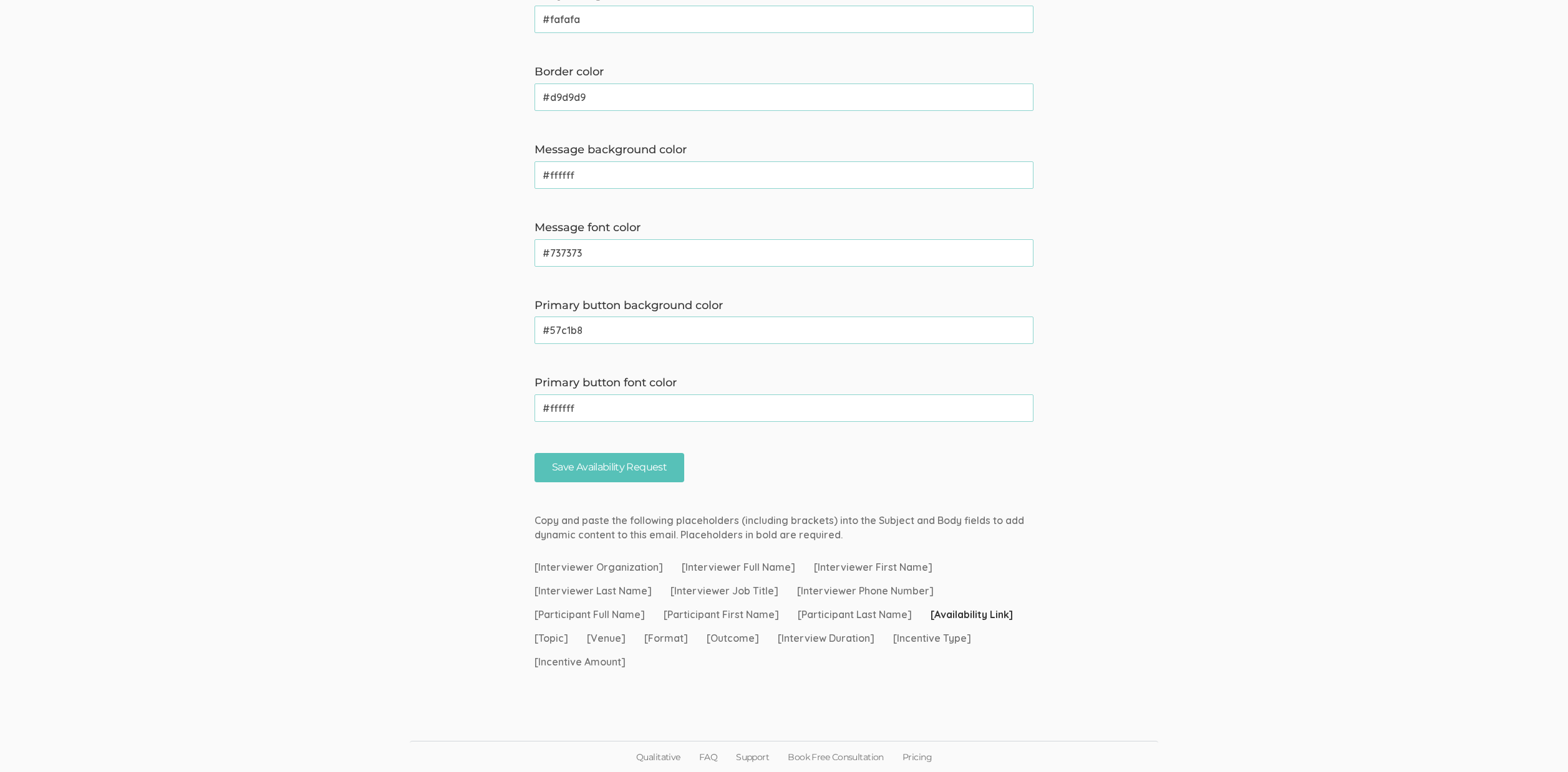
click at [607, 482] on ui-view "Back To Participants Edit Availability Request Subject Get [Incentive Amount] f…" at bounding box center [784, 47] width 1568 height 1264
click at [613, 464] on input "Save Availability Request" at bounding box center [609, 468] width 150 height 30
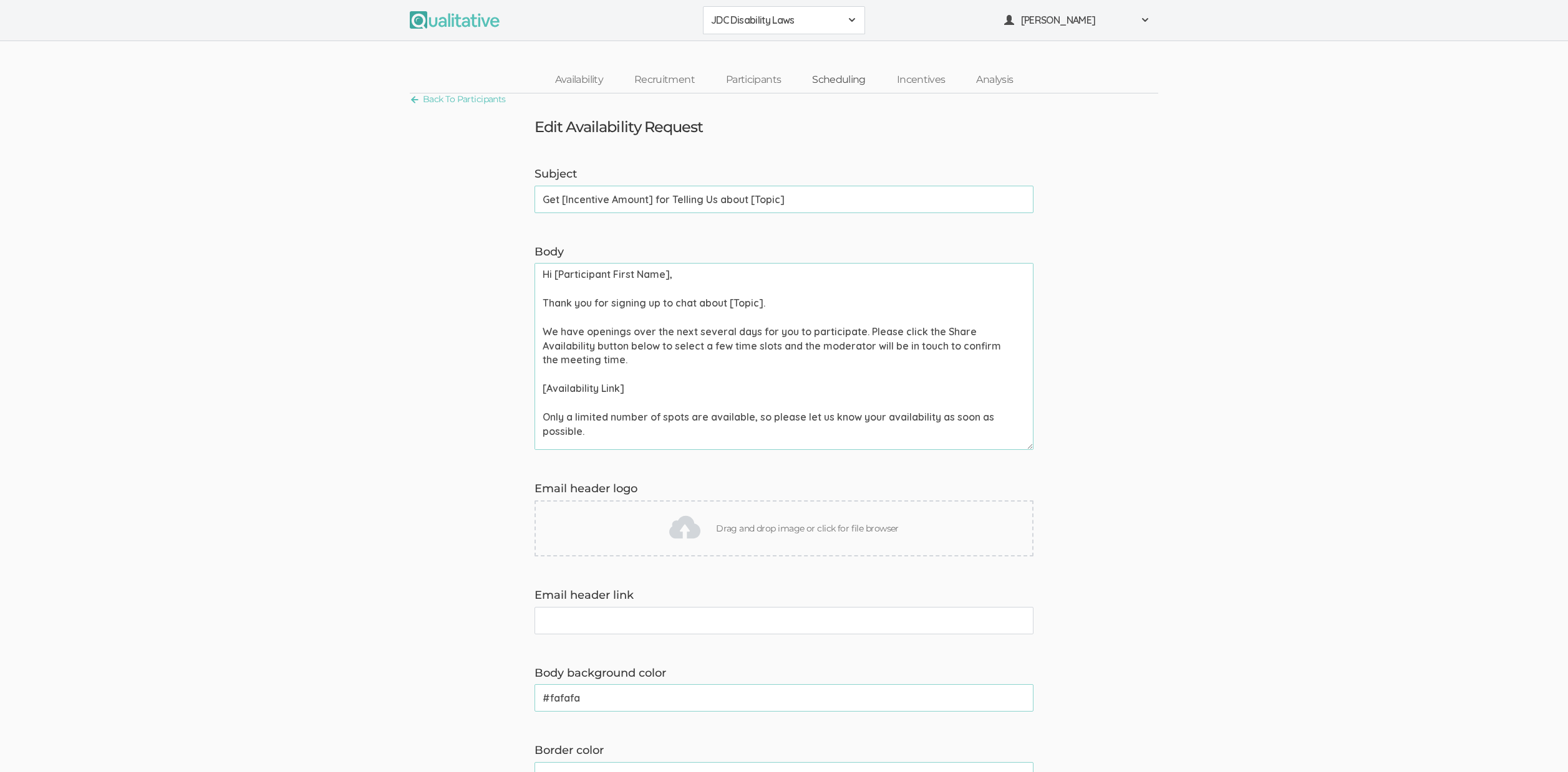
click at [835, 83] on link "Scheduling" at bounding box center [839, 80] width 85 height 27
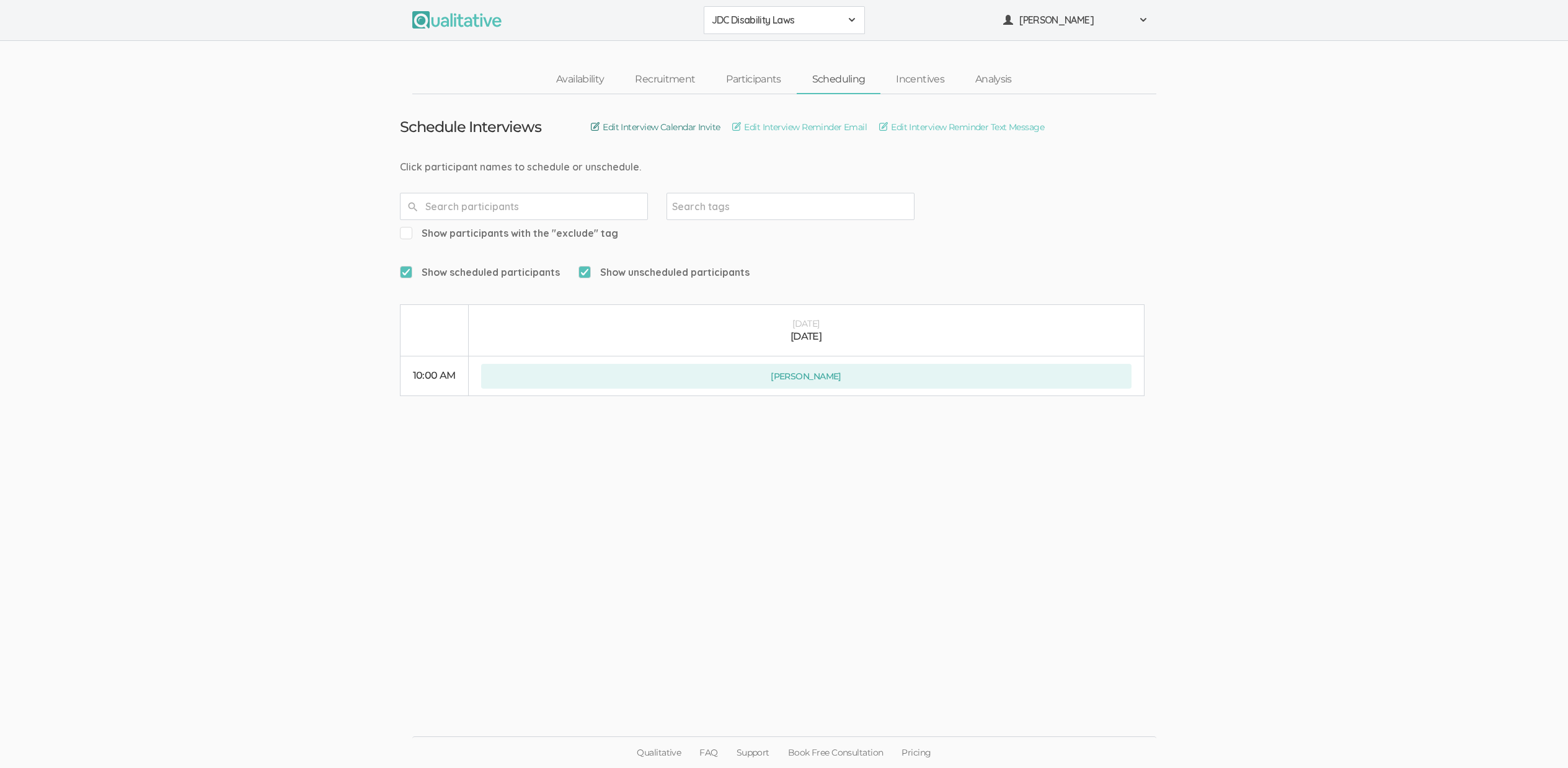
click at [678, 129] on link "Edit Interview Calendar Invite" at bounding box center [655, 127] width 129 height 14
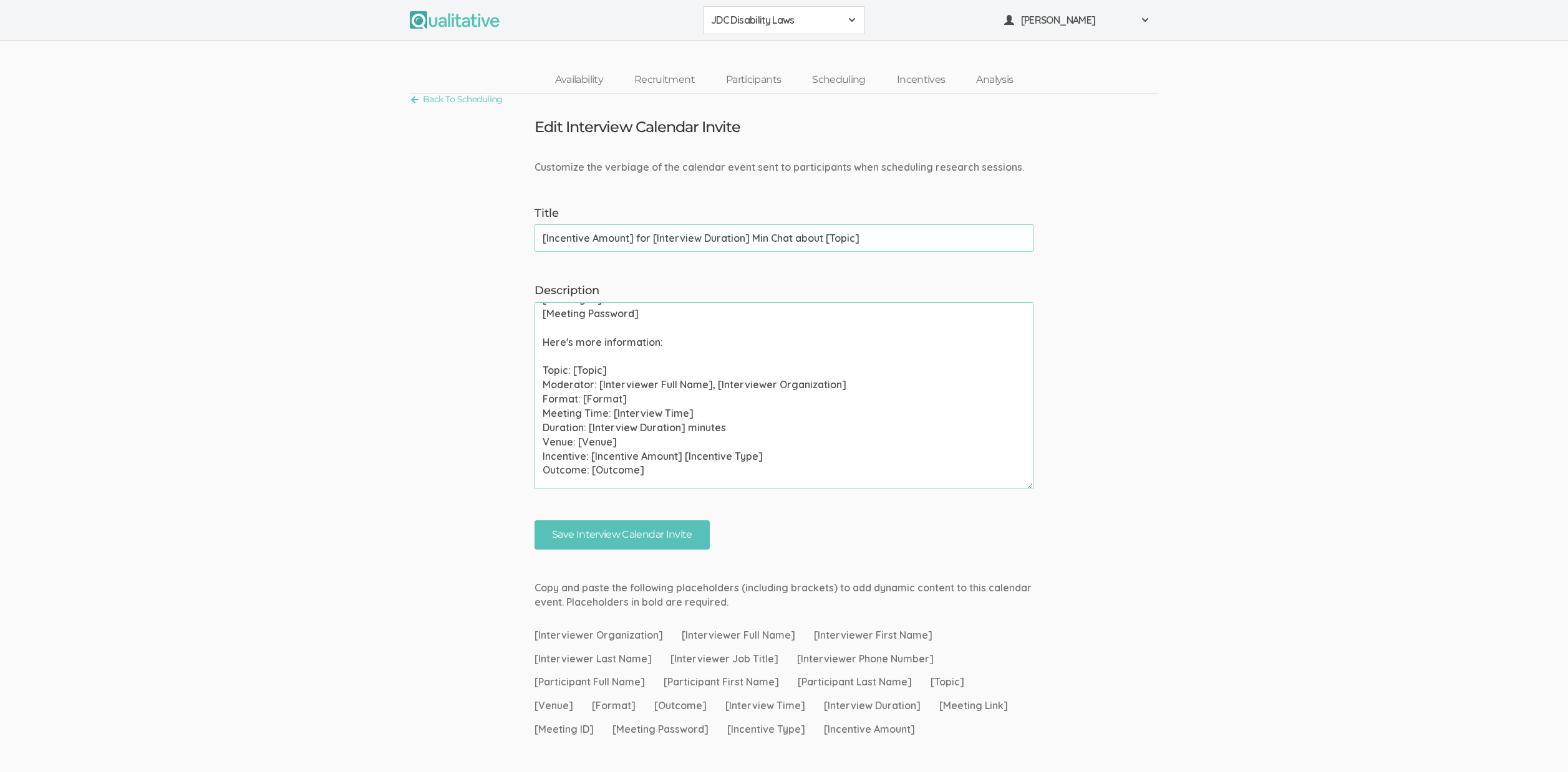
scroll to position [146, 0]
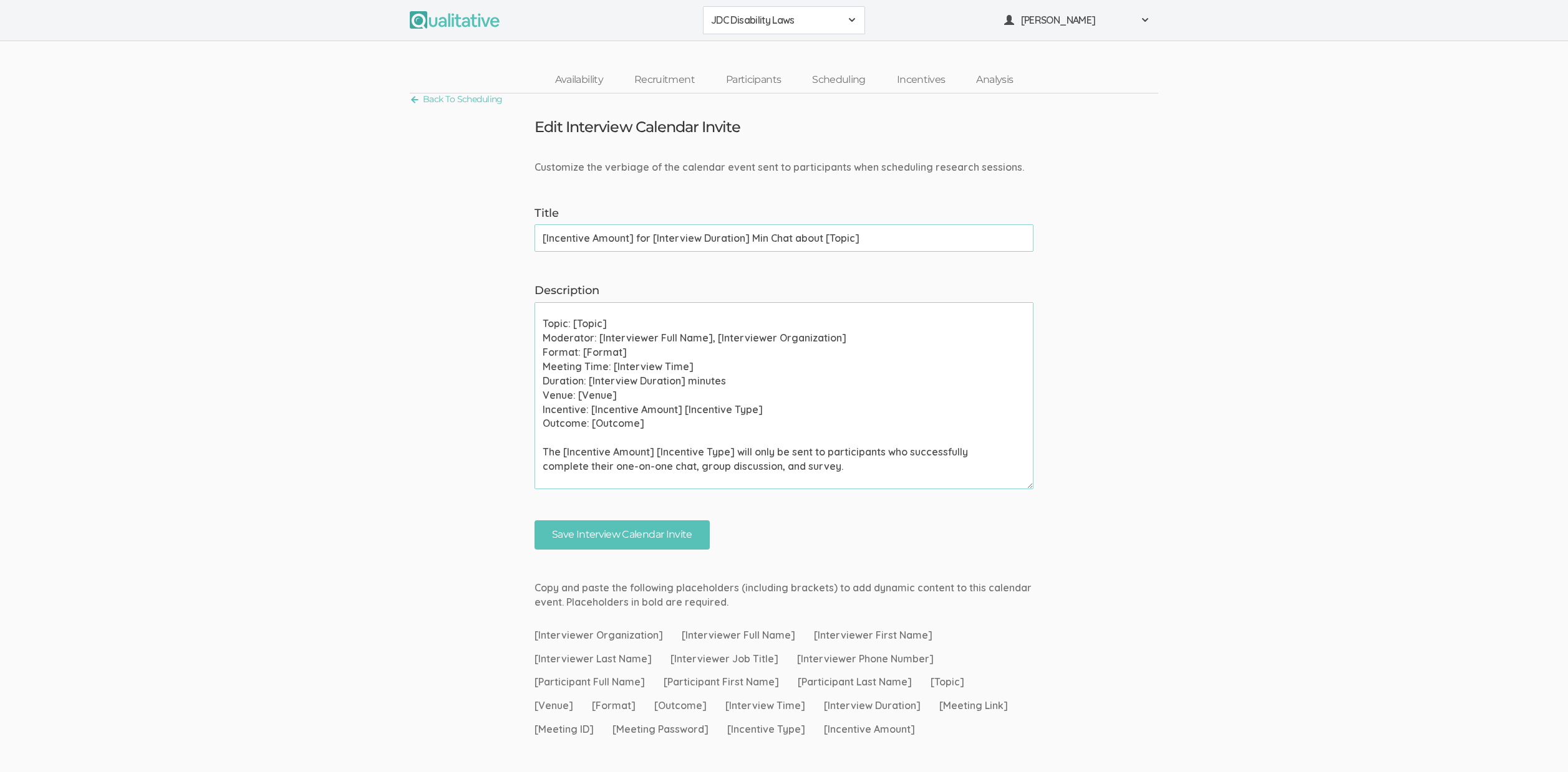
click at [656, 246] on input "[Incentive Amount] for [Interview Duration] Min Chat about [Topic]" at bounding box center [784, 238] width 499 height 27
paste input "Get [Incentive Amount] for Telling Us"
type input "Get [Incentive Amount] for Telling Us about [Topic]"
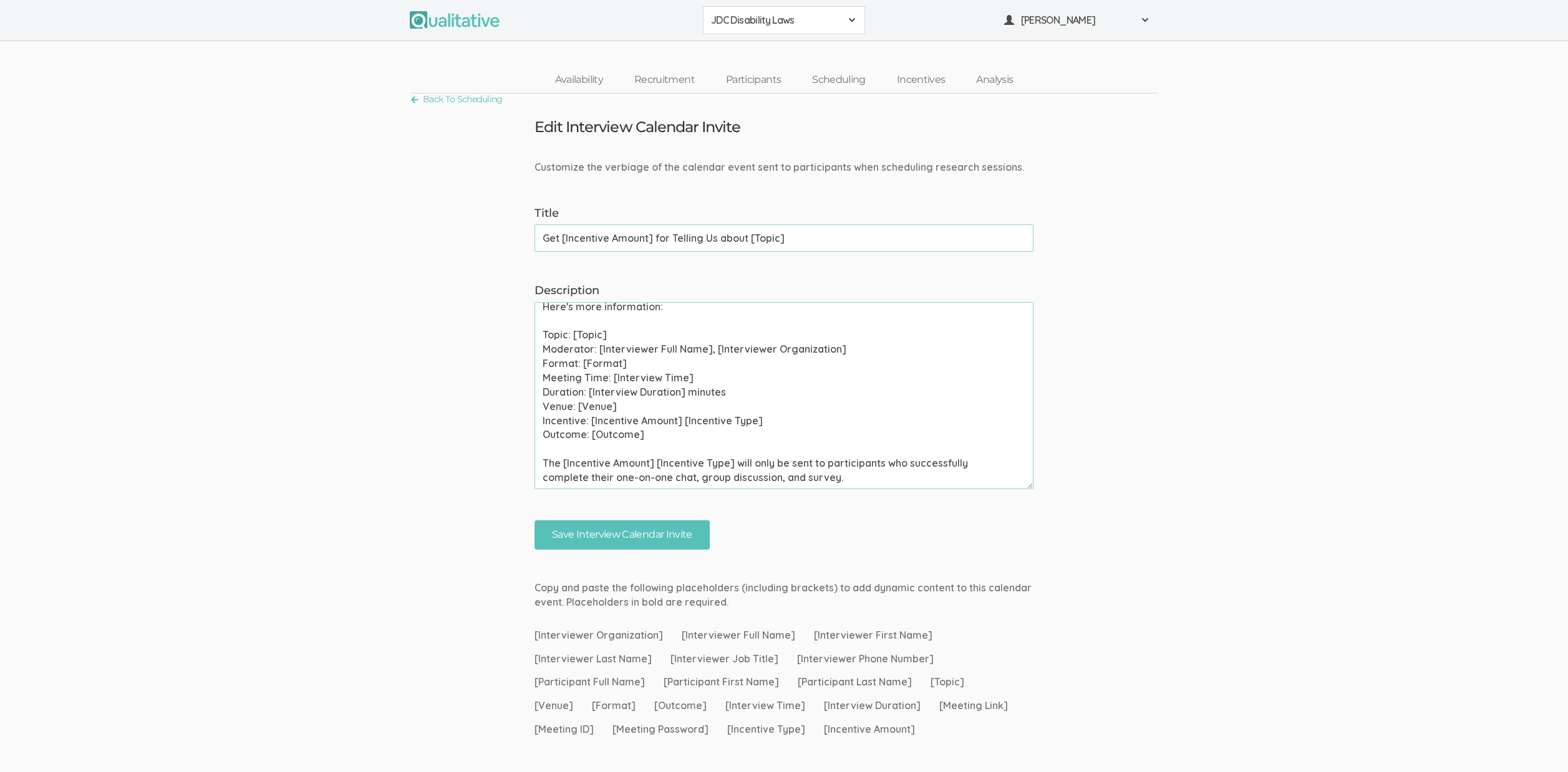
scroll to position [138, 0]
click at [663, 79] on link "Recruitment" at bounding box center [664, 80] width 91 height 27
click at [585, 362] on textarea "Please use your calendar application to confirm this meeting invite as soon as …" at bounding box center [784, 396] width 499 height 187
click at [586, 362] on textarea "Please use your calendar application to confirm this meeting invite as soon as …" at bounding box center [784, 396] width 499 height 187
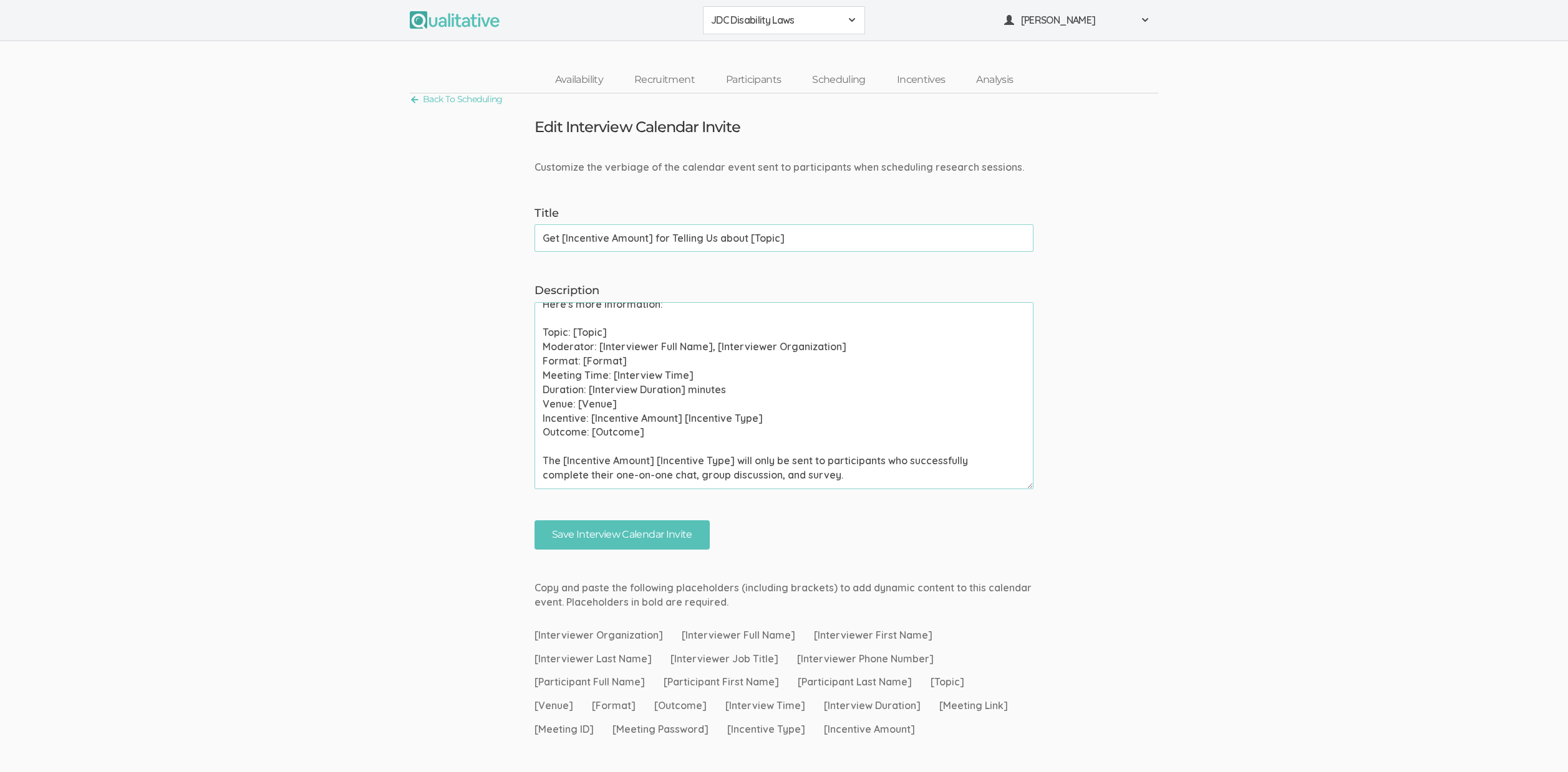
paste textarea "One-on-one chat"
type textarea "Please use your calendar application to confirm this meeting invite as soon as …"
click at [639, 537] on input "Save Interview Calendar Invite" at bounding box center [622, 535] width 175 height 30
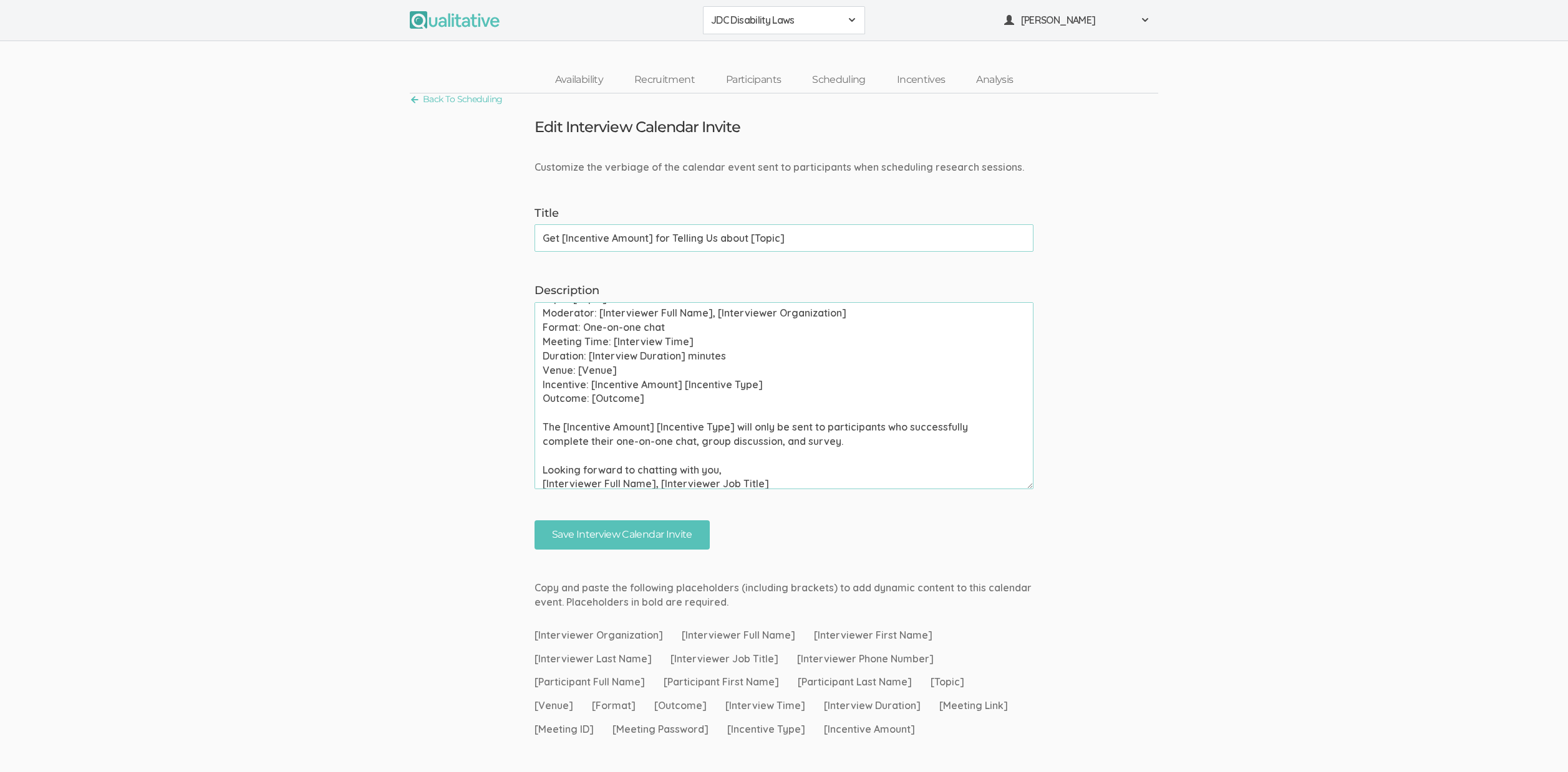
scroll to position [173, 0]
click at [840, 89] on link "Scheduling" at bounding box center [839, 80] width 85 height 27
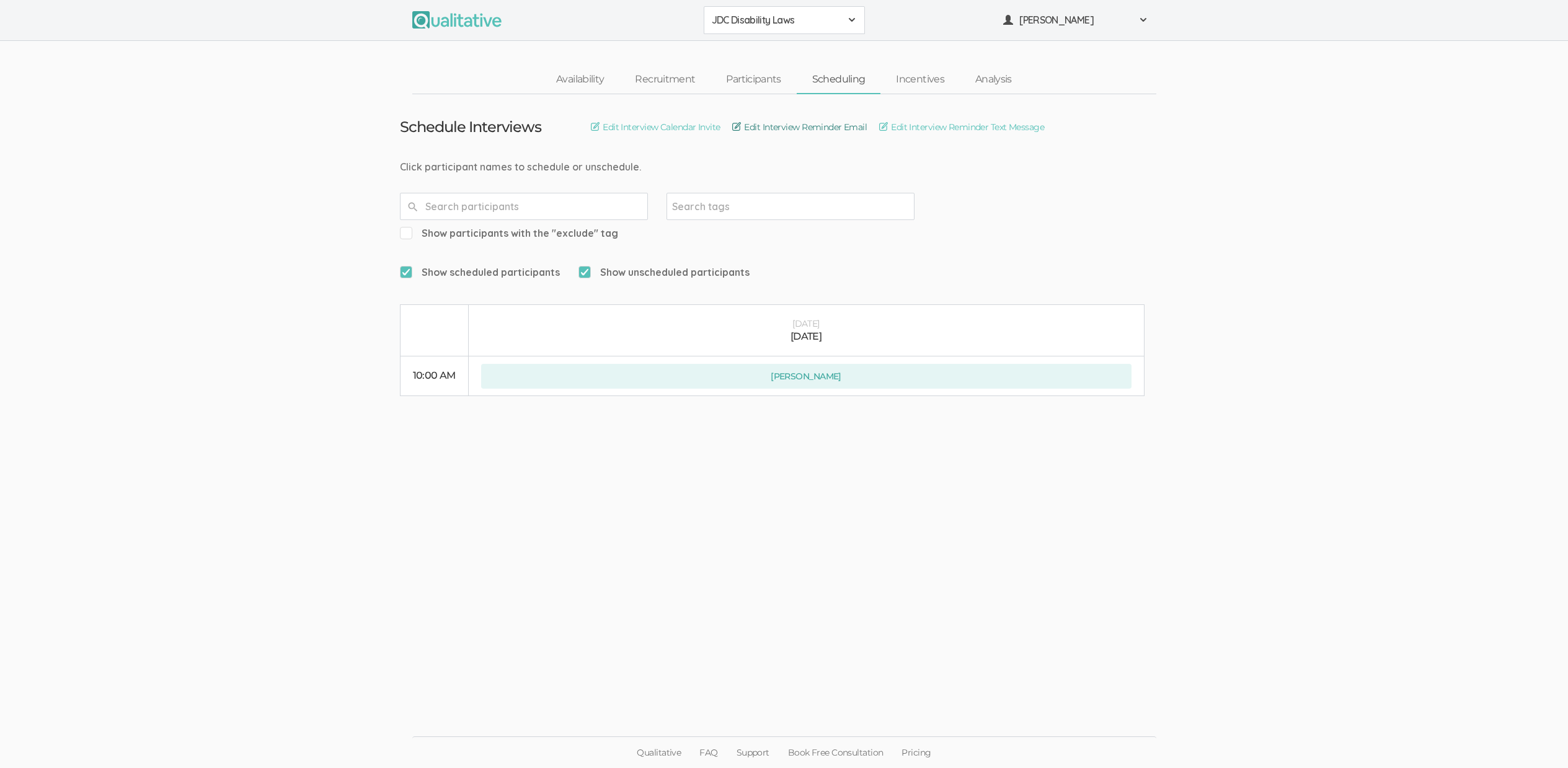
click at [831, 131] on link "Edit Interview Reminder Email" at bounding box center [799, 127] width 134 height 14
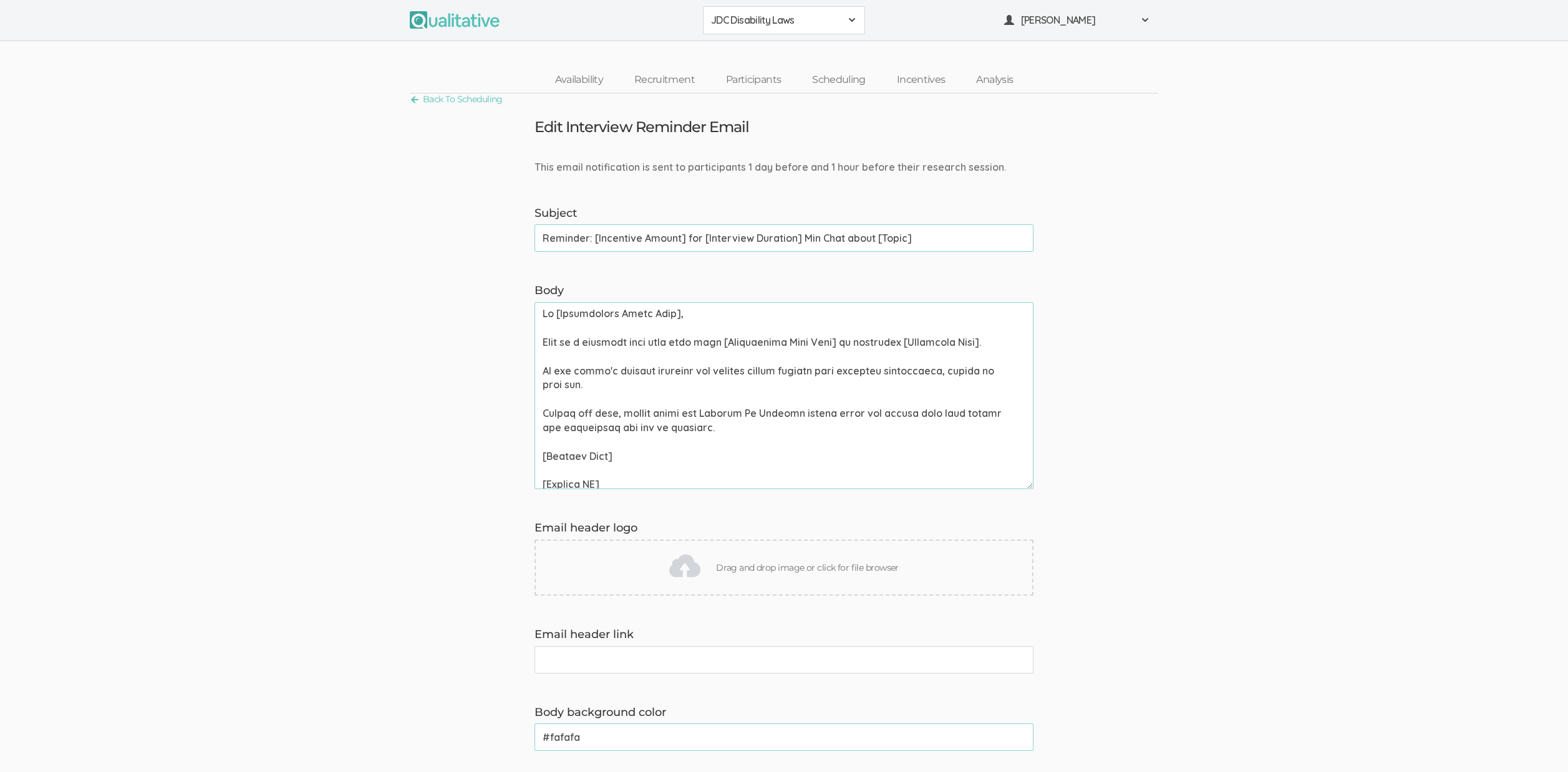
click at [770, 236] on input "Reminder: [Incentive Amount] for [Interview Duration] Min Chat about [Topic]" at bounding box center [784, 238] width 499 height 27
paste input "Get [Incentive Amount] for Telling Us"
type input "Reminder: Get [Incentive Amount] for Telling Us about [Topic]"
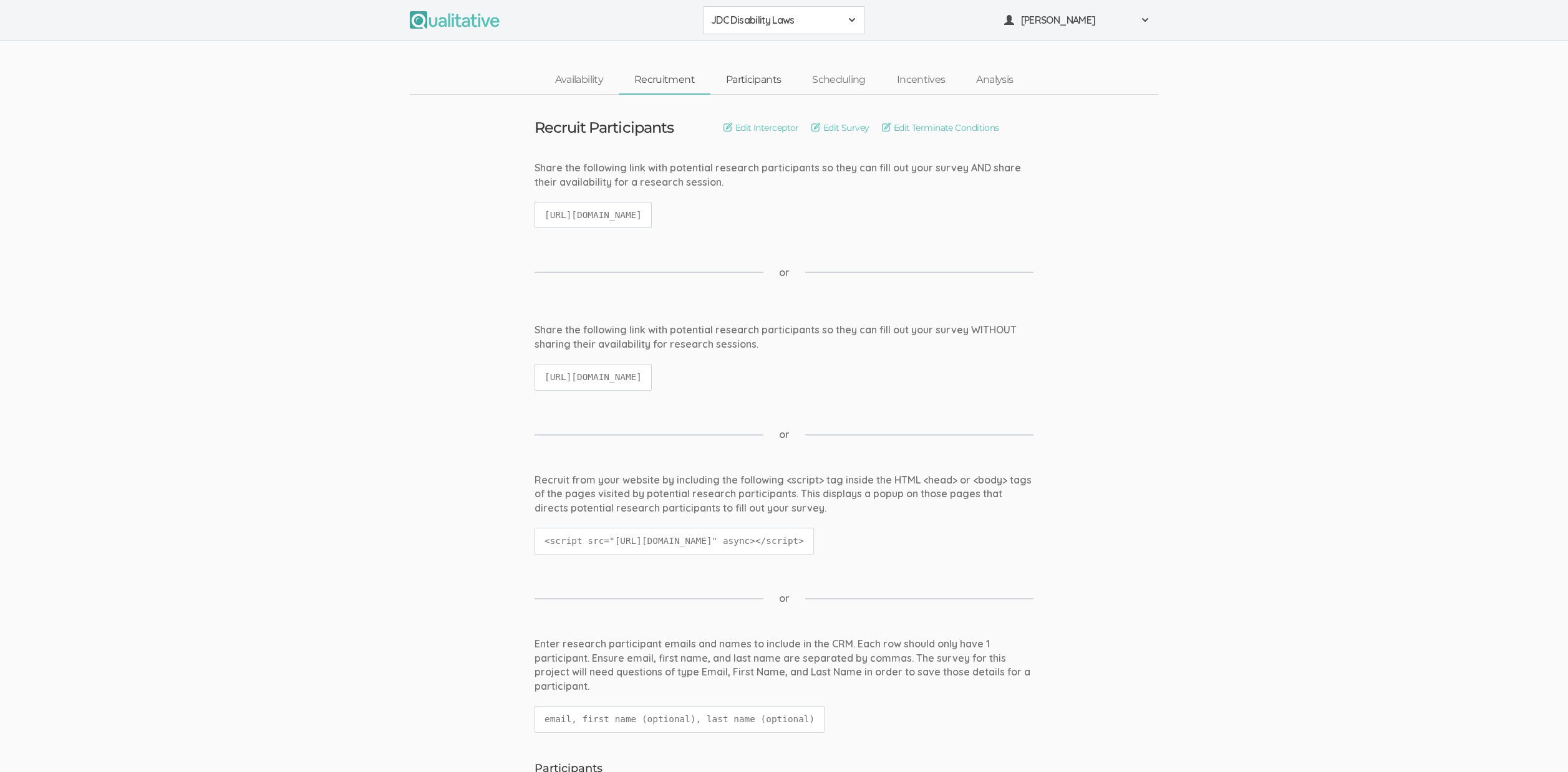
click at [729, 83] on link "Participants" at bounding box center [753, 80] width 86 height 27
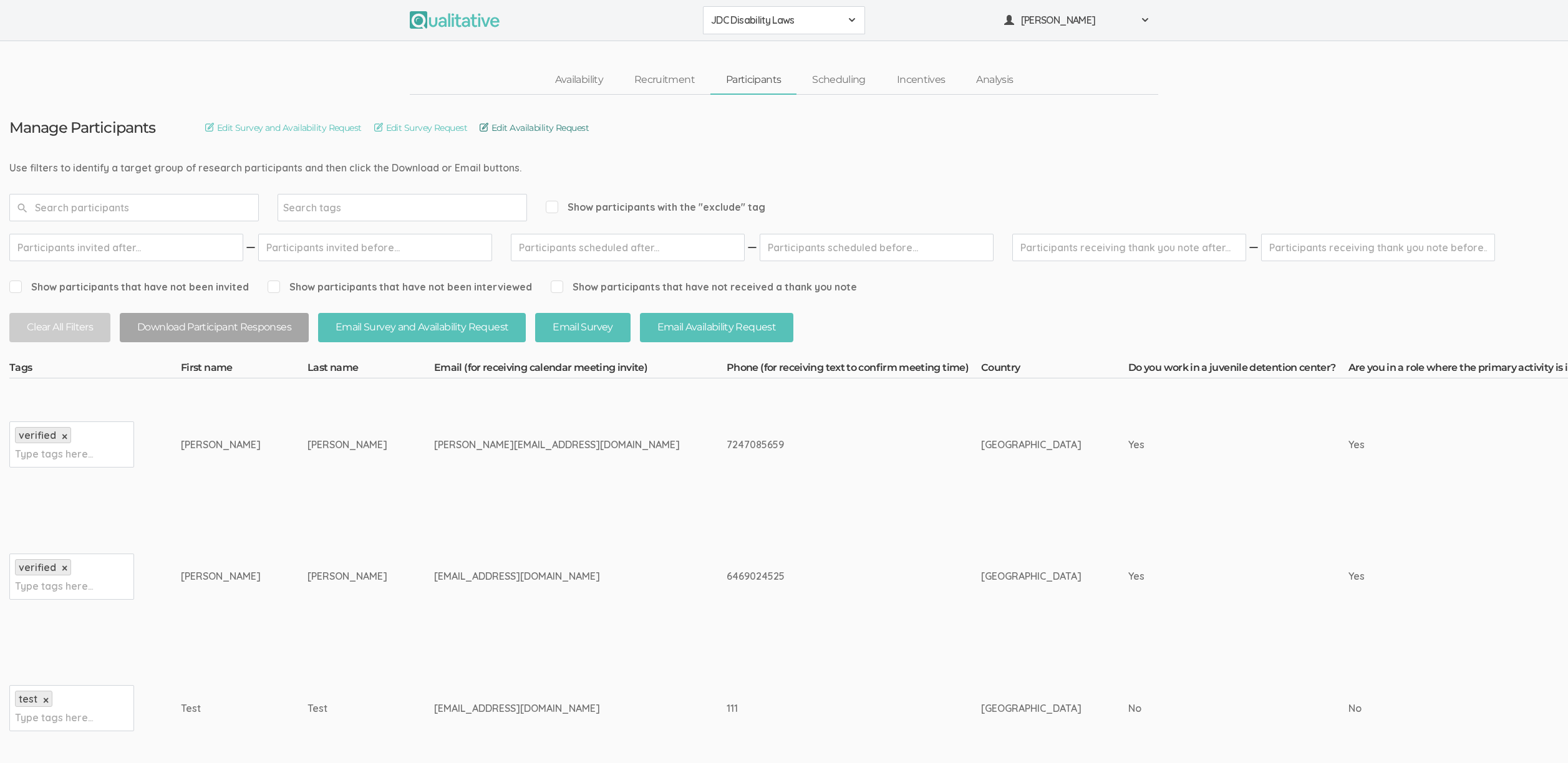
click at [552, 134] on link "Edit Availability Request" at bounding box center [534, 128] width 109 height 14
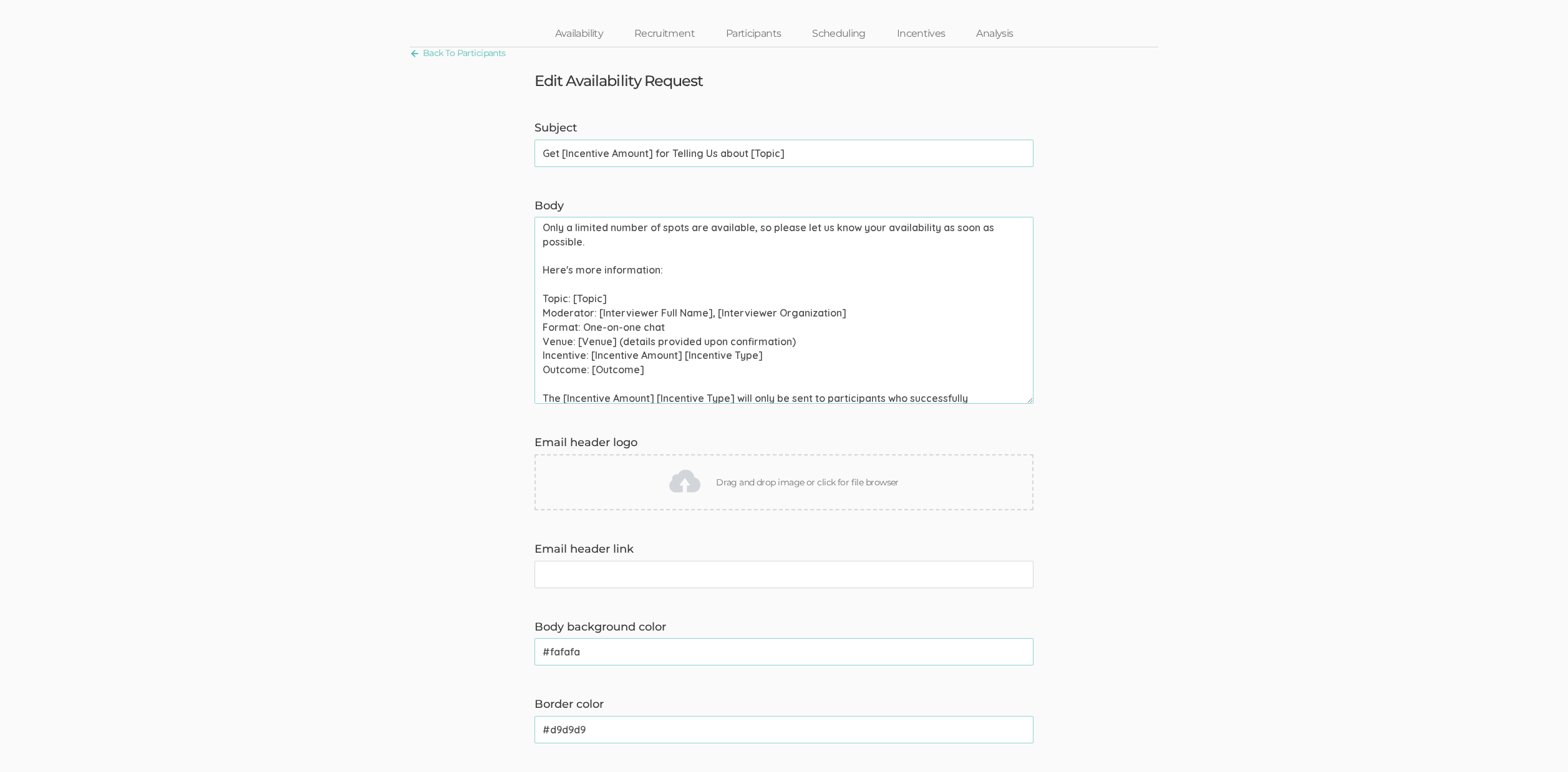
scroll to position [143, 0]
click at [590, 322] on textarea "Hi [Participant First Name], Thank you for signing up to chat about [Topic]. We…" at bounding box center [784, 310] width 499 height 187
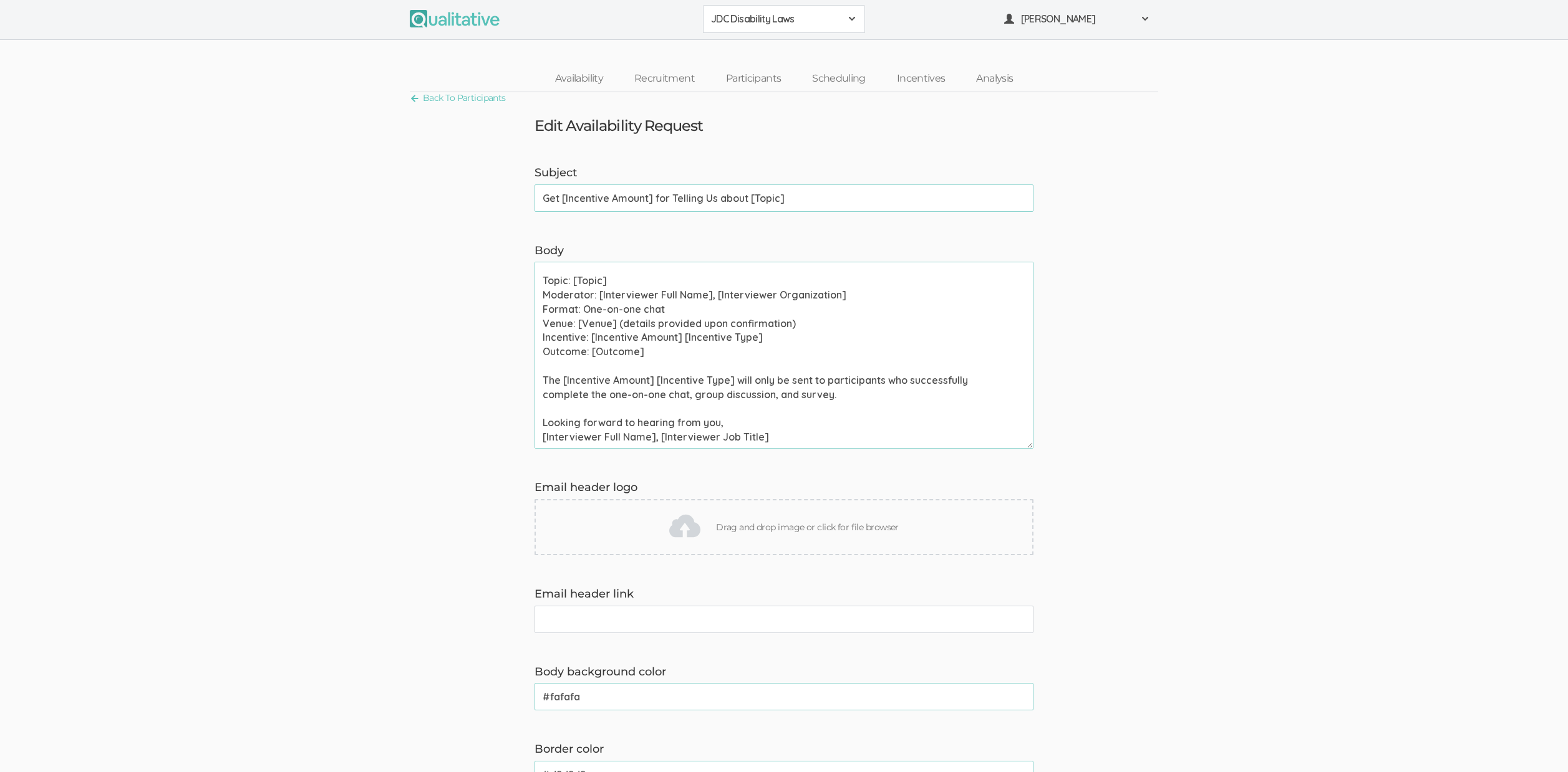
scroll to position [0, 0]
click at [816, 326] on textarea "Hi [Participant First Name], Thank you for signing up to chat about [Topic]. We…" at bounding box center [784, 356] width 499 height 187
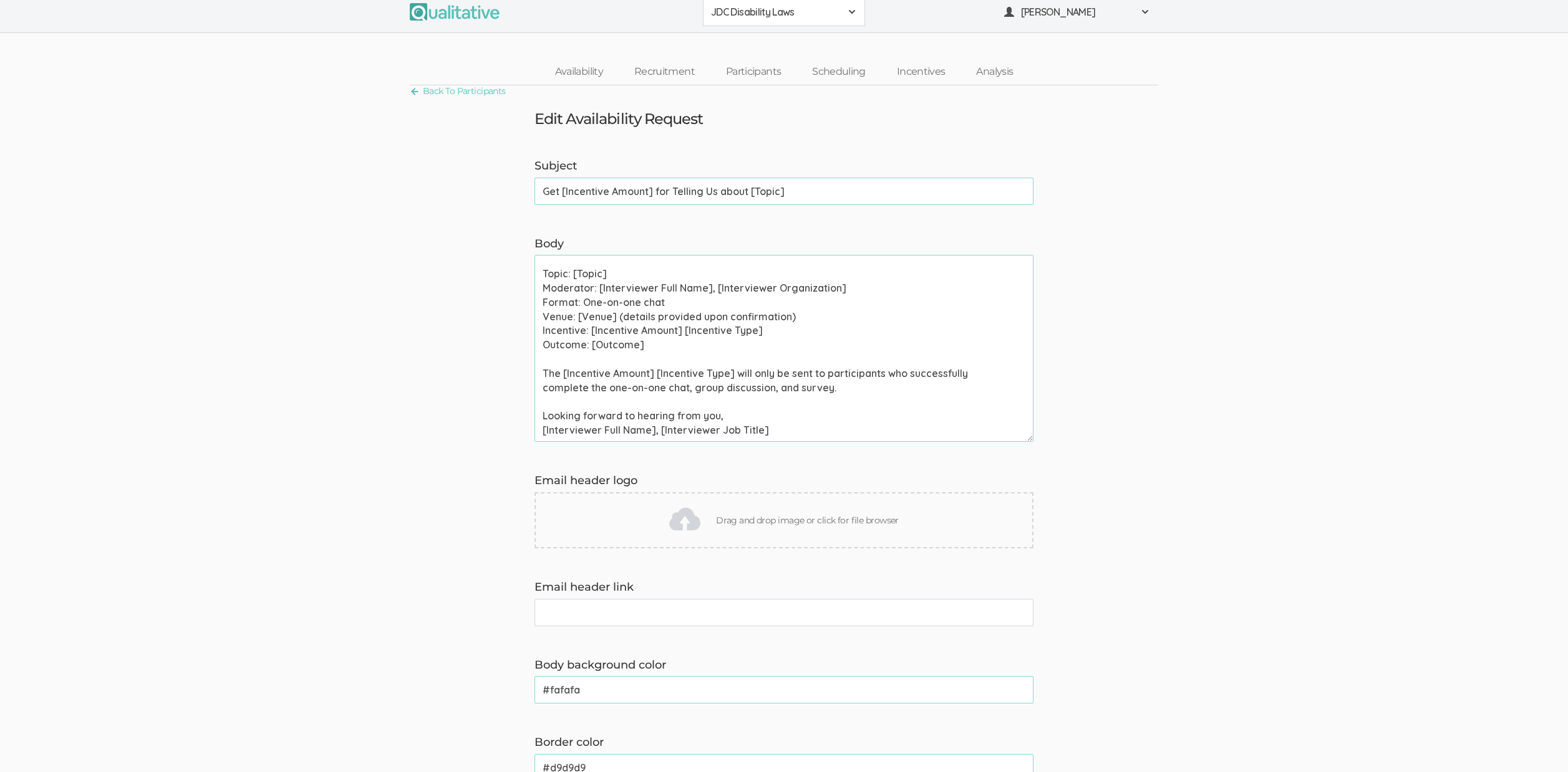
scroll to position [3, 0]
click at [1191, 198] on form "Subject Get [Incentive Amount] for Telling Us about [Topic] (success) Body Hi […" at bounding box center [784, 660] width 1568 height 995
click at [858, 76] on link "Scheduling" at bounding box center [839, 77] width 85 height 27
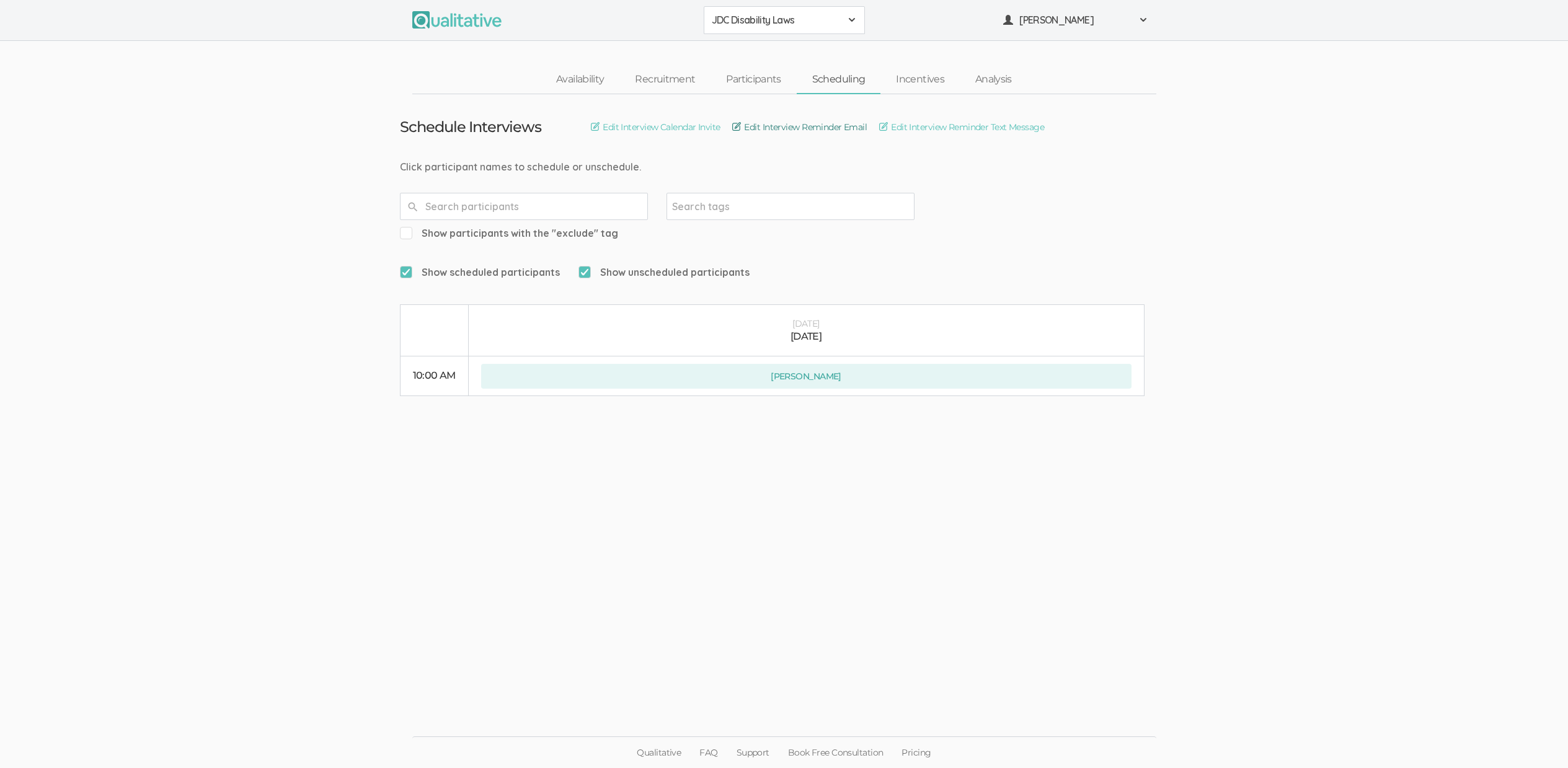
click at [822, 131] on link "Edit Interview Reminder Email" at bounding box center [799, 127] width 134 height 14
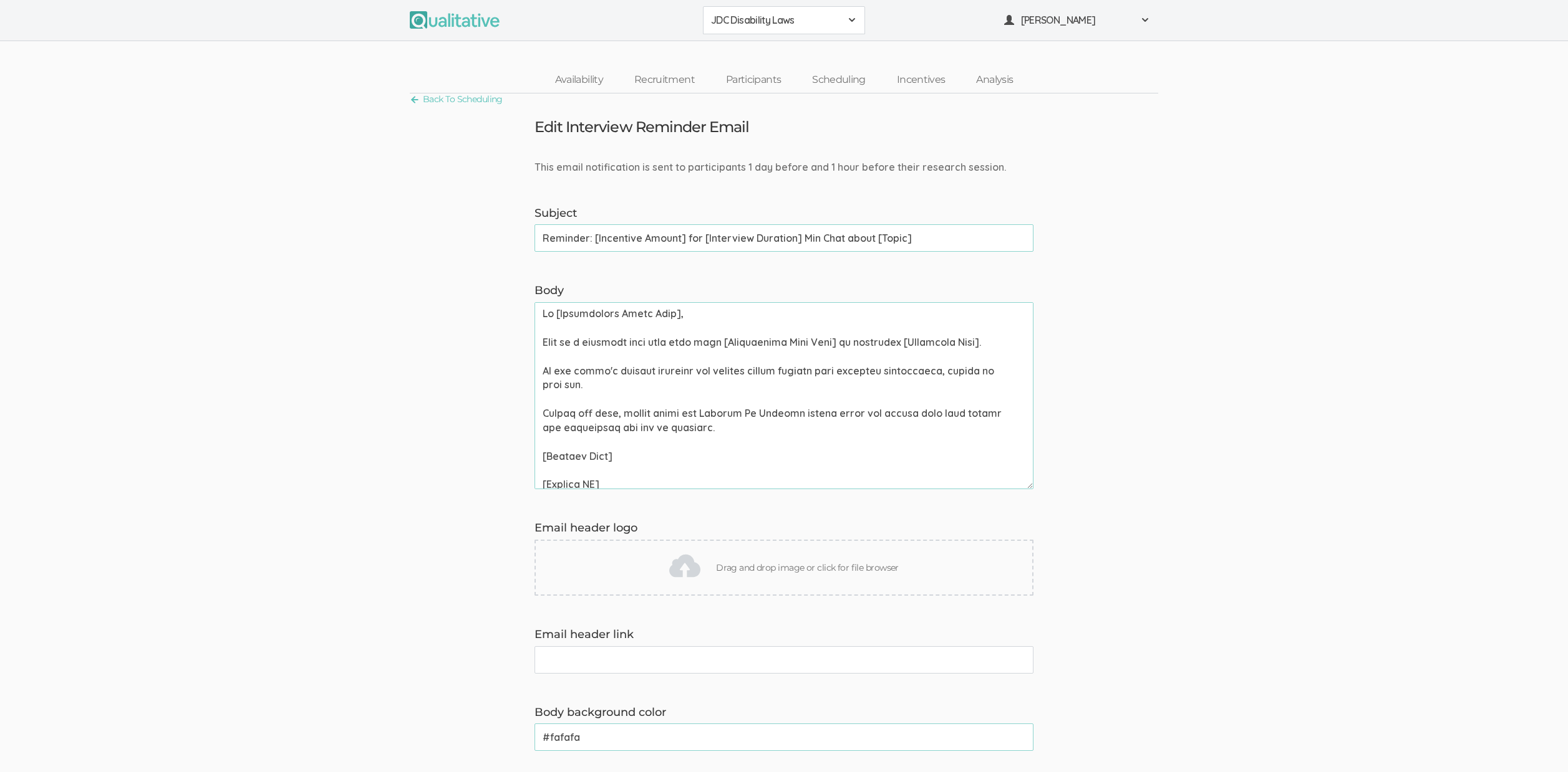
click at [770, 236] on input "Reminder: [Incentive Amount] for [Interview Duration] Min Chat about [Topic]" at bounding box center [784, 238] width 499 height 27
paste input "Get [Incentive Amount] for Telling Us"
type input "Reminder: Get [Incentive Amount] for Telling Us about [Topic]"
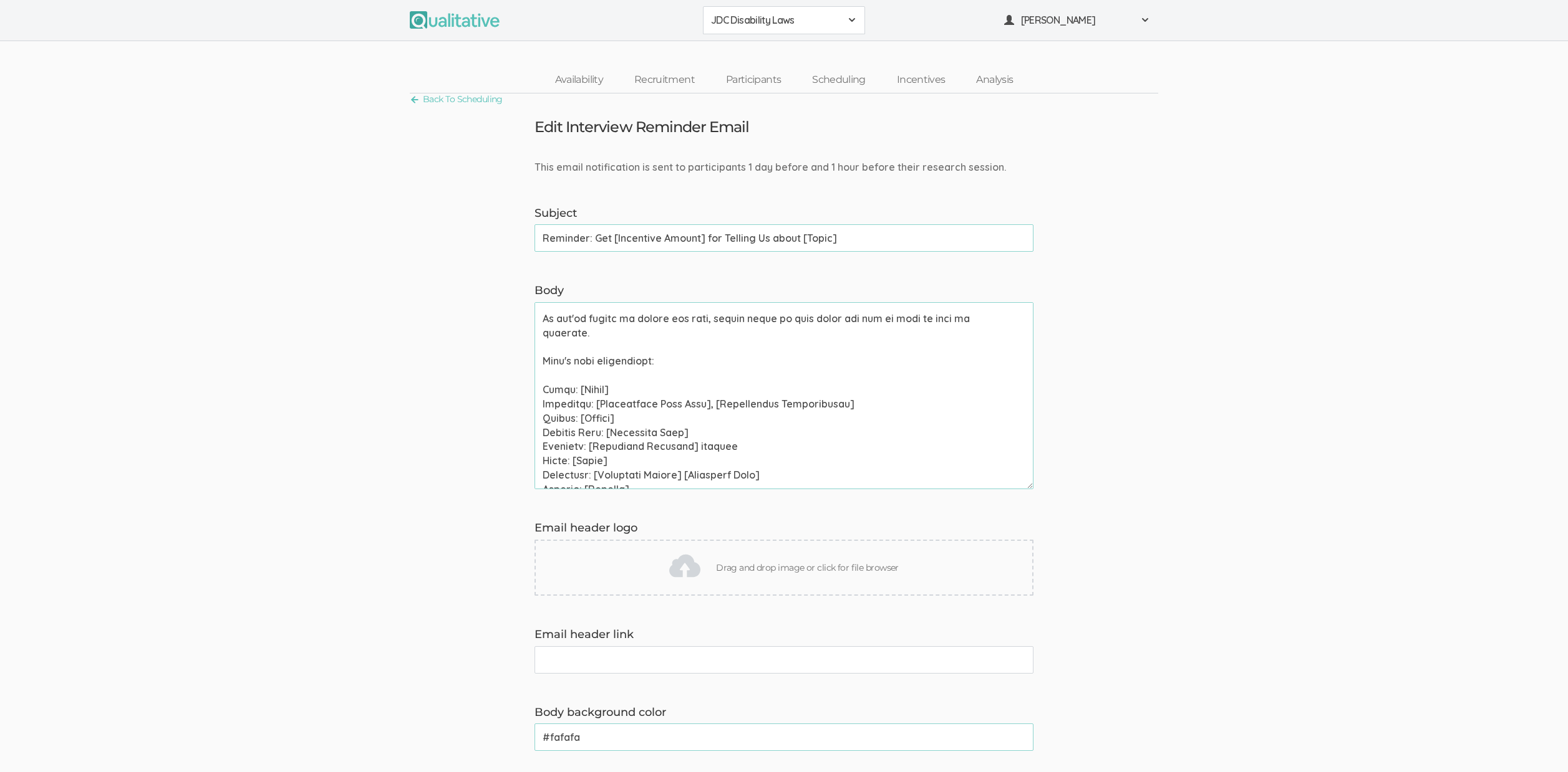
scroll to position [212, 0]
click at [827, 80] on link "Scheduling" at bounding box center [839, 80] width 85 height 27
click at [590, 418] on textarea "Body" at bounding box center [784, 396] width 499 height 187
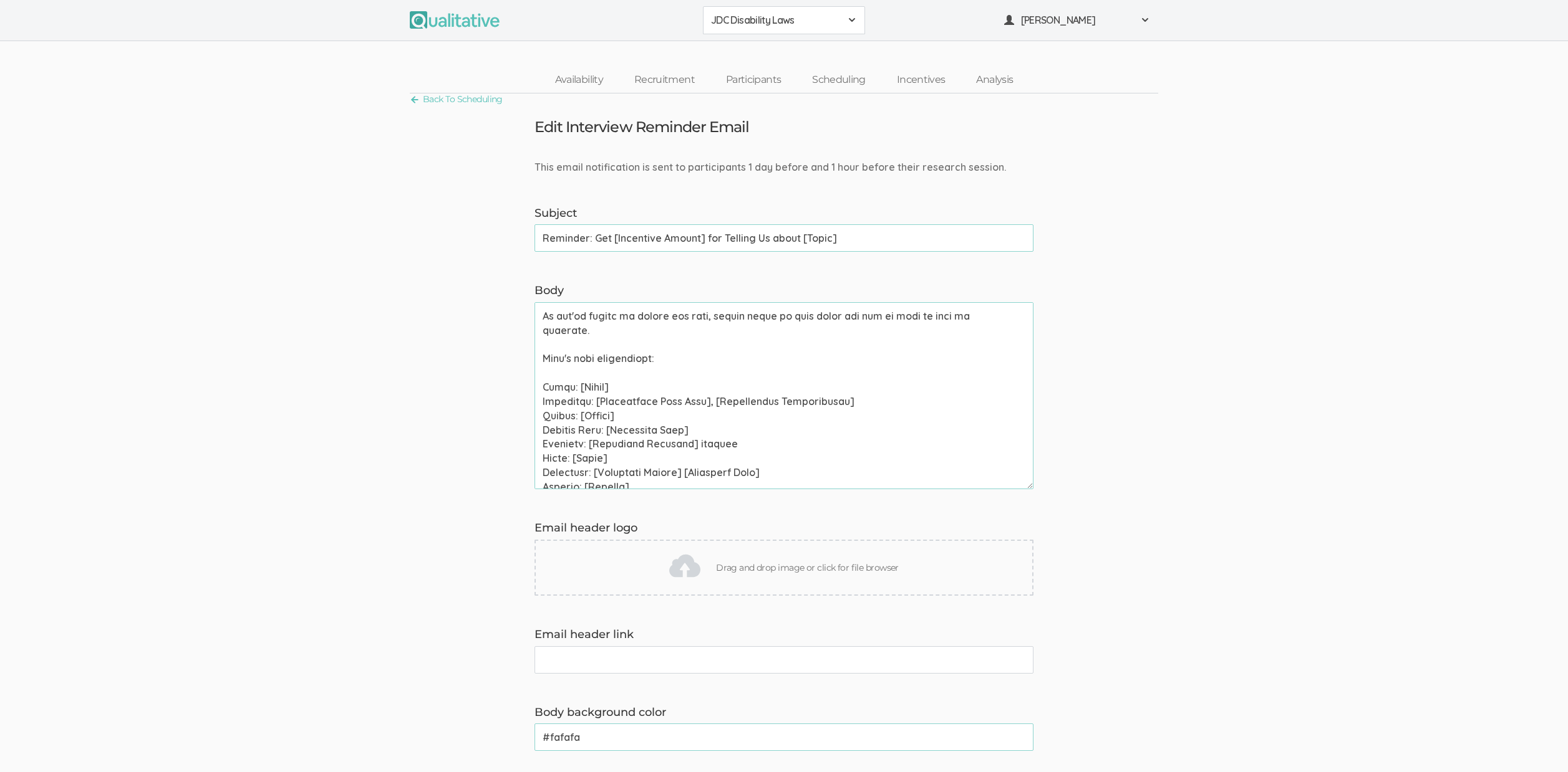
paste textarea "One-on-one chat"
type textarea "Hi [Participant First Name], This is a reminder that your chat with [Interviewe…"
click at [283, 357] on form "This email notification is sent to participants 1 day before and 1 hour before …" at bounding box center [784, 681] width 1568 height 1041
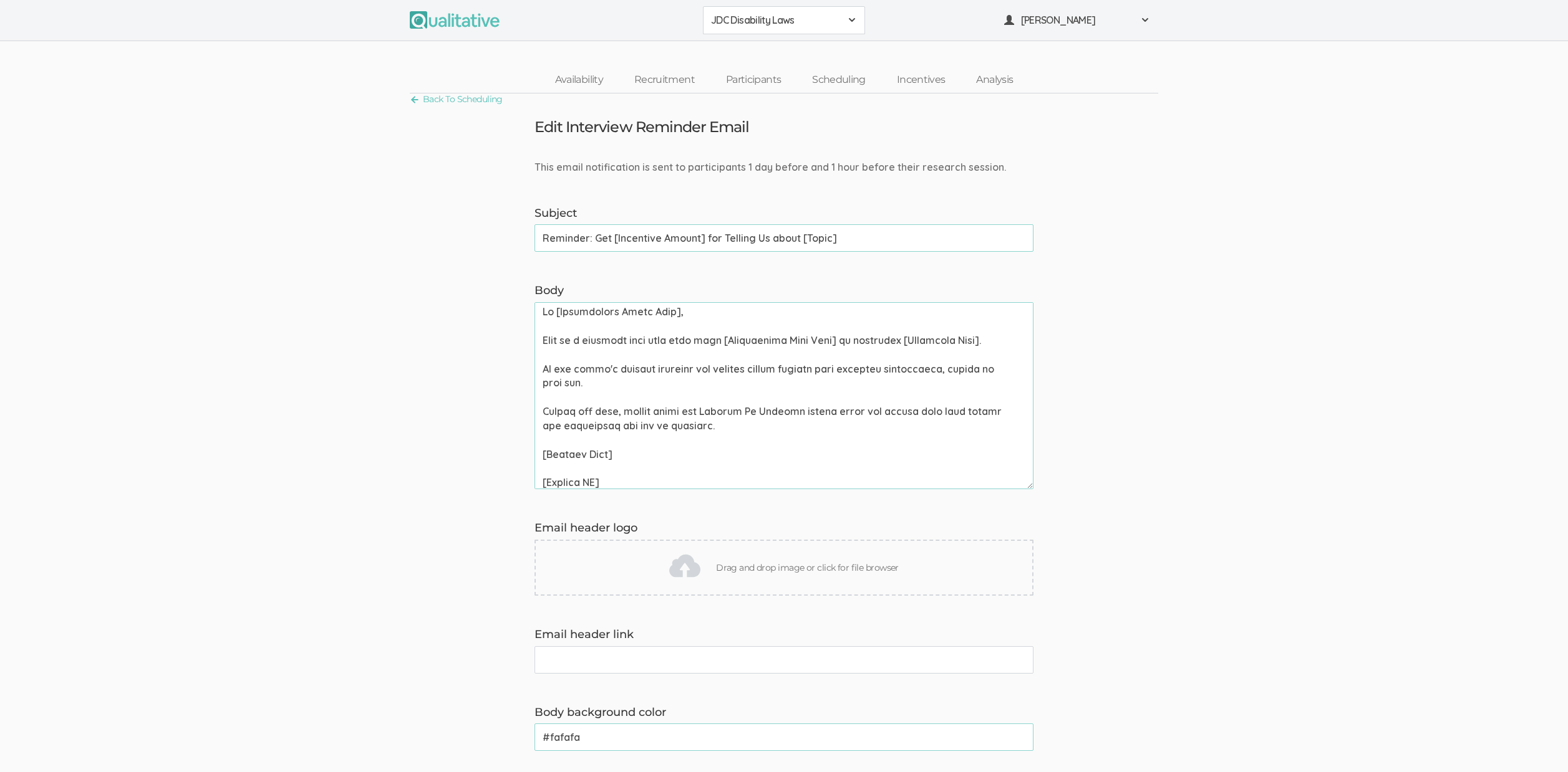
scroll to position [3, 0]
click at [260, 353] on form "This email notification is sent to participants 1 day before and 1 hour before …" at bounding box center [784, 681] width 1568 height 1041
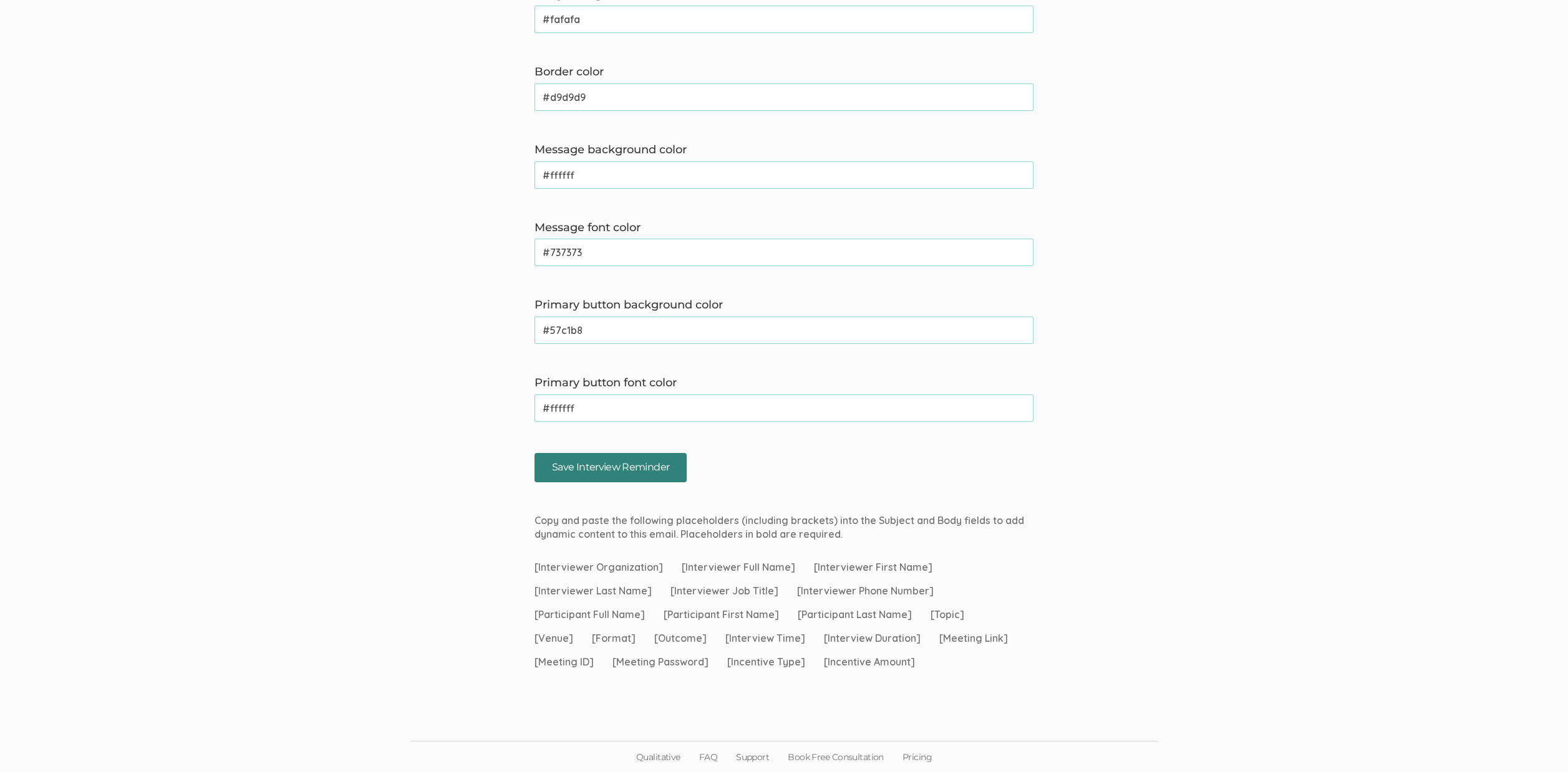
click at [603, 476] on input "Save Interview Reminder" at bounding box center [611, 468] width 152 height 30
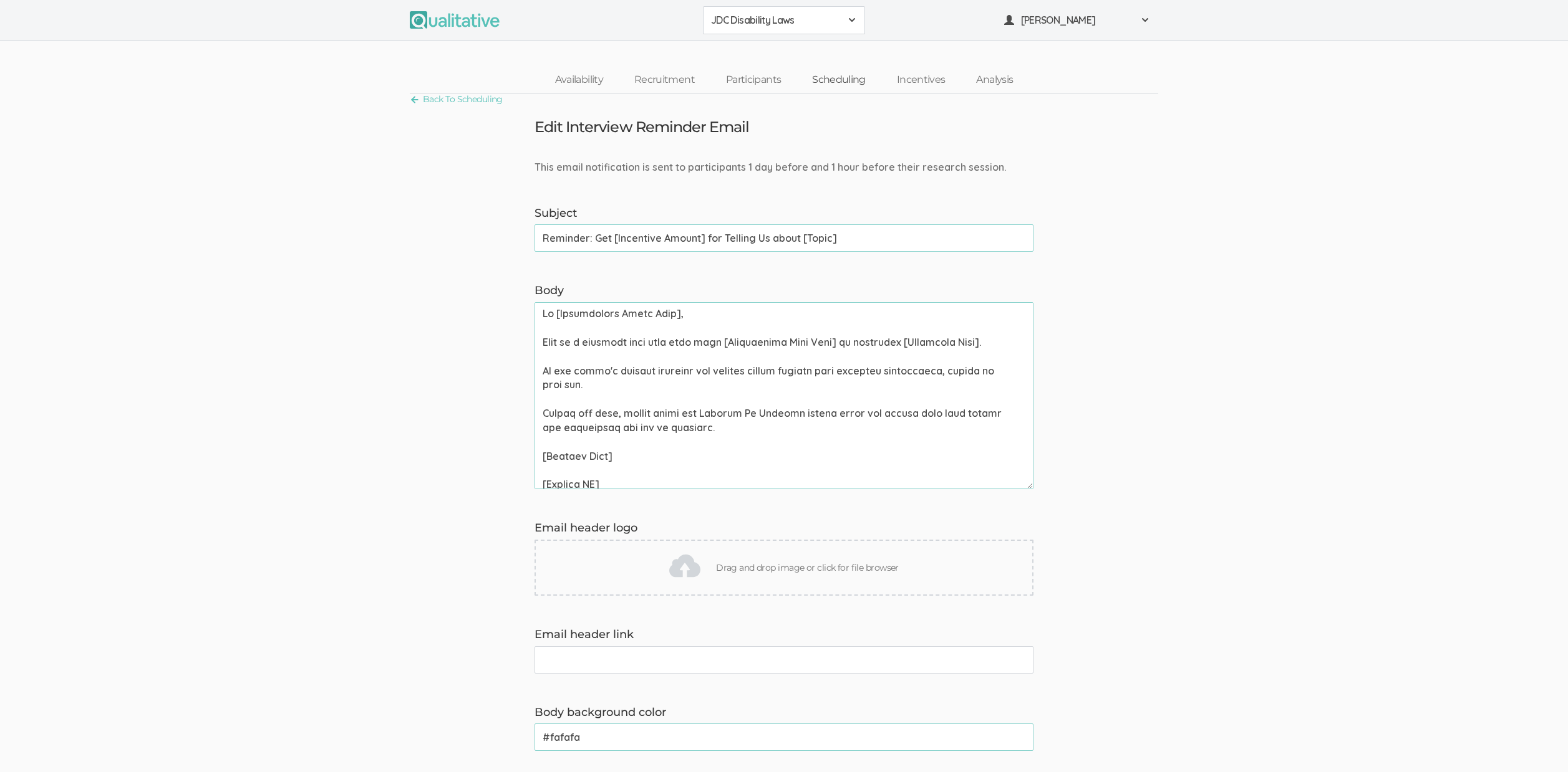
click at [834, 79] on link "Scheduling" at bounding box center [839, 80] width 85 height 27
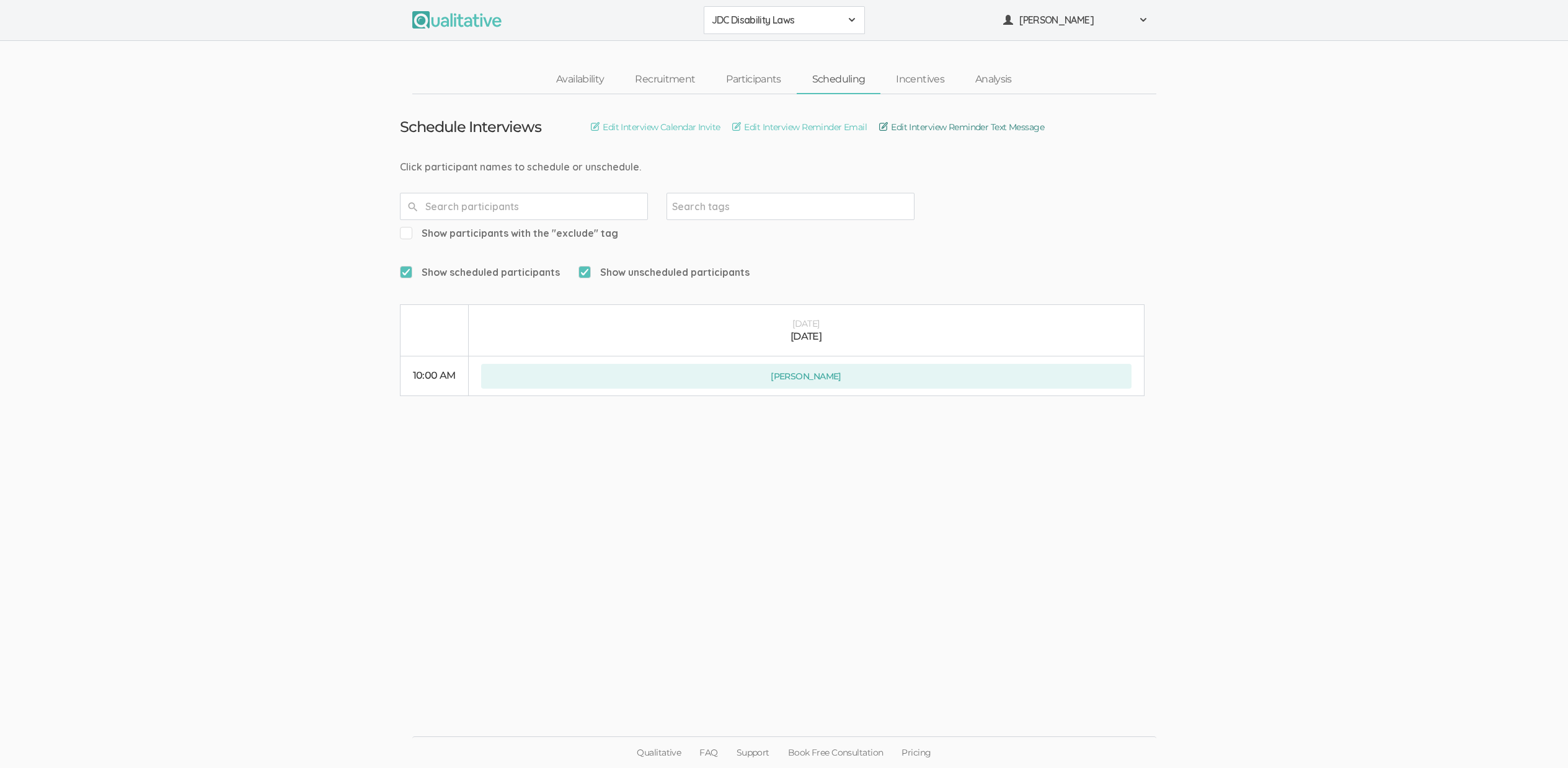
click at [953, 128] on link "Edit Interview Reminder Text Message" at bounding box center [962, 127] width 165 height 14
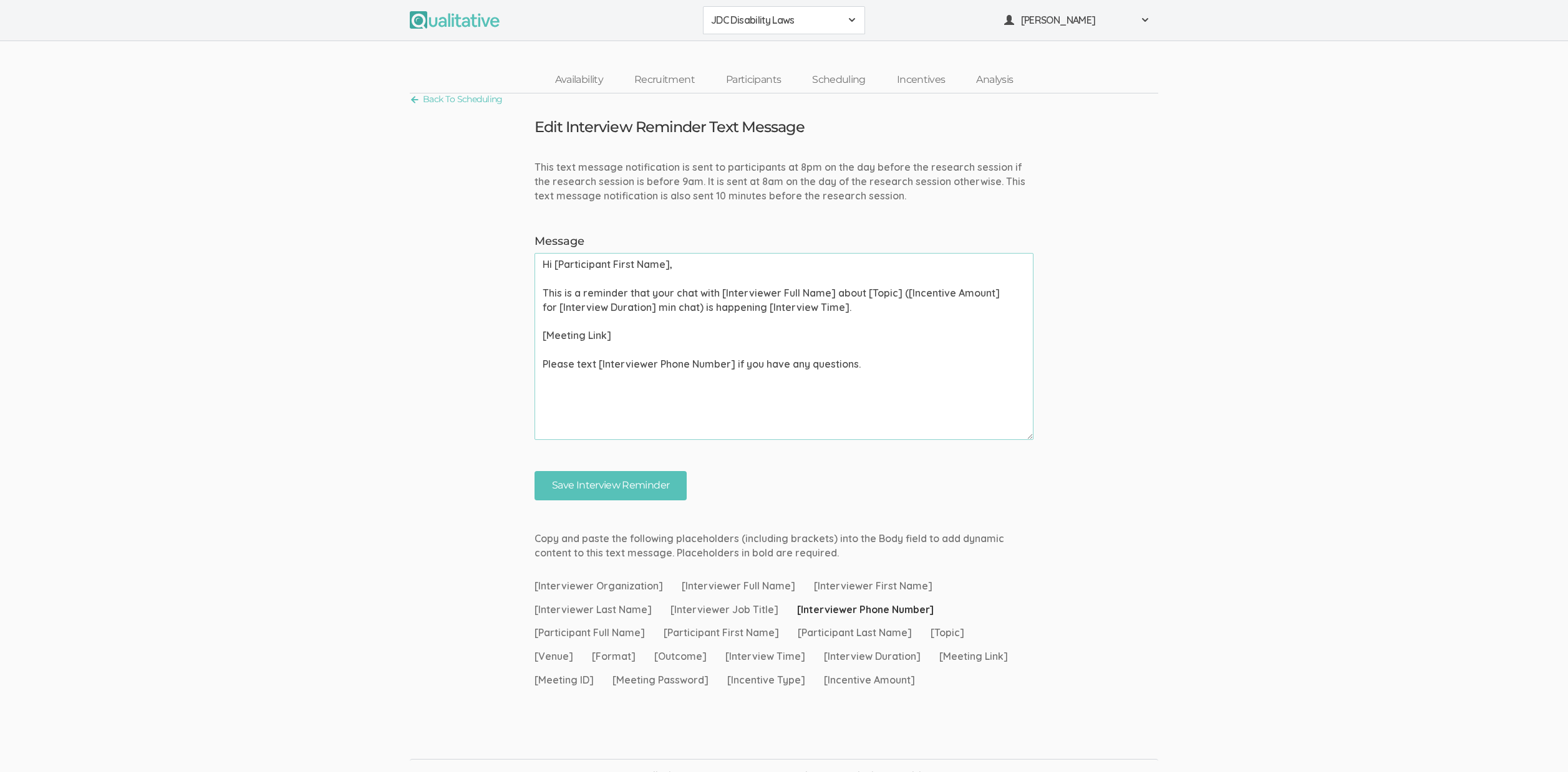
drag, startPoint x: 902, startPoint y: 292, endPoint x: 706, endPoint y: 314, distance: 197.2
click at [706, 314] on textarea "Hi [Participant First Name], This is a reminder that your chat with [Interviewe…" at bounding box center [784, 347] width 499 height 187
type textarea "Hi [Participant First Name], This is a reminder that your chat with [Interviewe…"
click at [639, 487] on input "Save Interview Reminder" at bounding box center [611, 486] width 152 height 30
click at [772, 76] on link "Participants" at bounding box center [753, 80] width 86 height 27
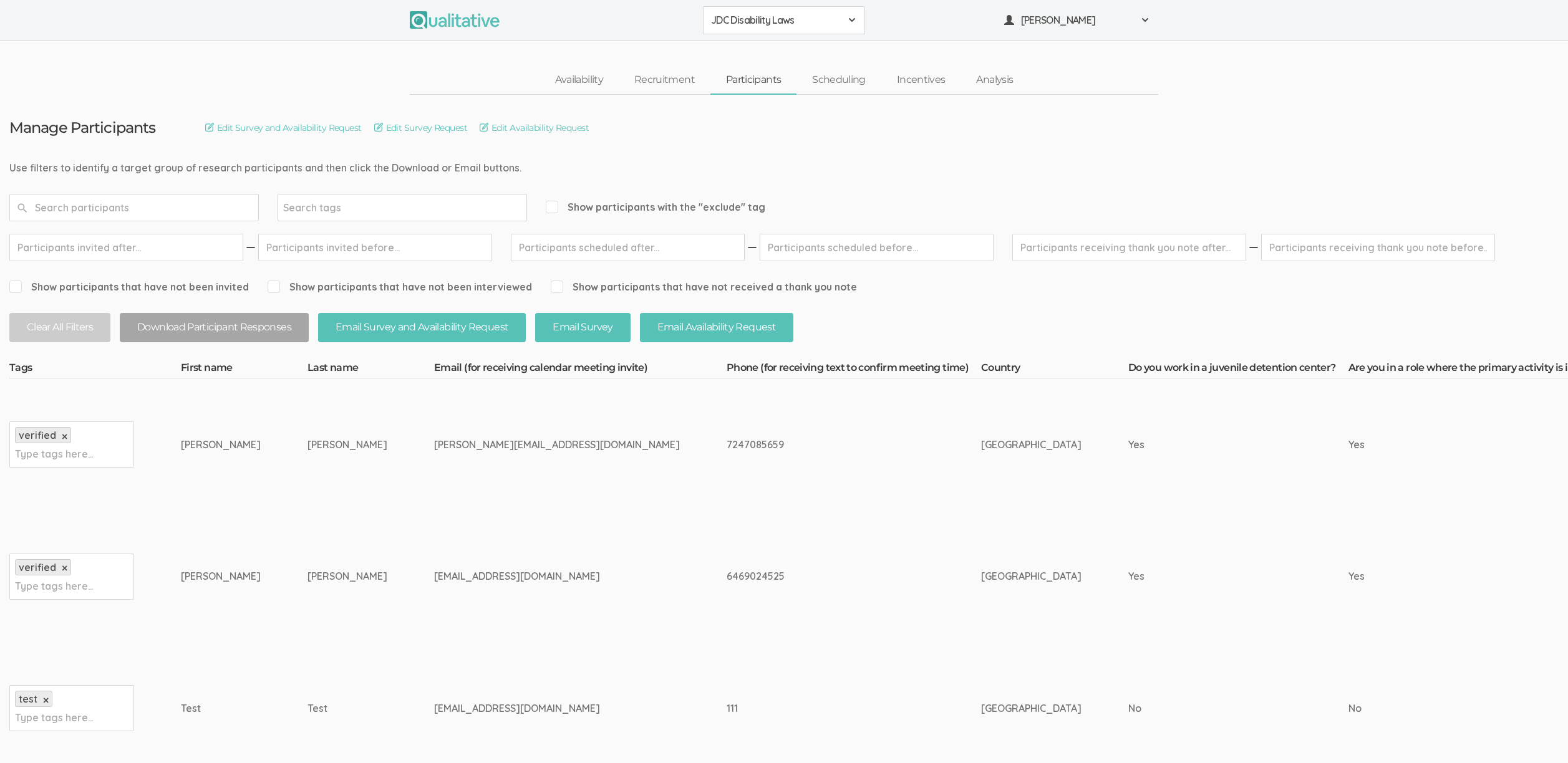
click at [539, 130] on link "Edit Availability Request" at bounding box center [534, 128] width 109 height 14
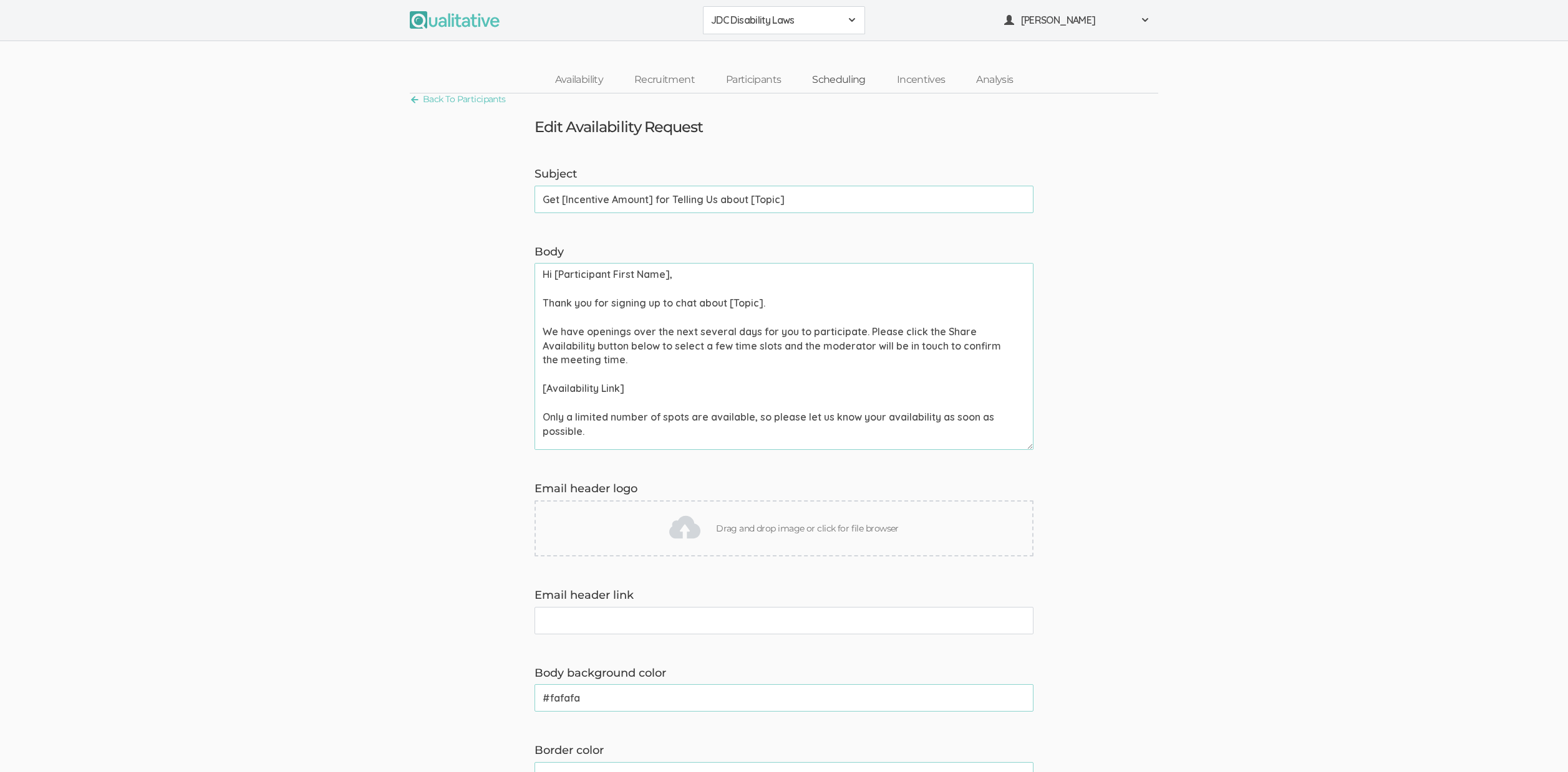
click at [835, 79] on link "Scheduling" at bounding box center [839, 80] width 85 height 27
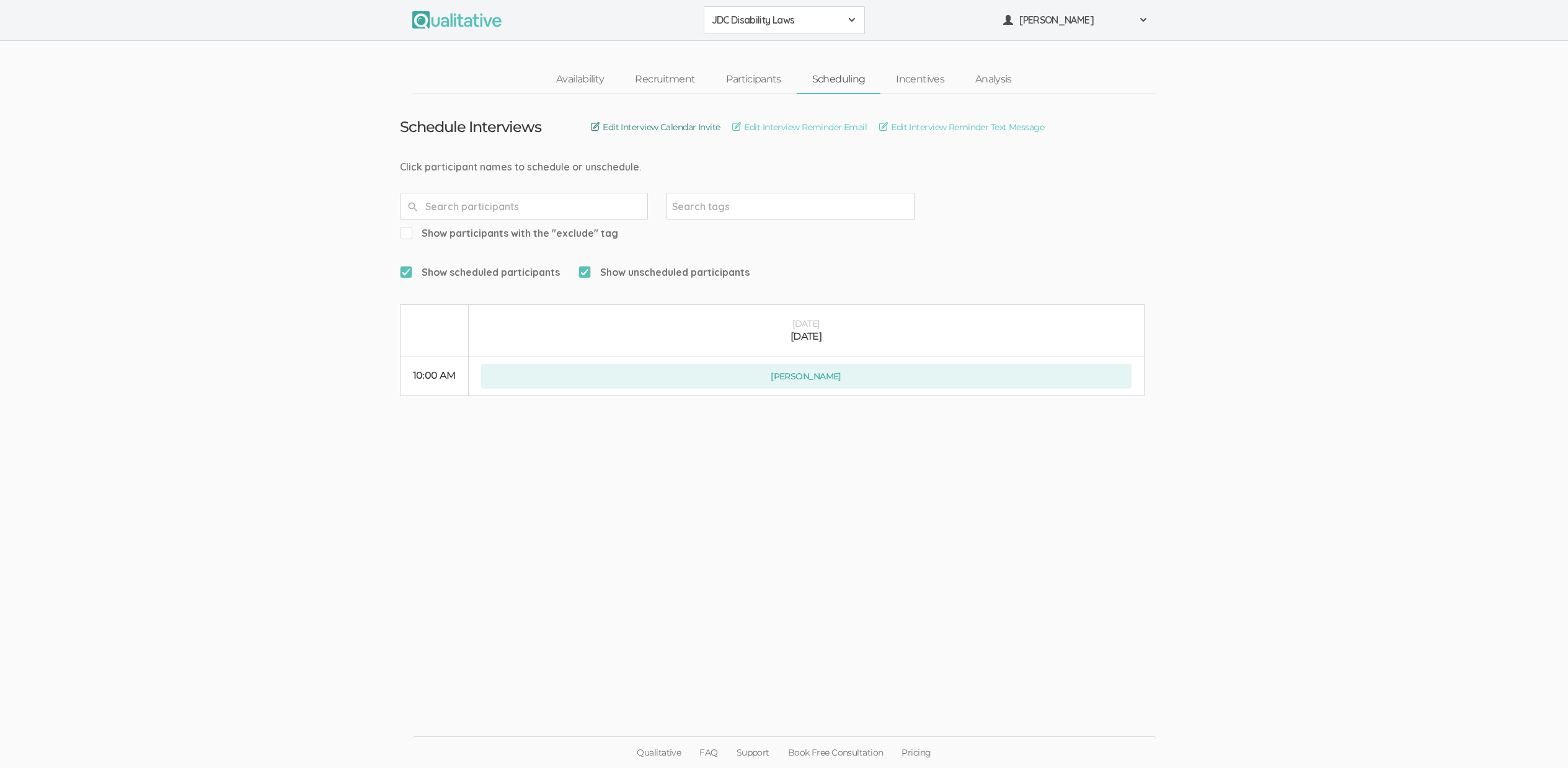
click at [702, 131] on link "Edit Interview Calendar Invite" at bounding box center [655, 127] width 129 height 14
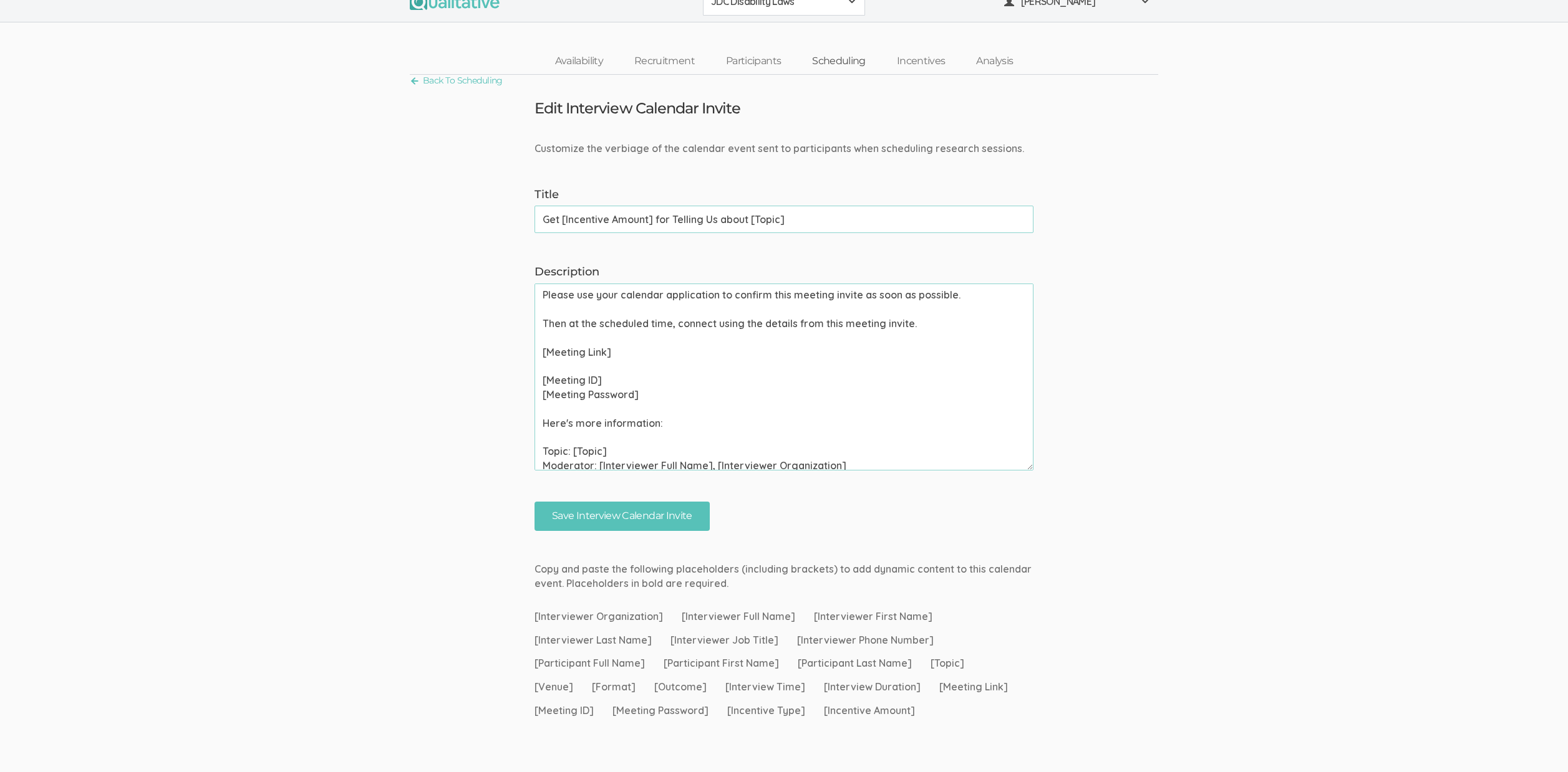
click at [831, 63] on link "Scheduling" at bounding box center [839, 61] width 85 height 27
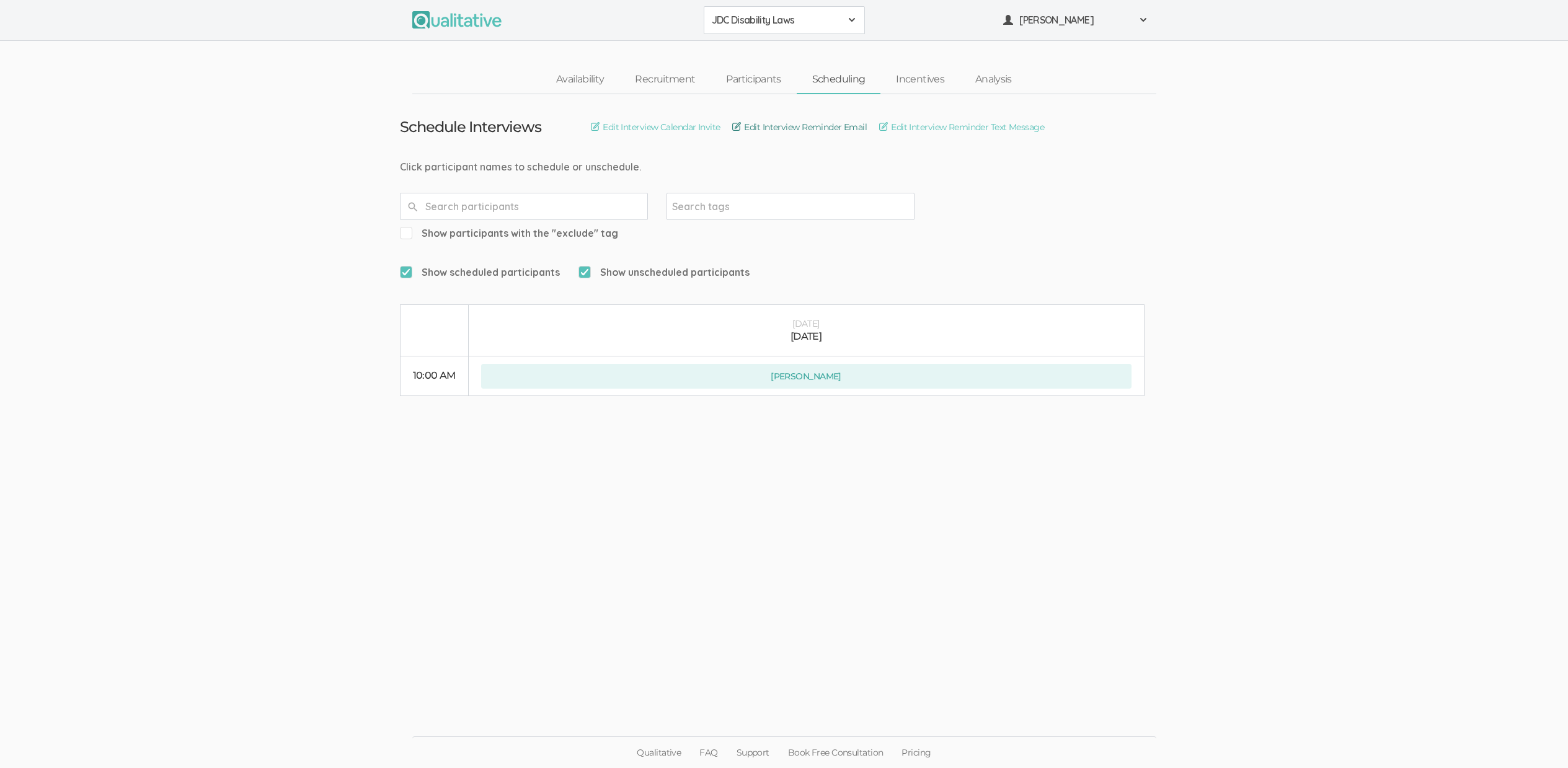
click at [839, 125] on link "Edit Interview Reminder Email" at bounding box center [799, 127] width 134 height 14
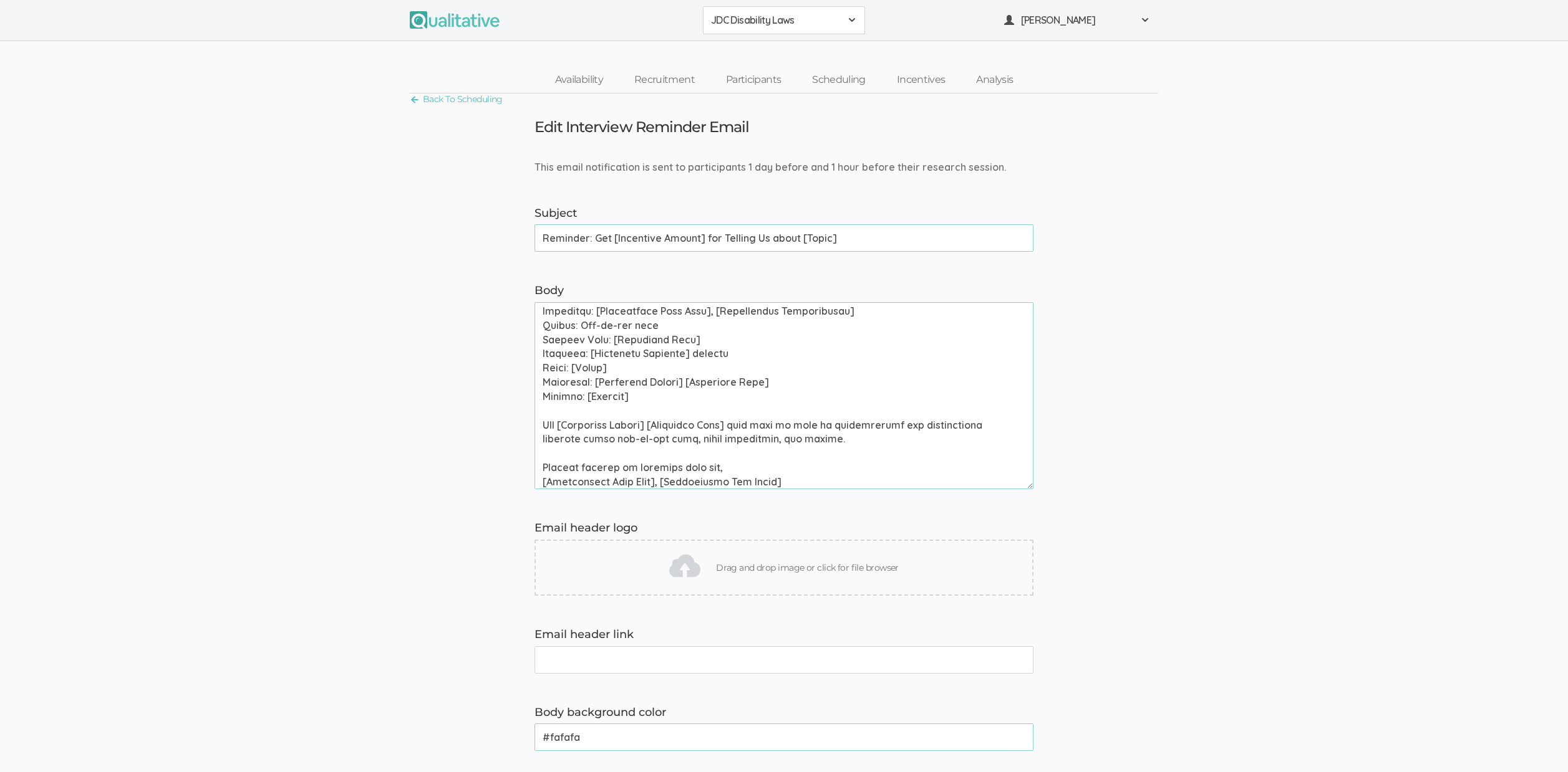
scroll to position [306, 0]
click at [840, 74] on link "Scheduling" at bounding box center [839, 80] width 85 height 27
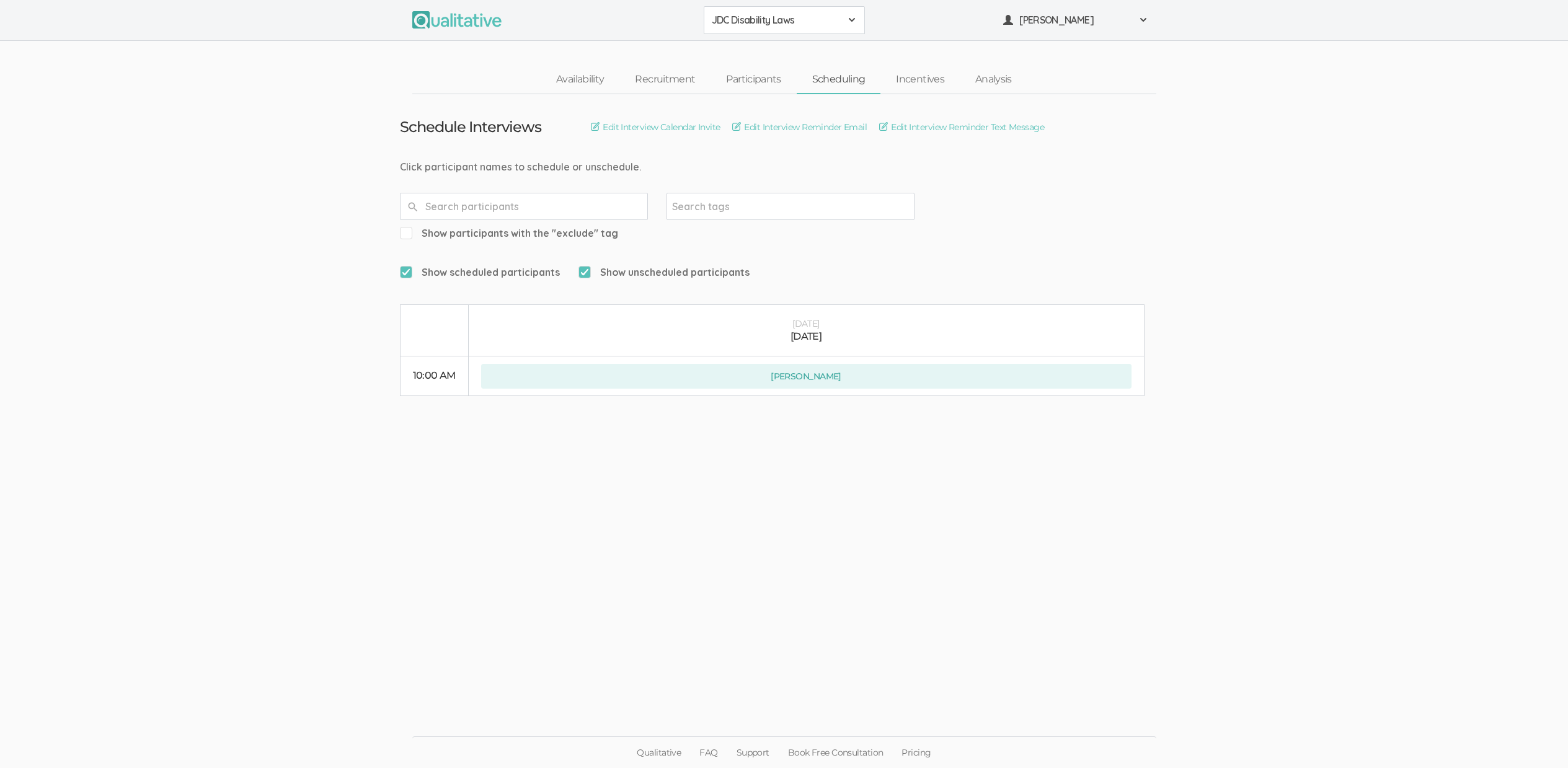
click at [907, 134] on div "Schedule Interviews Edit Interview Calendar Invite Edit Interview Reminder Emai…" at bounding box center [784, 127] width 769 height 16
click at [912, 123] on link "Edit Interview Reminder Text Message" at bounding box center [962, 127] width 165 height 14
click at [628, 129] on link "Edit Interview Calendar Invite" at bounding box center [655, 127] width 129 height 14
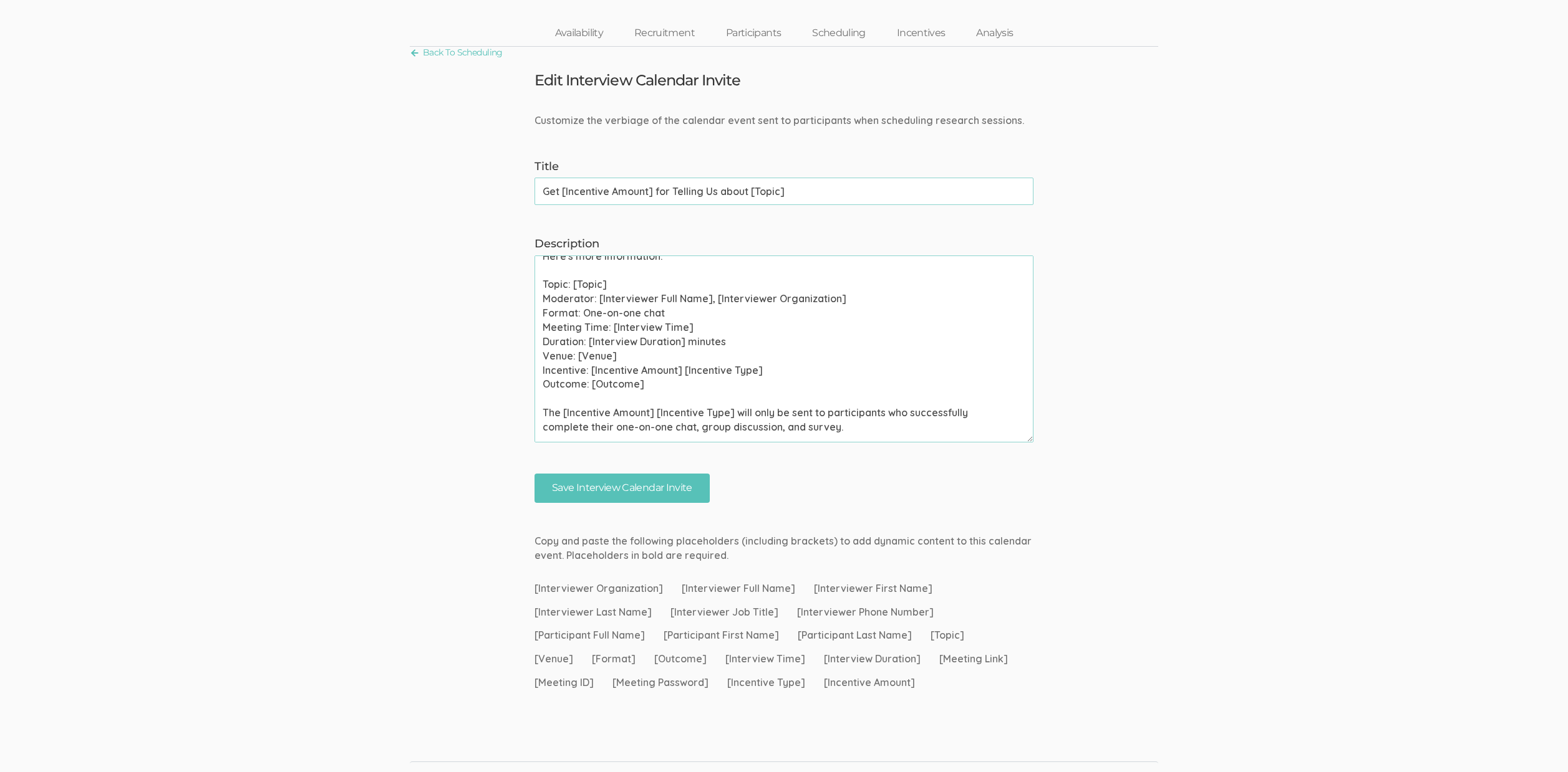
scroll to position [133, 0]
click at [587, 321] on textarea "Please use your calendar application to confirm this meeting invite as soon as …" at bounding box center [784, 349] width 499 height 187
click at [286, 337] on form "Customize the verbiage of the calendar event sent to participants when scheduli…" at bounding box center [784, 308] width 1568 height 390
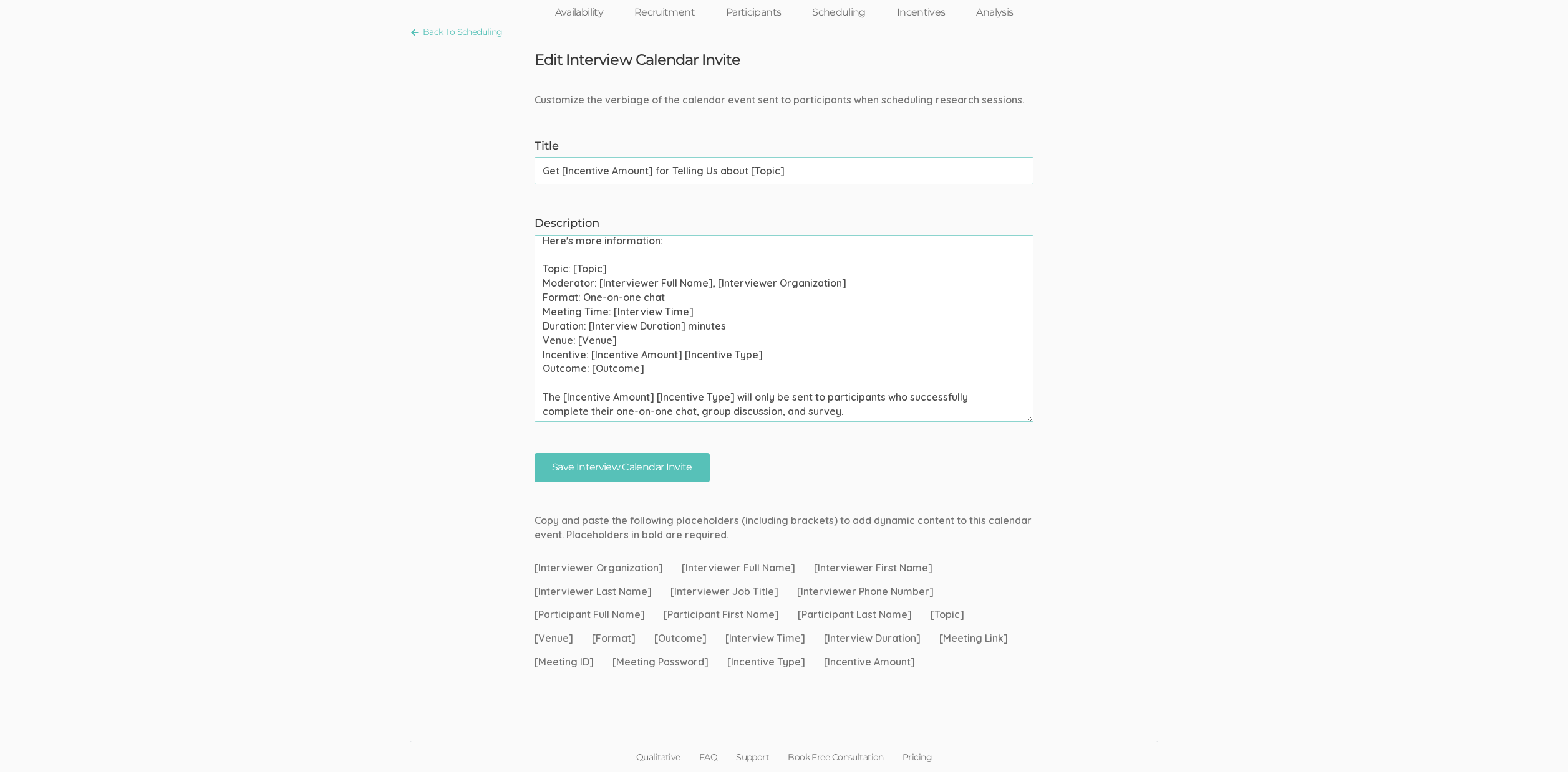
scroll to position [178, 0]
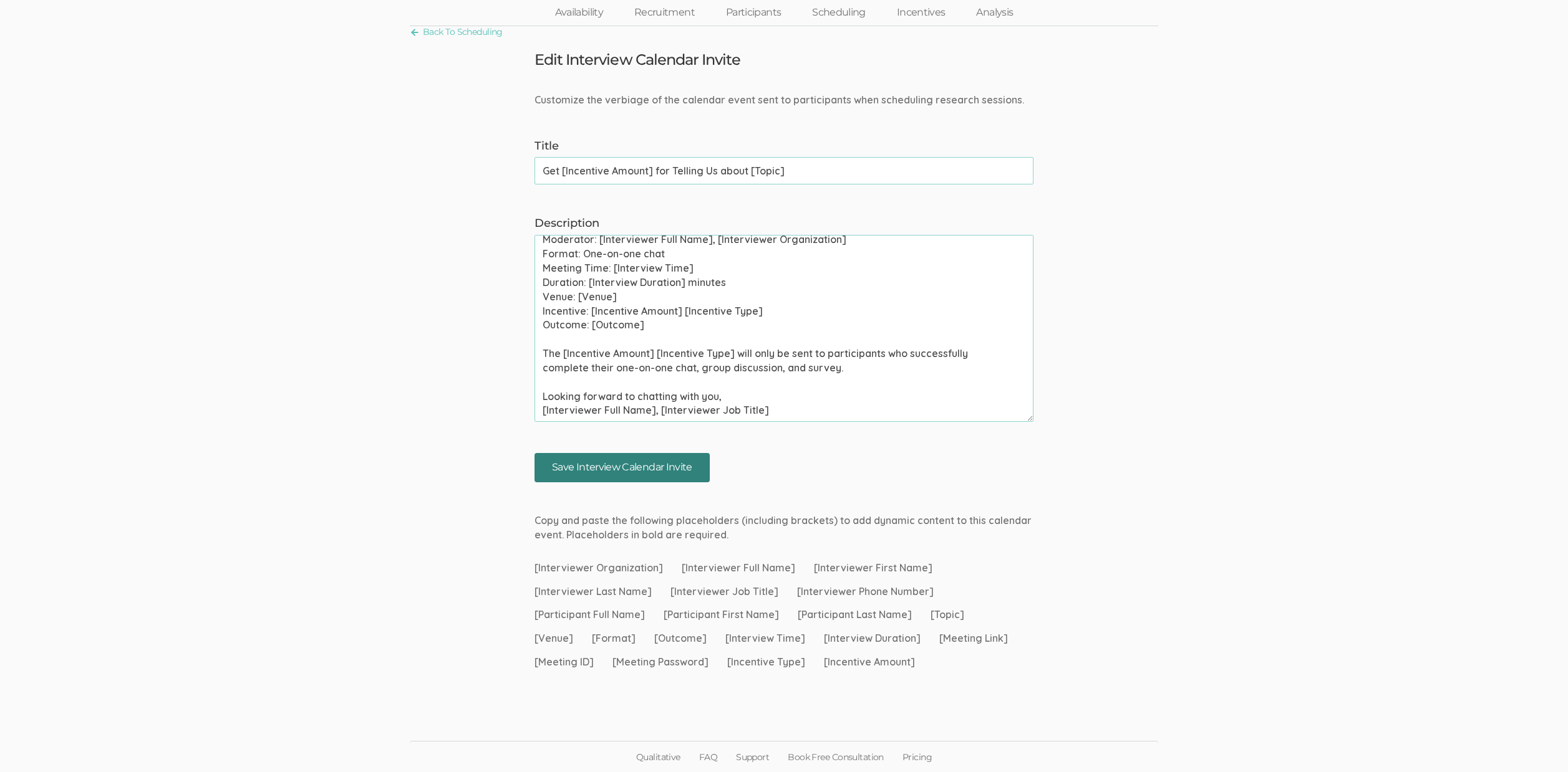
click at [613, 461] on input "Save Interview Calendar Invite" at bounding box center [622, 468] width 175 height 30
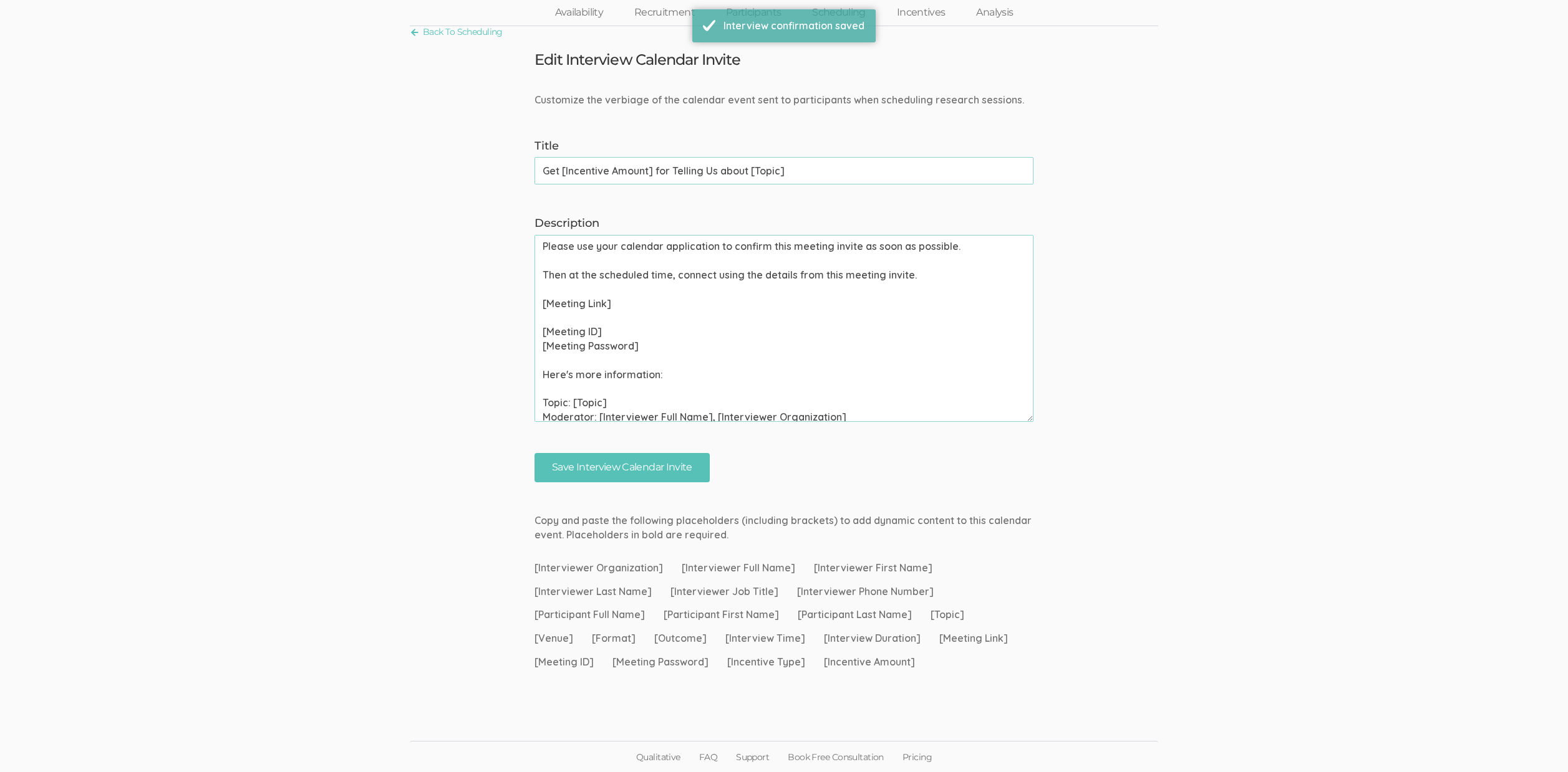
scroll to position [0, 0]
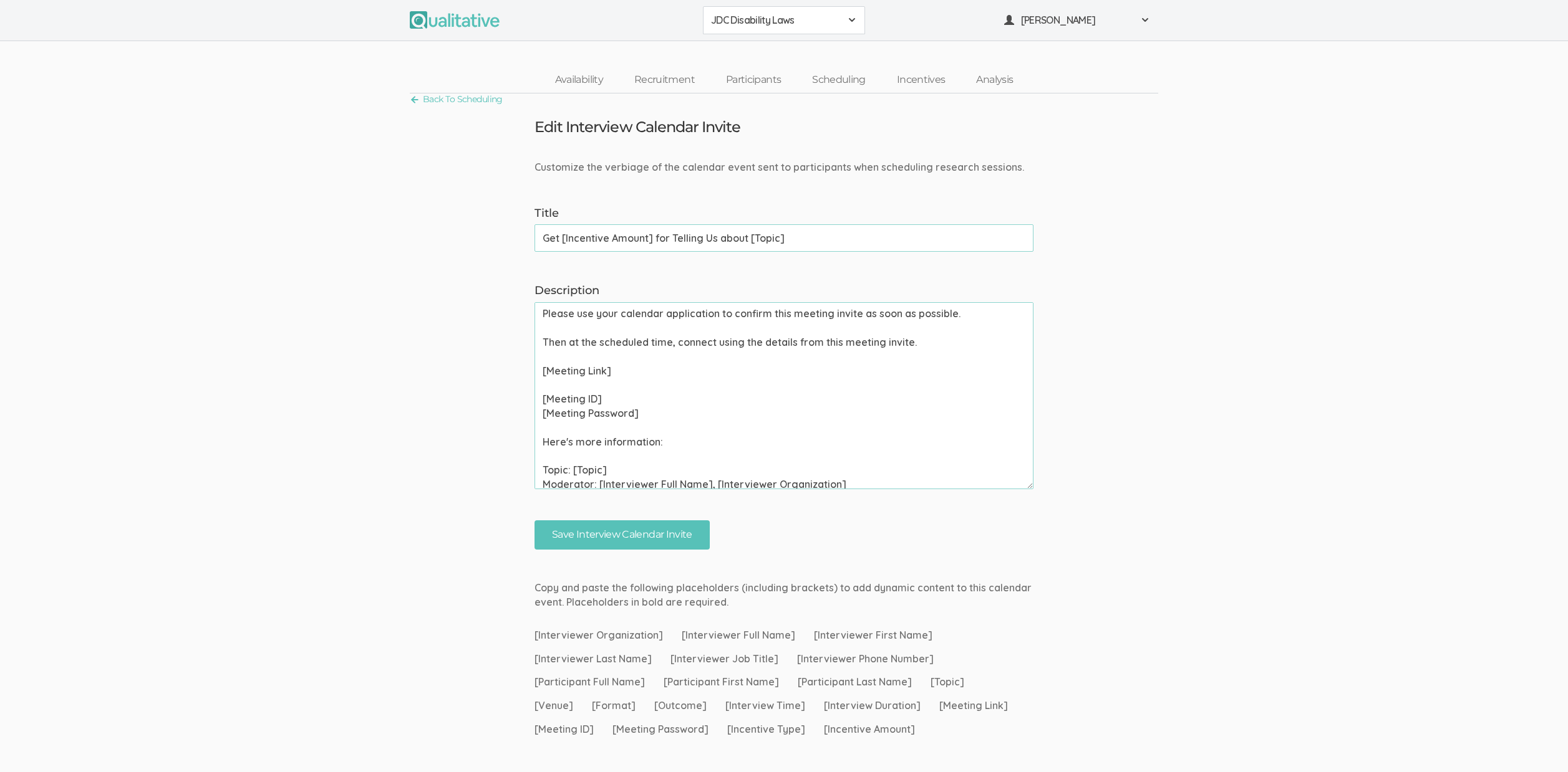
click at [1012, 565] on ui-view "Back To Scheduling Edit Interview Calendar Invite Customize the verbiage of the…" at bounding box center [784, 420] width 1568 height 652
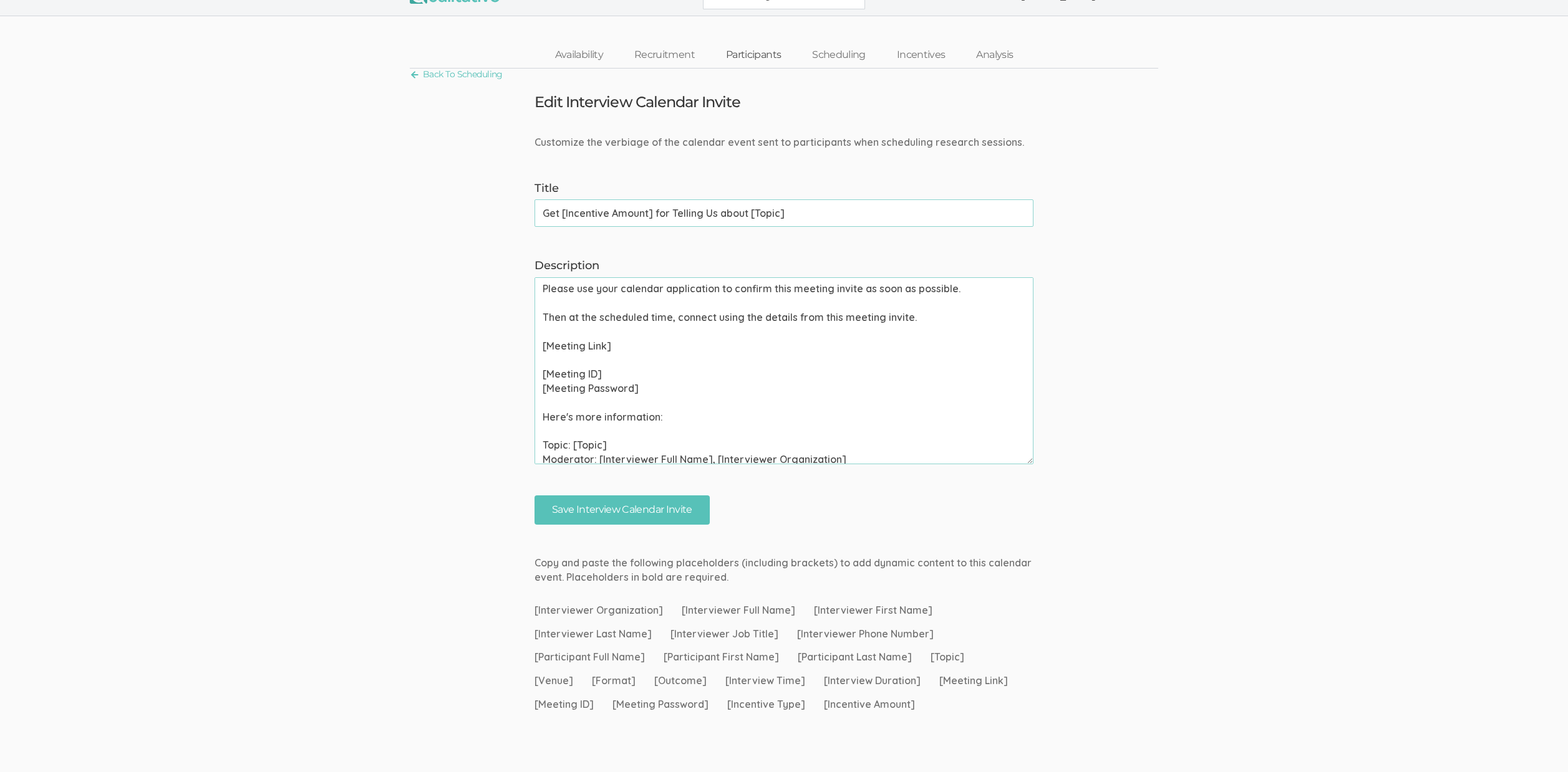
click at [773, 51] on link "Participants" at bounding box center [753, 55] width 86 height 27
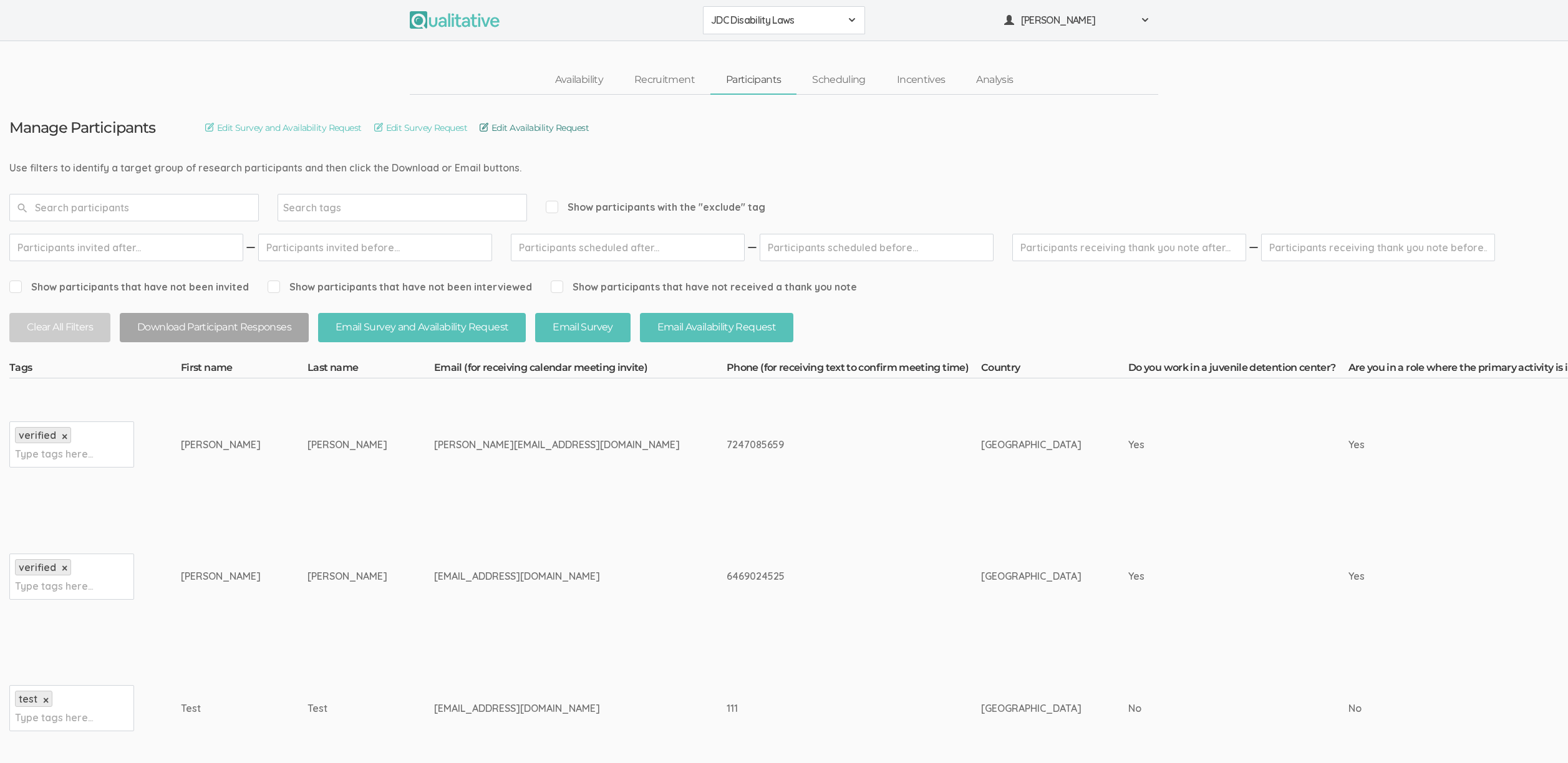
click at [567, 127] on link "Edit Availability Request" at bounding box center [534, 128] width 109 height 14
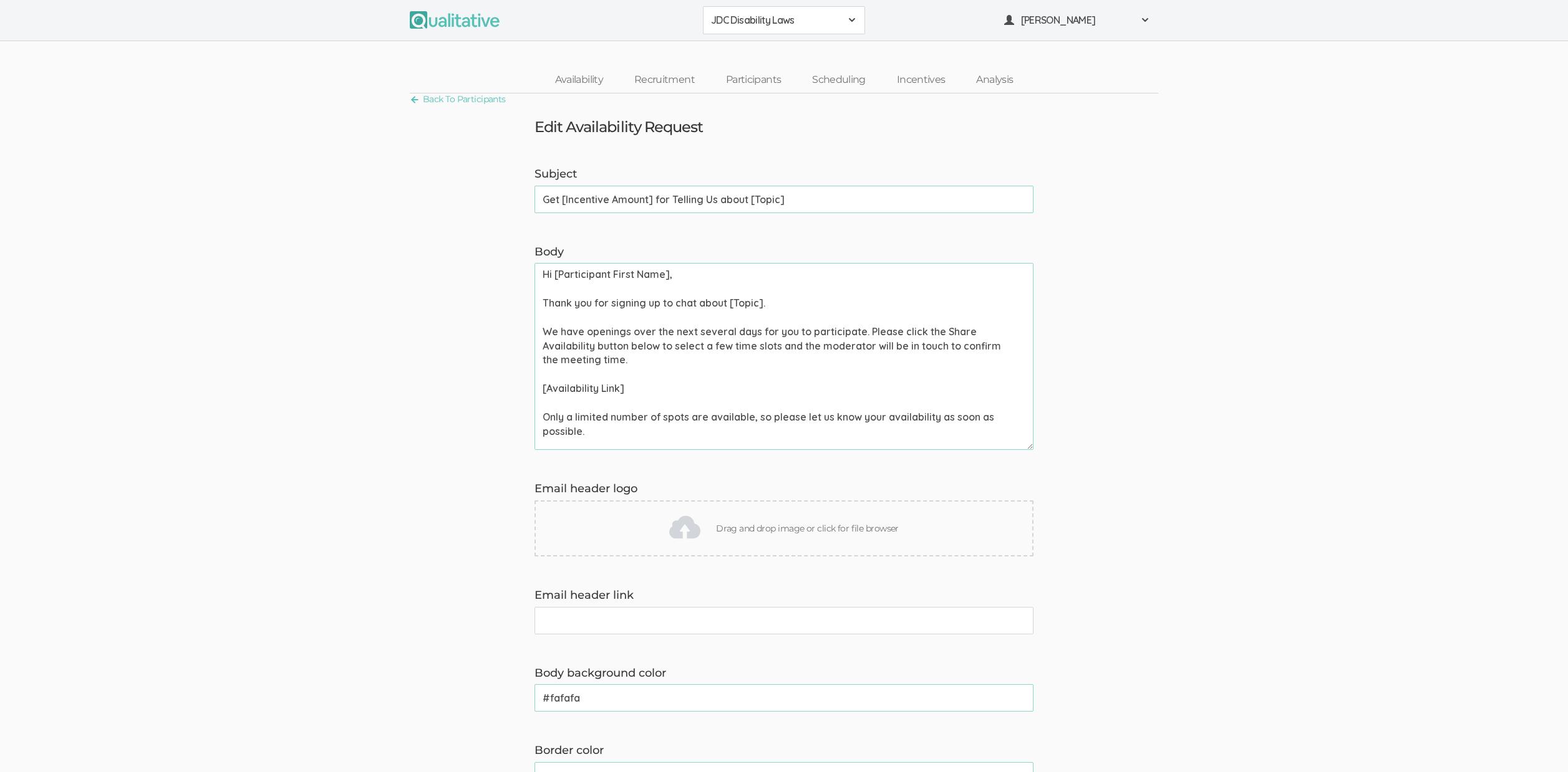
click at [381, 354] on form "Subject Get [Incentive Amount] for Telling Us about [Topic] (success) Body Hi […" at bounding box center [784, 664] width 1568 height 995
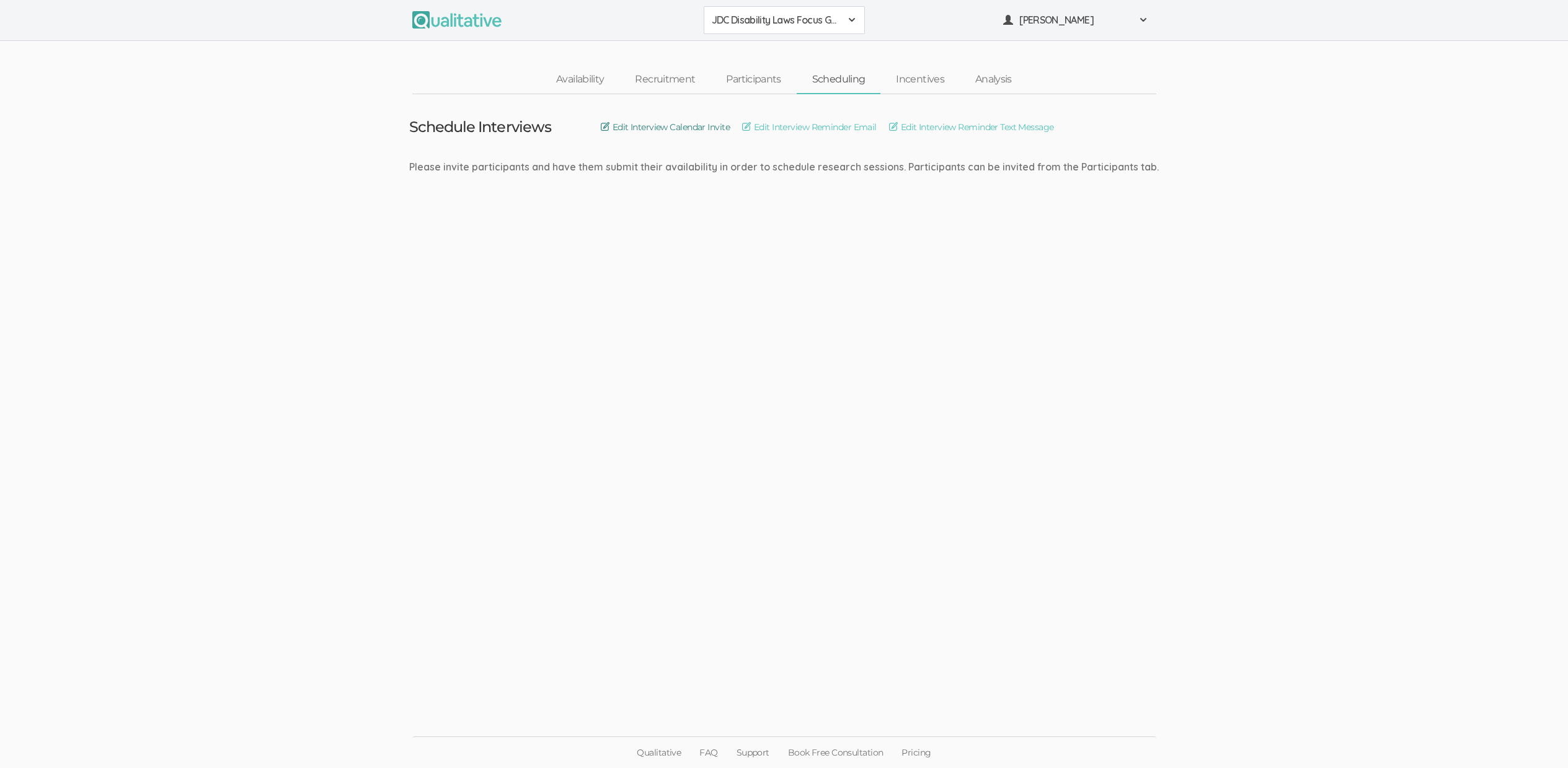
click at [678, 123] on link "Edit Interview Calendar Invite" at bounding box center [665, 127] width 129 height 14
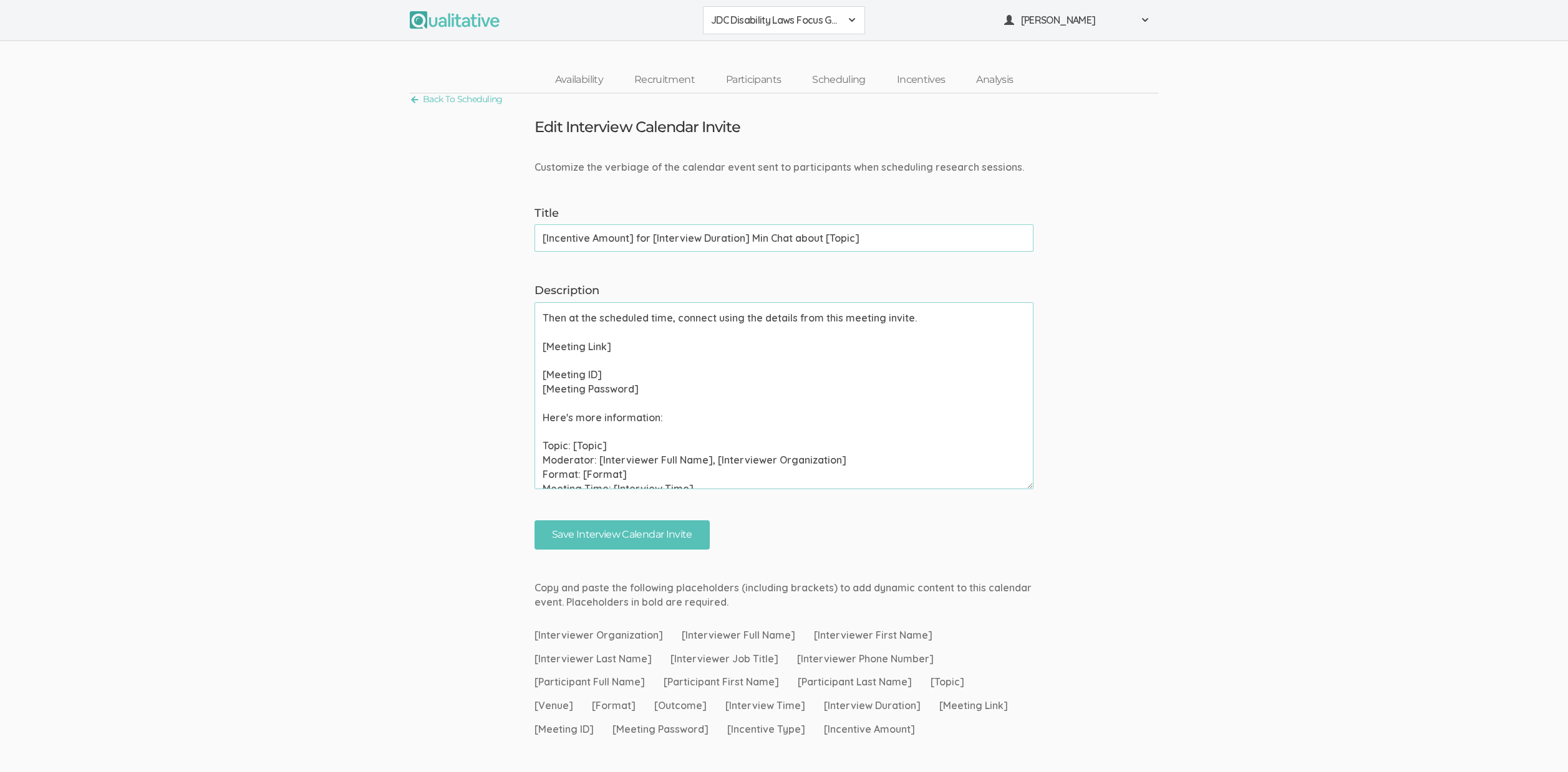
scroll to position [146, 0]
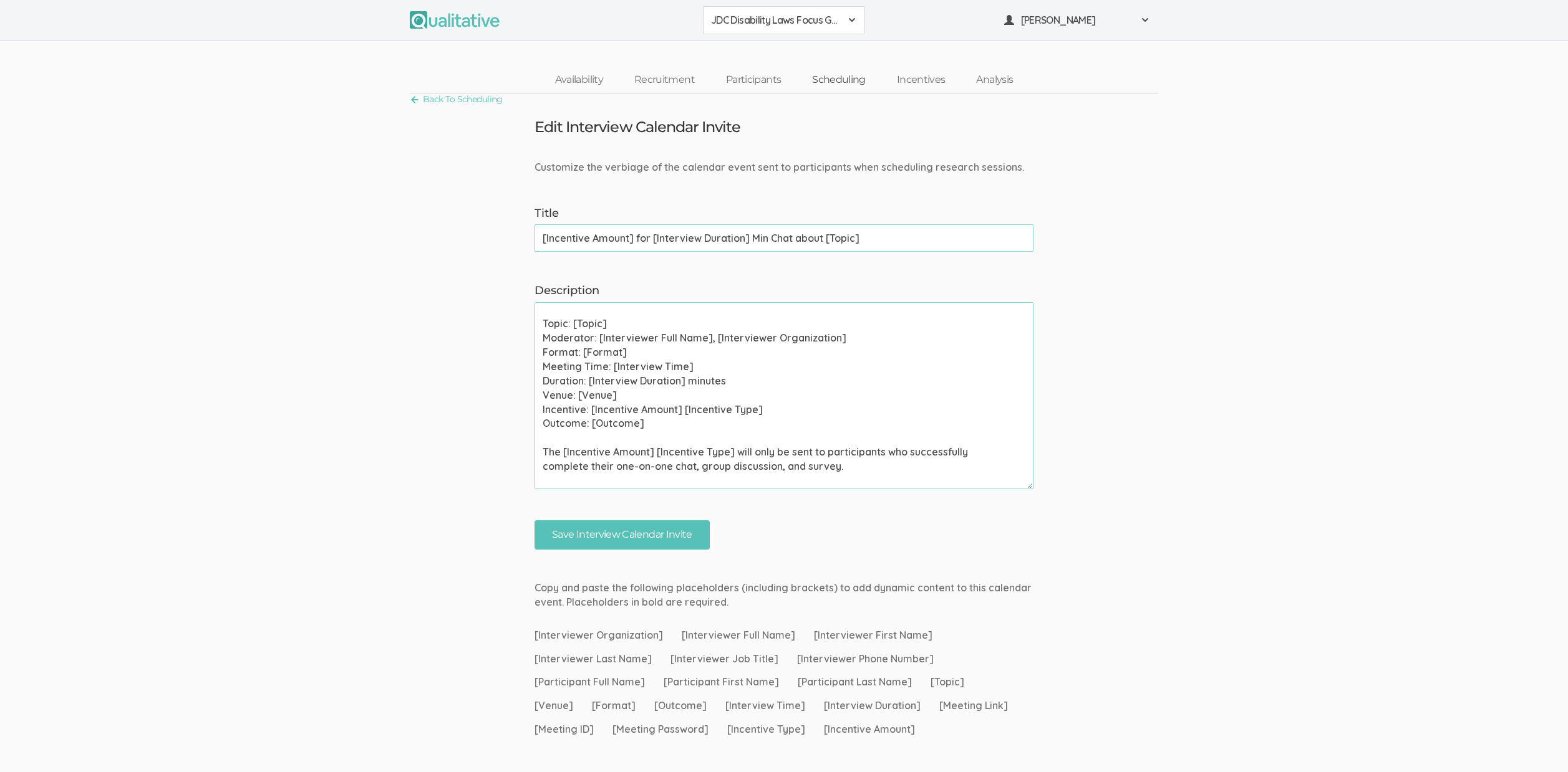
click at [828, 84] on link "Scheduling" at bounding box center [839, 80] width 85 height 27
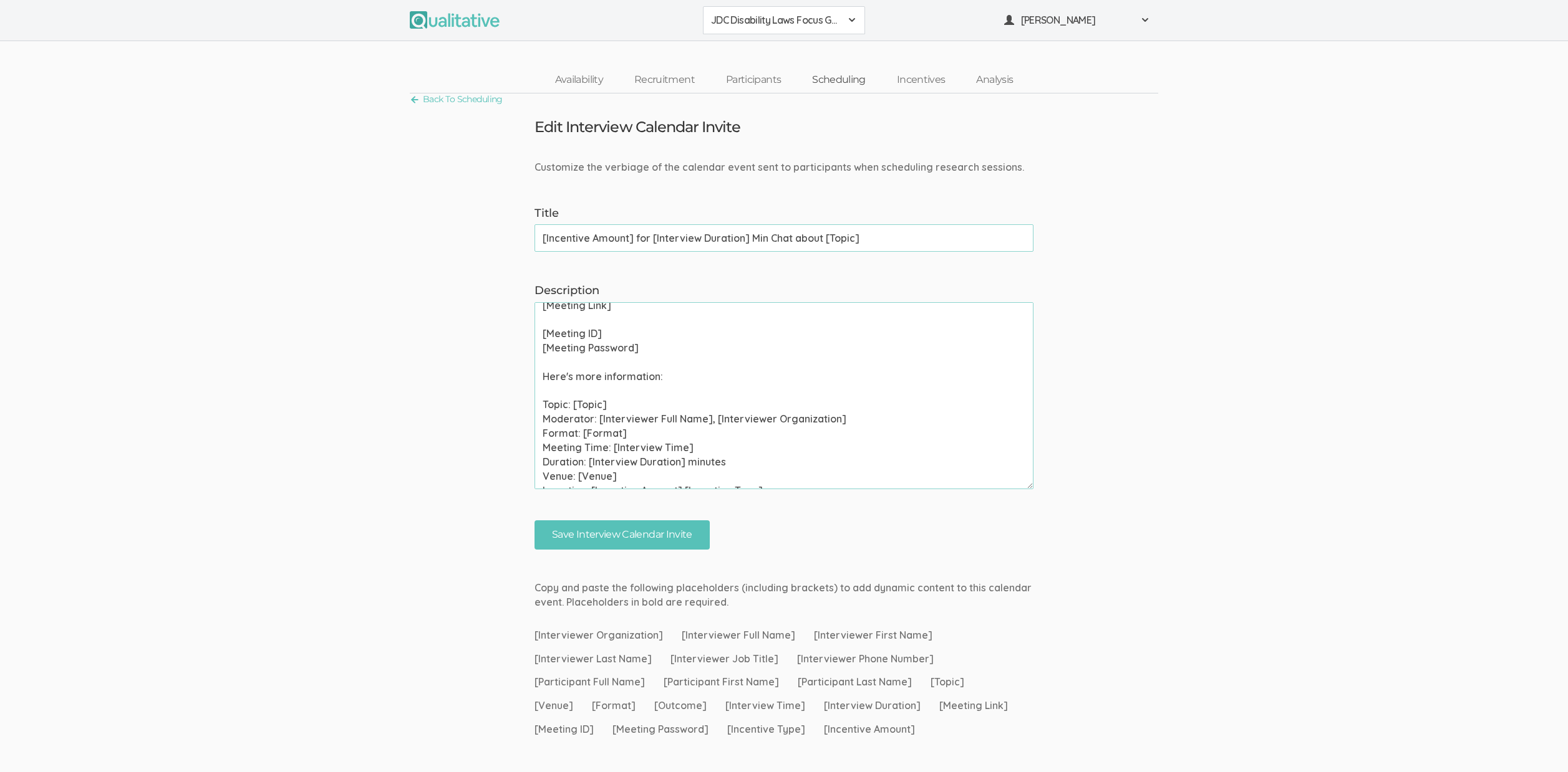
scroll to position [70, 0]
click at [603, 425] on textarea "Please use your calendar application to confirm this meeting invite as soon as …" at bounding box center [784, 396] width 499 height 187
click at [604, 425] on textarea "Please use your calendar application to confirm this meeting invite as soon as …" at bounding box center [784, 396] width 499 height 187
paste textarea "Group Discussion"
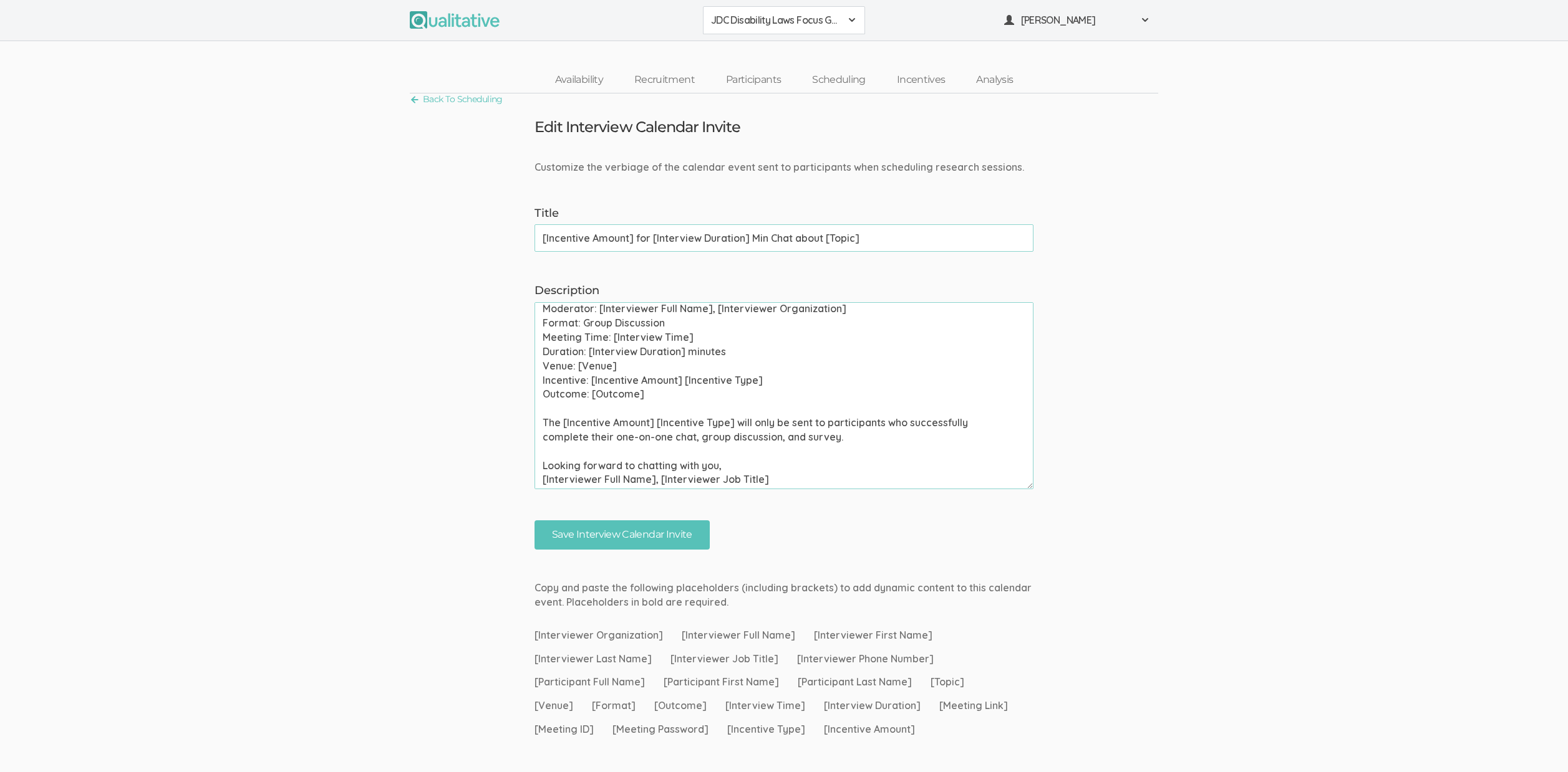
scroll to position [178, 0]
type textarea "Please use your calendar application to confirm this meeting invite as soon as …"
click at [645, 544] on input "Save Interview Calendar Invite" at bounding box center [622, 535] width 175 height 30
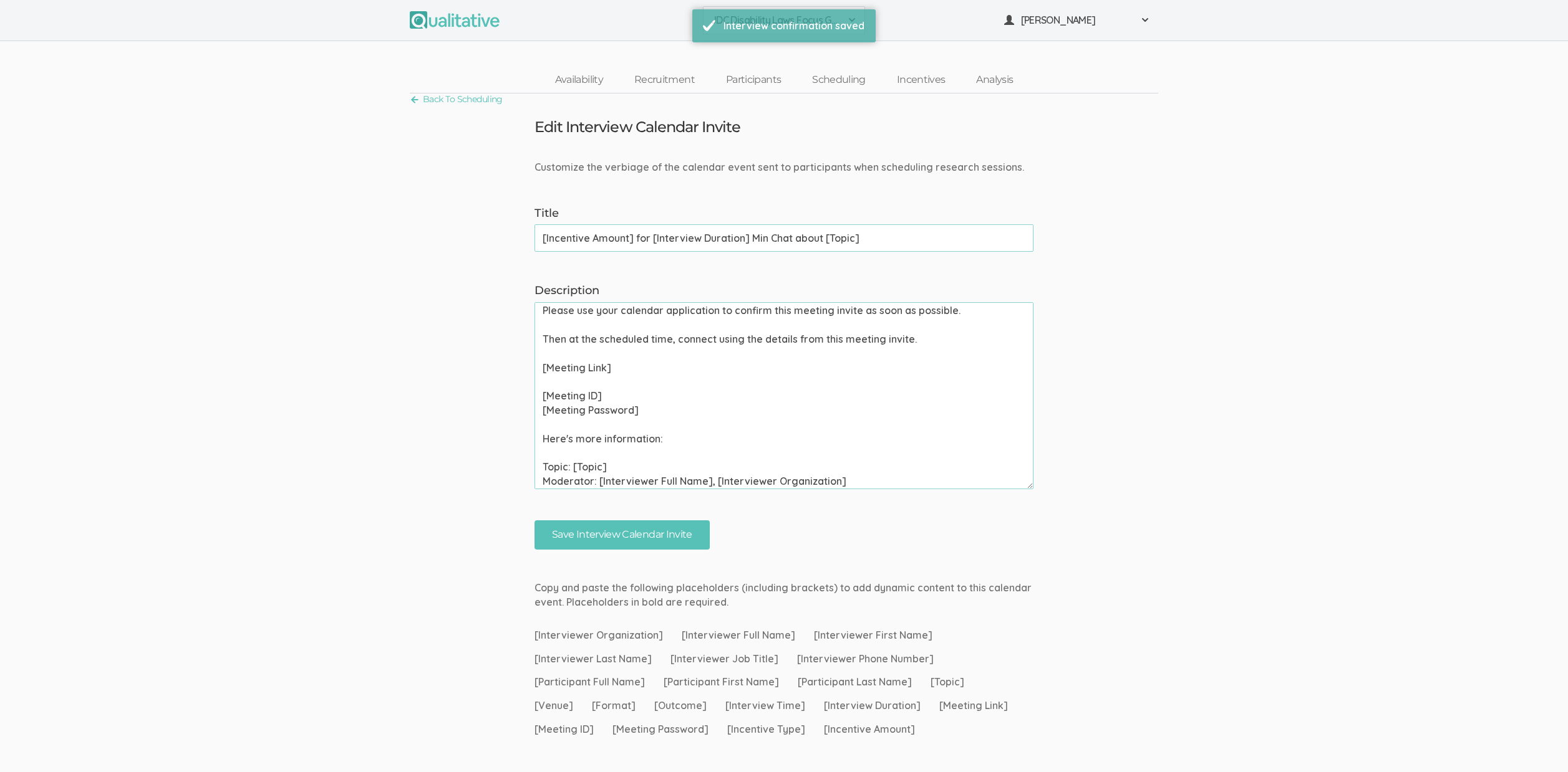
scroll to position [0, 0]
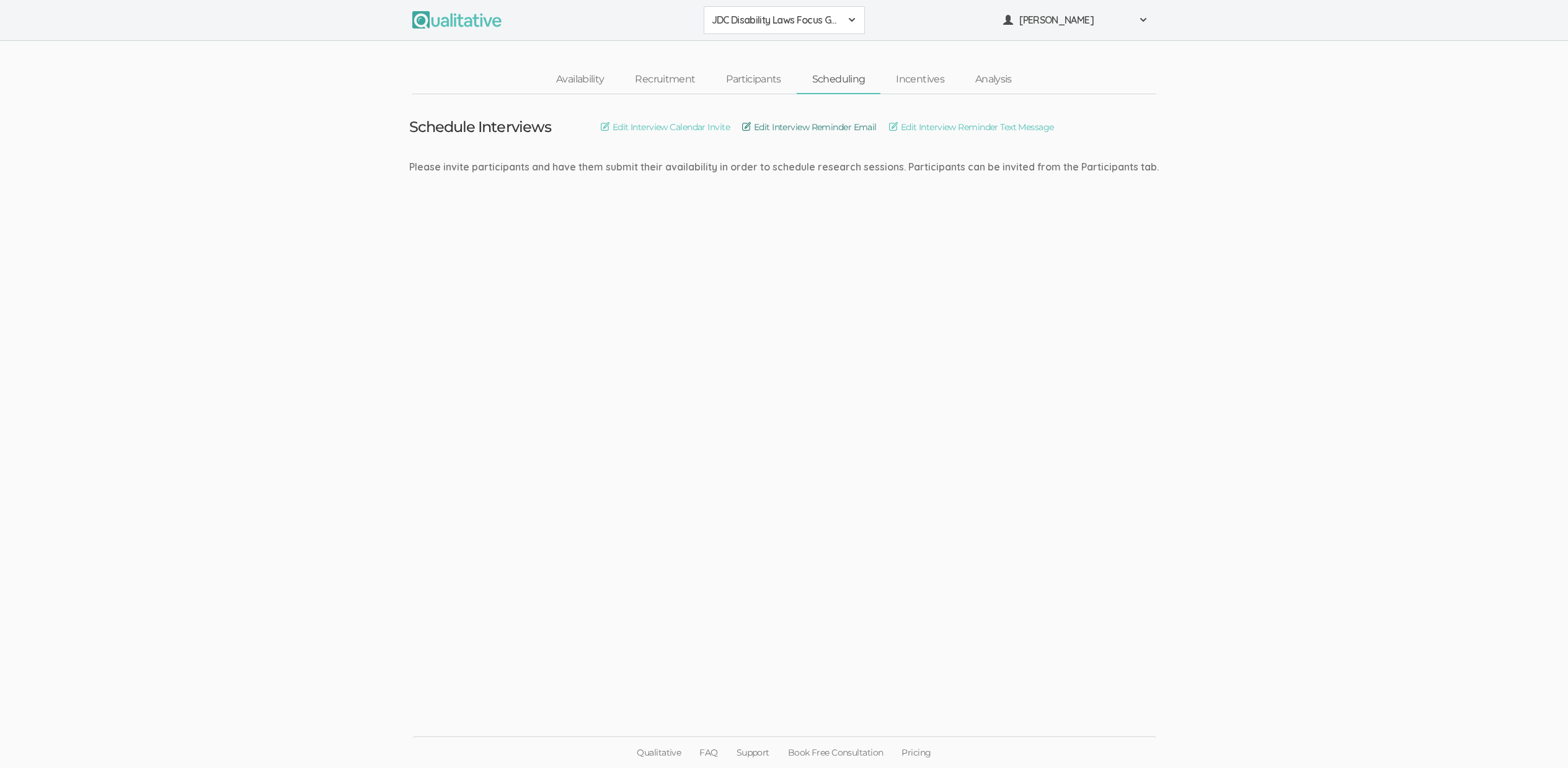
click at [837, 123] on link "Edit Interview Reminder Email" at bounding box center [809, 127] width 134 height 14
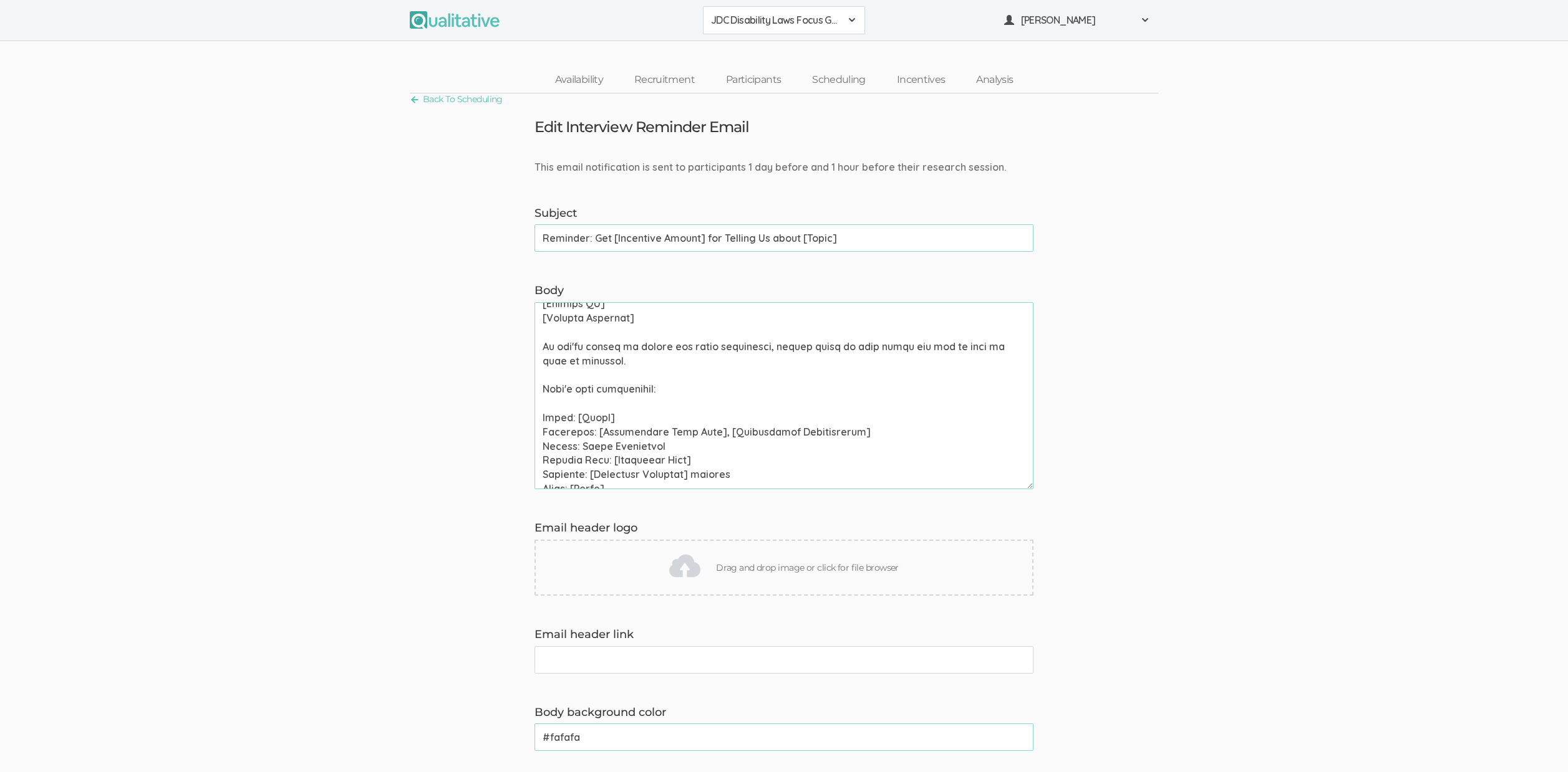
scroll to position [221, 0]
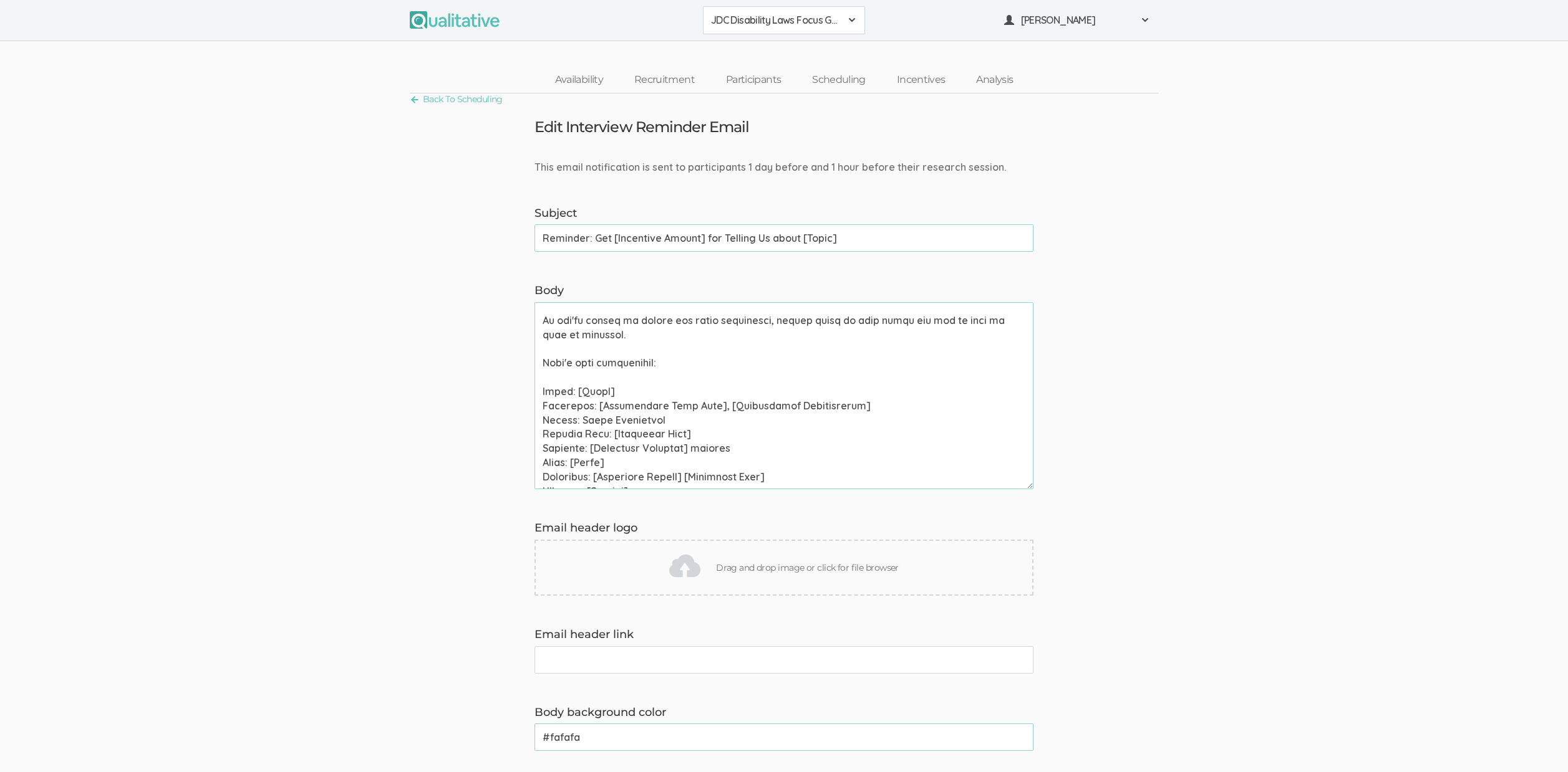
click at [606, 415] on textarea "Body" at bounding box center [784, 396] width 499 height 187
click at [952, 82] on link "Incentives" at bounding box center [921, 80] width 79 height 27
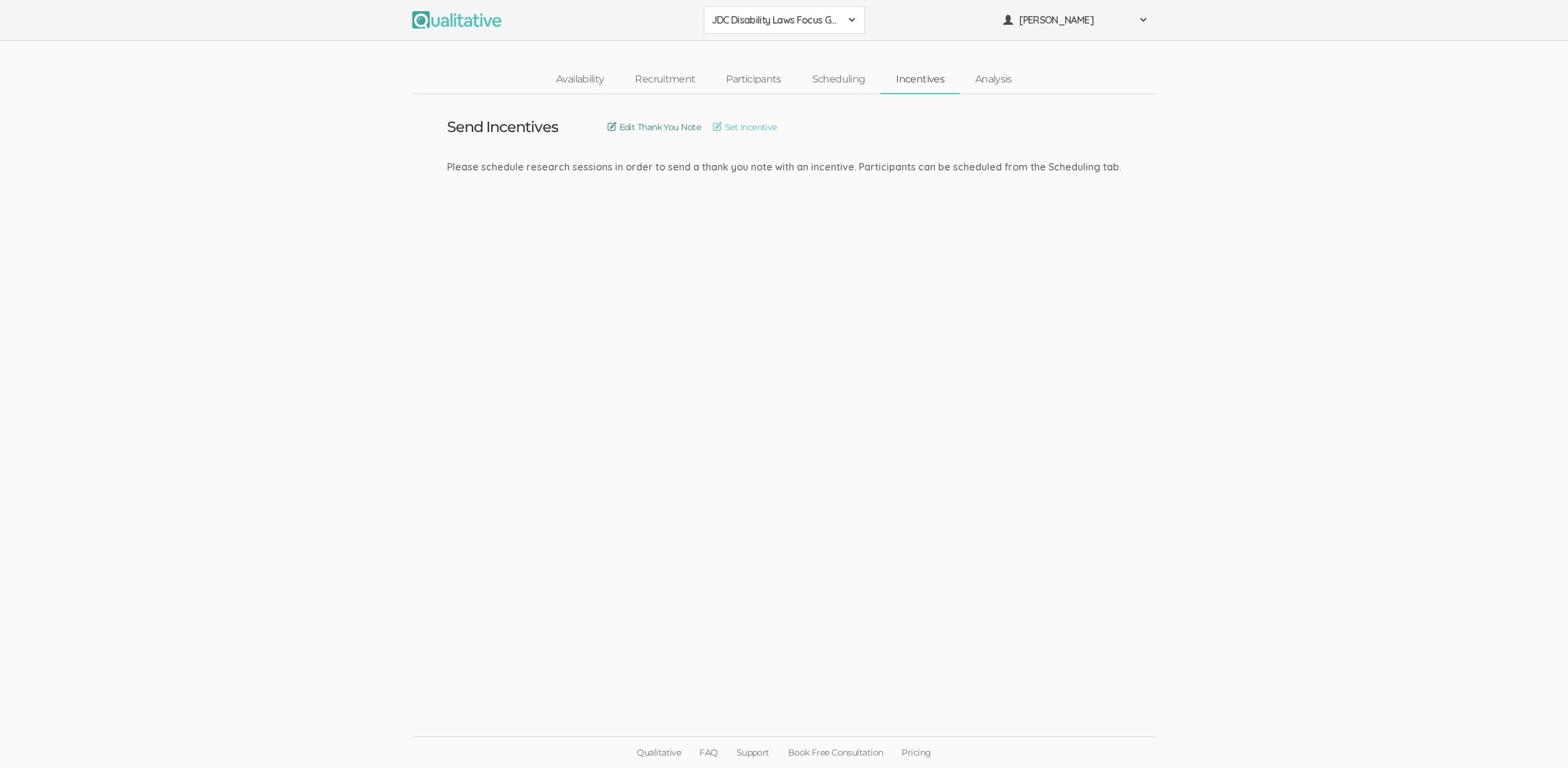
click at [701, 127] on link "Edit Thank You Note" at bounding box center [654, 127] width 93 height 14
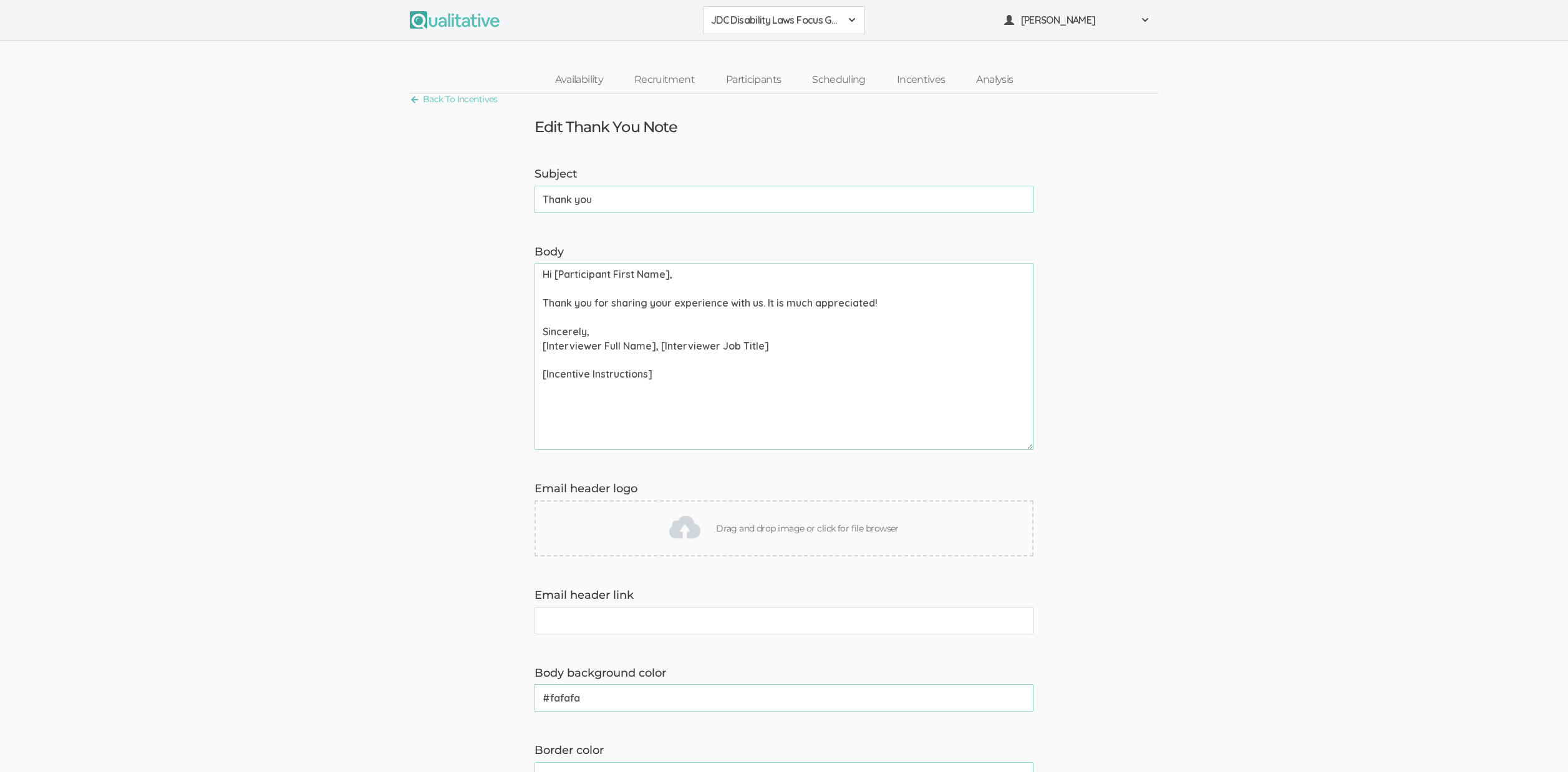
click at [349, 174] on form "Subject Thank you (success) Body Hi [Participant First Name], Thank you for sha…" at bounding box center [784, 664] width 1568 height 995
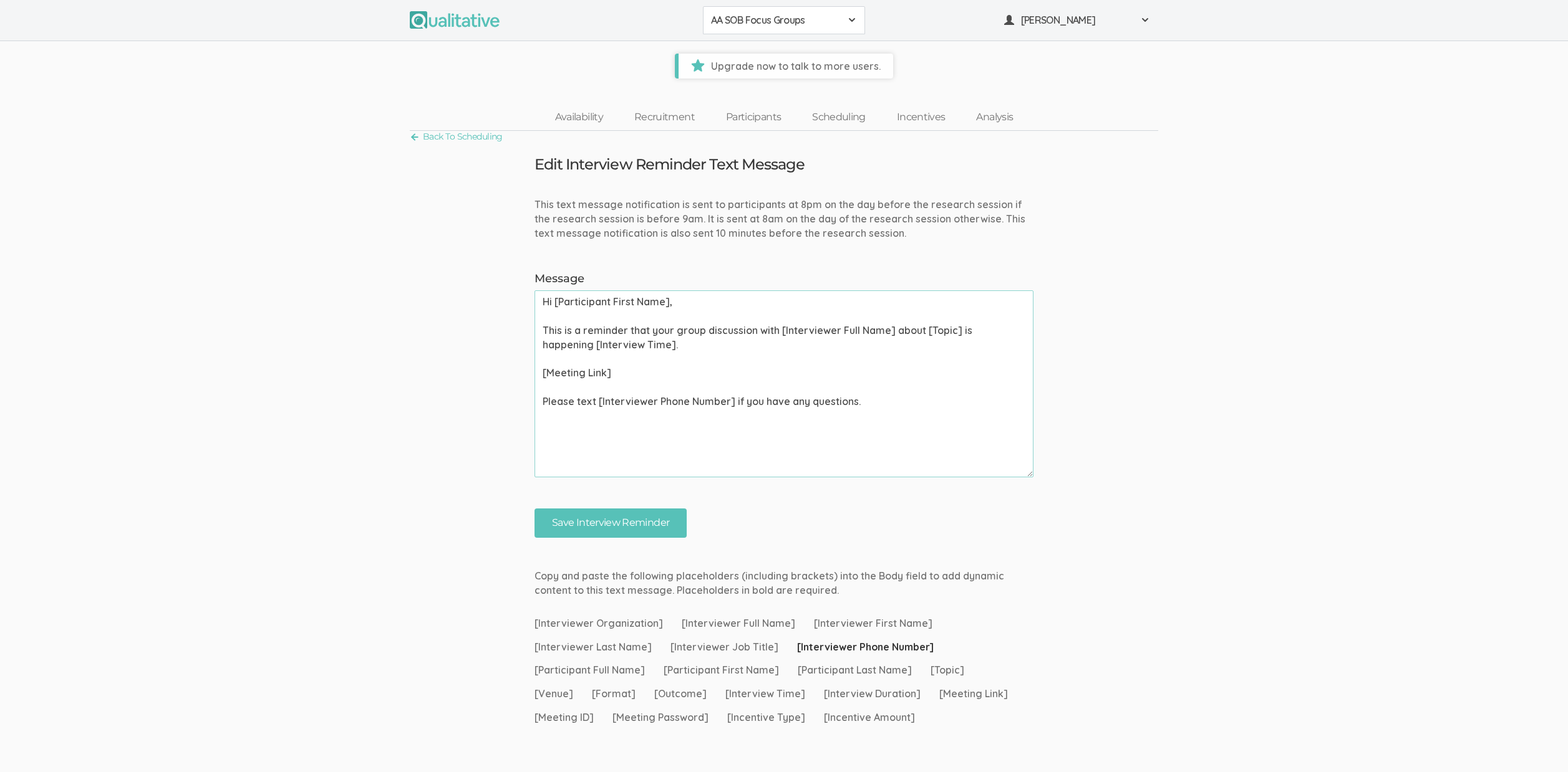
click at [796, 18] on span "AA SOB Focus Groups" at bounding box center [776, 20] width 129 height 14
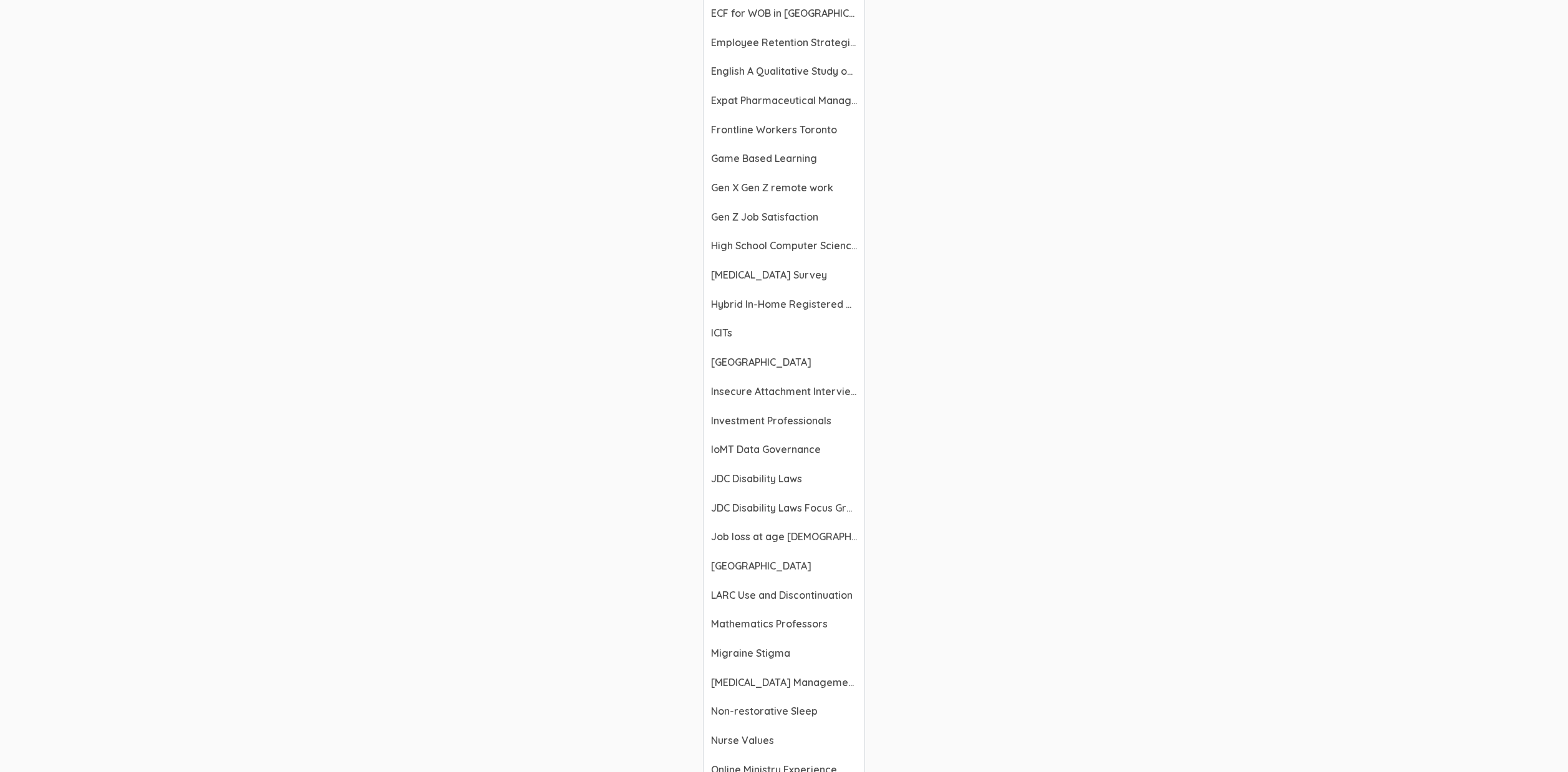
scroll to position [2865, 0]
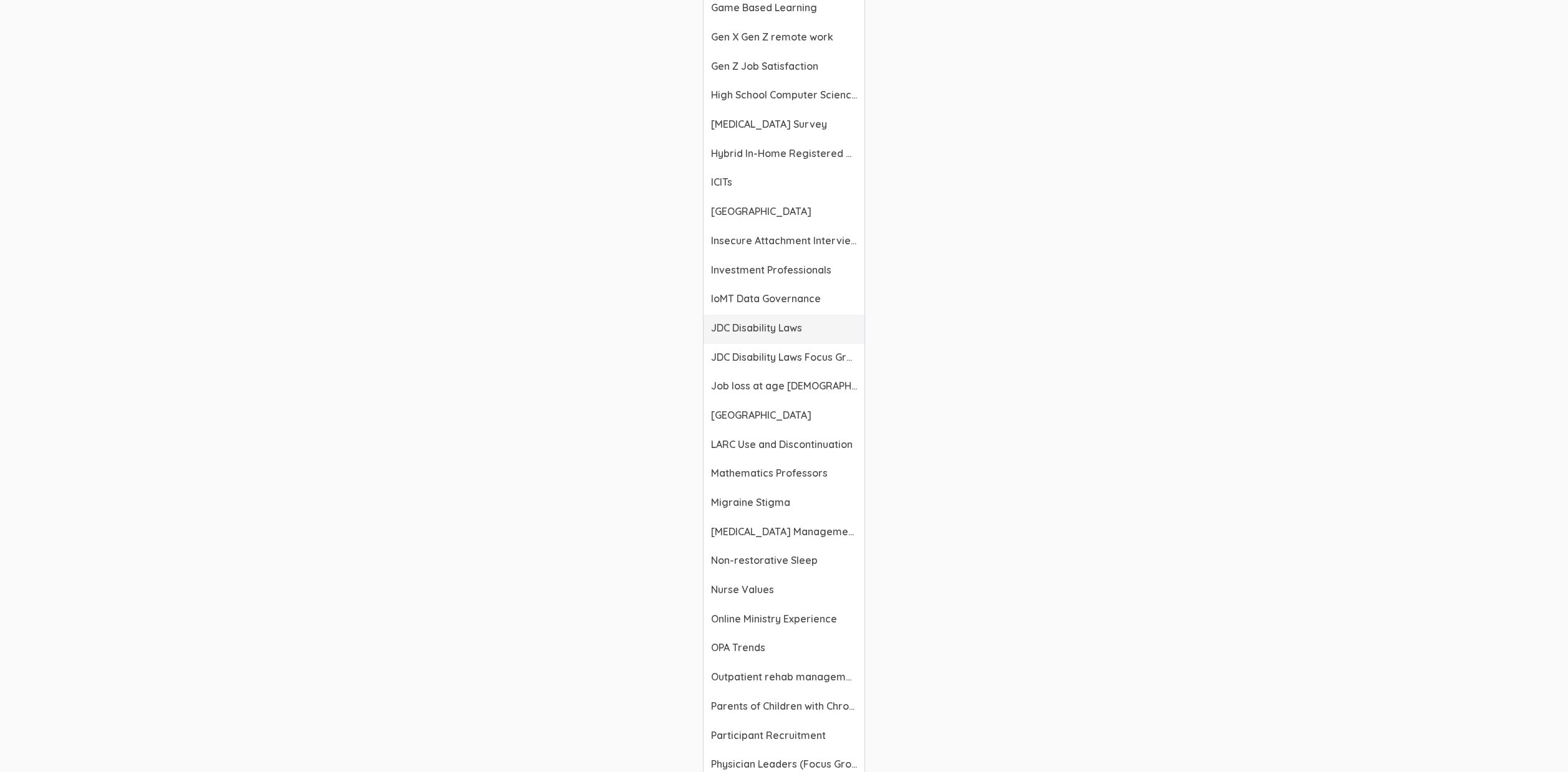
click at [761, 326] on span "JDC Disability Laws" at bounding box center [784, 328] width 146 height 14
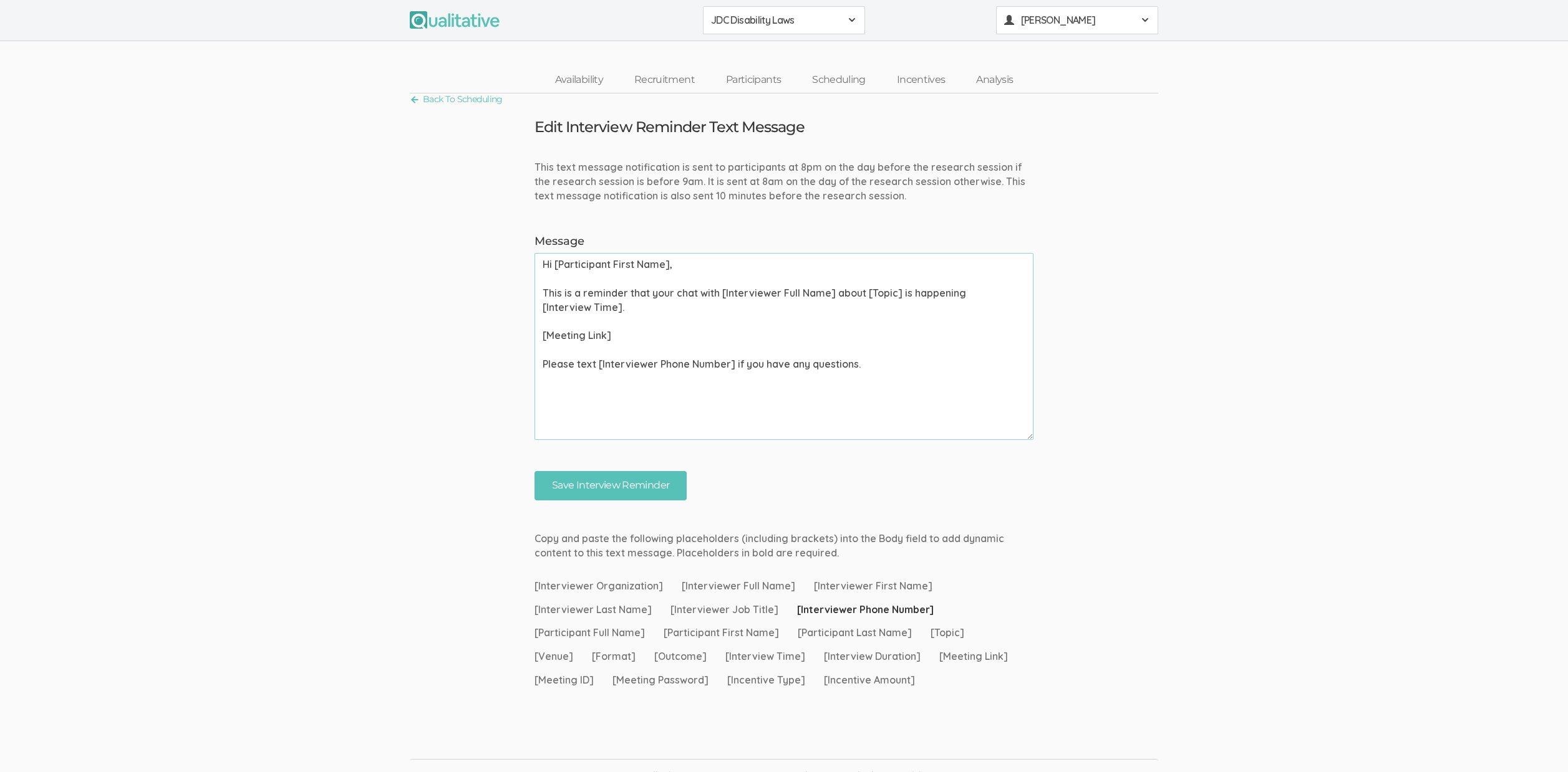
click at [1050, 22] on span "[PERSON_NAME]" at bounding box center [1077, 20] width 113 height 14
click at [1045, 126] on link "Project Settings" at bounding box center [1077, 123] width 161 height 25
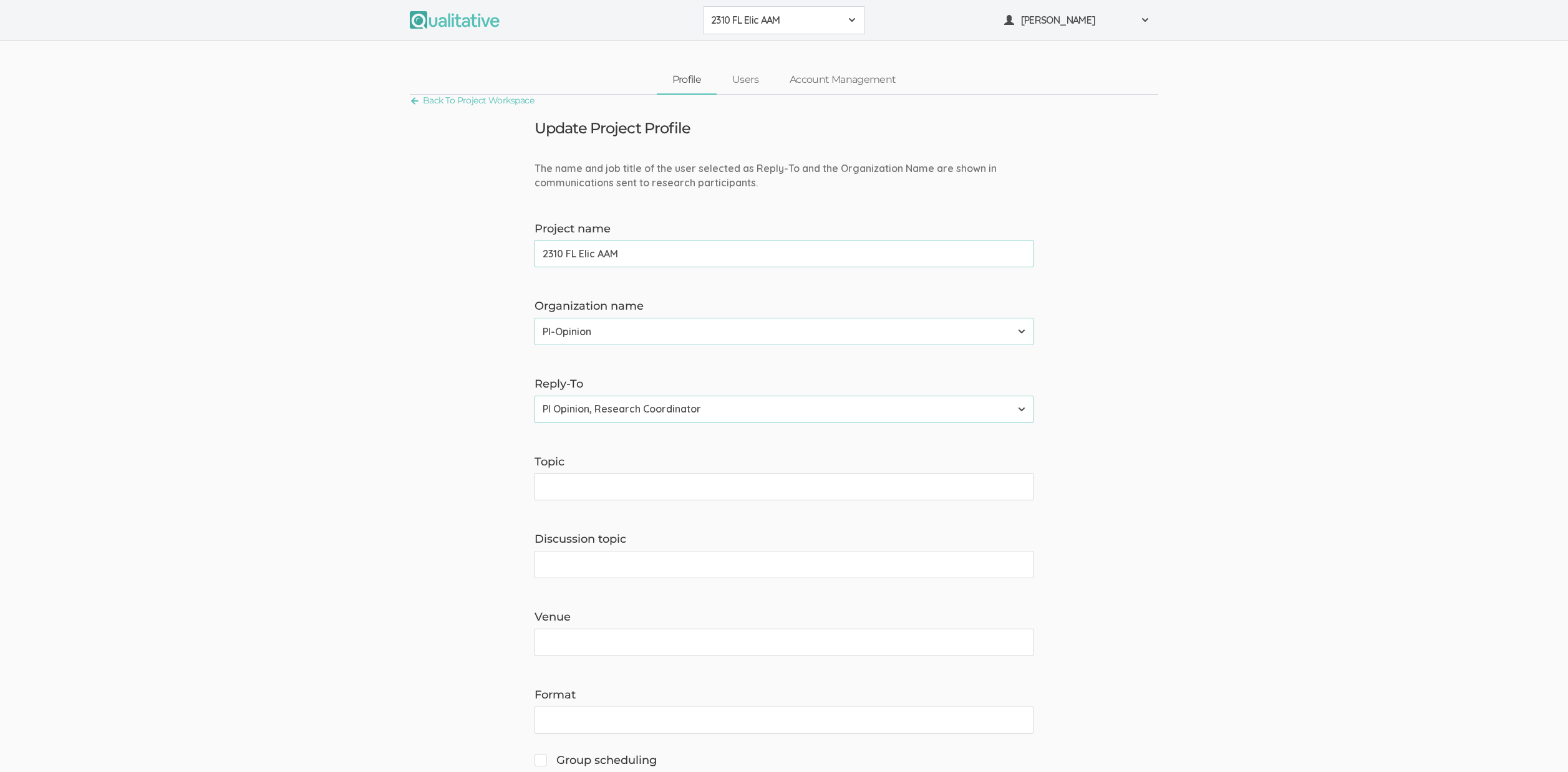
click at [728, 20] on span "2310 FL Elic AAM" at bounding box center [776, 20] width 129 height 14
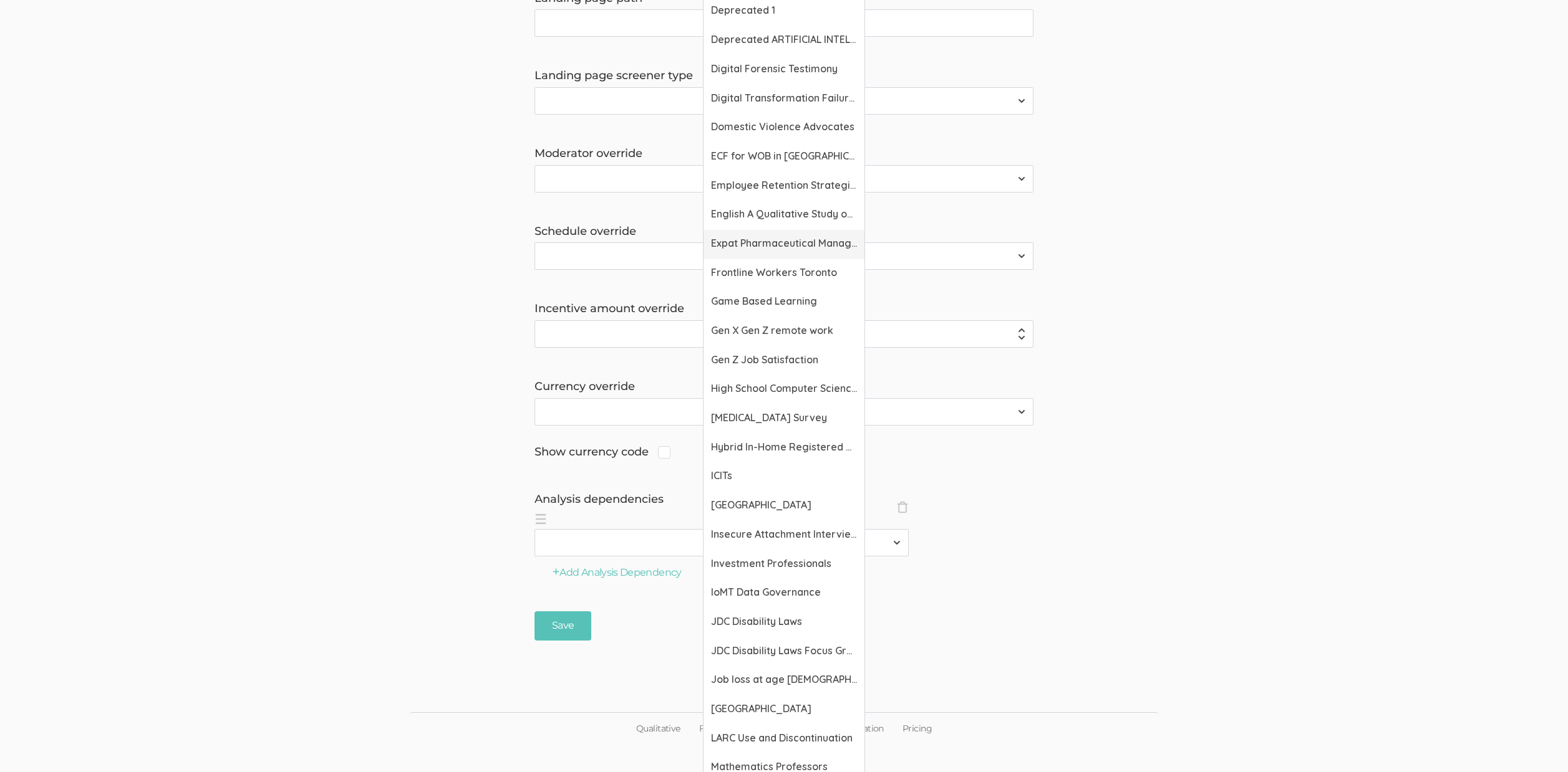
scroll to position [966, 0]
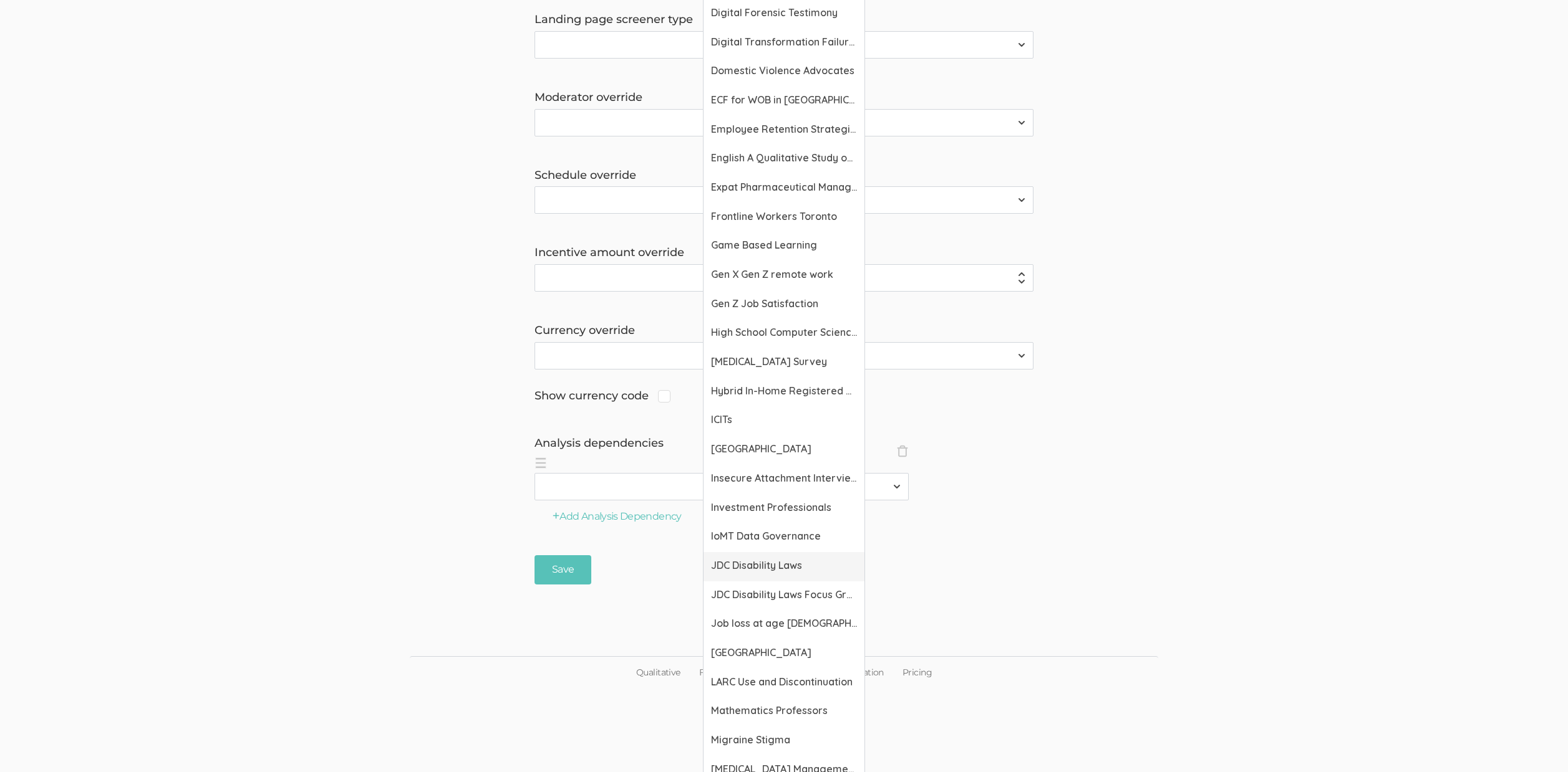
click at [756, 565] on span "JDC Disability Laws" at bounding box center [784, 565] width 146 height 14
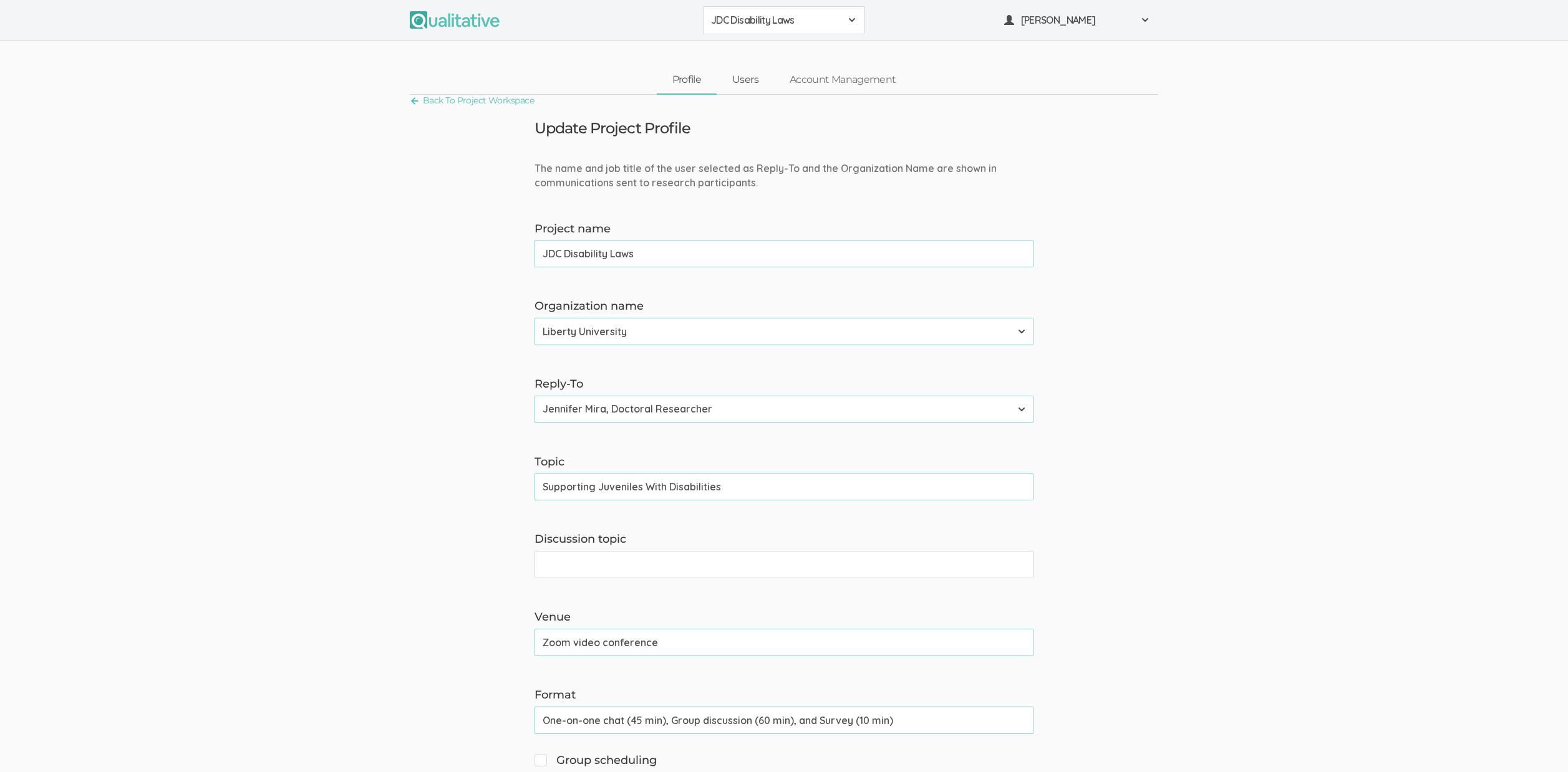
click at [749, 73] on link "Users" at bounding box center [746, 80] width 58 height 27
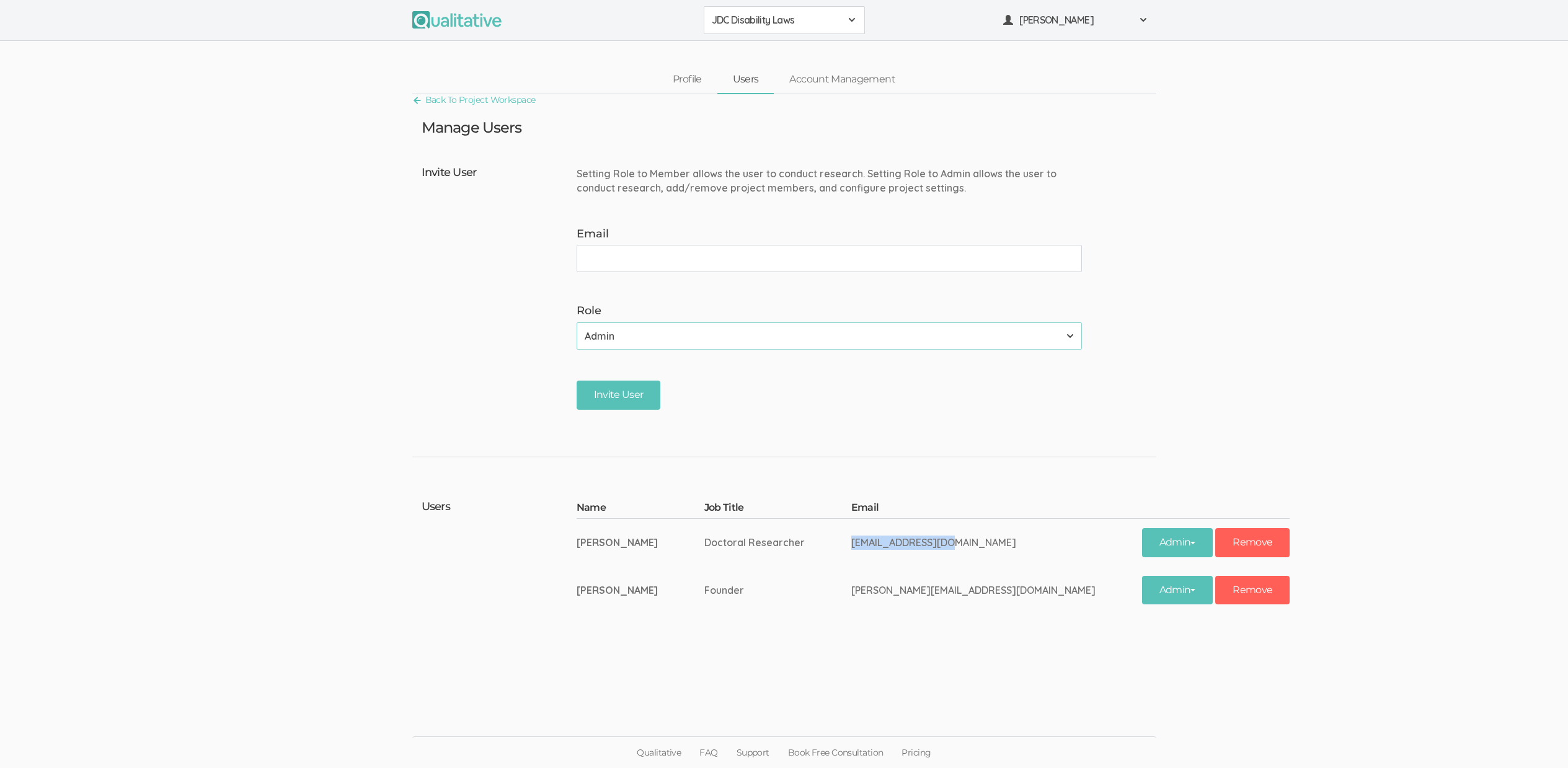
drag, startPoint x: 956, startPoint y: 548, endPoint x: 857, endPoint y: 537, distance: 99.6
click at [857, 537] on td "jmira1@liberty.edu" at bounding box center [997, 542] width 291 height 48
copy td "jmira1@liberty.edu"
click at [680, 577] on td "[PERSON_NAME]" at bounding box center [640, 590] width 128 height 48
click at [776, 21] on span "JDC Disability Laws" at bounding box center [776, 20] width 129 height 14
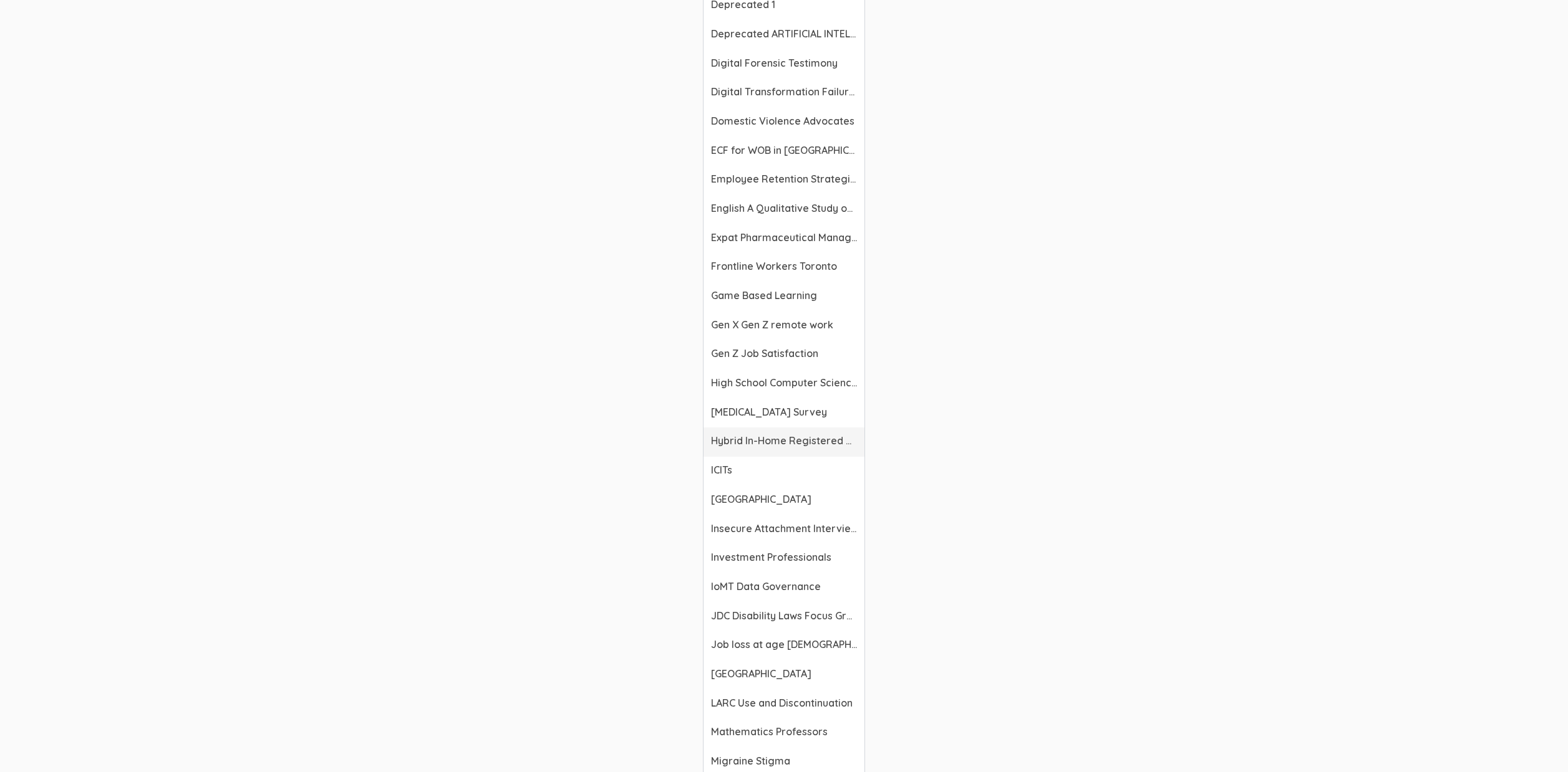
scroll to position [946, 0]
click at [782, 622] on span "JDC Disability Laws Focus Groups" at bounding box center [784, 615] width 146 height 14
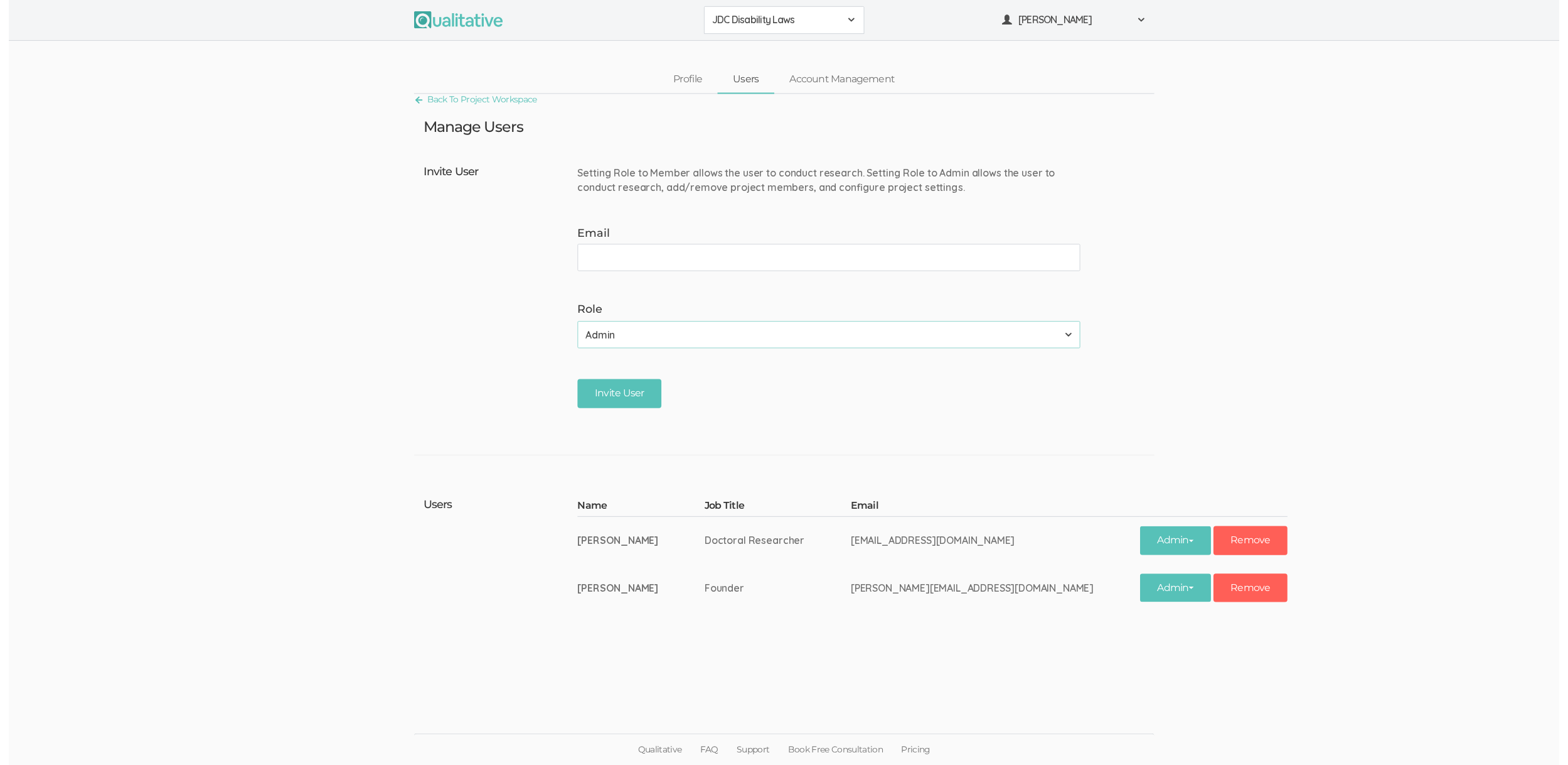
scroll to position [0, 0]
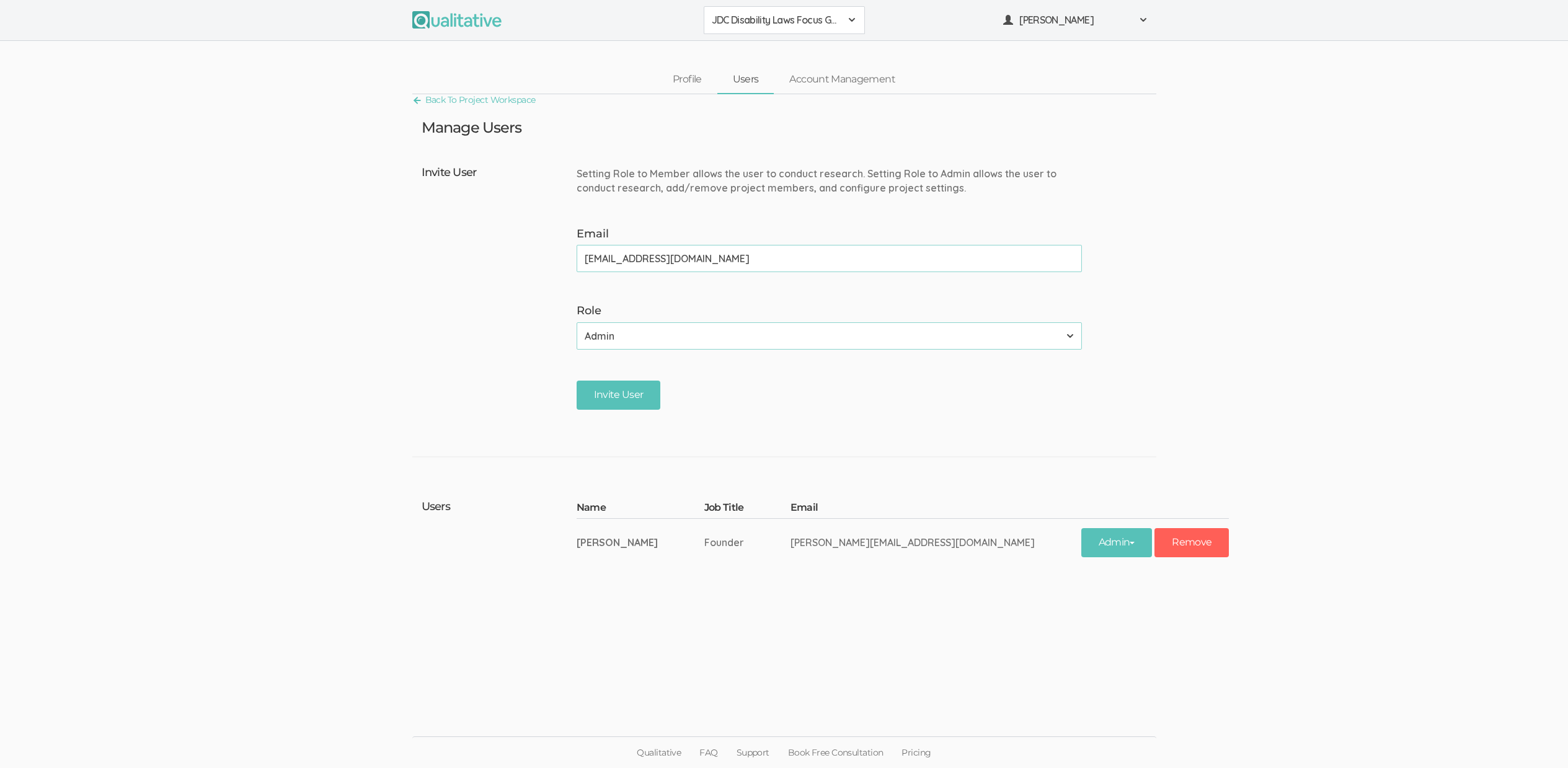
type input "jmira1@liberty.edu"
click at [418, 215] on h4 "Invite User" at bounding box center [494, 290] width 155 height 246
click at [620, 391] on input "Invite User" at bounding box center [613, 395] width 85 height 29
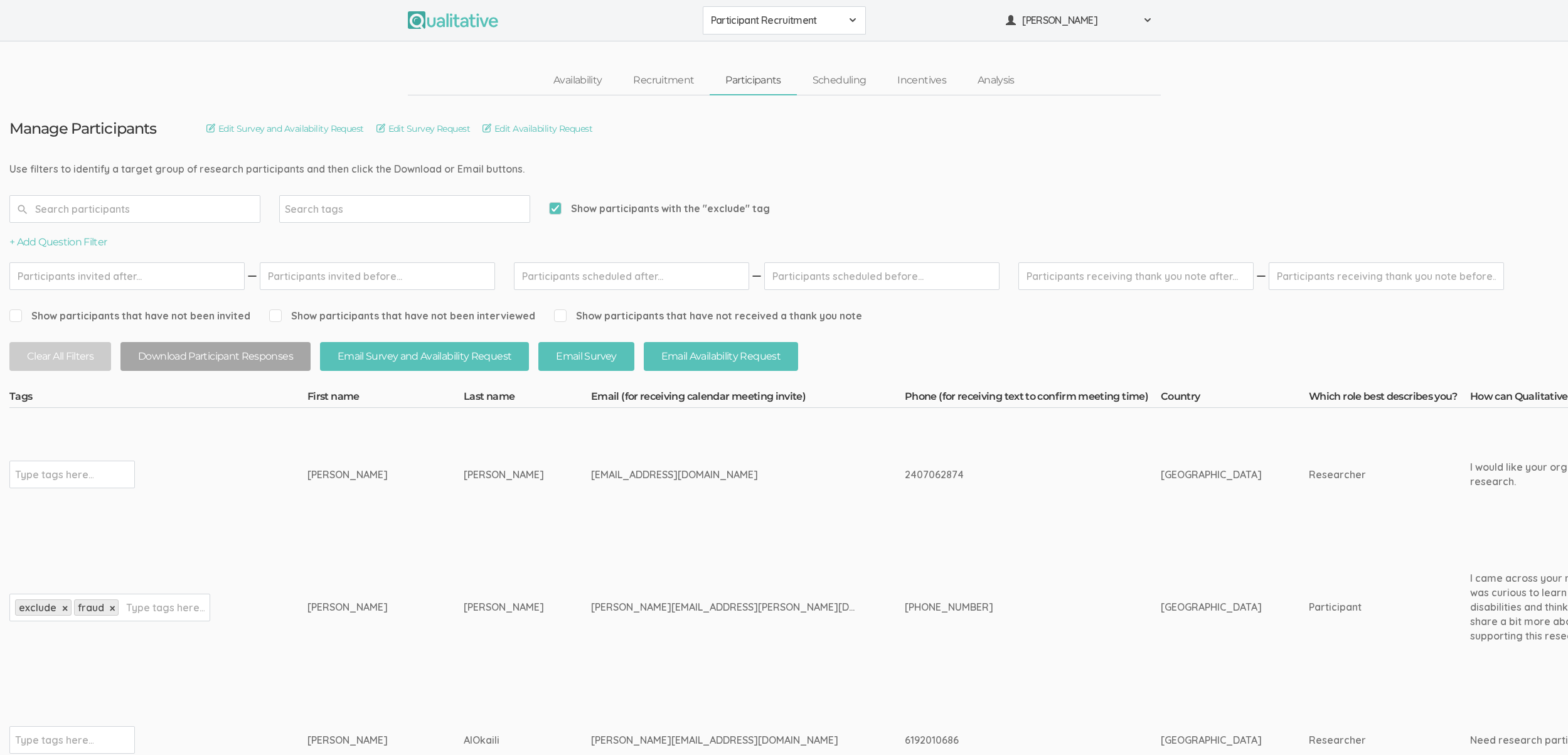
click at [639, 607] on div "tom.nolan@seniormatchsolutions.ct.ws" at bounding box center [724, 607] width 267 height 14
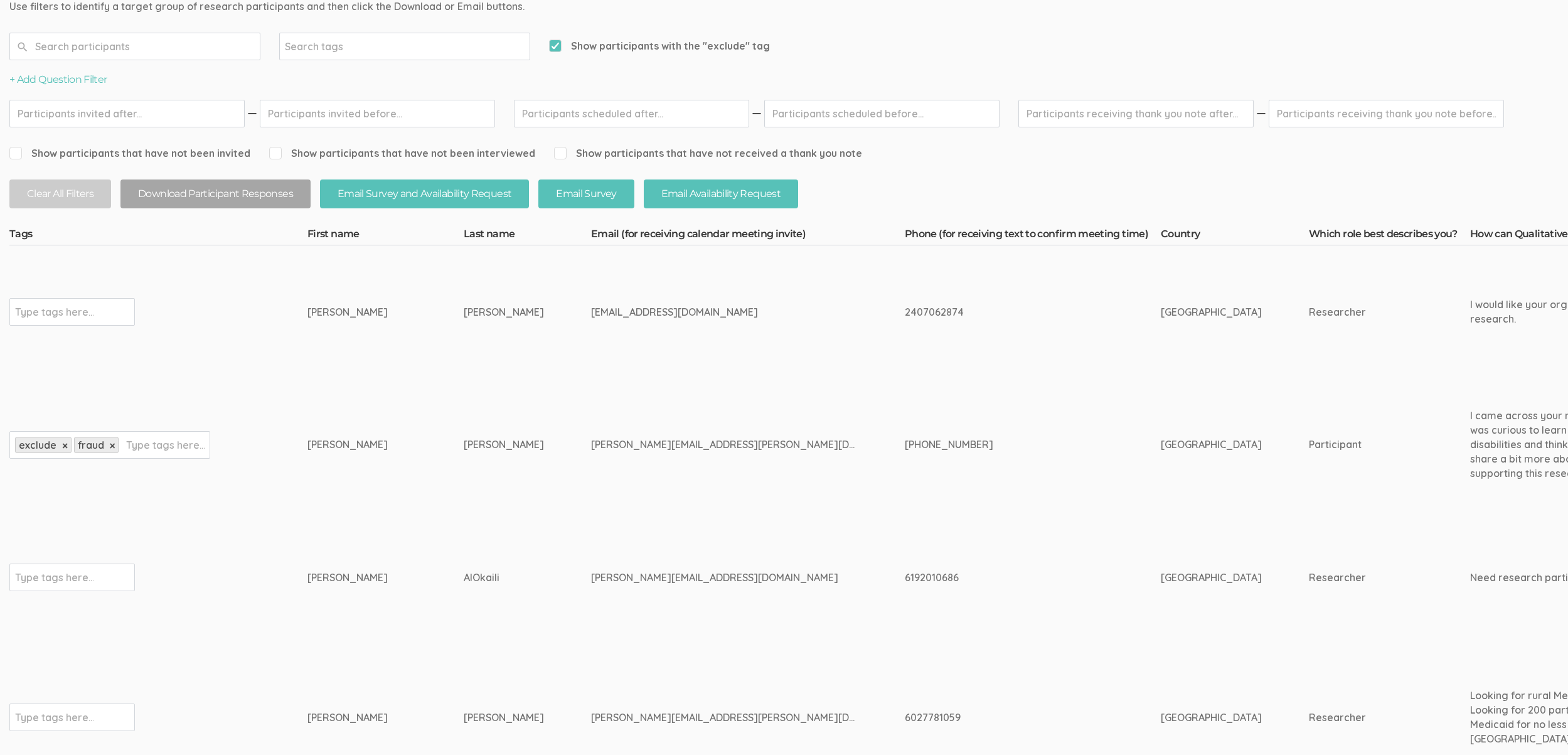
drag, startPoint x: 388, startPoint y: 582, endPoint x: 183, endPoint y: 581, distance: 205.0
copy tr "Type tags here... Mustafa AlOkaili"
click at [641, 544] on td "[PERSON_NAME][EMAIL_ADDRESS][DOMAIN_NAME]" at bounding box center [748, 578] width 314 height 133
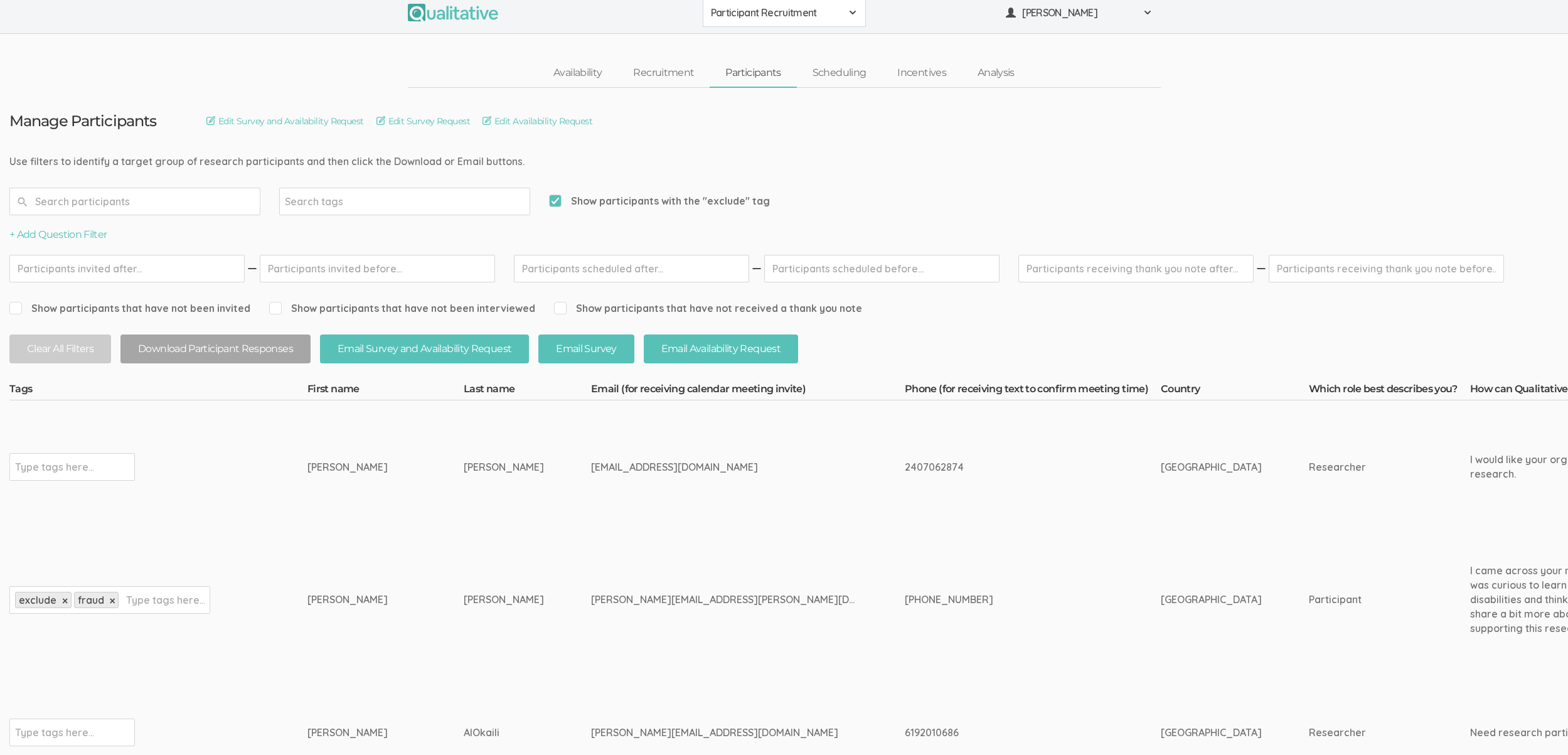
scroll to position [0, 0]
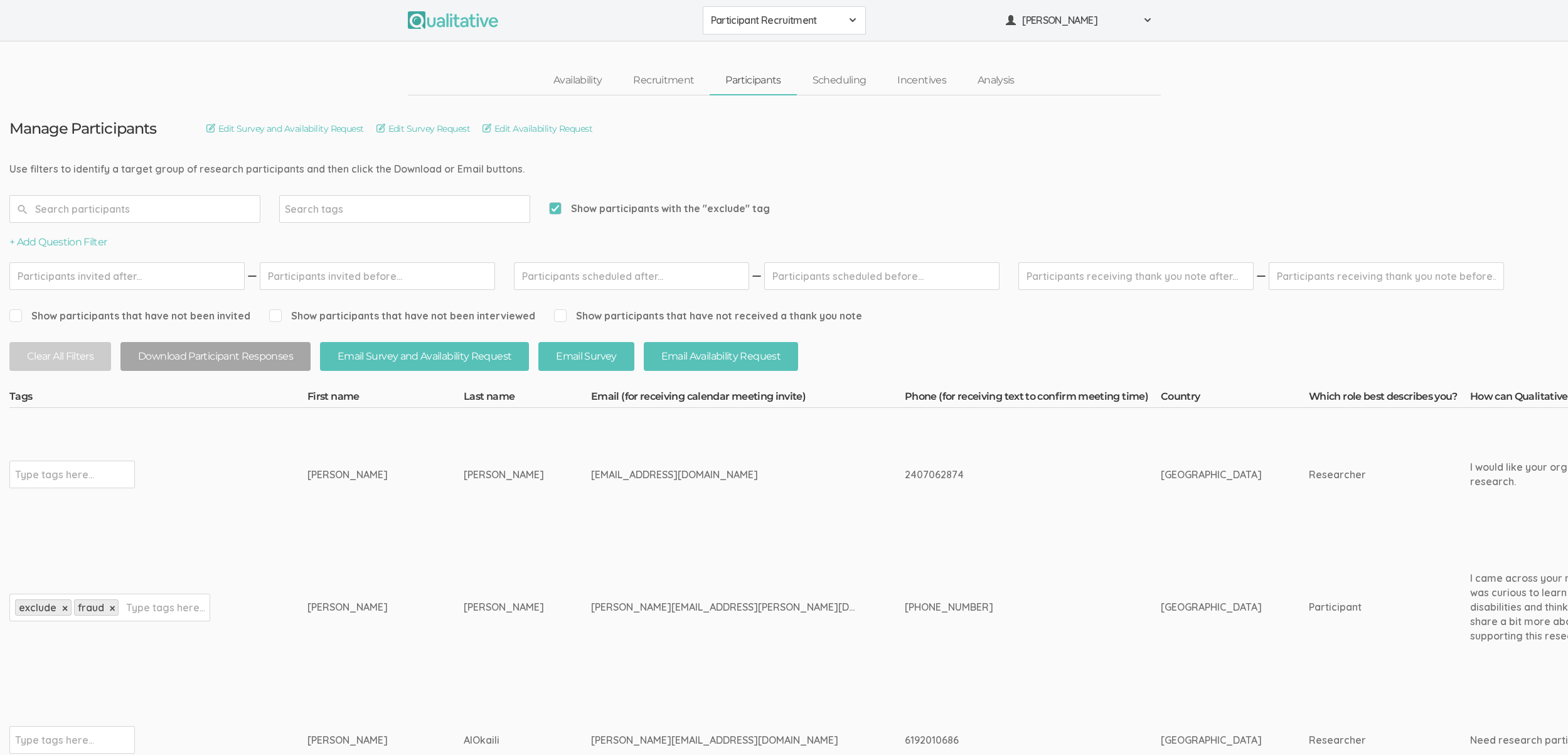
click at [556, 212] on span "Show participants with the "exclude" tag" at bounding box center [660, 209] width 221 height 14
click at [556, 212] on input "Show participants with the "exclude" tag" at bounding box center [554, 208] width 8 height 8
checkbox input "false"
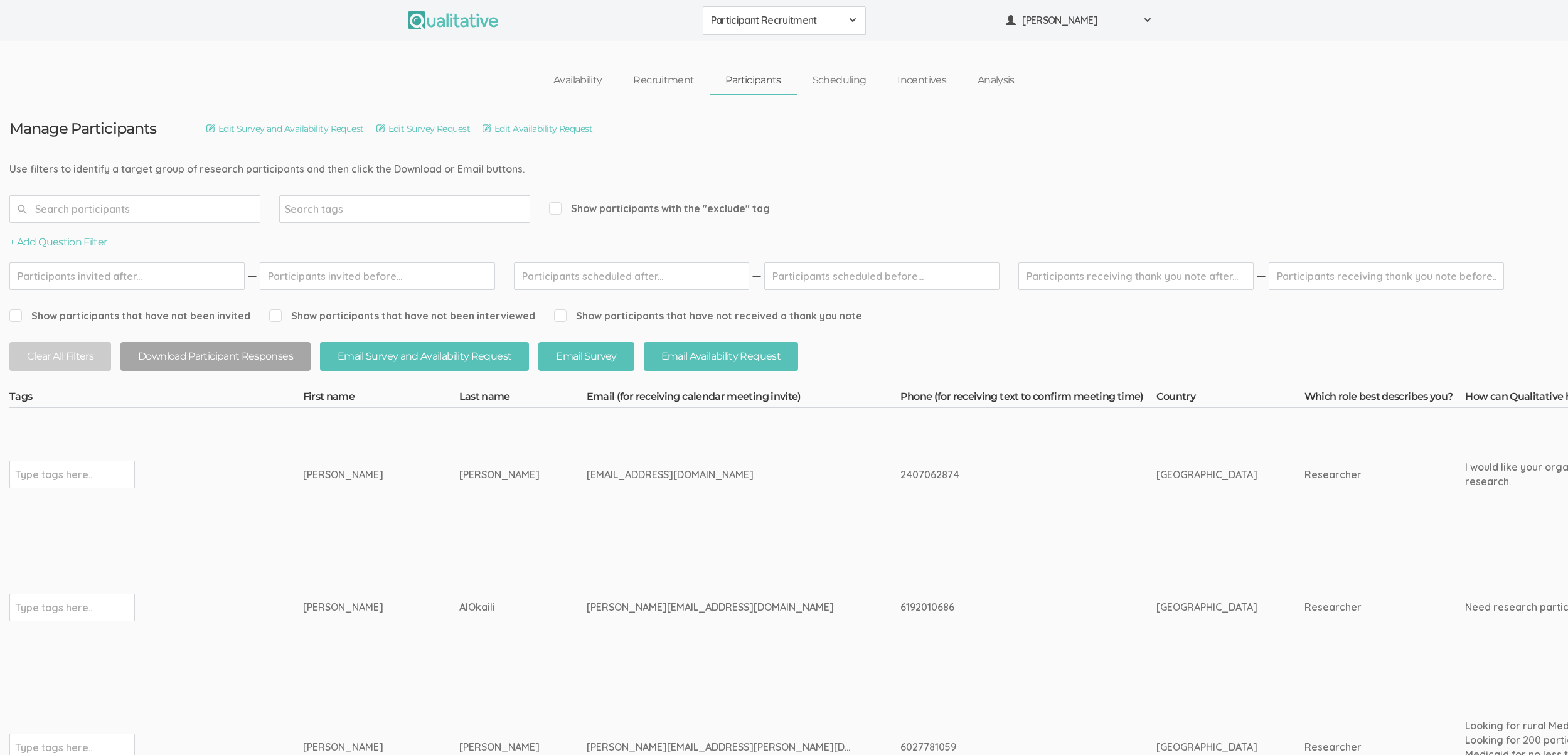
click at [593, 637] on td "[PERSON_NAME][EMAIL_ADDRESS][DOMAIN_NAME]" at bounding box center [743, 608] width 314 height 133
click at [172, 467] on tags-input "Type tags here..." at bounding box center [132, 475] width 246 height 28
click at [285, 553] on td "Type tags here..." at bounding box center [156, 608] width 294 height 133
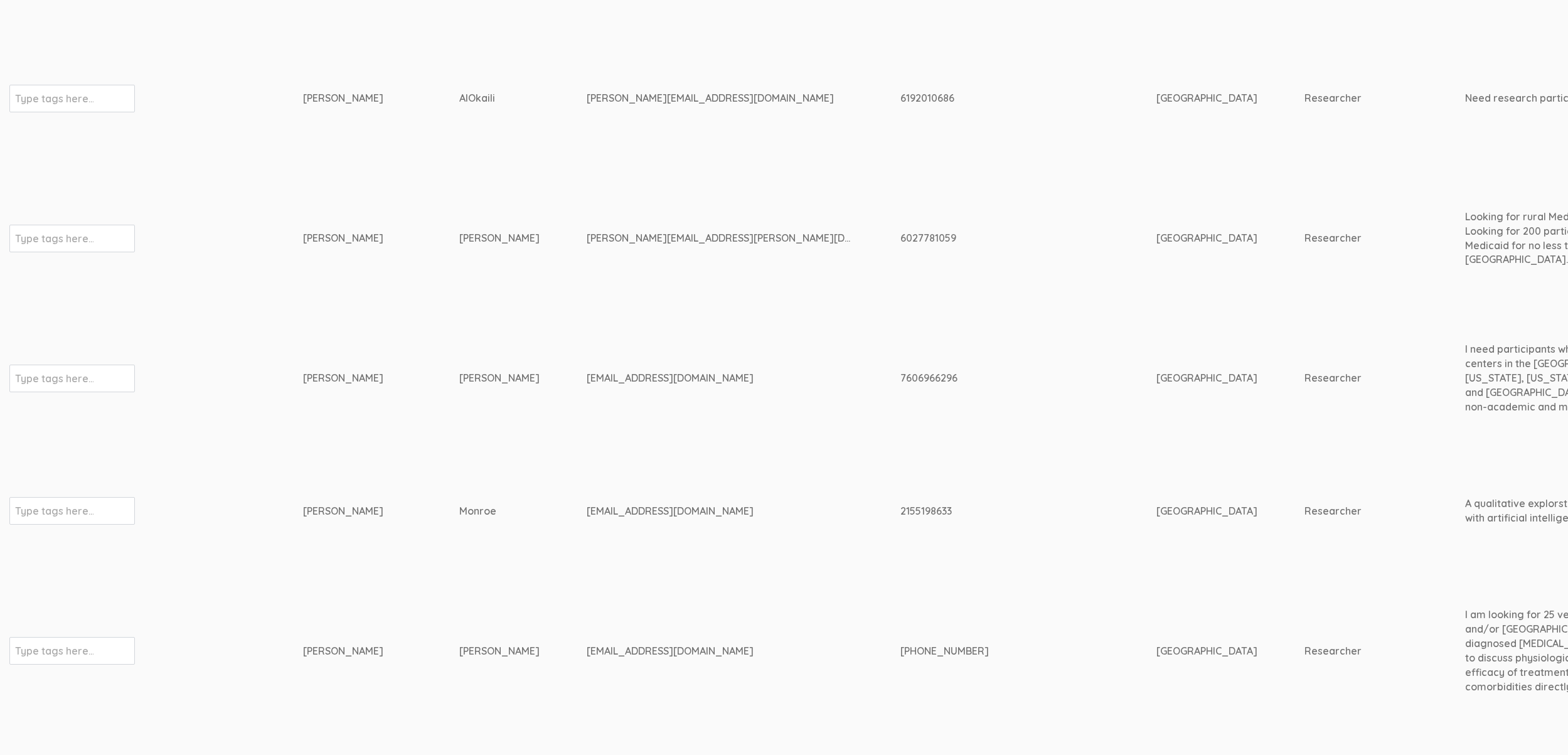
drag, startPoint x: 525, startPoint y: 428, endPoint x: 519, endPoint y: 416, distance: 13.4
click at [521, 426] on td "[PERSON_NAME]" at bounding box center [523, 379] width 127 height 133
click at [587, 375] on div "[EMAIL_ADDRESS][DOMAIN_NAME]" at bounding box center [720, 378] width 267 height 14
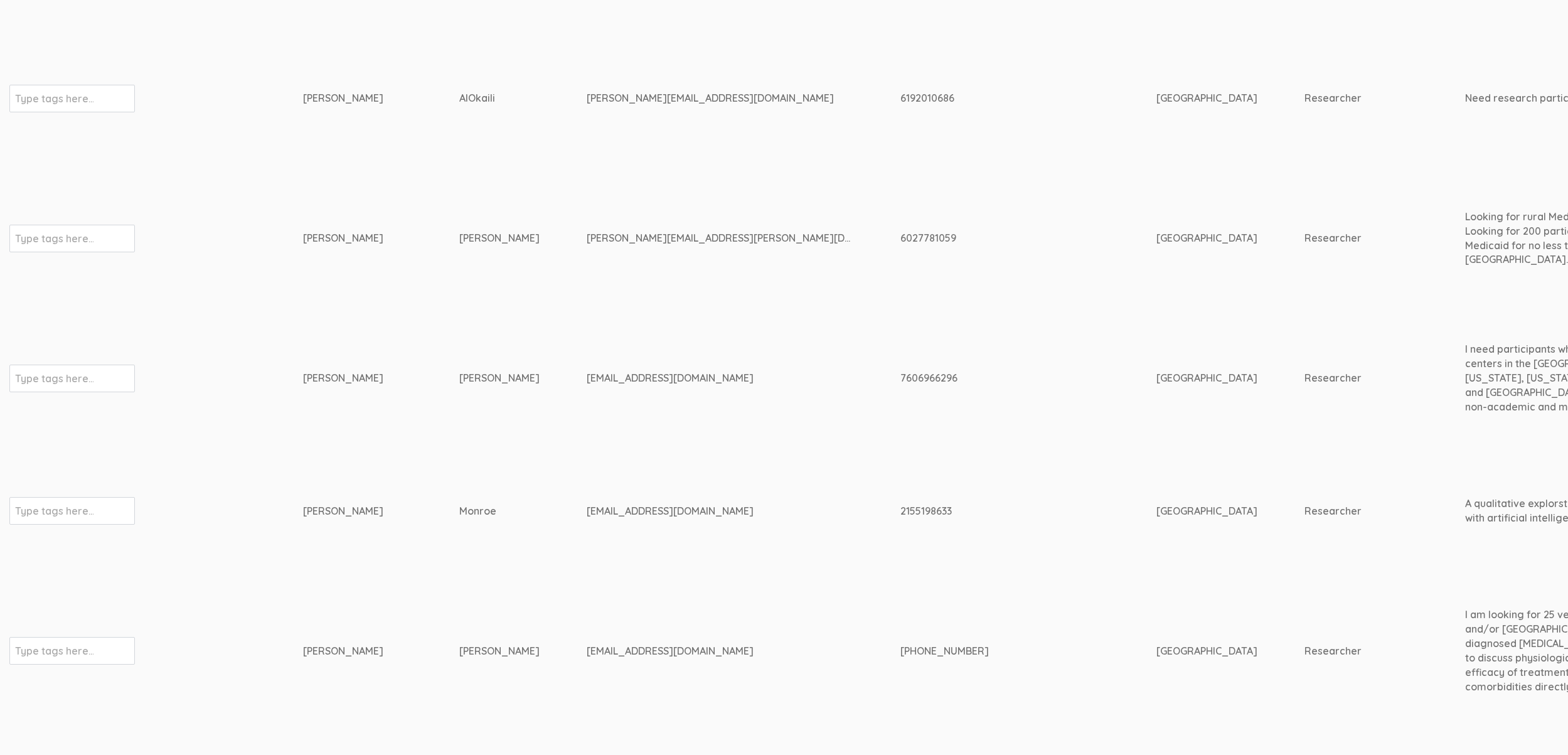
copy tr "[EMAIL_ADDRESS][DOMAIN_NAME]"
drag, startPoint x: 519, startPoint y: 357, endPoint x: 511, endPoint y: 349, distance: 11.3
click at [519, 357] on td "[PERSON_NAME]" at bounding box center [523, 379] width 127 height 133
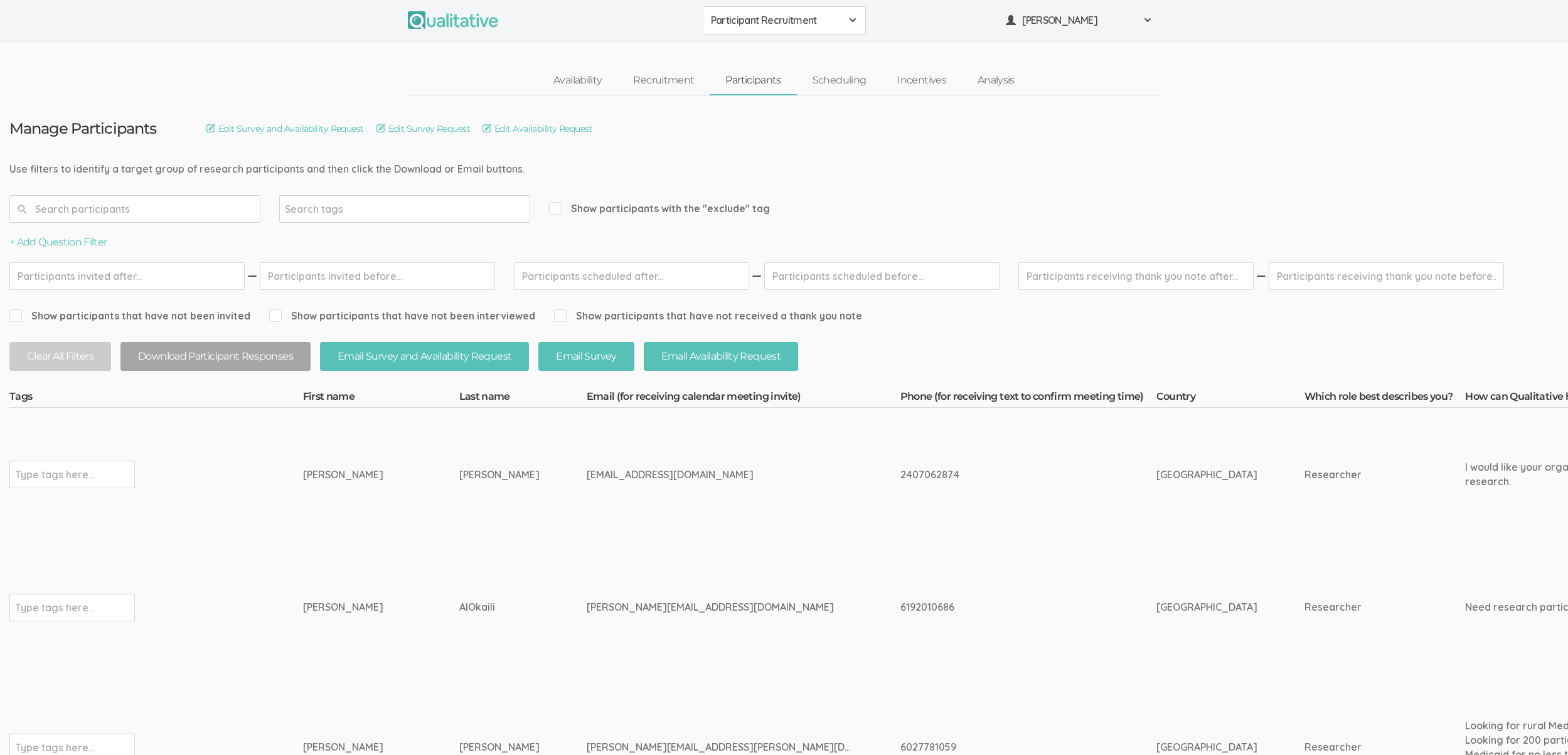
drag, startPoint x: 389, startPoint y: 164, endPoint x: 129, endPoint y: 167, distance: 260.0
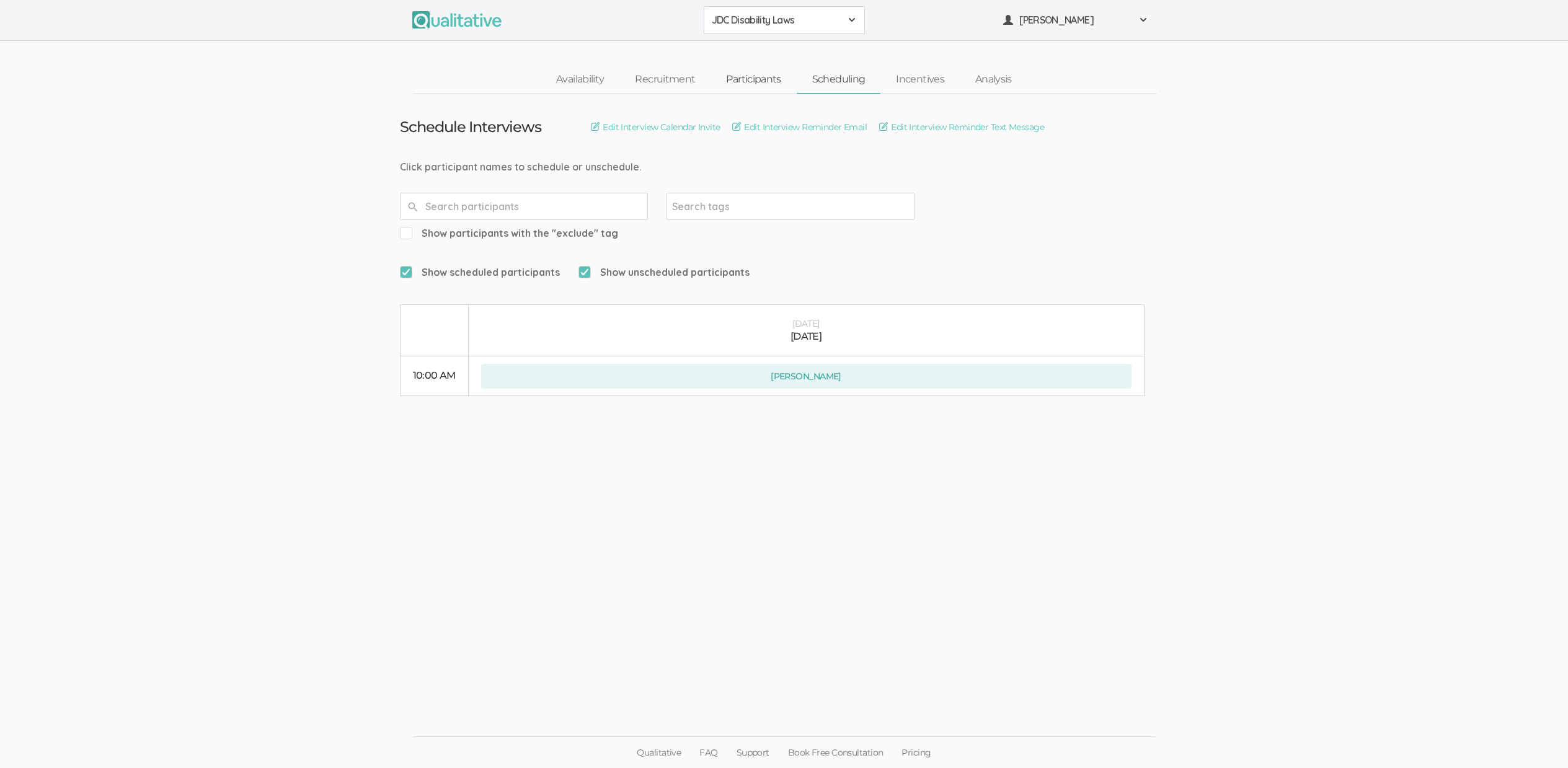
click at [764, 73] on link "Participants" at bounding box center [753, 80] width 85 height 27
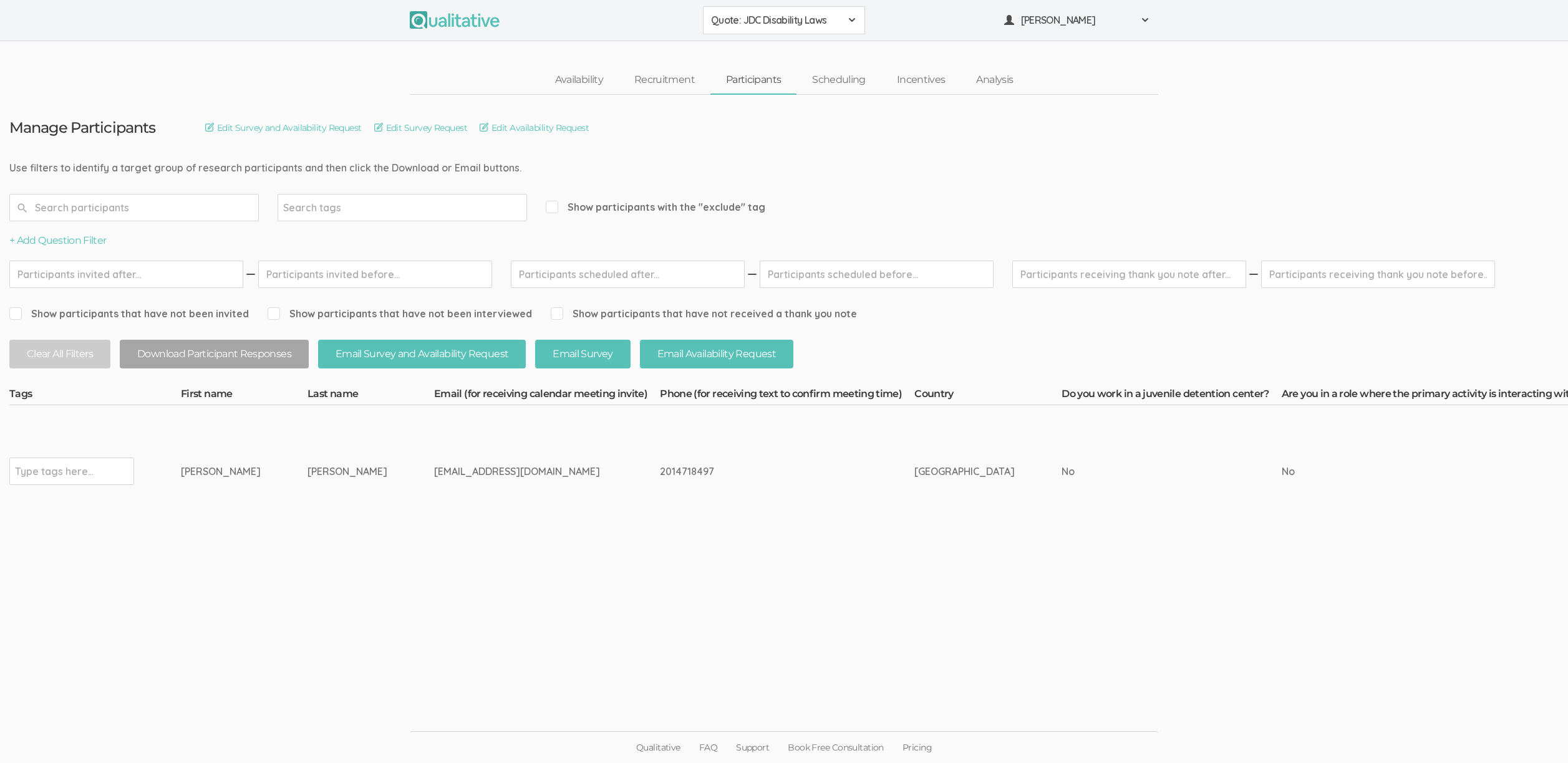
click at [617, 206] on span "Show participants with the "exclude" tag" at bounding box center [656, 207] width 219 height 14
click at [554, 206] on input "Show participants with the "exclude" tag" at bounding box center [550, 207] width 8 height 8
click at [617, 206] on span "Show participants with the "exclude" tag" at bounding box center [656, 207] width 219 height 14
click at [554, 206] on input "Show participants with the "exclude" tag" at bounding box center [550, 207] width 8 height 8
checkbox input "false"
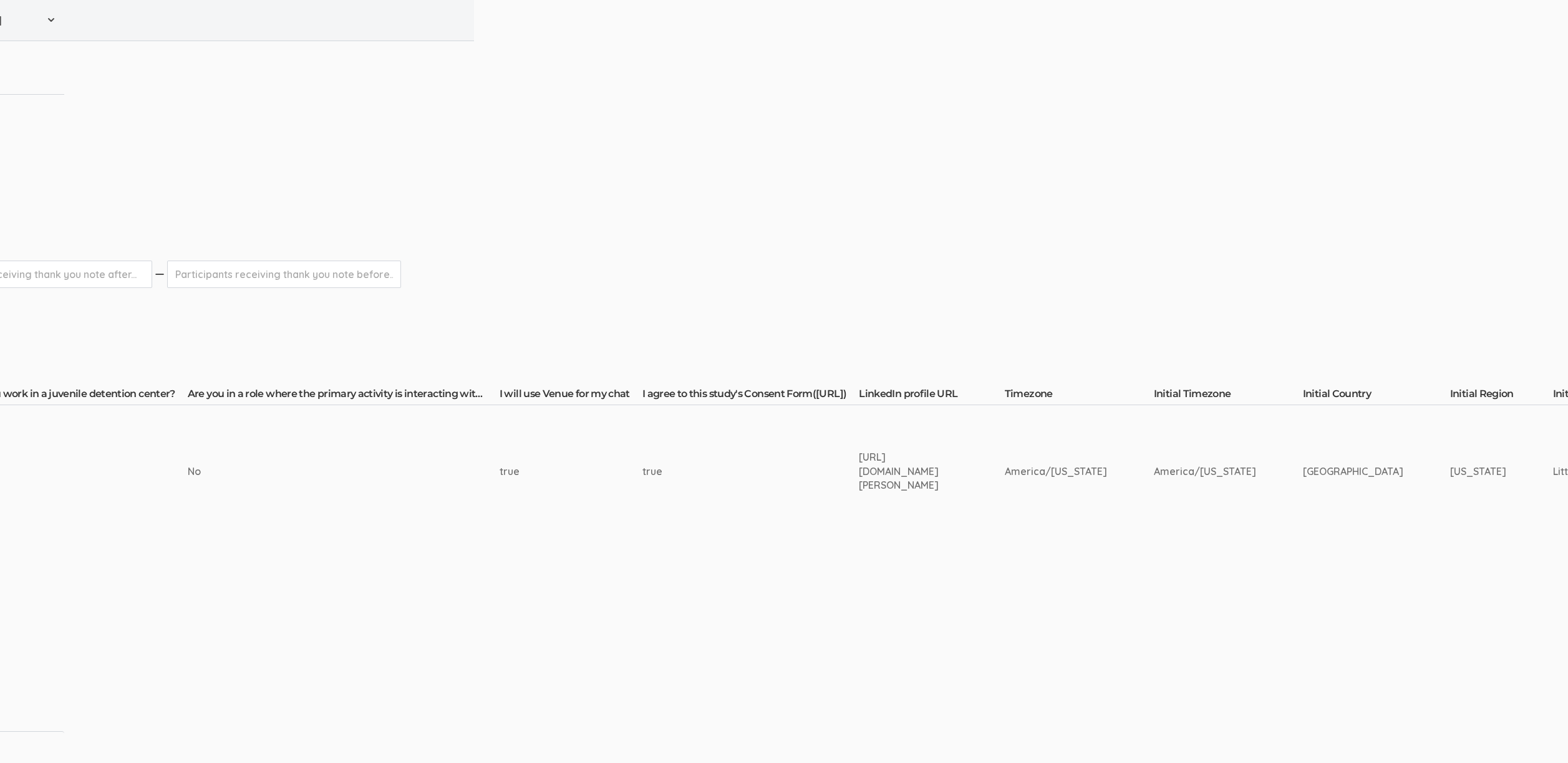
scroll to position [0, 1095]
click at [908, 462] on div "[URL][DOMAIN_NAME][PERSON_NAME]" at bounding box center [907, 471] width 98 height 43
click at [909, 462] on div "[URL][DOMAIN_NAME][PERSON_NAME]" at bounding box center [907, 471] width 98 height 43
copy tr "[URL][DOMAIN_NAME][PERSON_NAME]"
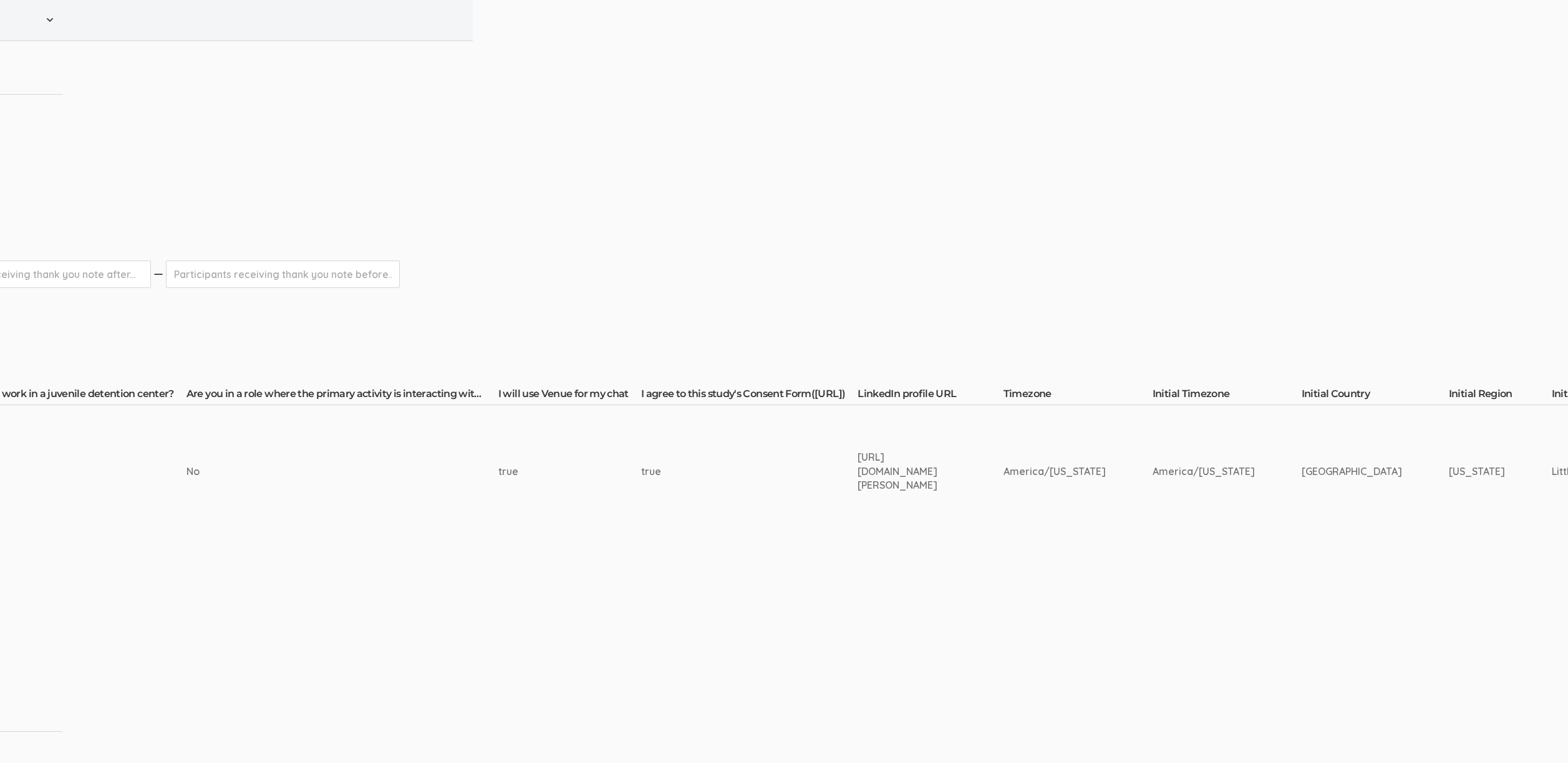
click at [758, 240] on form "+ Add Question Filter" at bounding box center [1415, 241] width 5001 height 14
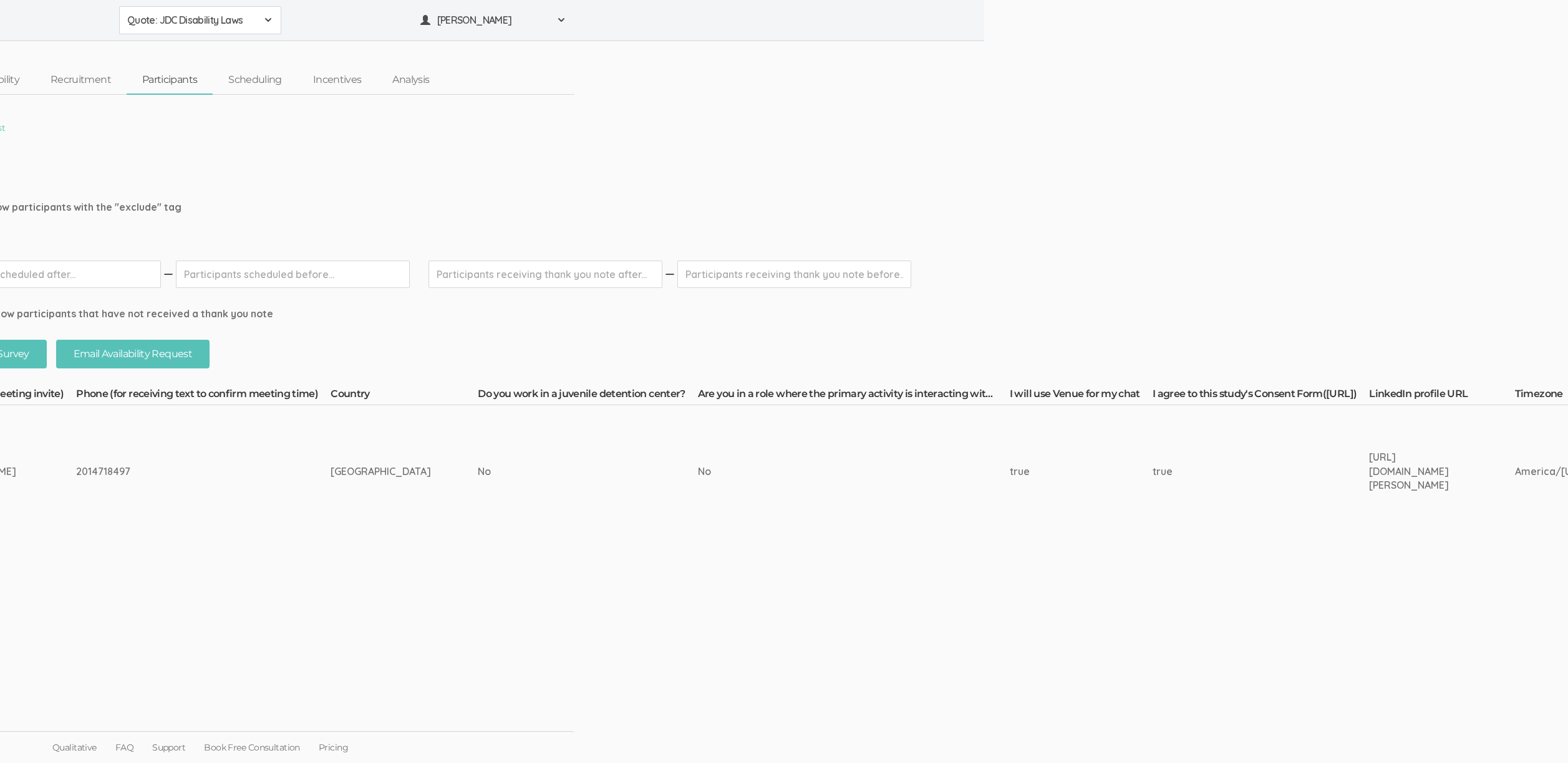
scroll to position [0, 0]
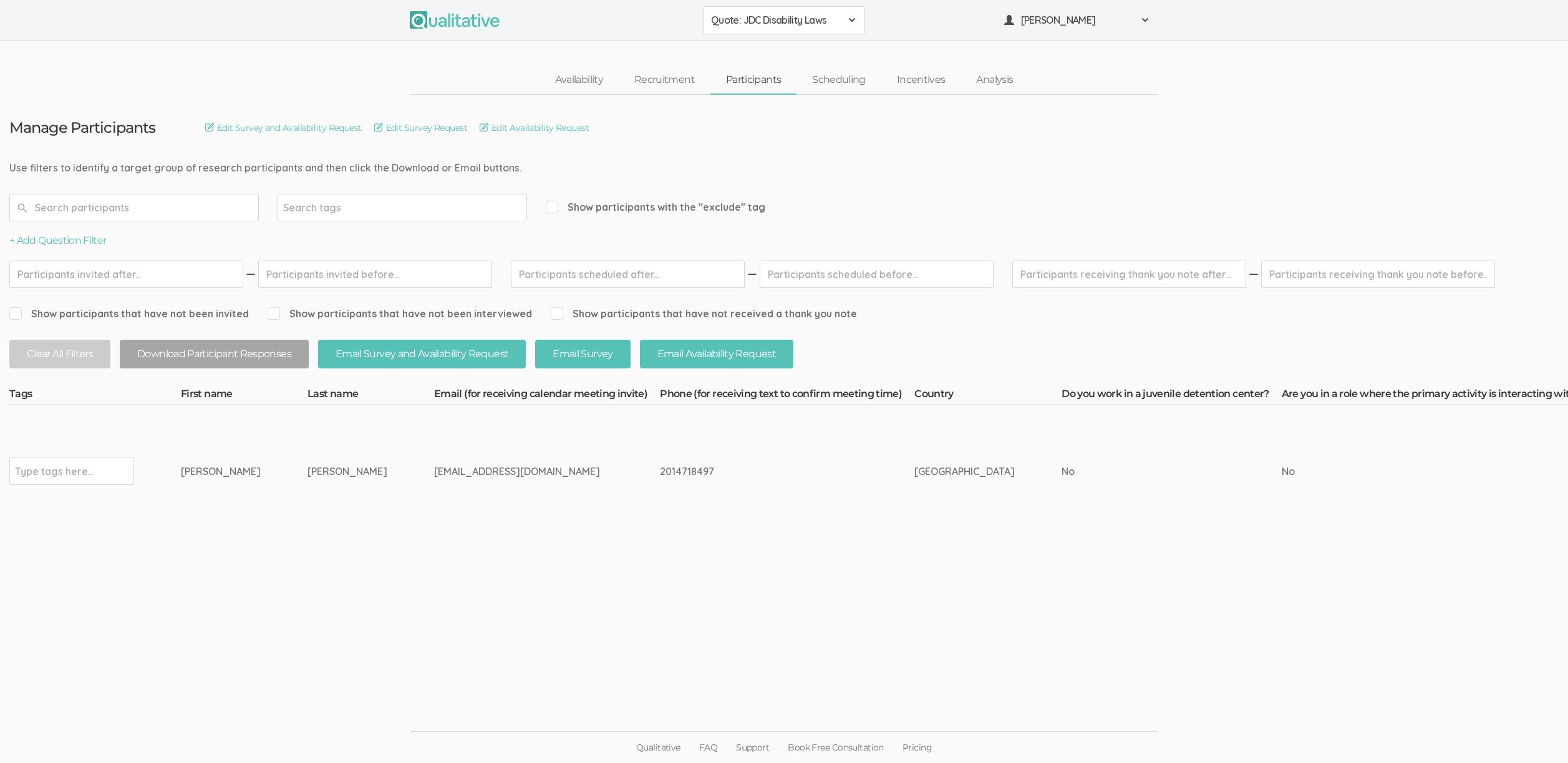
click at [841, 15] on div "Quote: JDC Disability Laws" at bounding box center [784, 20] width 146 height 14
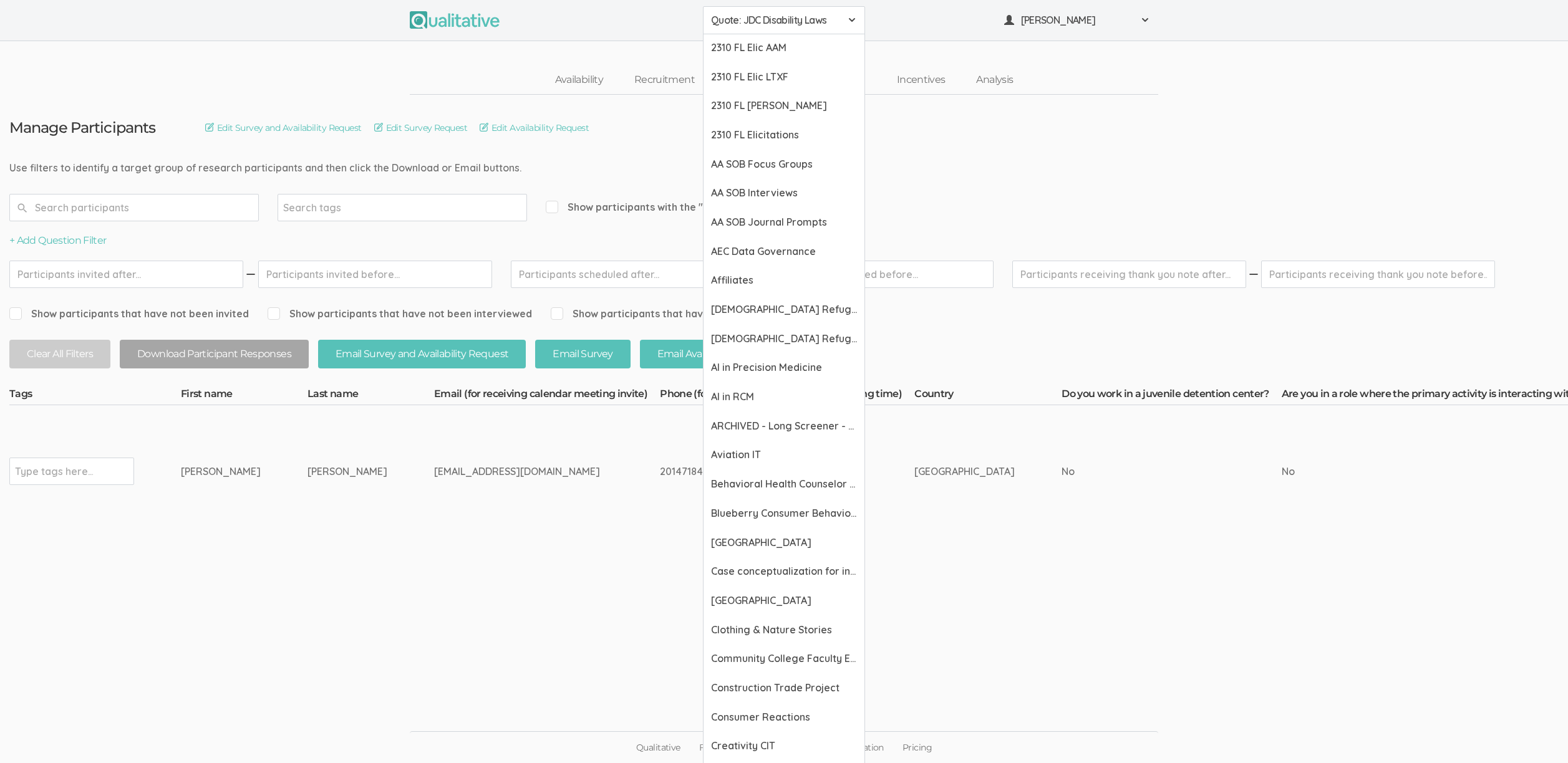
click at [254, 49] on ui-view "Availability Recruitment Participants Scheduling Incentives Analysis" at bounding box center [784, 68] width 1568 height 53
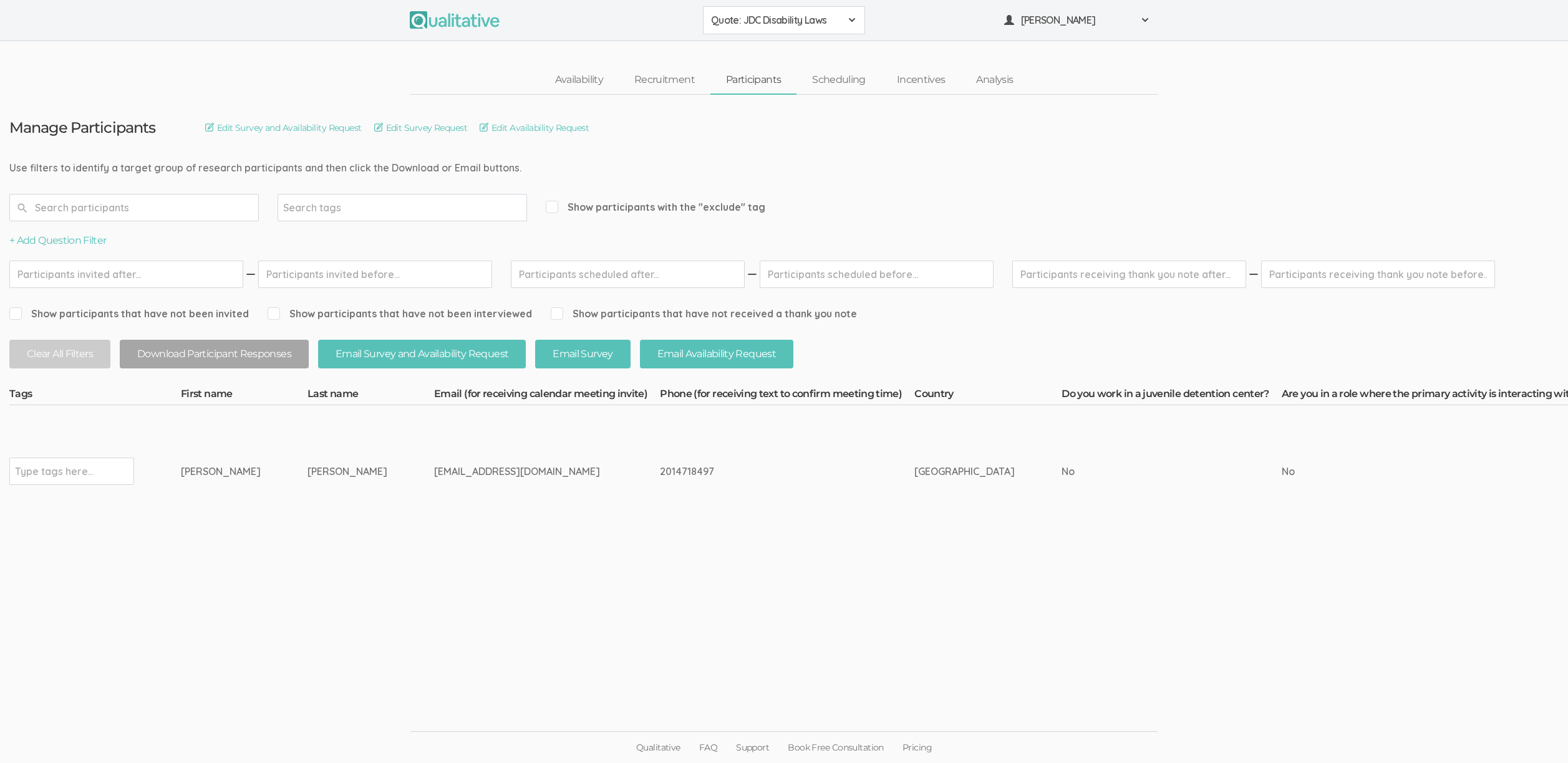
click at [552, 653] on ui-view "Manage Participants Edit Survey and Availability Request Edit Survey Request Ed…" at bounding box center [784, 382] width 1568 height 574
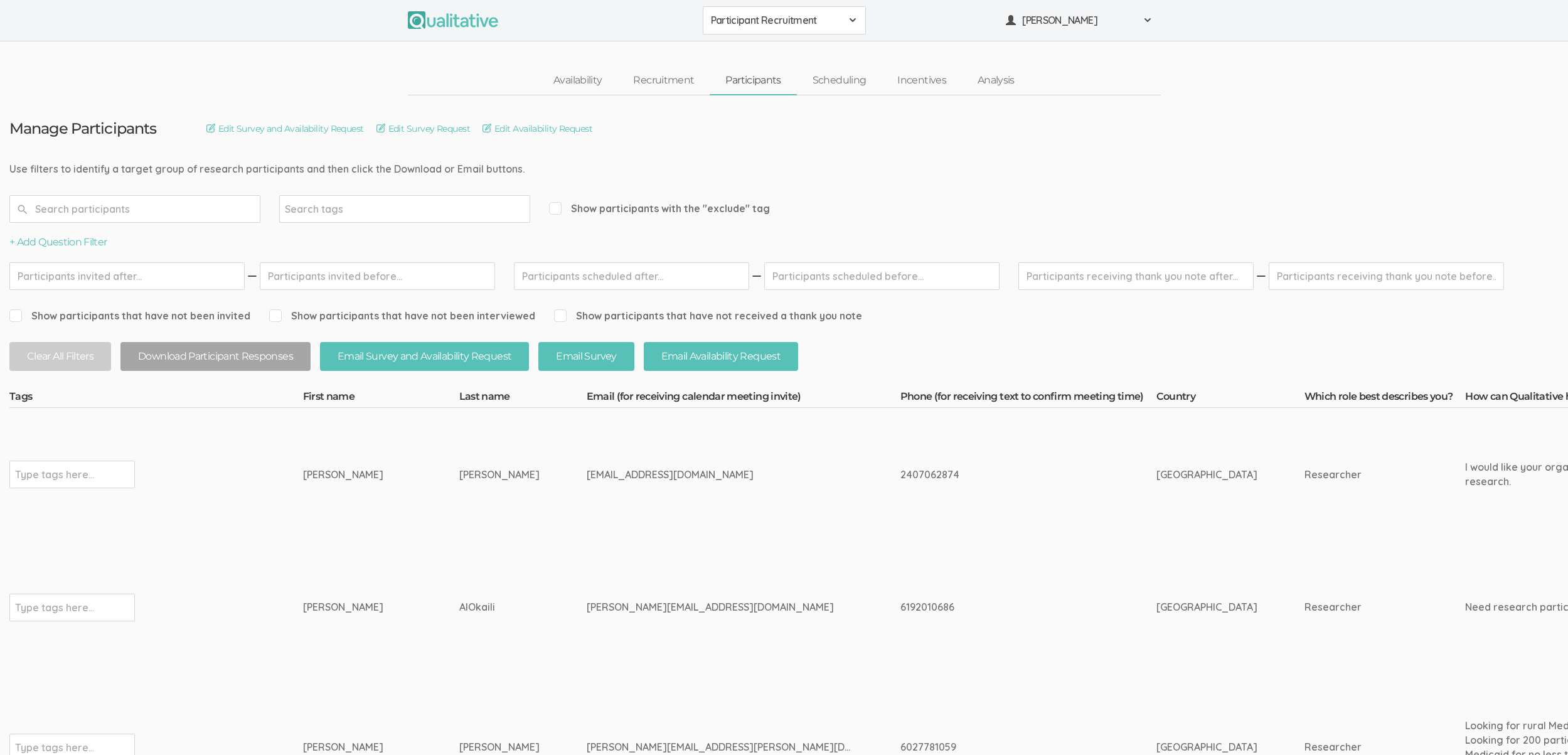
scroll to position [509, 0]
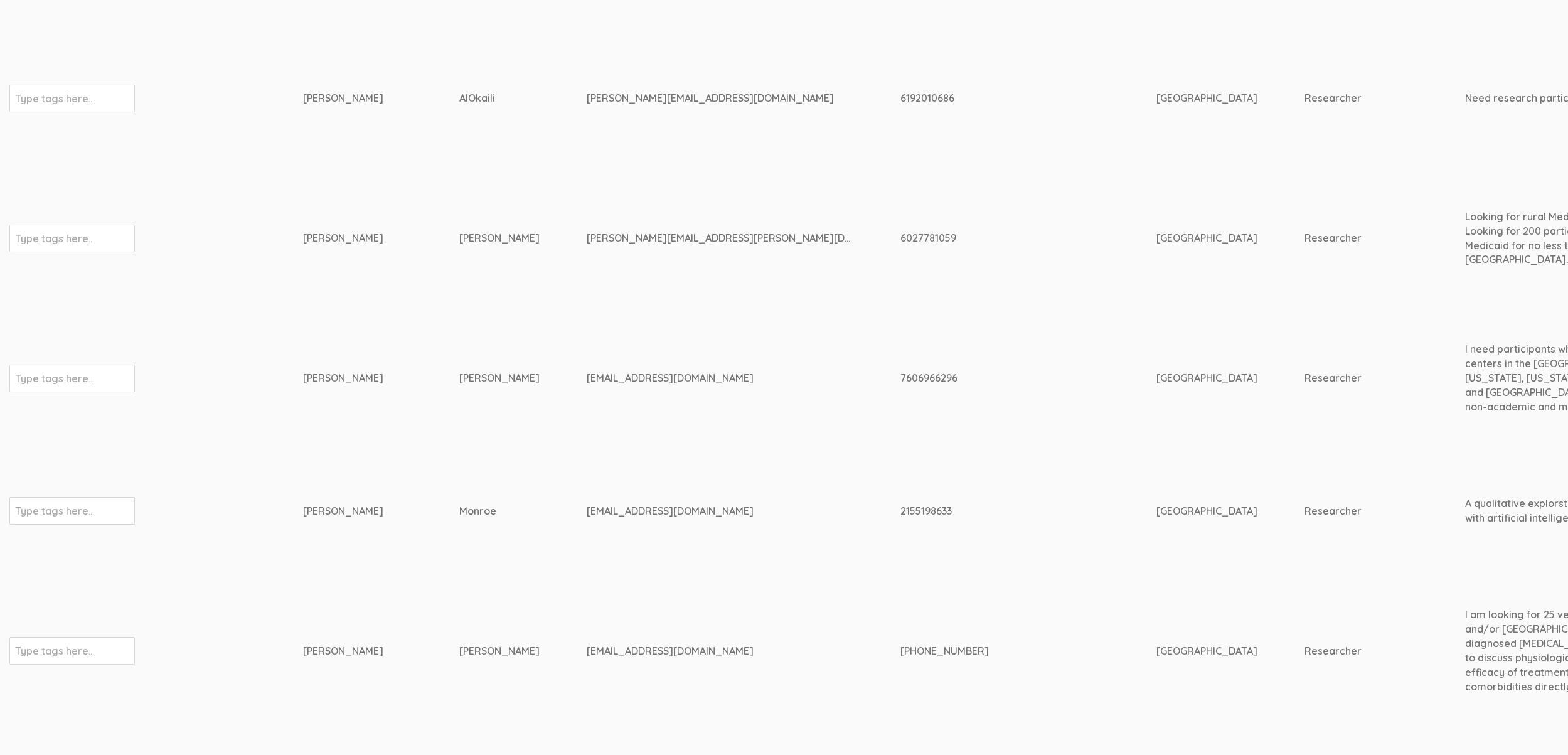
click at [753, 436] on td "[EMAIL_ADDRESS][DOMAIN_NAME]" at bounding box center [743, 379] width 314 height 133
click at [372, 492] on td "[PERSON_NAME]" at bounding box center [381, 511] width 156 height 133
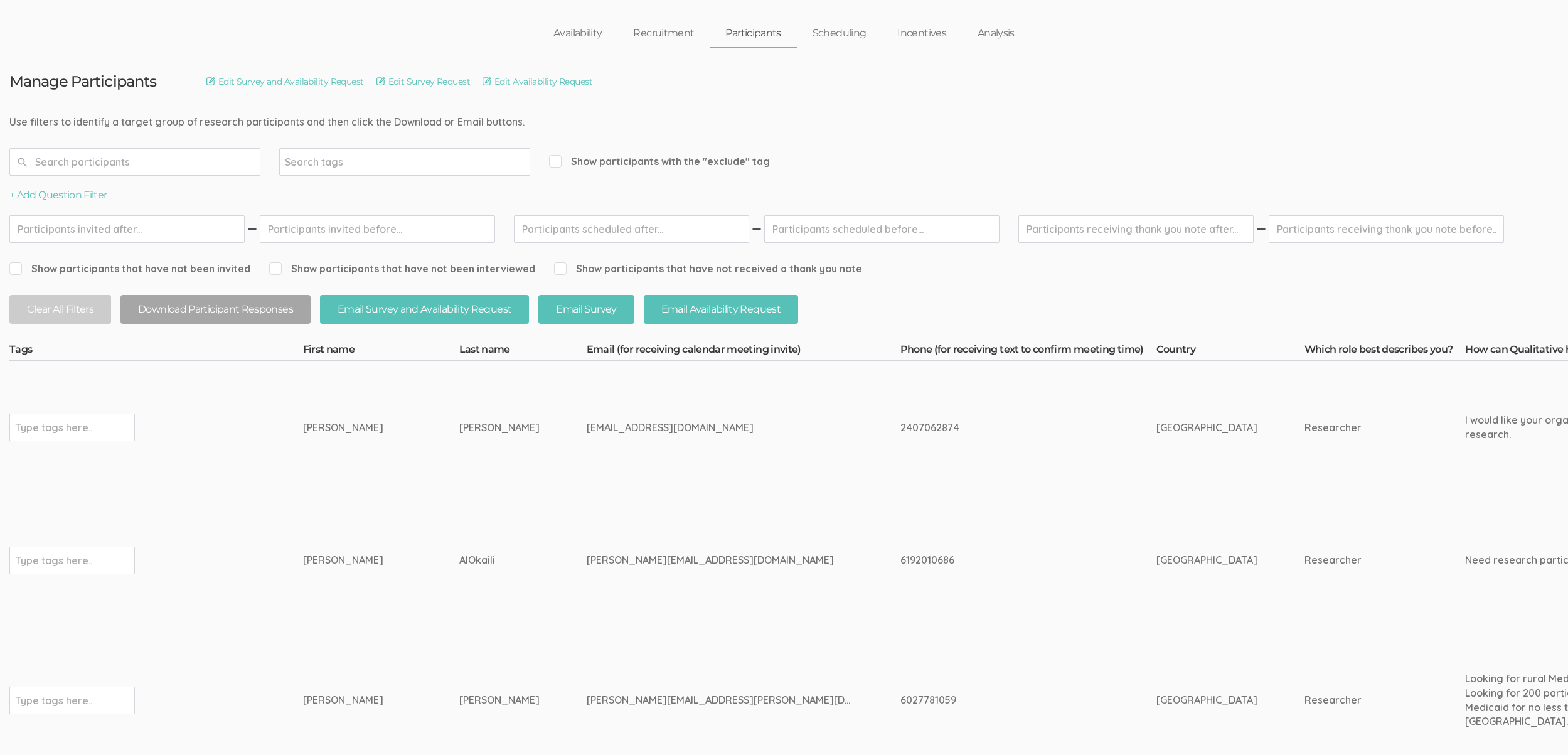
scroll to position [0, 0]
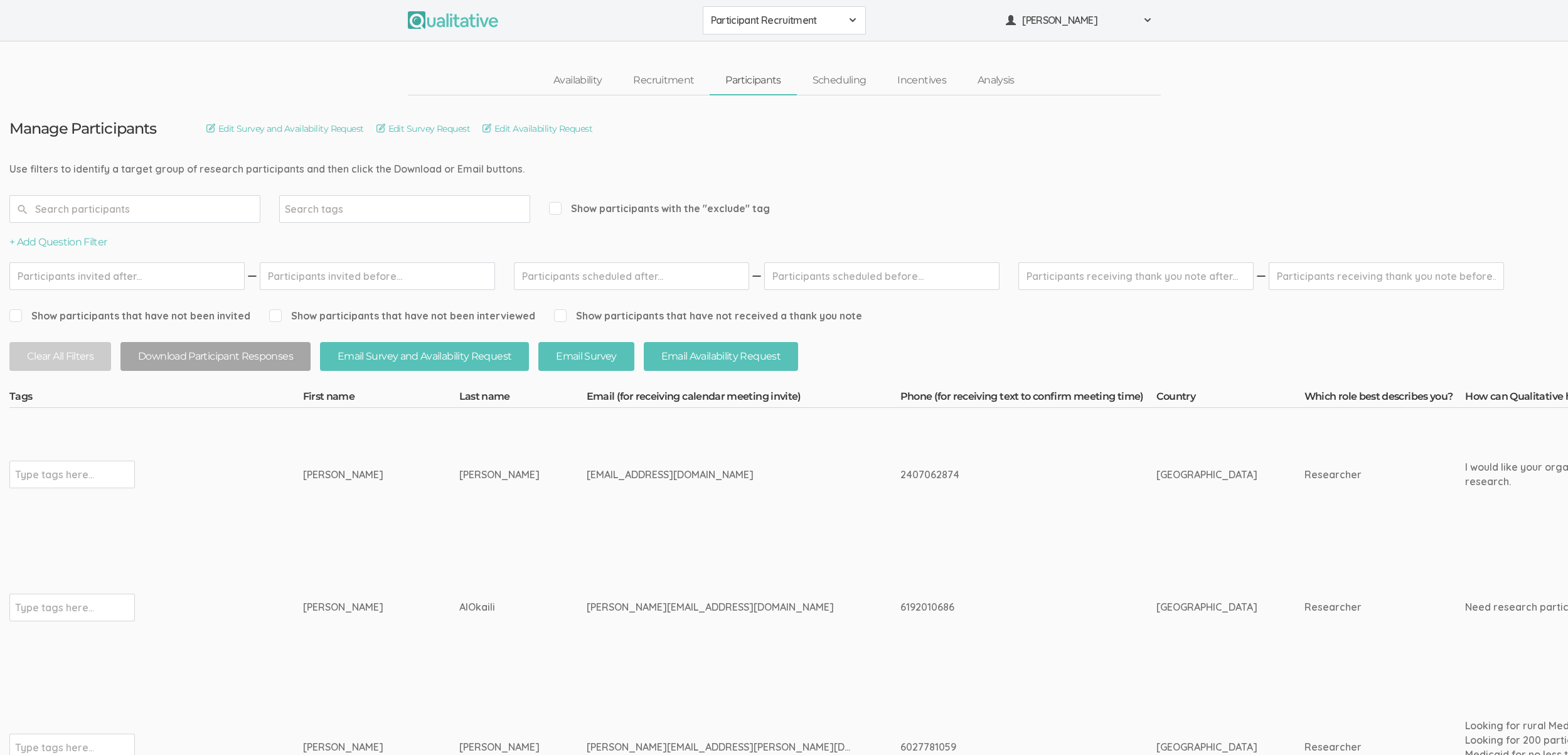
drag, startPoint x: 466, startPoint y: 477, endPoint x: 252, endPoint y: 477, distance: 214.0
copy tr "Type tags here... [PERSON_NAME]"
click at [379, 540] on td "[PERSON_NAME]" at bounding box center [381, 475] width 156 height 133
